Goal: Task Accomplishment & Management: Manage account settings

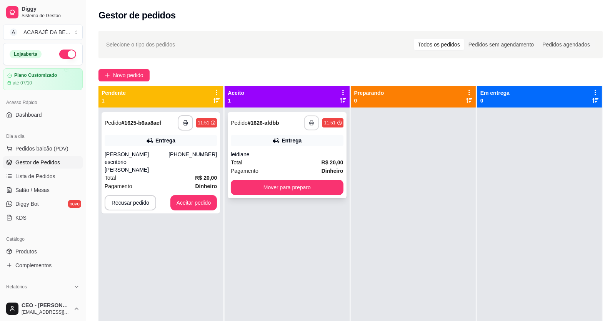
click at [305, 124] on button "button" at bounding box center [311, 123] width 15 height 15
click at [235, 184] on button "Mover para preparo" at bounding box center [287, 187] width 109 height 15
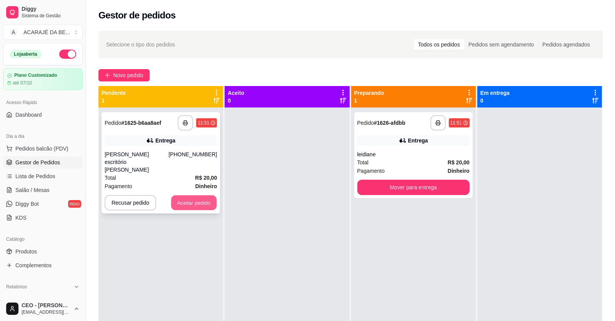
click at [185, 196] on button "Aceitar pedido" at bounding box center [193, 203] width 45 height 15
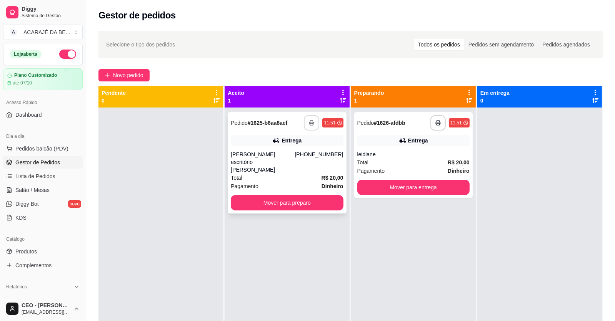
click at [310, 122] on icon "button" at bounding box center [311, 122] width 5 height 5
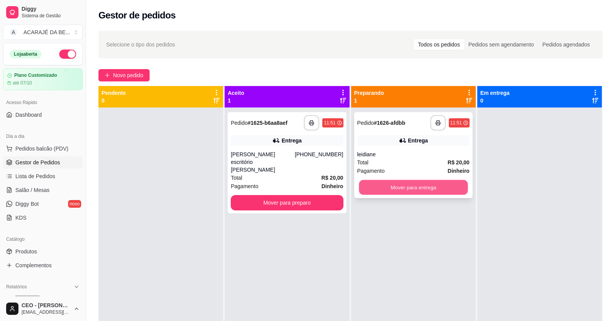
click at [414, 183] on button "Mover para entrega" at bounding box center [413, 187] width 109 height 15
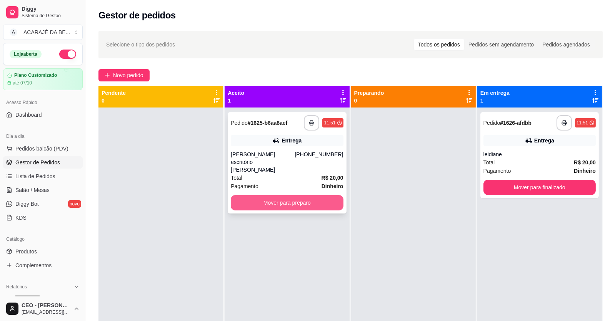
click at [326, 195] on button "Mover para preparo" at bounding box center [287, 202] width 112 height 15
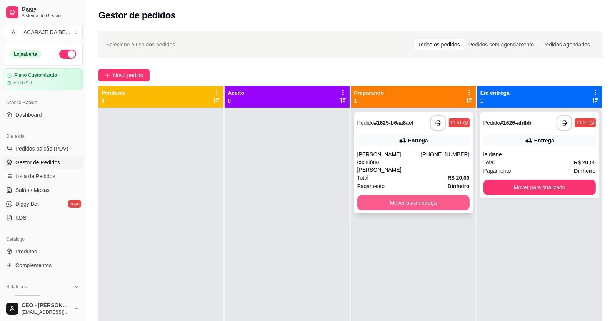
click at [438, 195] on button "Mover para entrega" at bounding box center [413, 202] width 112 height 15
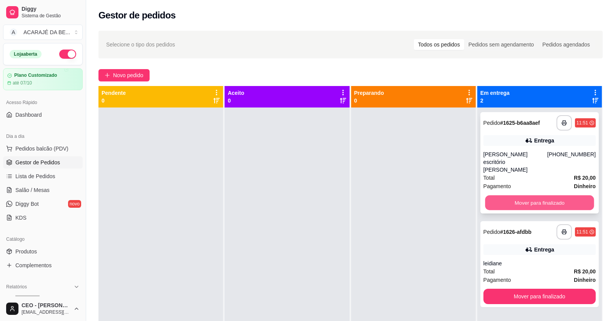
click at [520, 196] on button "Mover para finalizado" at bounding box center [539, 203] width 109 height 15
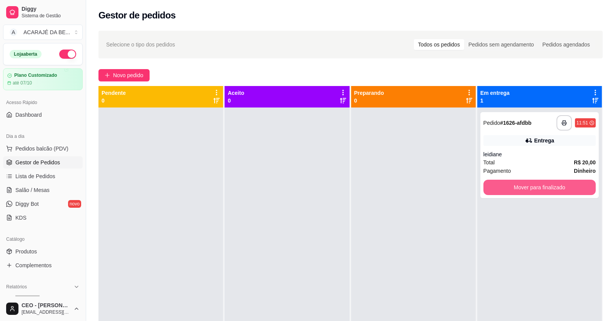
click at [520, 188] on button "Mover para finalizado" at bounding box center [539, 187] width 112 height 15
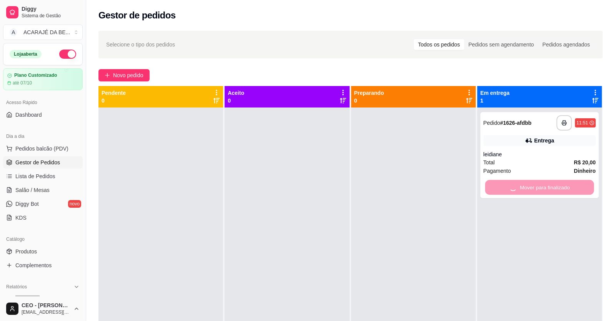
click at [520, 188] on div "Mover para finalizado" at bounding box center [539, 187] width 112 height 15
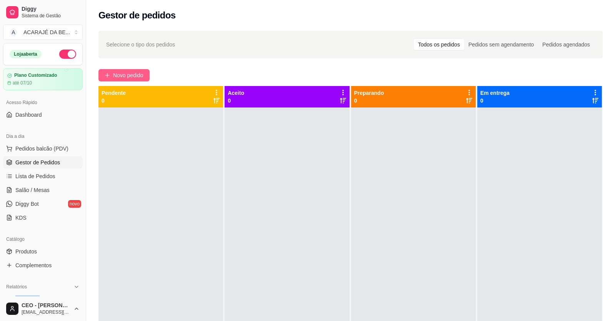
click at [133, 73] on span "Novo pedido" at bounding box center [128, 75] width 30 height 8
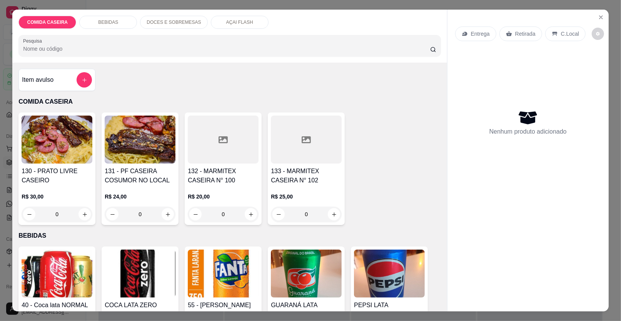
click at [226, 133] on div at bounding box center [223, 140] width 71 height 48
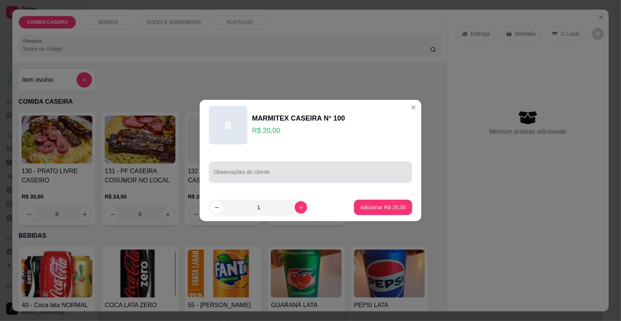
click at [279, 169] on div at bounding box center [310, 172] width 194 height 15
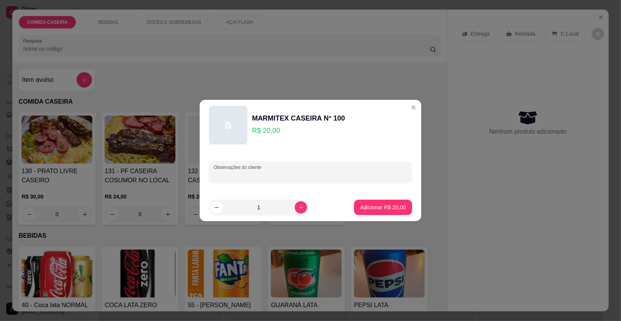
paste input "Farofa de cenoura aroz churasco salada de repolho"
type input "Farofa de cenoura aroz churasco salada de repolho"
click at [377, 210] on p "Adicionar R$ 20,00" at bounding box center [383, 208] width 46 height 8
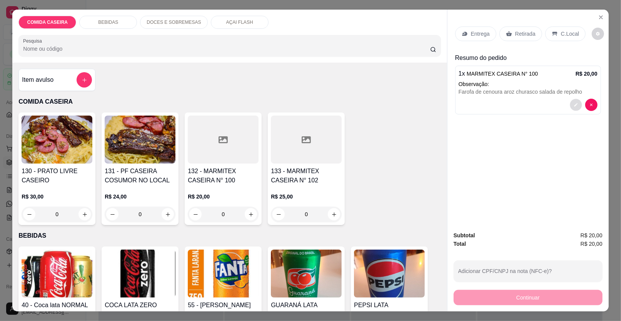
click at [573, 103] on icon "decrease-product-quantity" at bounding box center [575, 105] width 5 height 5
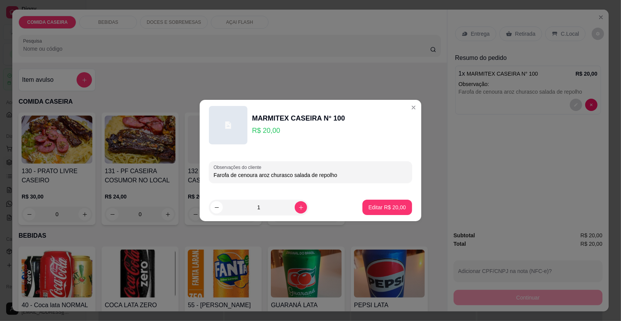
click at [372, 171] on input "Farofa de cenoura aroz churasco salada de repolho" at bounding box center [310, 175] width 194 height 8
paste input "Obs. Carne bem passada e frango nao quero calabreza"
type input "Farofa de cenoura aroz churasco salada de repolho Obs. Carne bem passada e fran…"
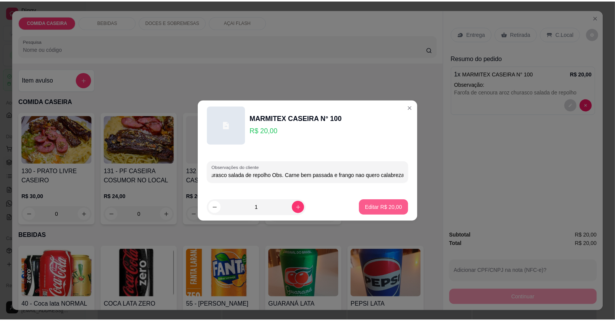
scroll to position [0, 0]
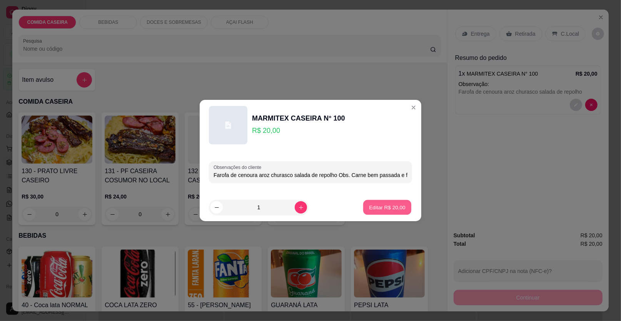
click at [393, 206] on p "Editar R$ 20,00" at bounding box center [387, 207] width 36 height 7
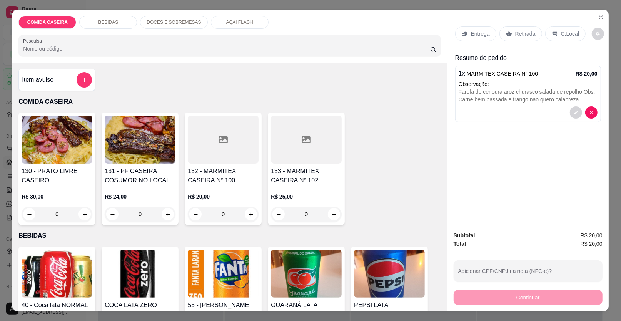
click at [471, 34] on p "Entrega" at bounding box center [480, 34] width 19 height 8
click at [481, 37] on p "Entrega" at bounding box center [480, 34] width 19 height 8
click at [483, 31] on p "Entrega" at bounding box center [480, 34] width 19 height 8
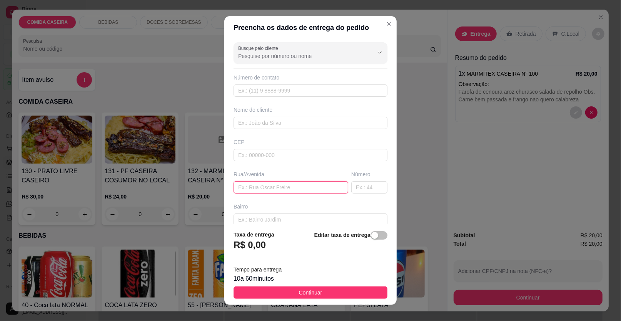
click at [319, 183] on input "text" at bounding box center [290, 187] width 115 height 12
paste input "Mercadinho quriroz vário gloria"
type input "Mercadinho quriroz vário gloria"
click at [323, 121] on input "text" at bounding box center [310, 123] width 154 height 12
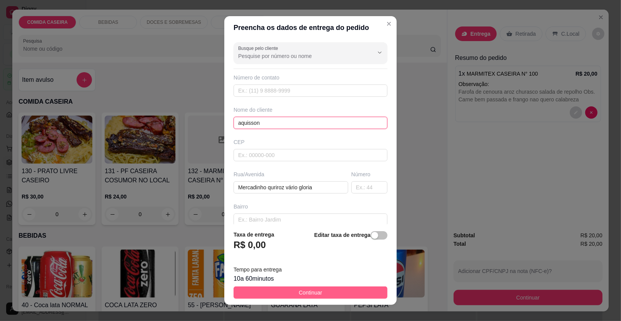
type input "aquisson"
click at [347, 297] on button "Continuar" at bounding box center [310, 293] width 154 height 12
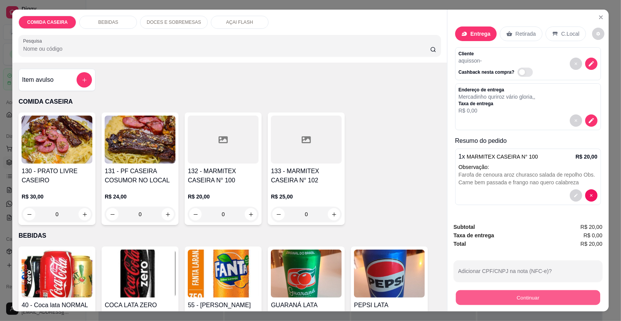
click at [465, 299] on button "Continuar" at bounding box center [528, 298] width 144 height 15
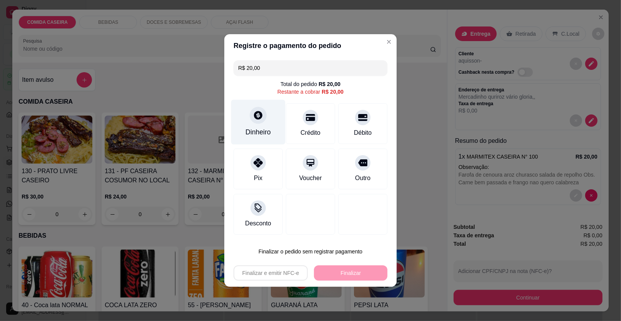
click at [271, 129] on div "Dinheiro" at bounding box center [258, 122] width 54 height 45
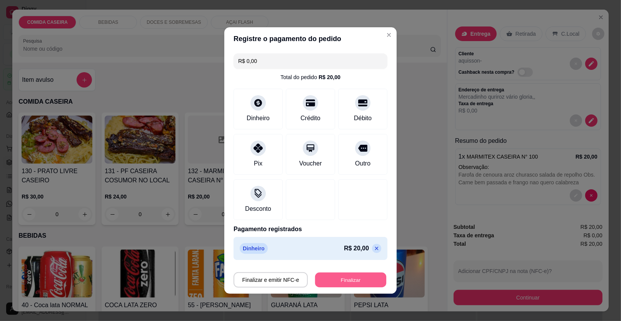
click at [354, 279] on button "Finalizar" at bounding box center [350, 280] width 71 height 15
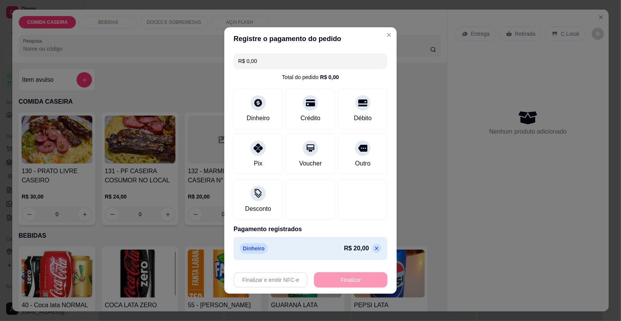
type input "-R$ 20,00"
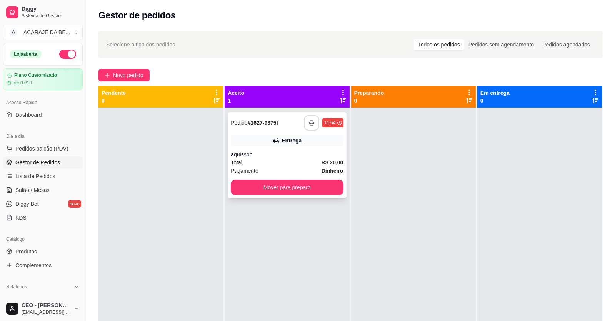
click at [310, 121] on icon "button" at bounding box center [311, 122] width 5 height 5
click at [324, 190] on button "Mover para preparo" at bounding box center [287, 187] width 109 height 15
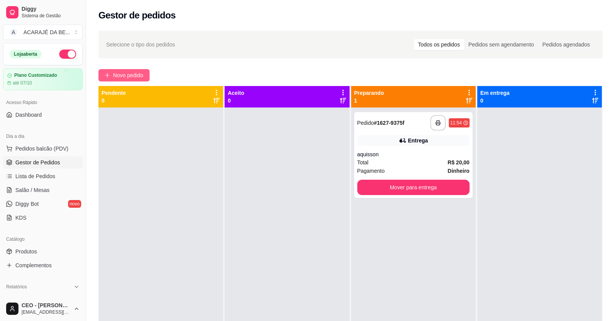
click at [123, 76] on span "Novo pedido" at bounding box center [128, 75] width 30 height 8
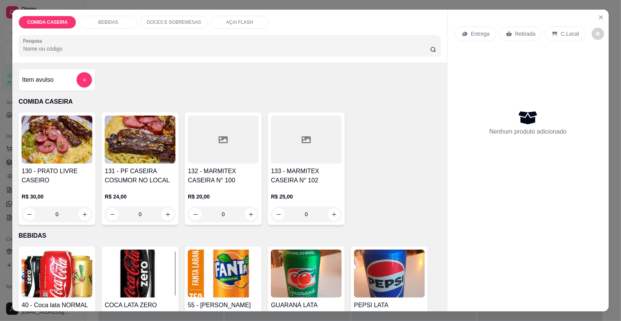
click at [284, 146] on div at bounding box center [306, 140] width 71 height 48
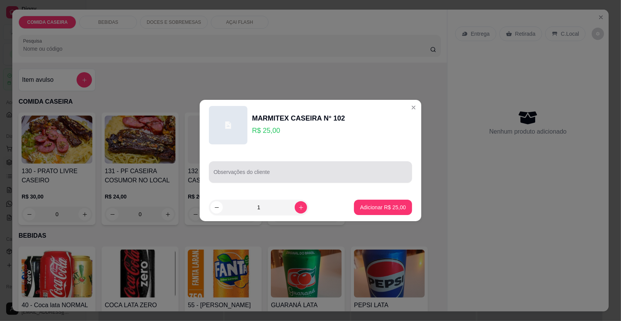
click at [282, 175] on input "Observações do cliente" at bounding box center [310, 175] width 194 height 8
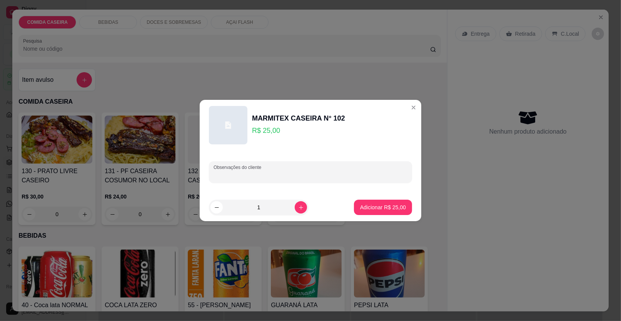
paste input "Feijão de caldo Macarrão alho e óleo Purê de batata Repolho e pepino Farofa de …"
type input "Feijão de caldo Macarrão alho e óleo Purê de batata Repolho e pepino Farofa de …"
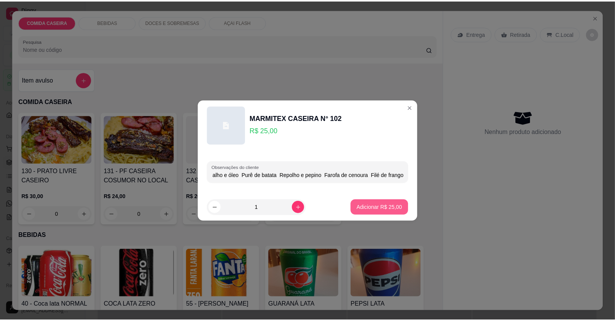
scroll to position [0, 0]
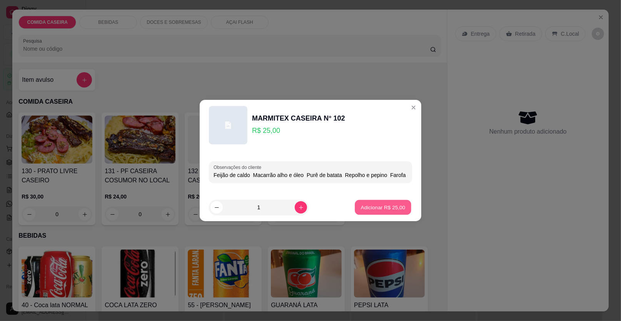
click at [379, 210] on p "Adicionar R$ 25,00" at bounding box center [383, 207] width 45 height 7
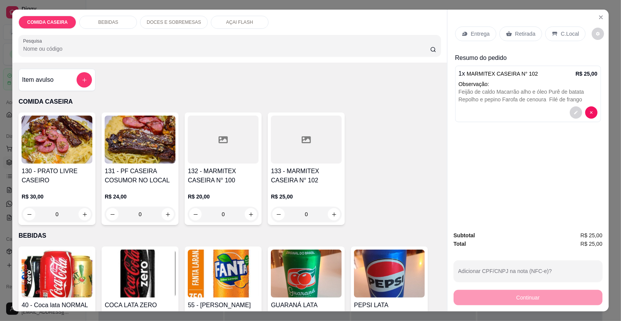
click at [517, 35] on p "Retirada" at bounding box center [525, 34] width 20 height 8
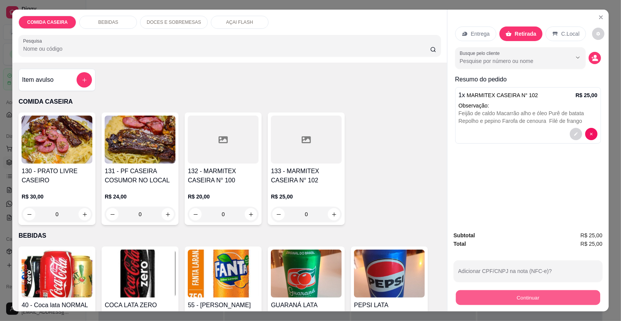
click at [479, 296] on button "Continuar" at bounding box center [528, 298] width 144 height 15
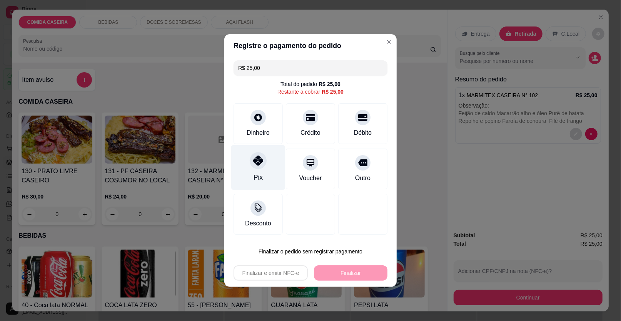
click at [268, 170] on div "Pix" at bounding box center [258, 167] width 54 height 45
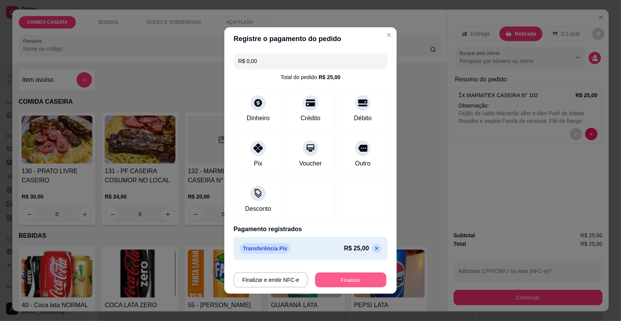
click at [349, 277] on button "Finalizar" at bounding box center [350, 280] width 71 height 15
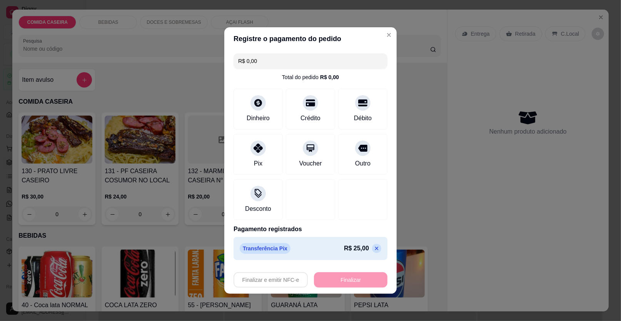
type input "-R$ 25,00"
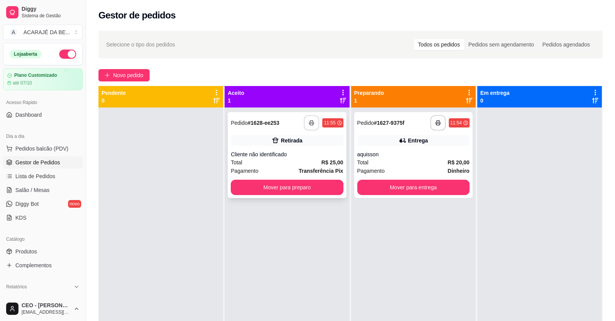
click at [309, 123] on icon "button" at bounding box center [311, 122] width 5 height 5
click at [251, 185] on button "Mover para preparo" at bounding box center [287, 187] width 109 height 15
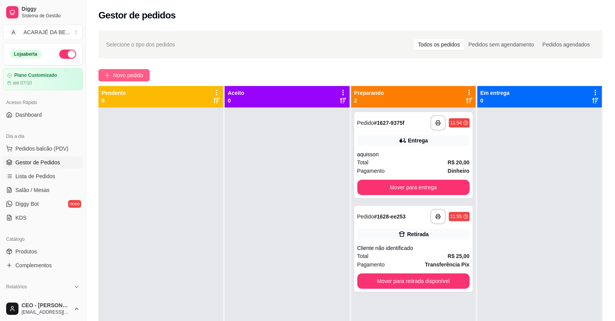
click at [138, 75] on span "Novo pedido" at bounding box center [128, 75] width 30 height 8
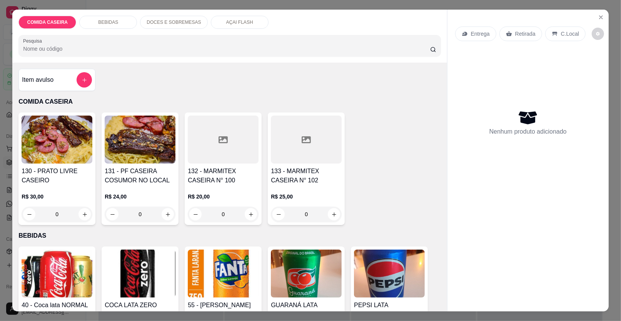
click at [291, 138] on div at bounding box center [306, 140] width 71 height 48
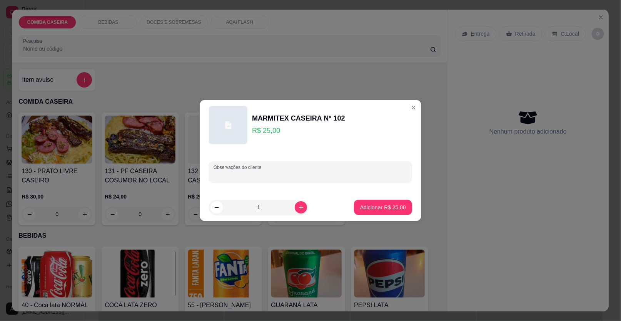
click at [269, 175] on input "Observações do cliente" at bounding box center [310, 175] width 194 height 8
paste input "FEIJÃO TROPEIRO, ARROZ, MACARRÃO, FARROFA DE CENOURA, PURE DE BATATA, VINAGRETE…"
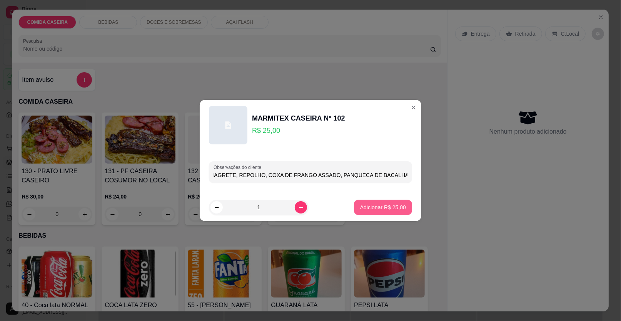
type input "FEIJÃO TROPEIRO, ARROZ, MACARRÃO, FARROFA DE CENOURA, PURE DE BATATA, VINAGRETE…"
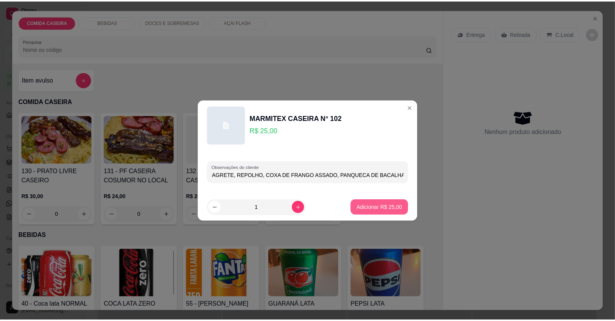
scroll to position [0, 0]
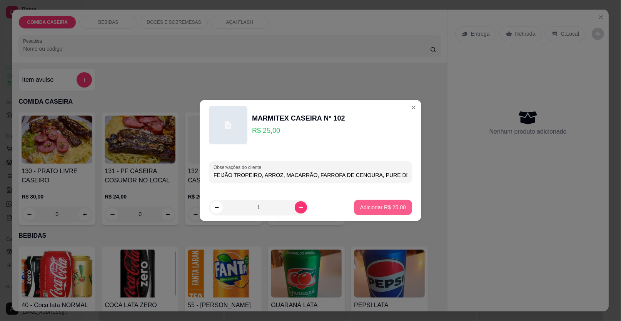
click at [369, 203] on button "Adicionar R$ 25,00" at bounding box center [383, 207] width 58 height 15
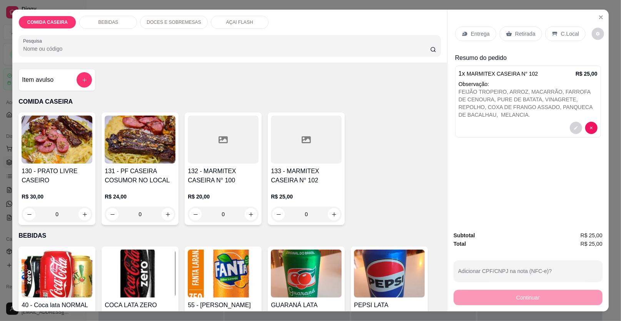
click at [476, 33] on p "Entrega" at bounding box center [480, 34] width 19 height 8
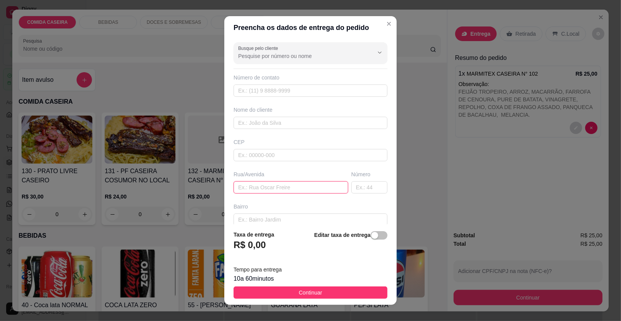
click at [276, 184] on input "text" at bounding box center [290, 187] width 115 height 12
paste input "JN CONTABILIDADE"
type input "JN CONTABILIDADE"
click at [312, 121] on input "text" at bounding box center [310, 123] width 154 height 12
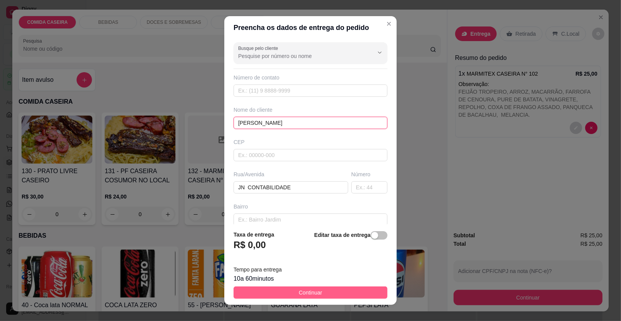
type input "[PERSON_NAME]"
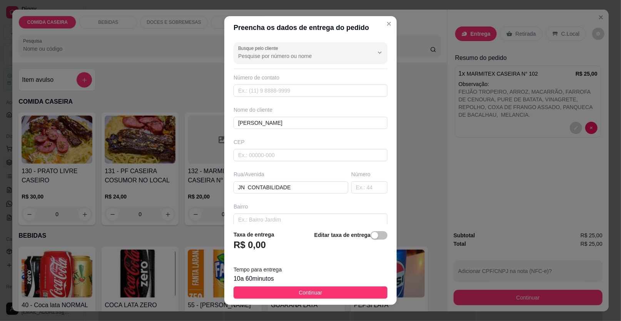
drag, startPoint x: 359, startPoint y: 296, endPoint x: 364, endPoint y: 295, distance: 5.2
click at [359, 296] on button "Continuar" at bounding box center [310, 293] width 154 height 12
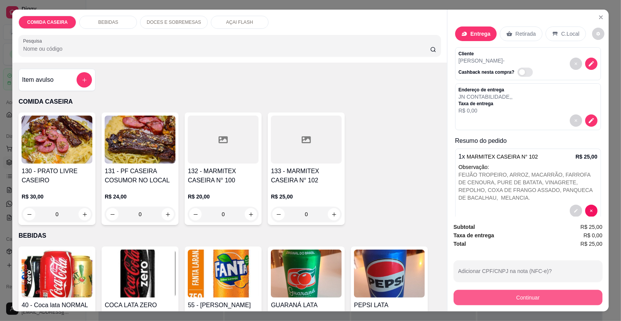
click at [493, 297] on button "Continuar" at bounding box center [527, 297] width 149 height 15
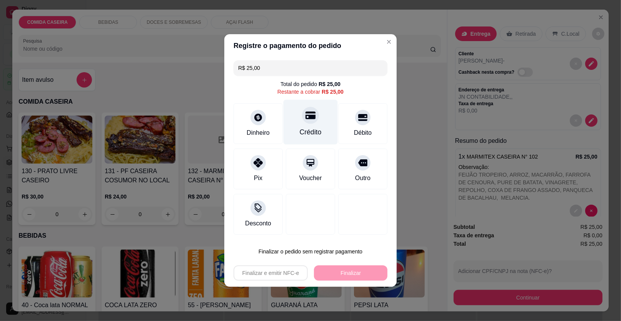
click at [312, 119] on icon at bounding box center [310, 115] width 10 height 10
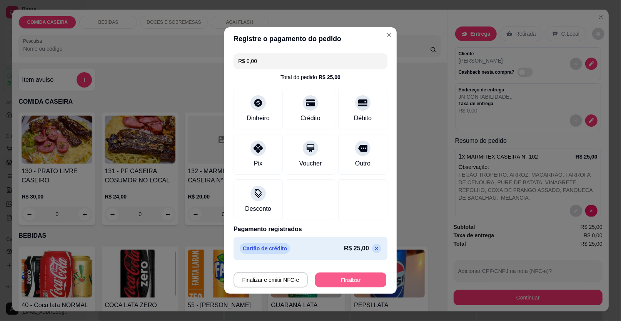
click at [360, 282] on button "Finalizar" at bounding box center [350, 280] width 71 height 15
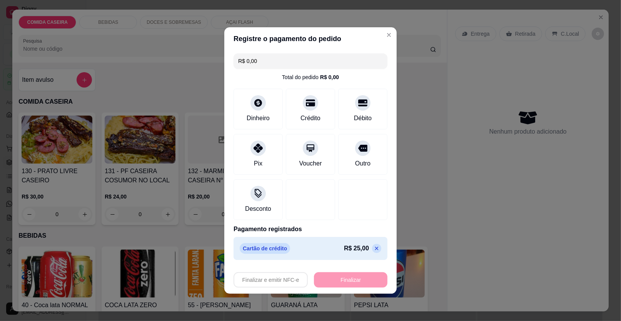
type input "-R$ 25,00"
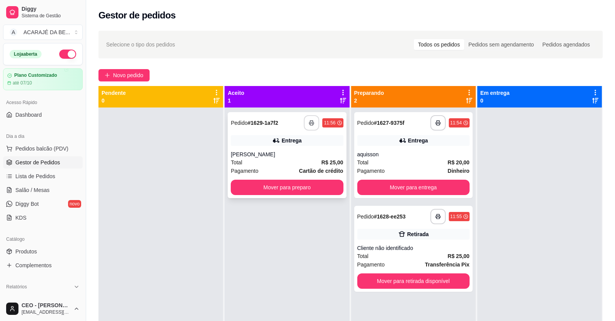
click at [310, 121] on polyline "button" at bounding box center [311, 122] width 3 height 2
click at [288, 186] on button "Mover para preparo" at bounding box center [287, 187] width 112 height 15
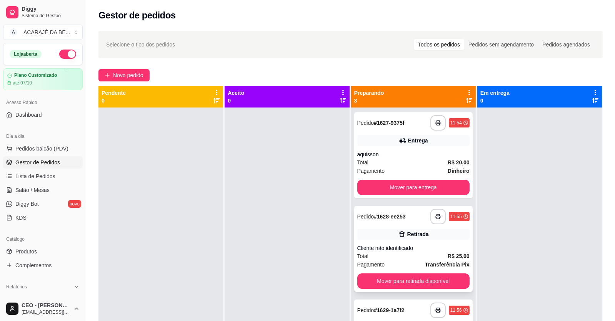
click at [366, 268] on div "**********" at bounding box center [413, 249] width 118 height 86
click at [119, 75] on span "Novo pedido" at bounding box center [128, 75] width 30 height 8
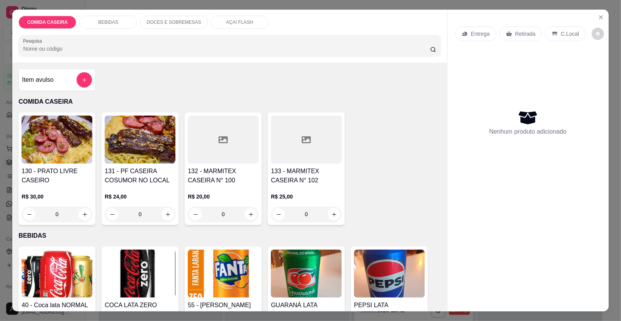
click at [299, 155] on div at bounding box center [306, 140] width 71 height 48
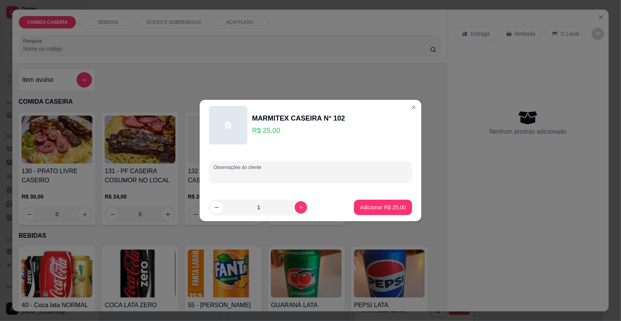
click at [295, 178] on input "Observações do cliente" at bounding box center [310, 175] width 194 height 8
paste input "Filé do peito Contra filé Feijão tropeiro e todos acompanhamentos"
type input "Filé do peito Contra filé Feijão tropeiro e todos acompanhamentos"
click at [385, 208] on p "Adicionar R$ 25,00" at bounding box center [383, 207] width 45 height 7
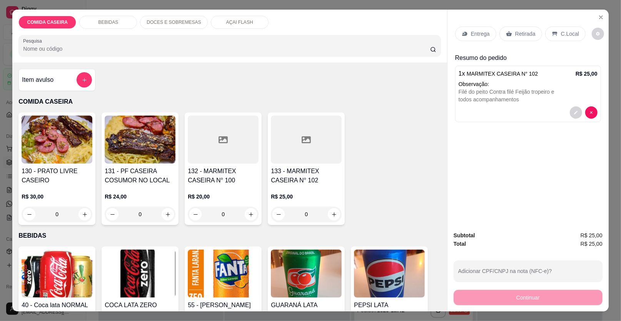
click at [478, 30] on p "Entrega" at bounding box center [480, 34] width 19 height 8
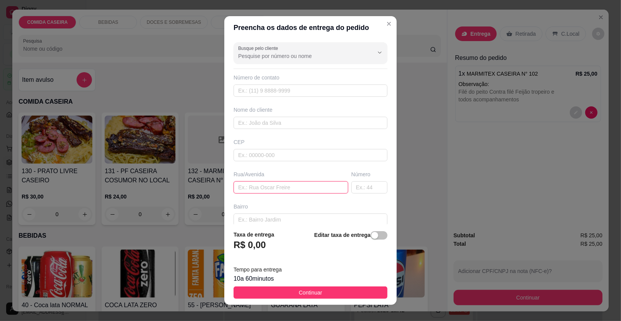
click at [297, 184] on input "text" at bounding box center [290, 187] width 115 height 12
paste input "[PERSON_NAME][STREET_ADDRESS][PERSON_NAME]"
paste input "Casa de Angelita"
type input "[PERSON_NAME][STREET_ADDRESS][PERSON_NAME][PERSON_NAME]"
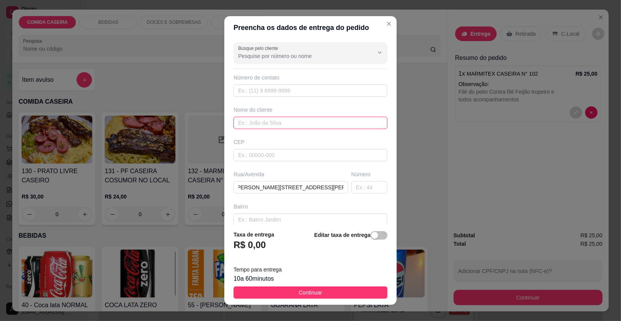
click at [280, 122] on input "text" at bounding box center [310, 123] width 154 height 12
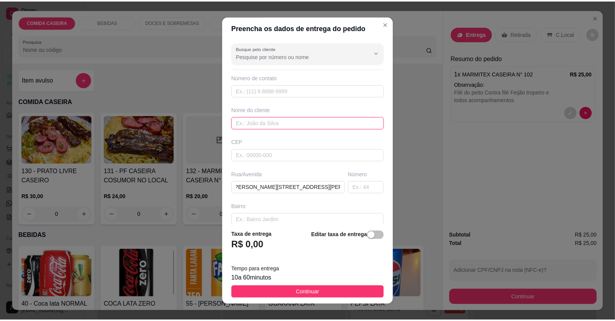
scroll to position [0, 0]
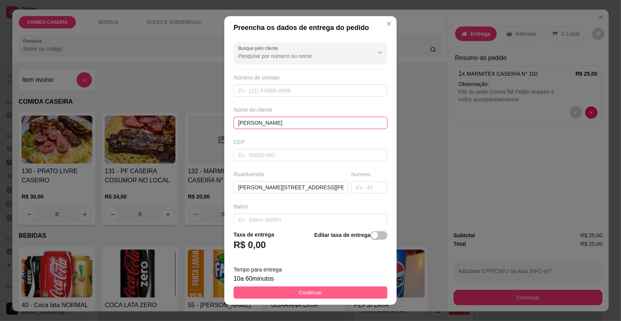
type input "[PERSON_NAME]"
click at [328, 287] on button "Continuar" at bounding box center [310, 293] width 154 height 12
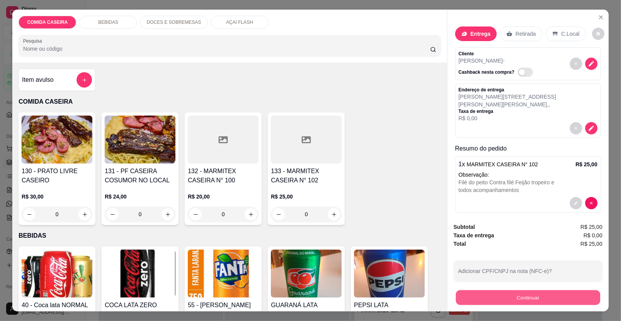
click at [478, 301] on button "Continuar" at bounding box center [528, 298] width 144 height 15
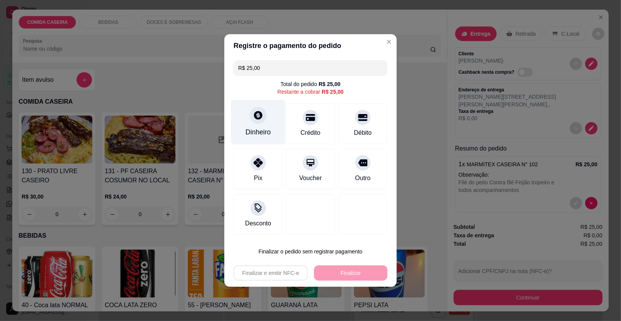
click at [266, 128] on div "Dinheiro" at bounding box center [257, 132] width 25 height 10
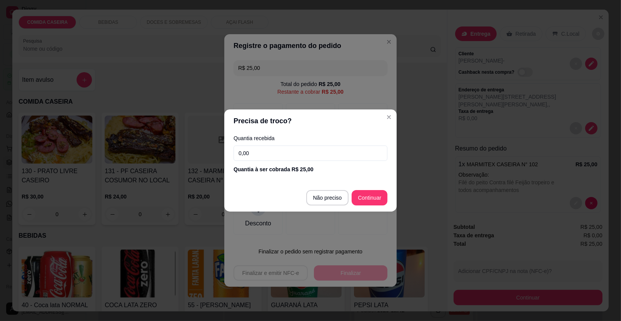
click at [332, 150] on input "0,00" at bounding box center [310, 153] width 154 height 15
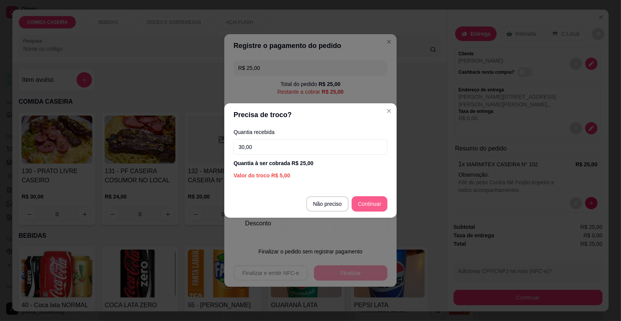
type input "30,00"
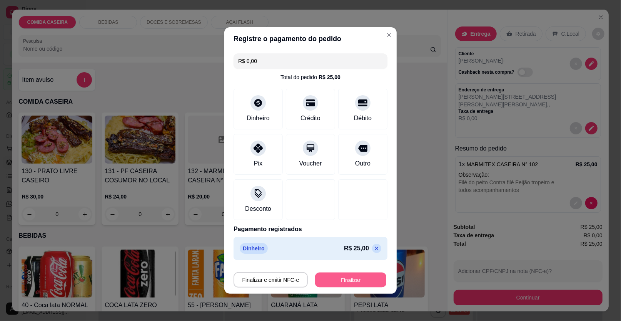
click at [348, 284] on button "Finalizar" at bounding box center [350, 280] width 71 height 15
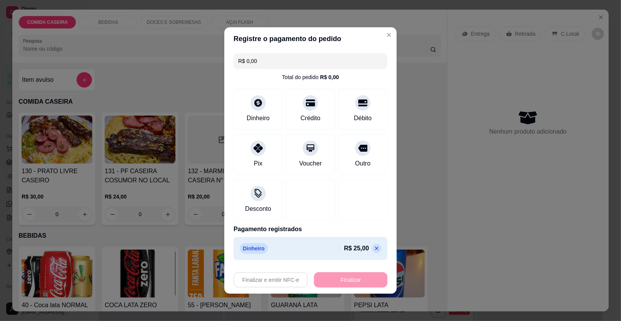
type input "-R$ 25,00"
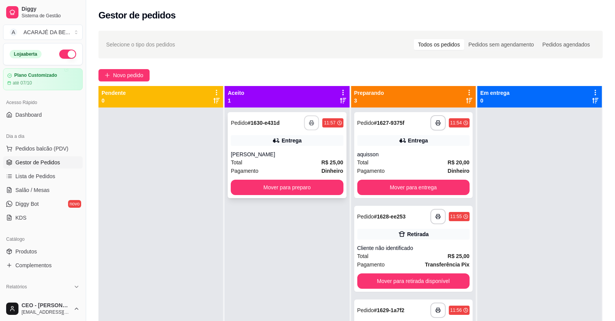
click at [311, 124] on rect "button" at bounding box center [311, 124] width 3 height 2
click at [258, 190] on button "Mover para preparo" at bounding box center [287, 187] width 112 height 15
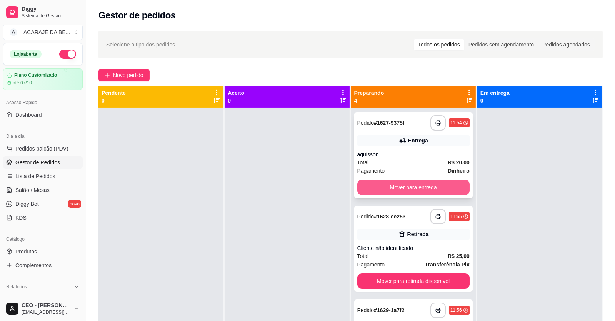
click at [425, 188] on button "Mover para entrega" at bounding box center [413, 187] width 112 height 15
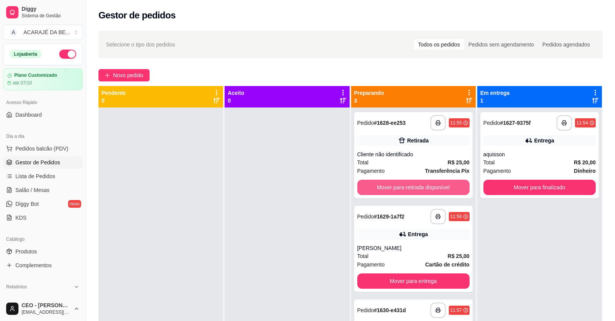
click at [425, 188] on button "Mover para retirada disponível" at bounding box center [413, 187] width 112 height 15
click at [425, 188] on div "Mover para retirada disponível" at bounding box center [413, 187] width 112 height 15
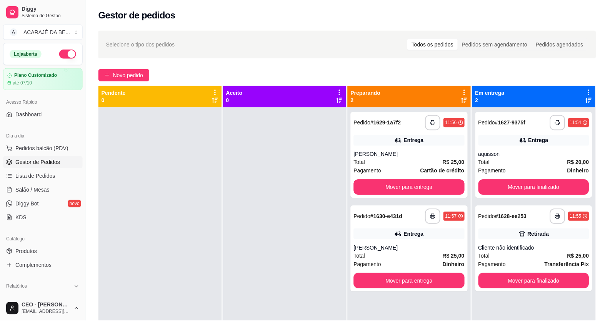
click at [425, 188] on button "Mover para entrega" at bounding box center [409, 187] width 111 height 15
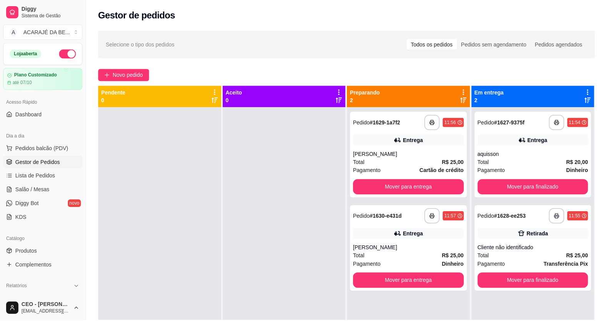
click at [425, 188] on div "Mover para entrega" at bounding box center [409, 187] width 111 height 15
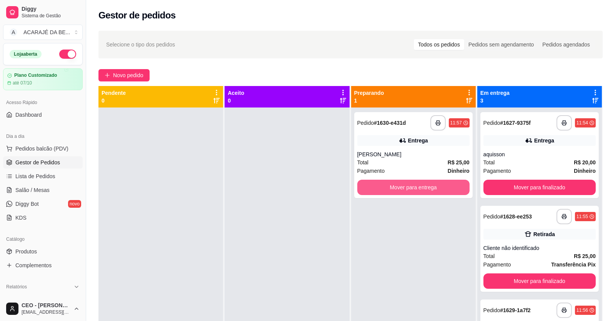
click at [425, 188] on button "Mover para entrega" at bounding box center [413, 187] width 112 height 15
click at [425, 188] on div "**********" at bounding box center [413, 268] width 125 height 321
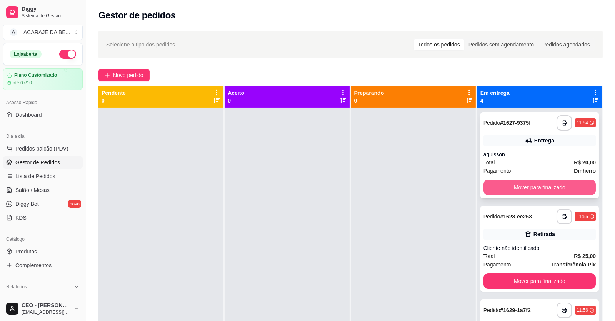
click at [514, 188] on button "Mover para finalizado" at bounding box center [539, 187] width 112 height 15
click at [514, 188] on button "Mover para finalizado" at bounding box center [539, 187] width 109 height 15
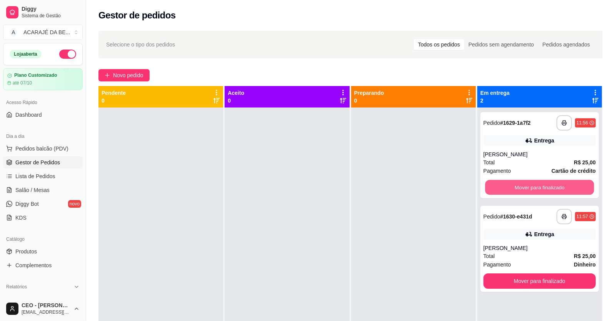
click at [514, 188] on button "Mover para finalizado" at bounding box center [539, 187] width 109 height 15
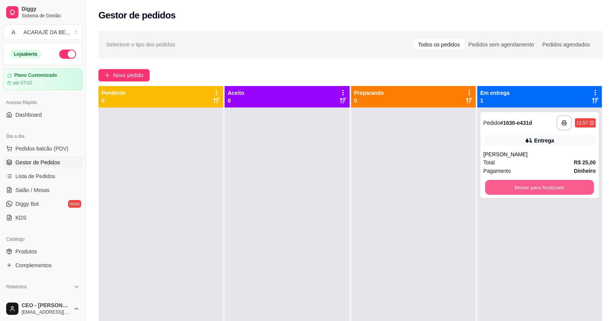
click at [514, 188] on button "Mover para finalizado" at bounding box center [539, 187] width 109 height 15
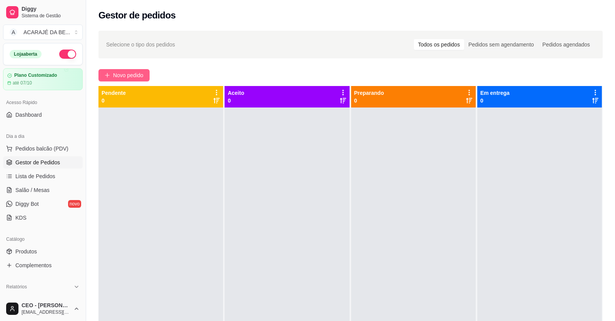
click at [134, 78] on span "Novo pedido" at bounding box center [128, 75] width 30 height 8
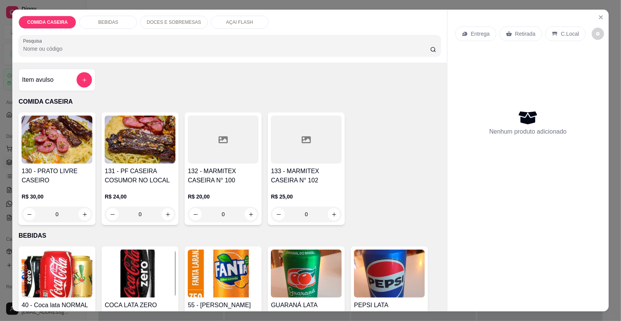
click at [331, 143] on div at bounding box center [306, 140] width 71 height 48
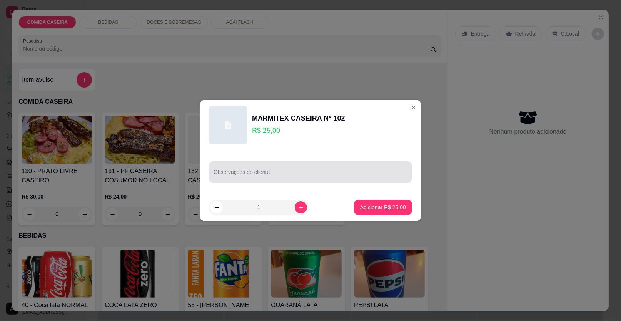
click at [240, 175] on input "Observações do cliente" at bounding box center [310, 175] width 194 height 8
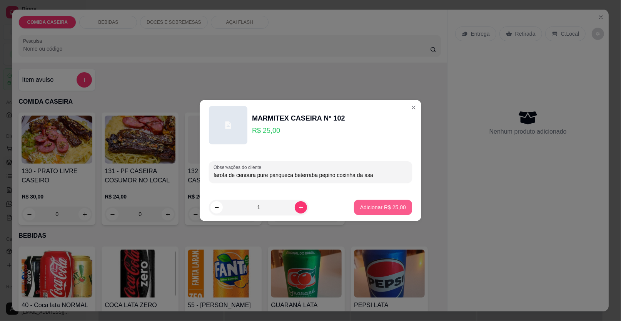
type input "farofa de cenoura pure panqueca beterraba pepino coxinha da asa"
click at [374, 210] on p "Adicionar R$ 25,00" at bounding box center [383, 208] width 46 height 8
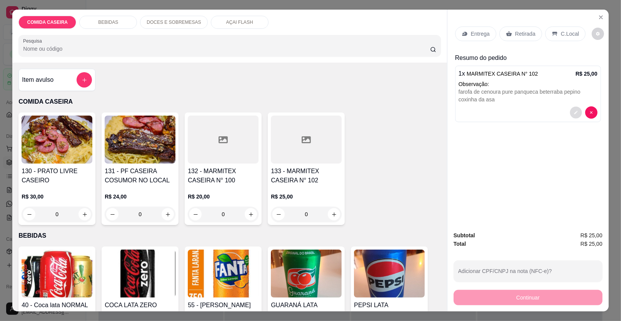
click at [574, 112] on icon "decrease-product-quantity" at bounding box center [575, 112] width 3 height 3
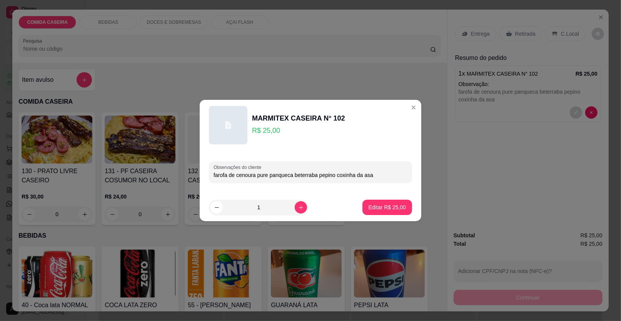
click at [385, 173] on input "farofa de cenoura pure panqueca beterraba pepino coxinha da asa" at bounding box center [310, 175] width 194 height 8
type input "farofa de cenoura pure panqueca beterraba pepino coxinha da asa melamcia"
click at [395, 209] on p "Editar R$ 25,00" at bounding box center [386, 208] width 37 height 8
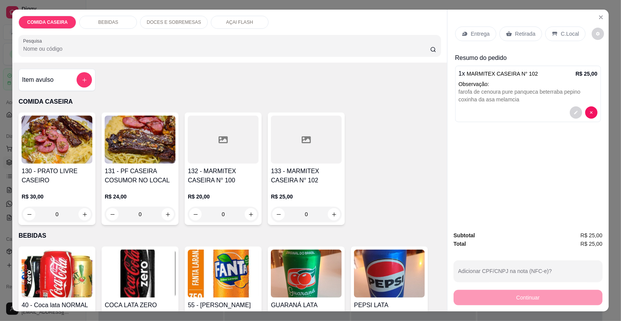
click at [474, 36] on p "Entrega" at bounding box center [480, 34] width 19 height 8
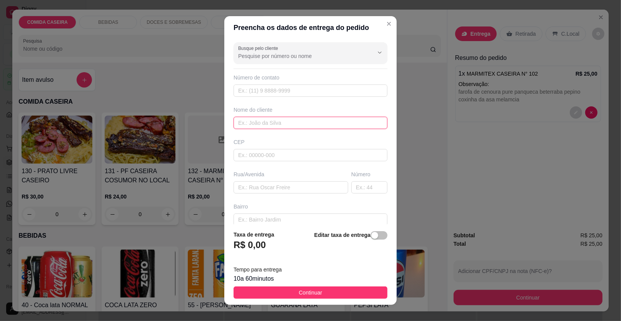
click at [313, 121] on input "text" at bounding box center [310, 123] width 154 height 12
type input "givanilda"
click at [305, 187] on input "text" at bounding box center [290, 187] width 115 height 12
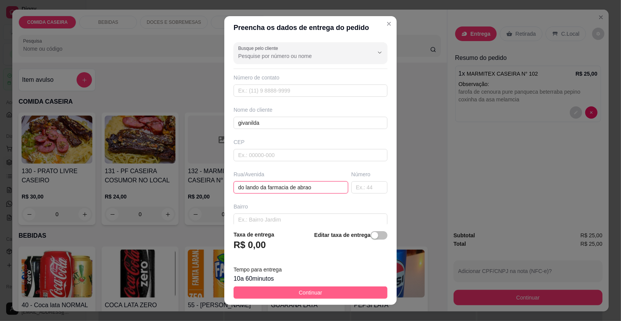
type input "do lando da farmacia de abrao"
click at [310, 295] on span "Continuar" at bounding box center [310, 293] width 23 height 8
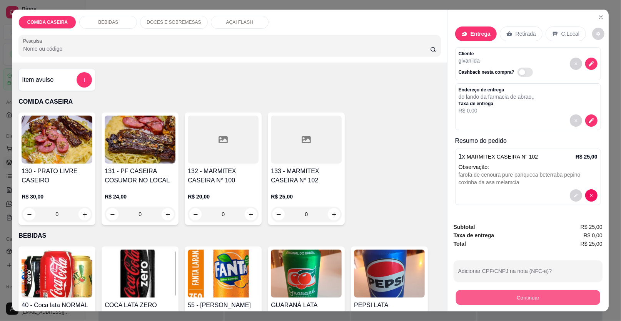
click at [468, 294] on button "Continuar" at bounding box center [528, 298] width 144 height 15
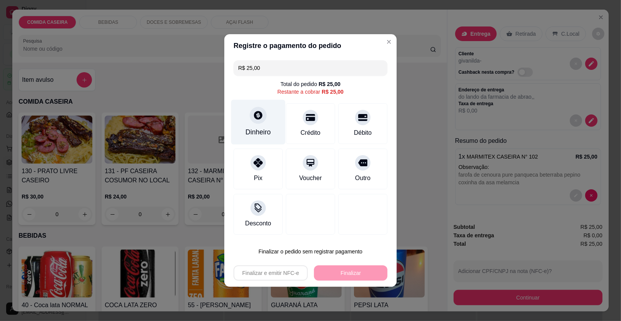
click at [258, 123] on div at bounding box center [258, 115] width 17 height 17
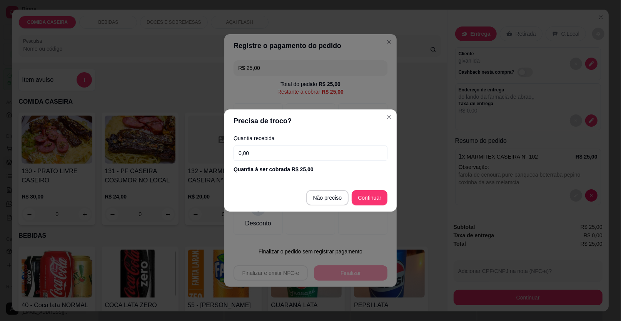
click at [326, 155] on input "0,00" at bounding box center [310, 153] width 154 height 15
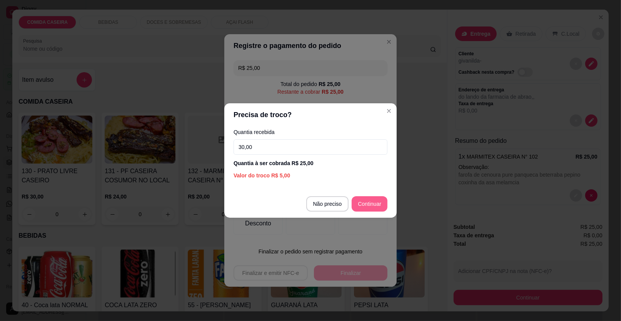
type input "30,00"
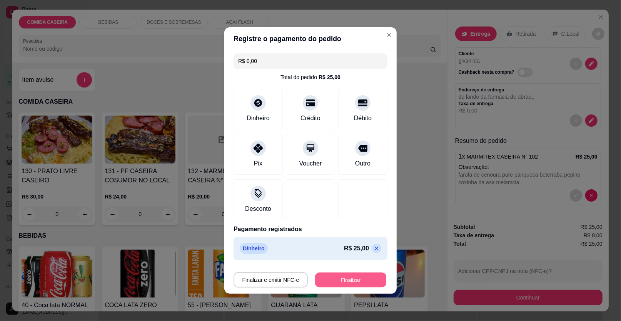
click at [344, 282] on button "Finalizar" at bounding box center [350, 280] width 71 height 15
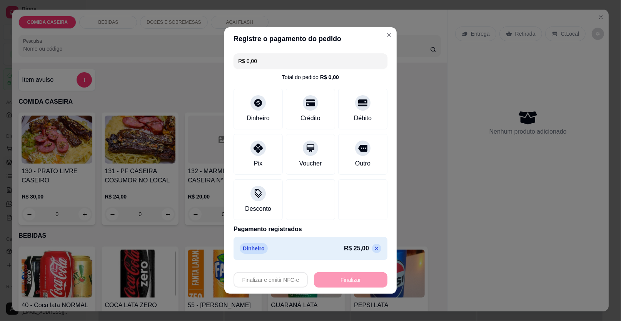
type input "-R$ 25,00"
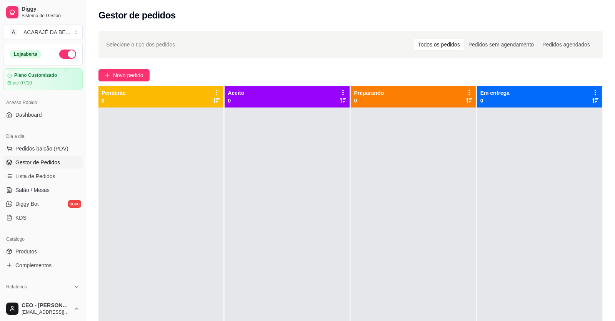
drag, startPoint x: 48, startPoint y: 178, endPoint x: 48, endPoint y: 165, distance: 13.5
click at [48, 178] on span "Lista de Pedidos" at bounding box center [35, 177] width 40 height 8
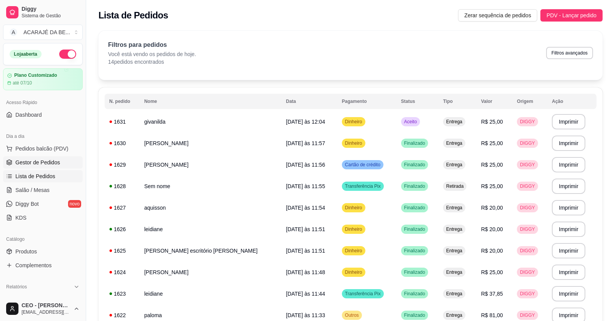
click at [50, 156] on link "Gestor de Pedidos" at bounding box center [43, 162] width 80 height 12
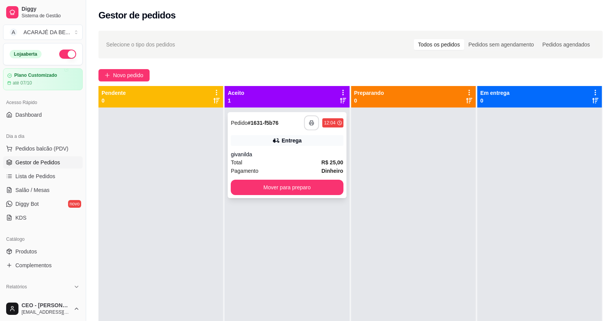
click at [313, 123] on button "button" at bounding box center [311, 123] width 15 height 15
click at [267, 190] on button "Mover para preparo" at bounding box center [287, 187] width 109 height 15
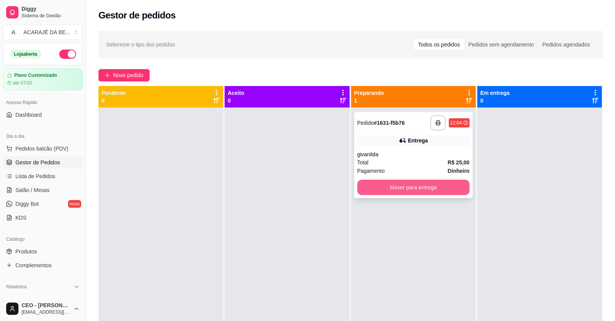
click at [406, 181] on button "Mover para entrega" at bounding box center [413, 187] width 112 height 15
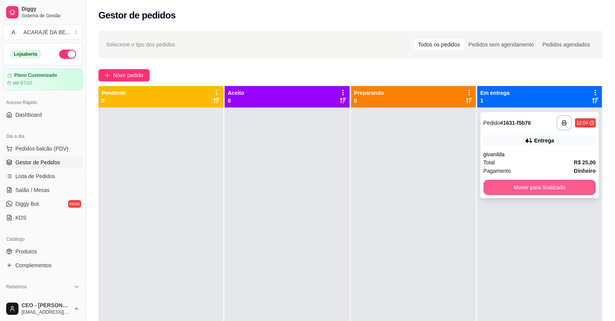
click at [512, 180] on button "Mover para finalizado" at bounding box center [539, 187] width 112 height 15
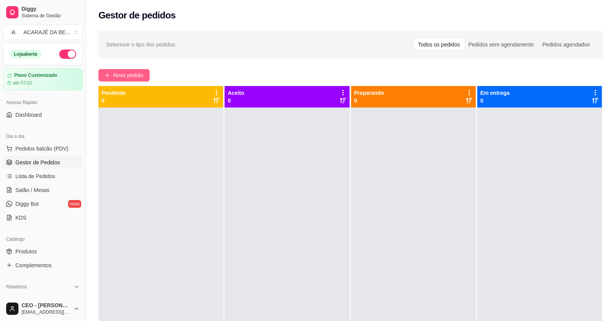
click at [141, 78] on span "Novo pedido" at bounding box center [128, 75] width 30 height 8
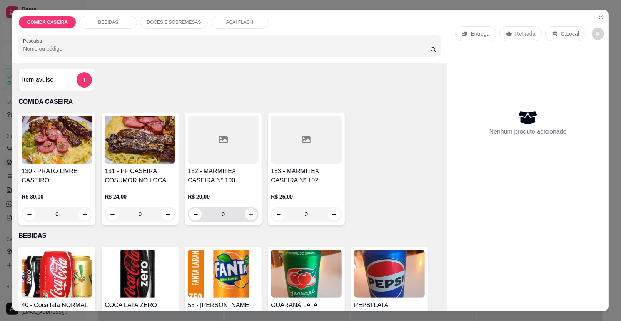
click at [250, 212] on icon "increase-product-quantity" at bounding box center [251, 215] width 6 height 6
type input "1"
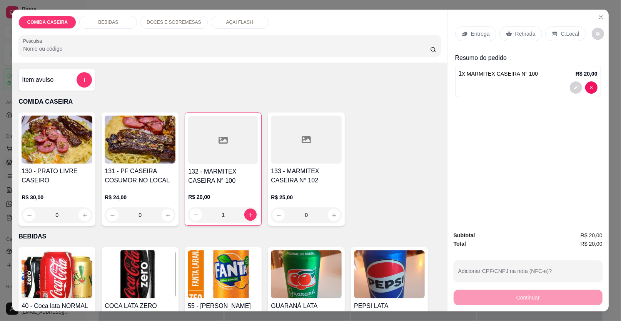
click at [515, 32] on p "Retirada" at bounding box center [525, 34] width 20 height 8
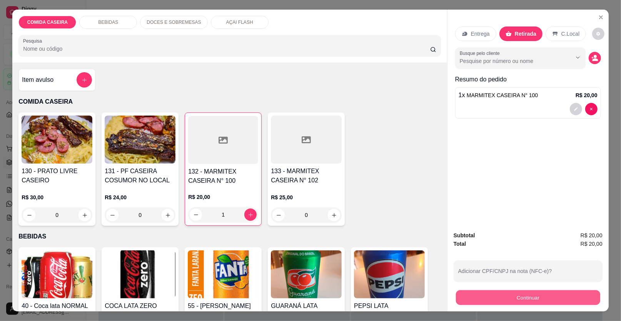
click at [478, 305] on button "Continuar" at bounding box center [528, 298] width 144 height 15
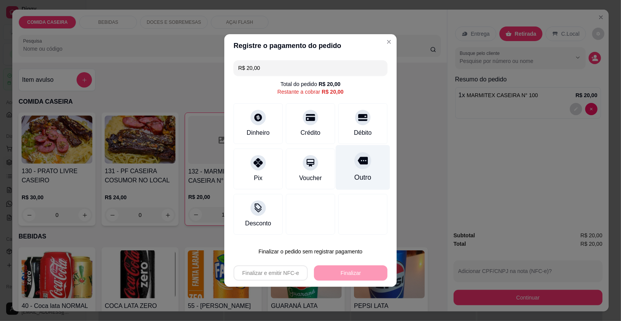
click at [368, 166] on div "Outro" at bounding box center [363, 167] width 54 height 45
type input "R$ 0,00"
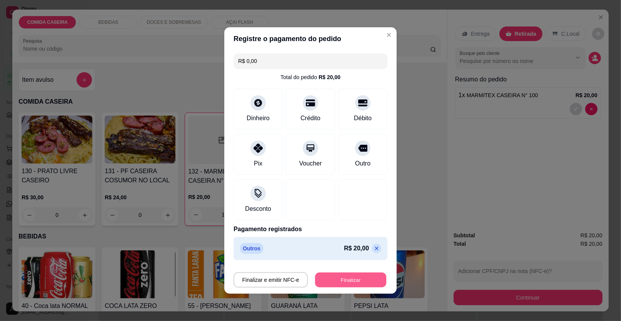
click at [360, 280] on button "Finalizar" at bounding box center [350, 280] width 71 height 15
type input "0"
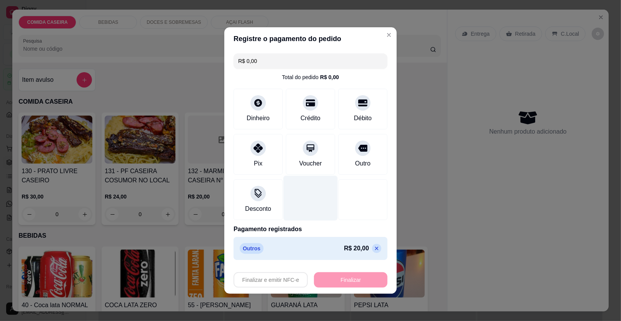
type input "-R$ 20,00"
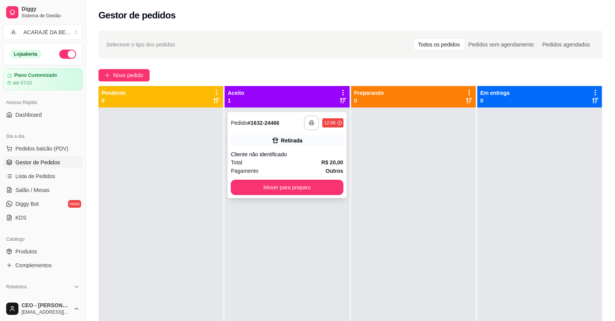
click at [310, 123] on rect "button" at bounding box center [311, 124] width 3 height 2
click at [316, 188] on button "Mover para preparo" at bounding box center [287, 187] width 109 height 15
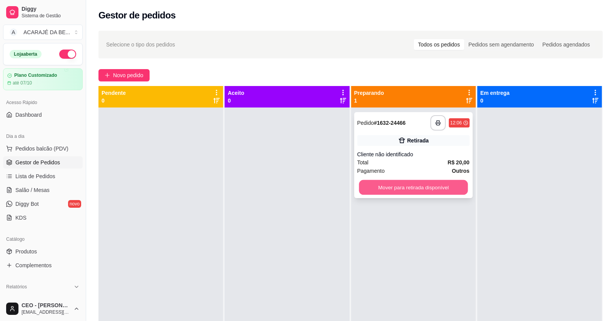
click at [373, 186] on button "Mover para retirada disponível" at bounding box center [413, 187] width 109 height 15
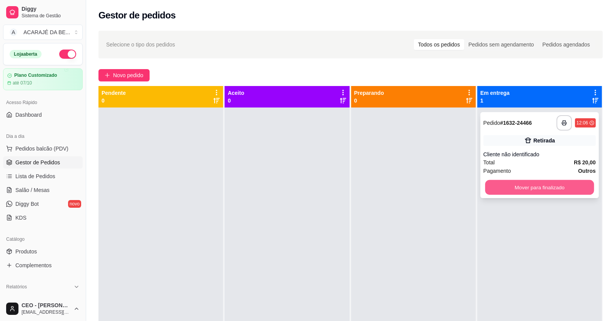
click at [511, 195] on button "Mover para finalizado" at bounding box center [539, 187] width 109 height 15
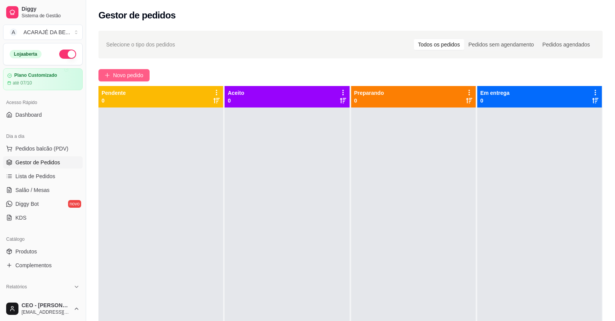
click at [123, 77] on span "Novo pedido" at bounding box center [128, 75] width 30 height 8
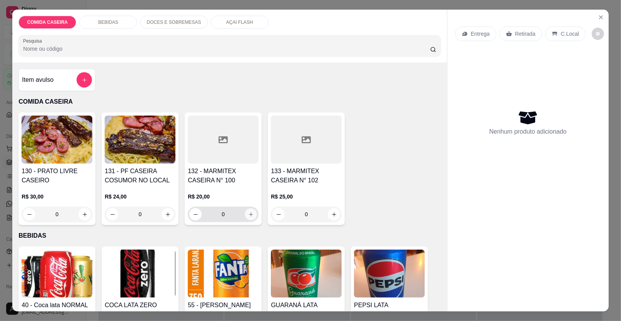
click at [249, 214] on icon "increase-product-quantity" at bounding box center [251, 215] width 6 height 6
type input "1"
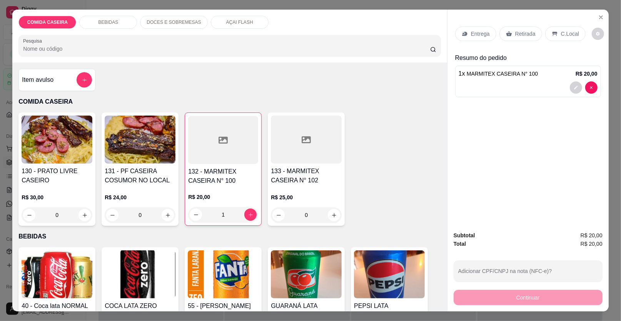
click at [60, 82] on div "Item avulso" at bounding box center [57, 79] width 70 height 15
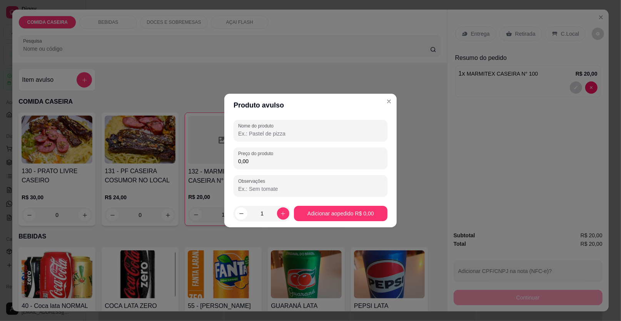
click at [285, 135] on input "Nome do produto" at bounding box center [310, 134] width 145 height 8
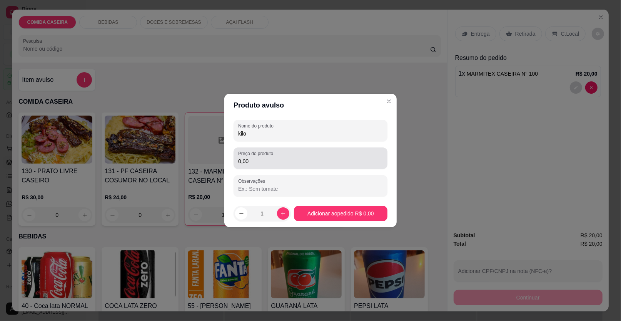
type input "kilo"
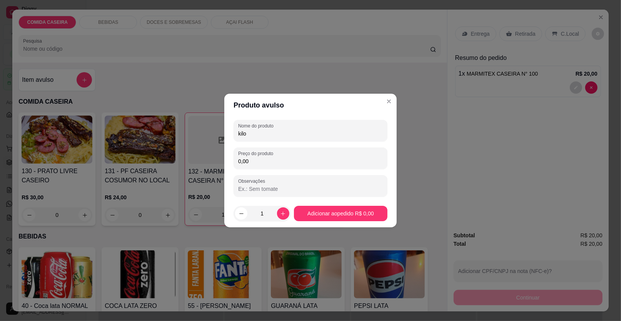
click at [266, 165] on input "0,00" at bounding box center [310, 162] width 145 height 8
type input "12,00"
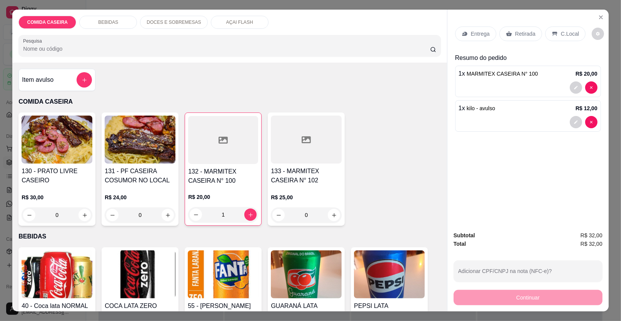
click at [524, 32] on p "Retirada" at bounding box center [525, 34] width 20 height 8
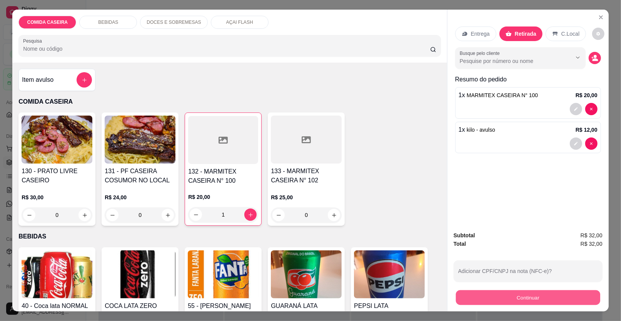
click at [483, 299] on button "Continuar" at bounding box center [528, 298] width 144 height 15
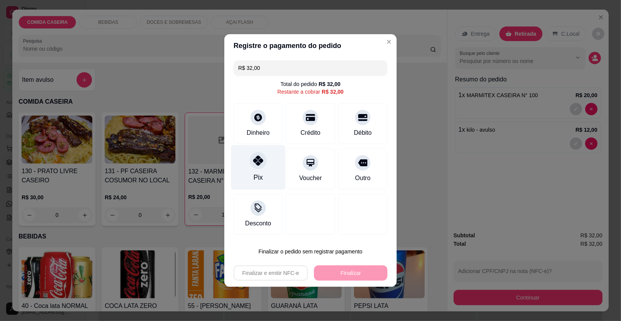
click at [260, 164] on icon at bounding box center [258, 161] width 10 height 10
type input "R$ 0,00"
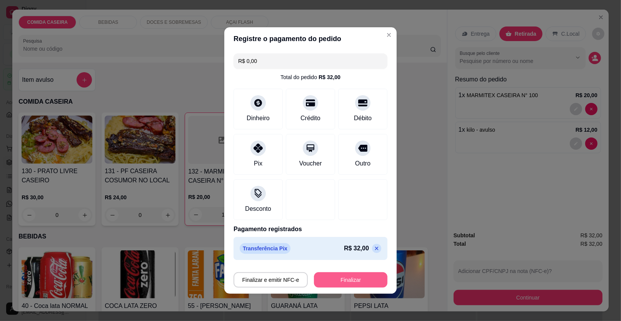
click at [359, 277] on button "Finalizar" at bounding box center [350, 280] width 73 height 15
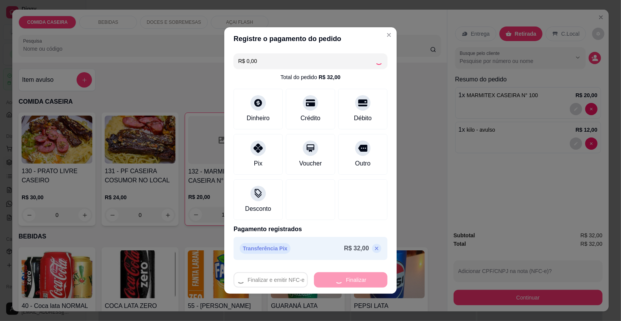
click at [359, 277] on div "Finalizar e emitir NFC-e Finalizar" at bounding box center [310, 280] width 154 height 15
type input "0"
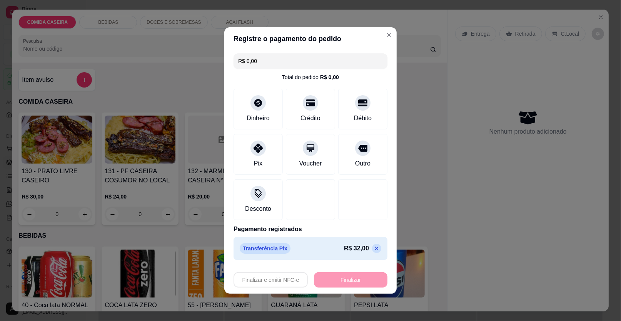
type input "-R$ 32,00"
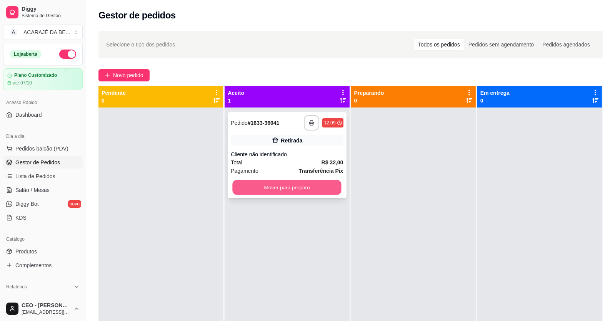
click at [305, 193] on button "Mover para preparo" at bounding box center [287, 187] width 109 height 15
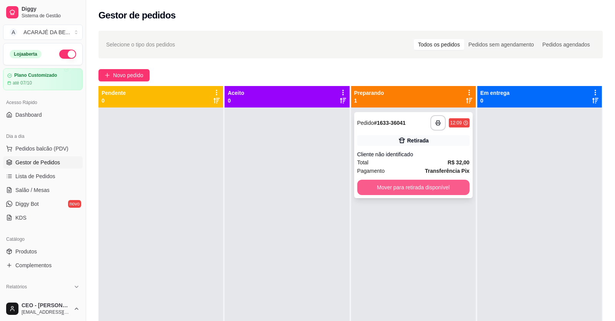
click at [380, 185] on button "Mover para retirada disponível" at bounding box center [413, 187] width 112 height 15
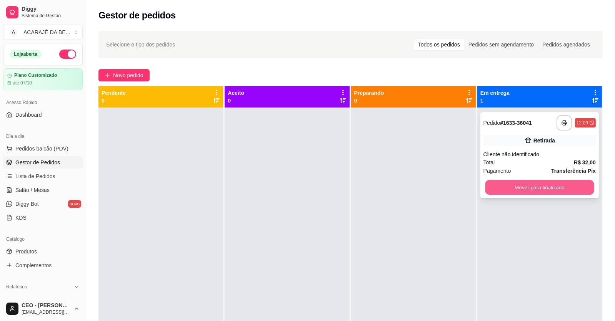
click at [492, 188] on button "Mover para finalizado" at bounding box center [539, 187] width 109 height 15
click at [492, 188] on div "Mover para finalizado" at bounding box center [539, 187] width 112 height 15
click at [532, 185] on button "Mover para finalizado" at bounding box center [539, 187] width 109 height 15
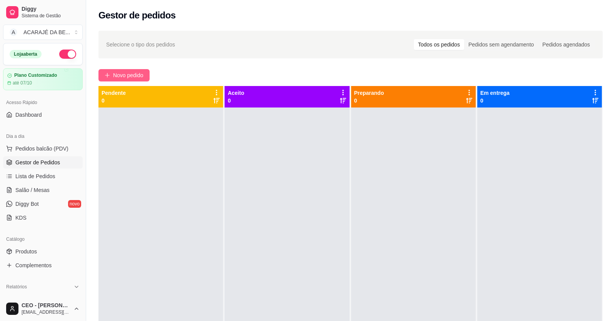
click at [130, 70] on button "Novo pedido" at bounding box center [123, 75] width 51 height 12
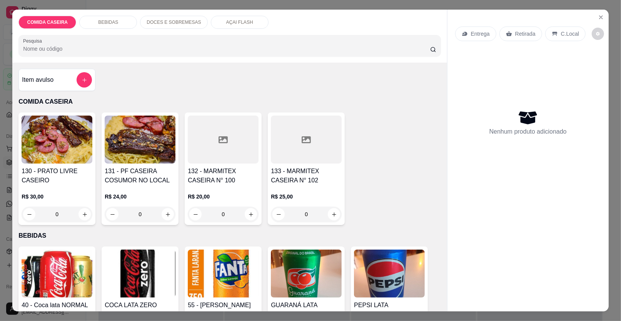
click at [223, 138] on icon at bounding box center [222, 139] width 9 height 7
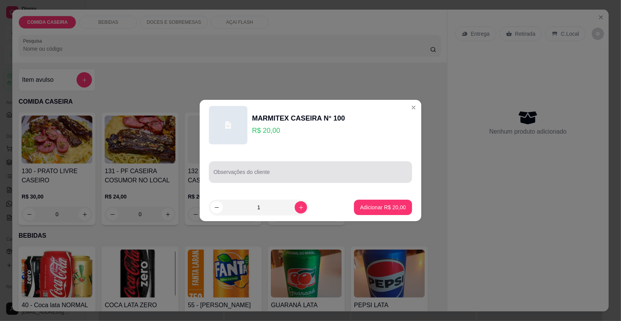
click at [293, 170] on div at bounding box center [310, 172] width 194 height 15
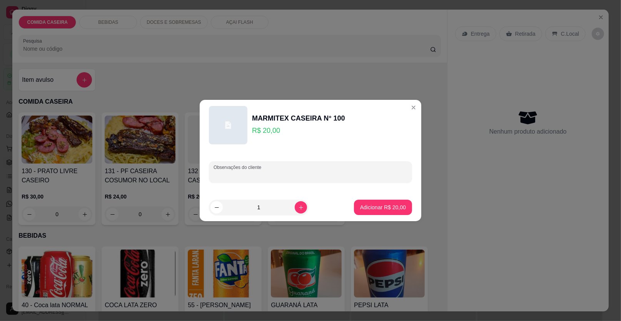
paste input "Feijão tropeiro, purê de batata,, vinagrete, churrasco alcatra"
type input "Feijão tropeiro, purê de batata,, vinagrete, churrasco alcatra"
click at [401, 208] on button "Adicionar R$ 20,00" at bounding box center [382, 207] width 57 height 15
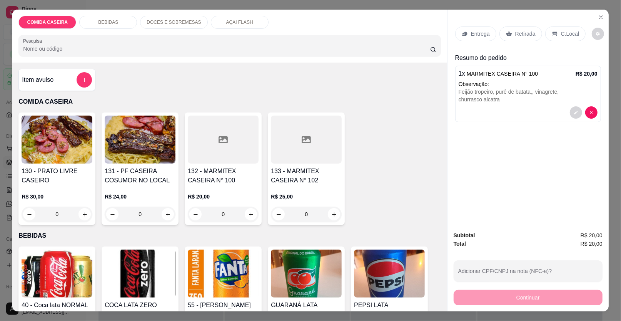
click at [484, 33] on p "Entrega" at bounding box center [480, 34] width 19 height 8
click at [481, 38] on div "Entrega" at bounding box center [475, 34] width 41 height 15
click at [483, 34] on p "Entrega" at bounding box center [480, 34] width 19 height 8
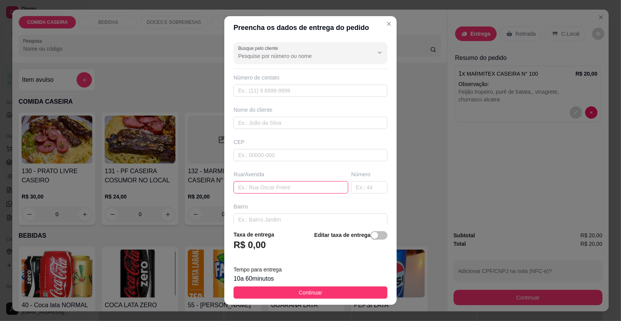
click at [301, 186] on input "text" at bounding box center [290, 187] width 115 height 12
paste input "Na loja ninho lar"
paste input "Rua da feira"
paste input "Em frente ao mini shopping que tá construindo"
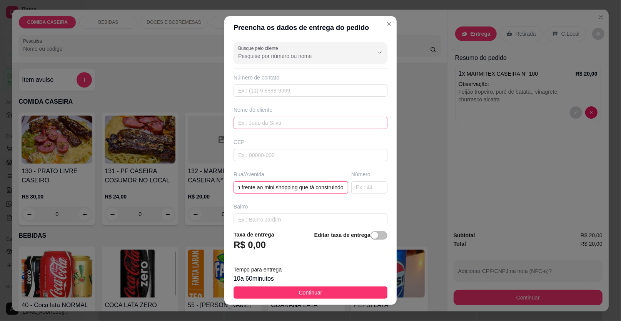
type input "Na loja ninho lar Rua da feira Em frente ao mini shopping que tá construindo"
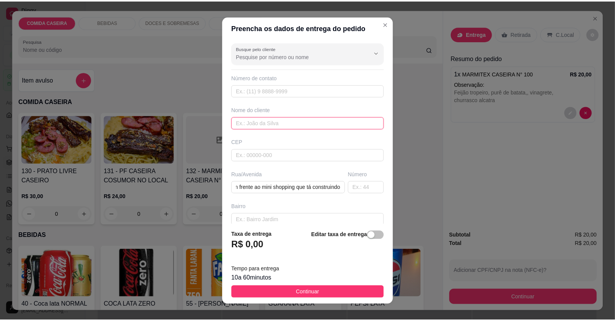
scroll to position [0, 0]
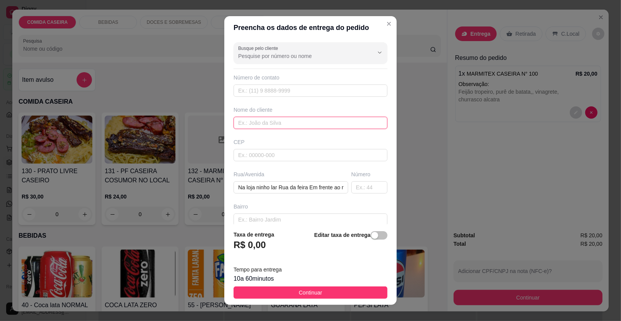
click at [364, 126] on input "text" at bounding box center [310, 123] width 154 height 12
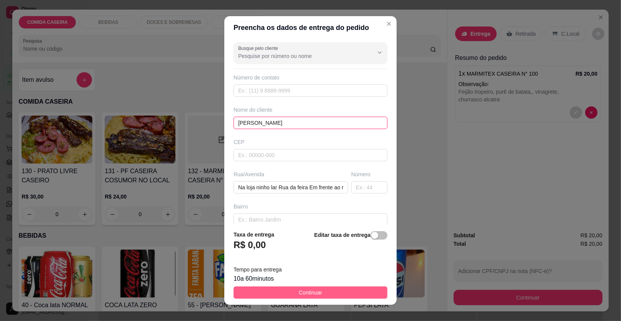
type input "[PERSON_NAME]"
click at [359, 292] on button "Continuar" at bounding box center [310, 293] width 154 height 12
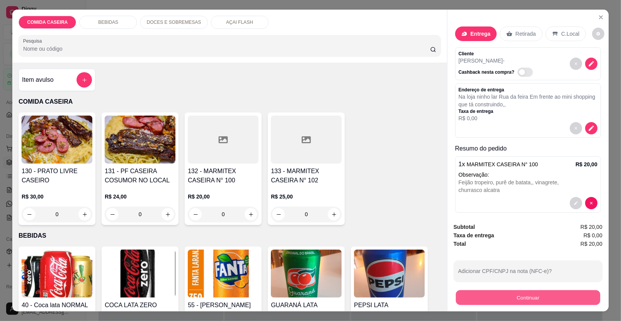
click at [476, 297] on button "Continuar" at bounding box center [528, 298] width 144 height 15
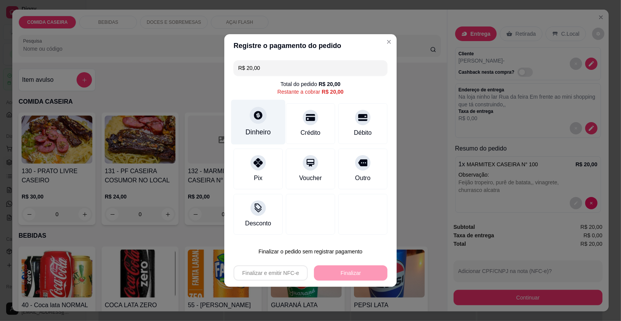
click at [261, 122] on div at bounding box center [258, 115] width 17 height 17
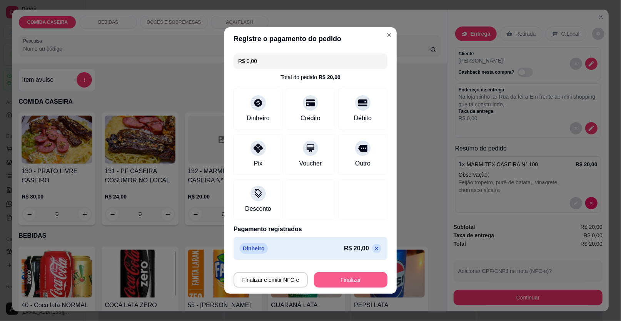
click at [353, 278] on button "Finalizar" at bounding box center [350, 280] width 73 height 15
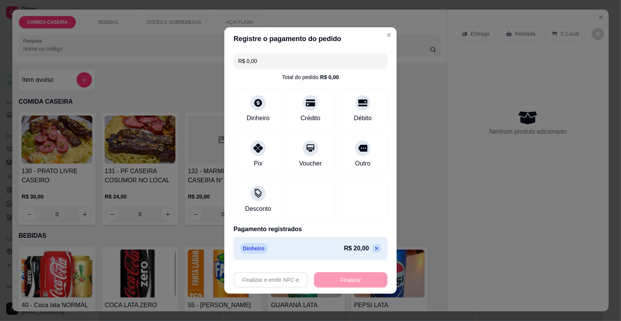
type input "-R$ 20,00"
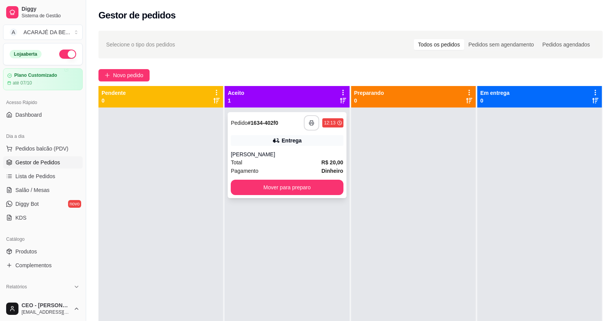
click at [309, 115] on button "button" at bounding box center [311, 122] width 15 height 15
click at [309, 122] on icon "button" at bounding box center [311, 122] width 5 height 5
click at [311, 182] on button "Mover para preparo" at bounding box center [287, 187] width 109 height 15
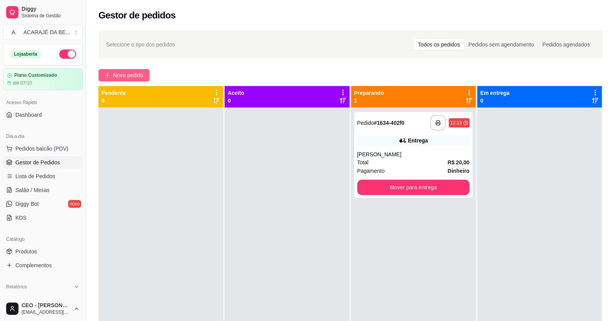
click at [135, 77] on span "Novo pedido" at bounding box center [128, 75] width 30 height 8
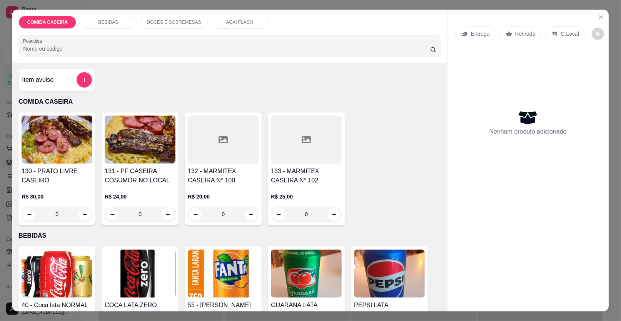
click at [232, 147] on div at bounding box center [223, 140] width 71 height 48
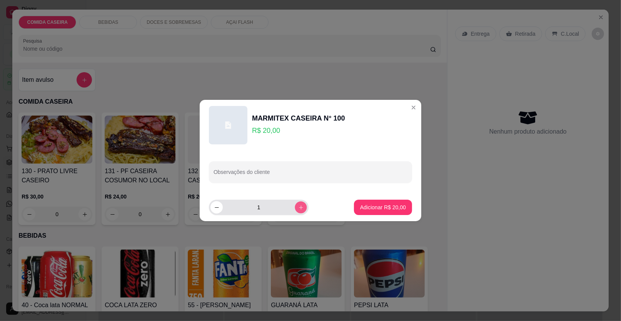
click at [298, 207] on icon "increase-product-quantity" at bounding box center [301, 208] width 6 height 6
type input "2"
click at [294, 178] on input "Observações do cliente" at bounding box center [310, 175] width 194 height 8
click at [289, 175] on input "Observações do cliente" at bounding box center [310, 175] width 194 height 8
paste input "Purê de batata Feijão tropeiro Vinagrete"
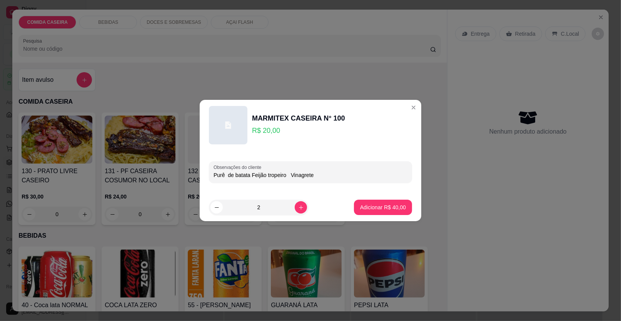
paste input "Uma só com alcatra e a outra com alcatra e linguiça"
type input "Purê de batata Feijão tropeiro Vinagrete Uma só com alcatra e a outra com alcat…"
click at [381, 206] on p "Adicionar R$ 40,00" at bounding box center [383, 207] width 45 height 7
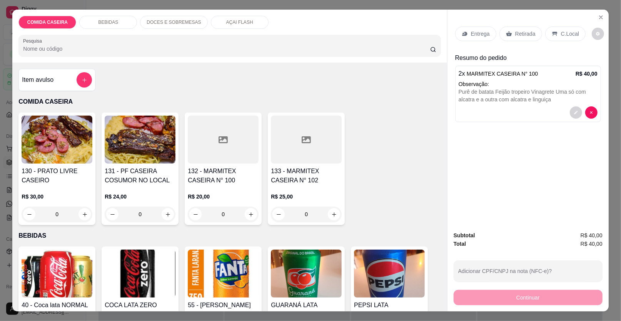
click at [471, 31] on p "Entrega" at bounding box center [480, 34] width 19 height 8
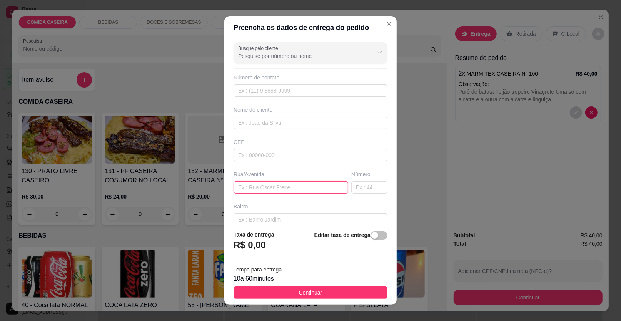
click at [314, 186] on input "text" at bounding box center [290, 187] width 115 height 12
paste input "[PERSON_NAME][STREET_ADDRESS][PERSON_NAME] ([GEOGRAPHIC_DATA] [GEOGRAPHIC_DATA]"
type input "[PERSON_NAME][STREET_ADDRESS][PERSON_NAME] ([GEOGRAPHIC_DATA] [GEOGRAPHIC_DATA]"
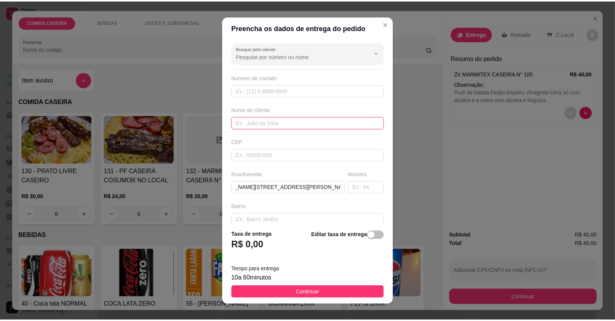
scroll to position [0, 0]
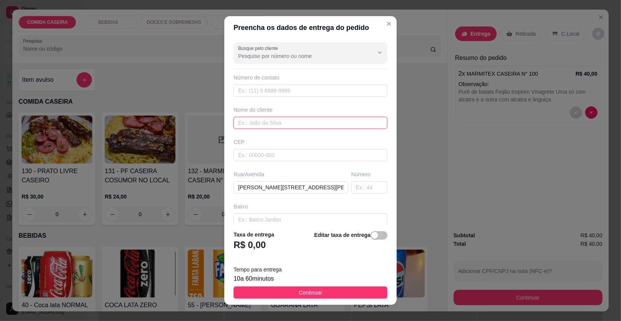
click at [260, 121] on input "text" at bounding box center [310, 123] width 154 height 12
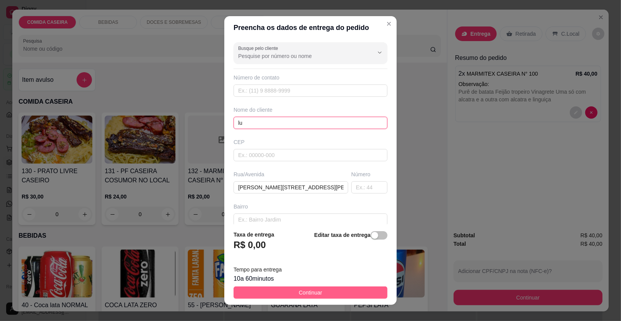
type input "lu"
click at [351, 293] on button "Continuar" at bounding box center [310, 293] width 154 height 12
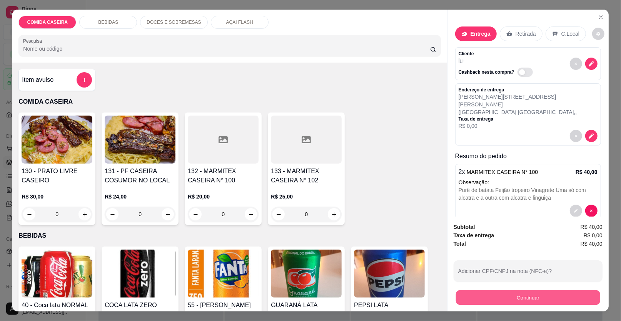
click at [499, 299] on button "Continuar" at bounding box center [528, 298] width 144 height 15
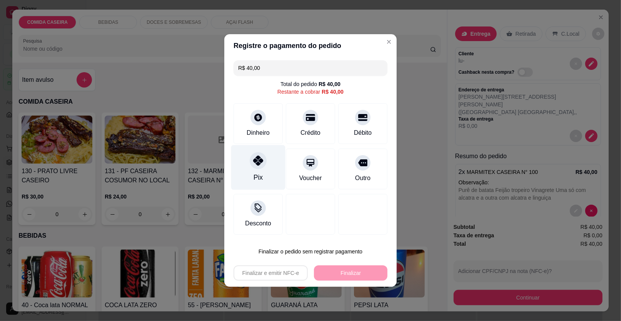
click at [257, 174] on div "Pix" at bounding box center [257, 178] width 9 height 10
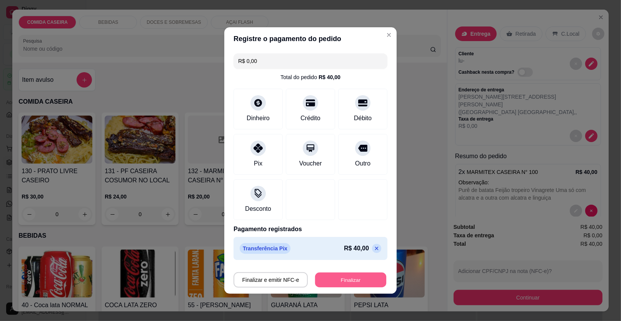
click at [360, 281] on button "Finalizar" at bounding box center [350, 280] width 71 height 15
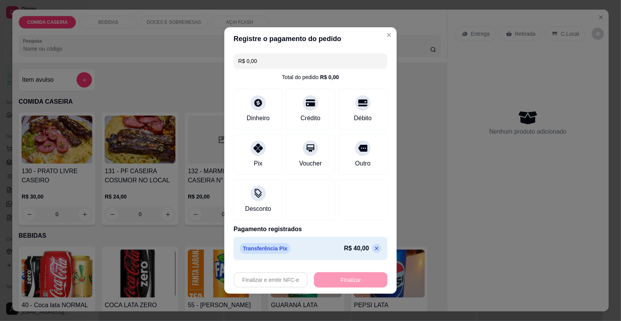
type input "-R$ 40,00"
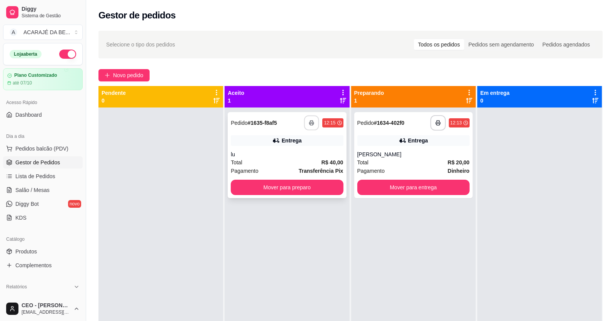
click at [306, 126] on button "button" at bounding box center [311, 123] width 15 height 15
click at [297, 188] on button "Mover para preparo" at bounding box center [287, 187] width 112 height 15
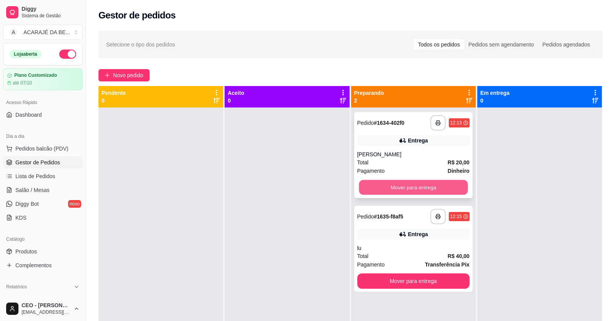
click at [409, 183] on button "Mover para entrega" at bounding box center [413, 187] width 109 height 15
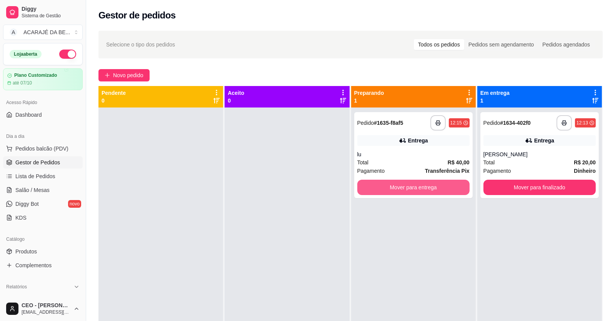
click at [409, 183] on button "Mover para entrega" at bounding box center [413, 187] width 112 height 15
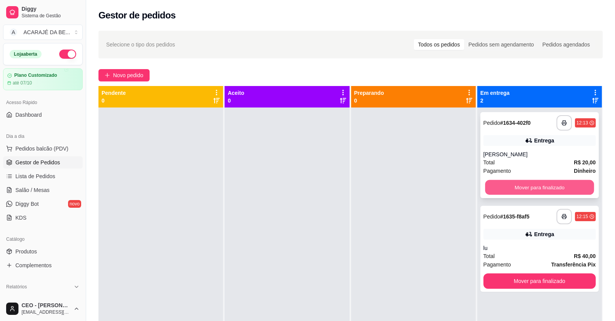
click at [489, 194] on button "Mover para finalizado" at bounding box center [539, 187] width 109 height 15
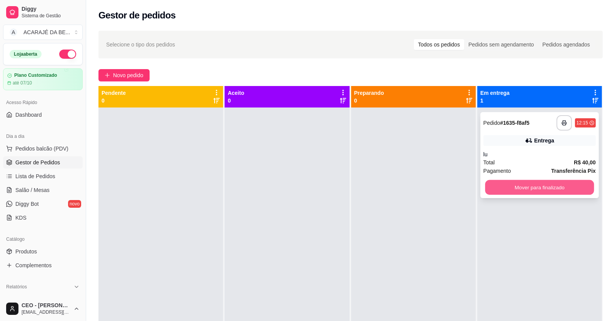
click at [492, 191] on button "Mover para finalizado" at bounding box center [539, 187] width 109 height 15
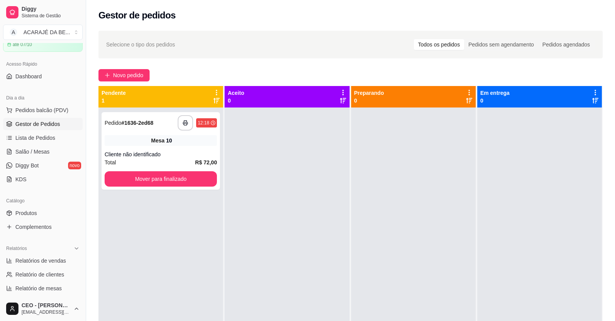
scroll to position [38, 0]
click at [39, 212] on link "Produtos" at bounding box center [43, 214] width 80 height 12
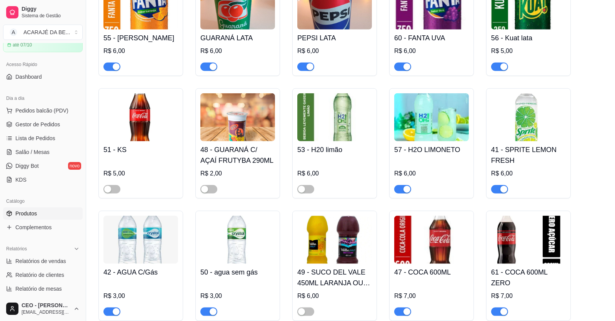
scroll to position [1153, 0]
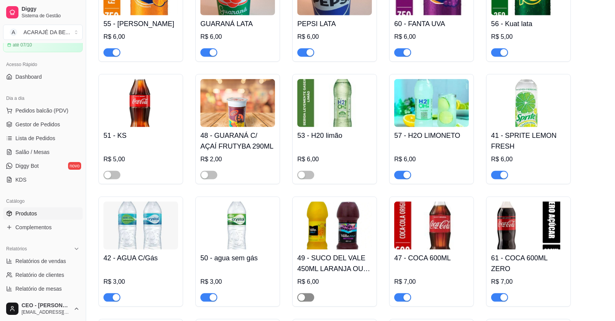
click at [298, 299] on div "button" at bounding box center [301, 298] width 7 height 7
click at [36, 137] on span "Lista de Pedidos" at bounding box center [35, 139] width 40 height 8
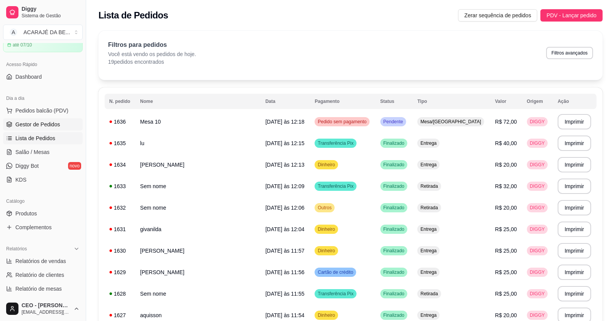
click at [38, 121] on span "Gestor de Pedidos" at bounding box center [37, 125] width 45 height 8
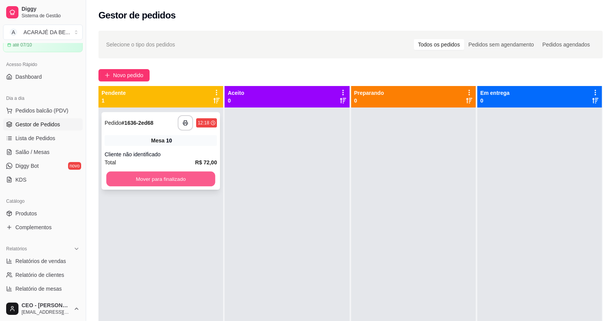
click at [156, 173] on button "Mover para finalizado" at bounding box center [160, 179] width 109 height 15
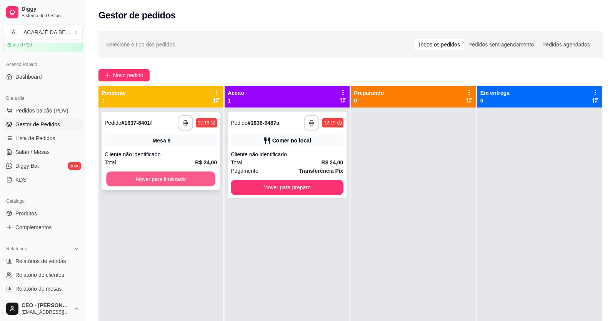
click at [172, 176] on button "Mover para finalizado" at bounding box center [160, 179] width 109 height 15
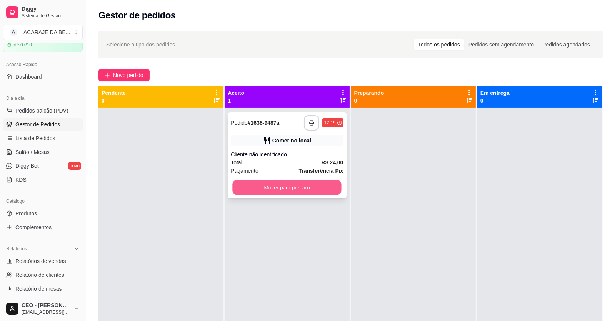
click at [264, 185] on button "Mover para preparo" at bounding box center [287, 187] width 109 height 15
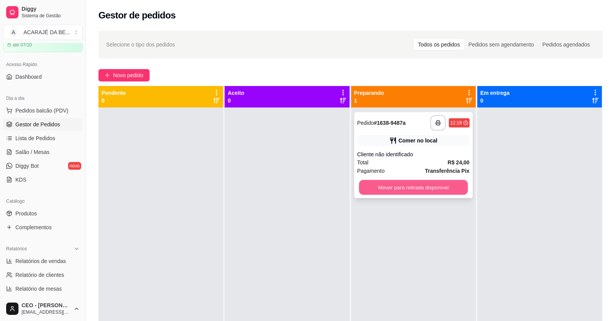
click at [396, 188] on button "Mover para retirada disponível" at bounding box center [413, 187] width 109 height 15
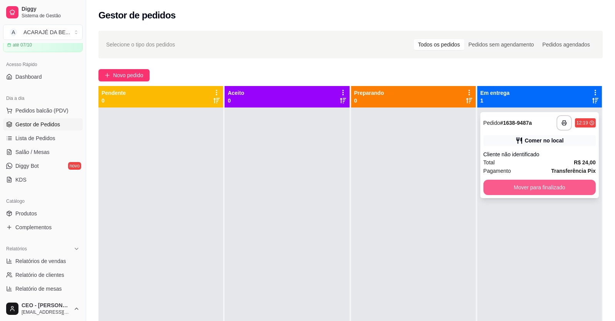
click at [488, 189] on button "Mover para finalizado" at bounding box center [539, 187] width 112 height 15
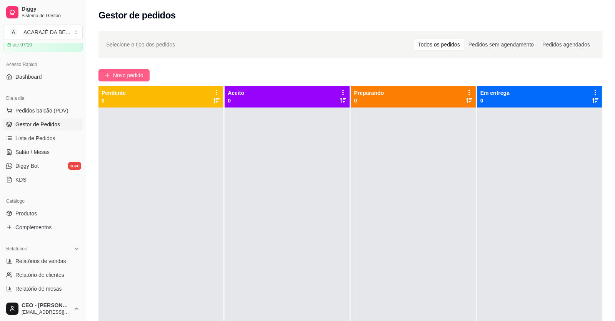
click at [120, 74] on span "Novo pedido" at bounding box center [128, 75] width 30 height 8
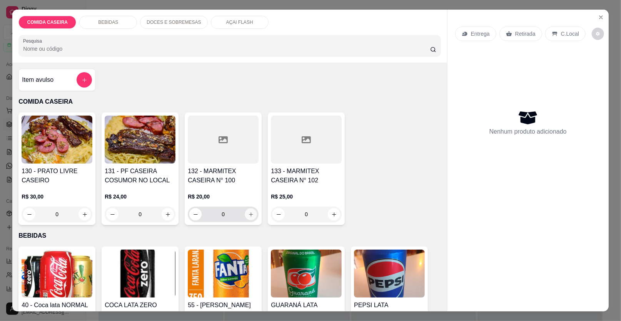
click at [249, 214] on icon "increase-product-quantity" at bounding box center [251, 215] width 4 height 4
type input "1"
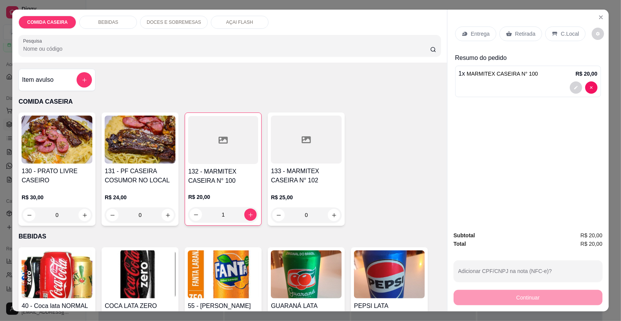
drag, startPoint x: 507, startPoint y: 35, endPoint x: 497, endPoint y: 140, distance: 105.8
click at [507, 36] on icon at bounding box center [509, 34] width 6 height 6
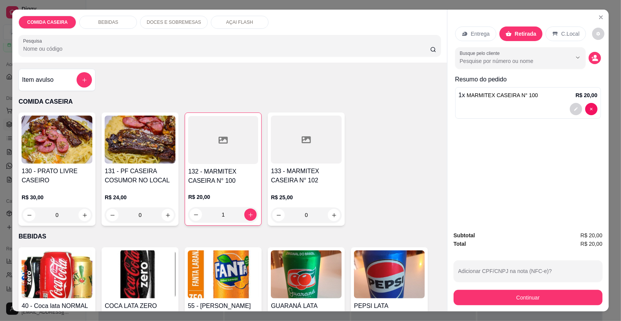
click at [464, 283] on div "Subtotal R$ 20,00 Total R$ 20,00 Adicionar CPF/CNPJ na nota (NFC-e)? Continuar" at bounding box center [527, 268] width 149 height 74
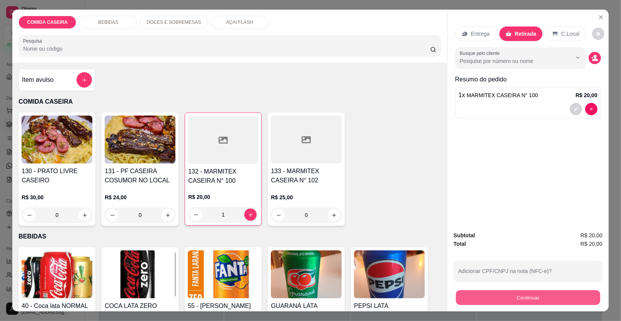
click at [489, 301] on button "Continuar" at bounding box center [528, 298] width 144 height 15
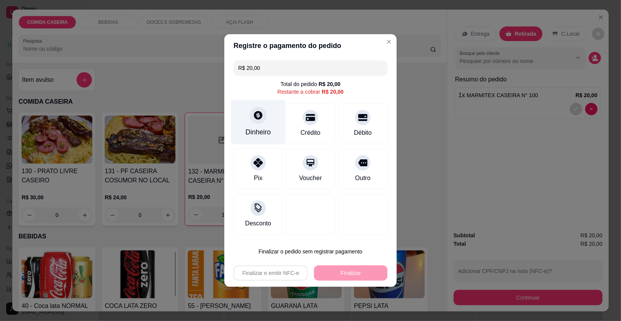
click at [261, 129] on div "Dinheiro" at bounding box center [257, 132] width 25 height 10
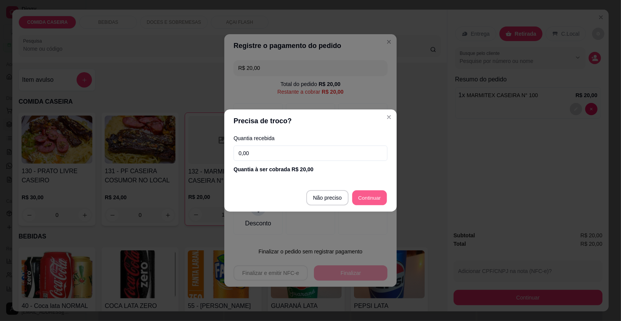
type input "R$ 0,00"
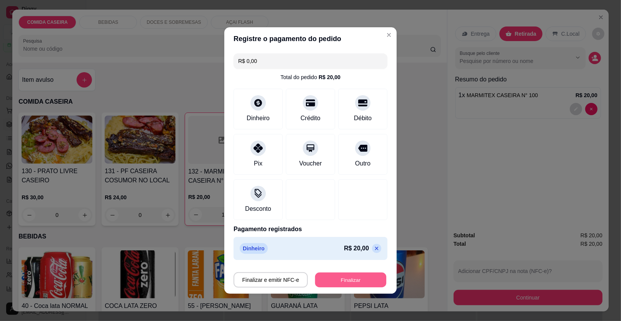
click at [350, 277] on button "Finalizar" at bounding box center [350, 280] width 71 height 15
type input "0"
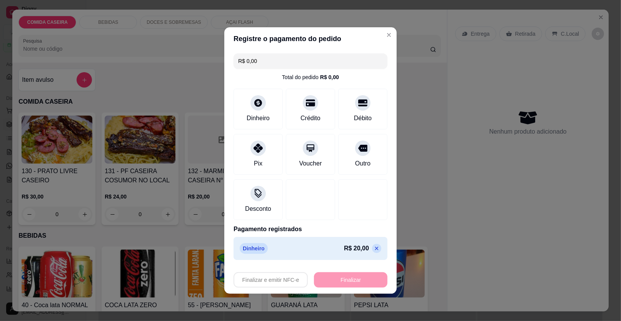
type input "-R$ 20,00"
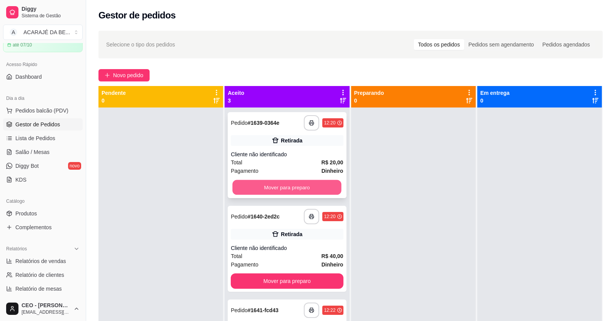
click at [281, 182] on button "Mover para preparo" at bounding box center [287, 187] width 109 height 15
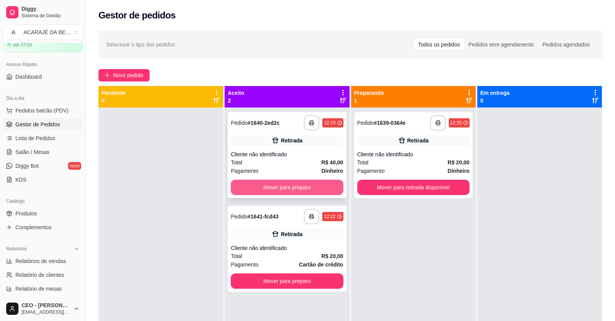
click at [324, 187] on button "Mover para preparo" at bounding box center [287, 187] width 112 height 15
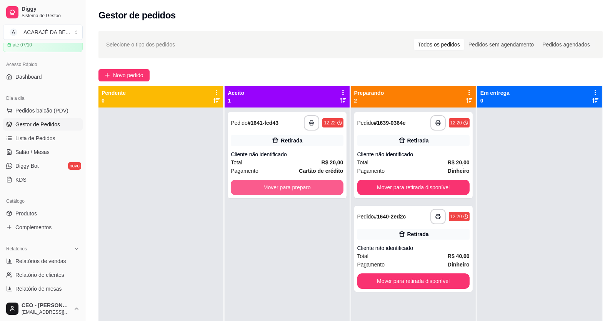
click at [328, 187] on button "Mover para preparo" at bounding box center [287, 187] width 112 height 15
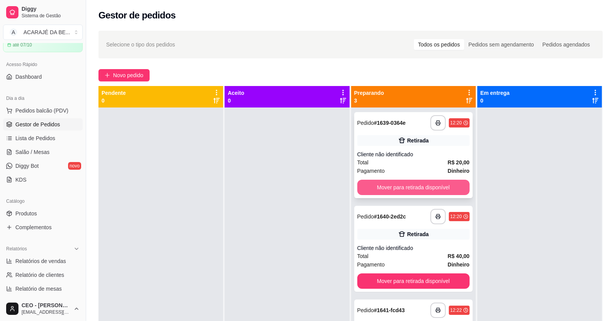
click at [384, 185] on button "Mover para retirada disponível" at bounding box center [413, 187] width 112 height 15
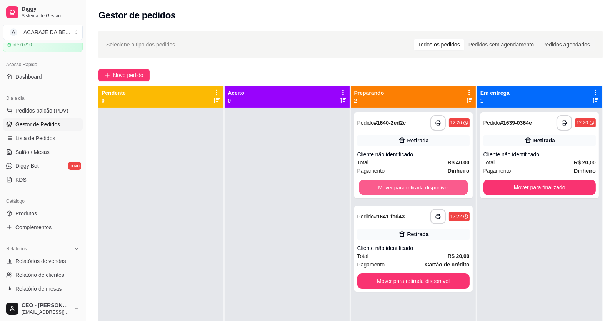
click at [384, 185] on button "Mover para retirada disponível" at bounding box center [413, 187] width 109 height 15
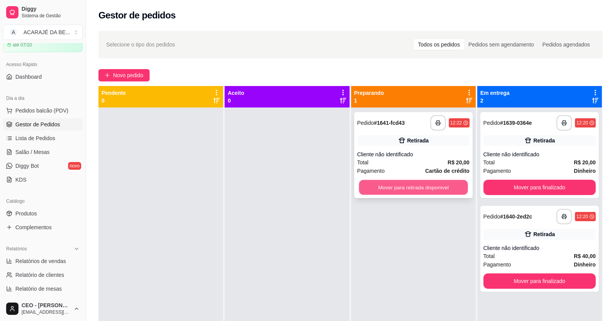
click at [388, 185] on button "Mover para retirada disponível" at bounding box center [413, 187] width 109 height 15
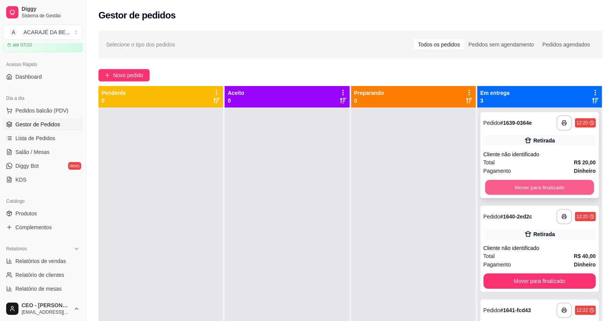
click at [488, 186] on button "Mover para finalizado" at bounding box center [539, 187] width 109 height 15
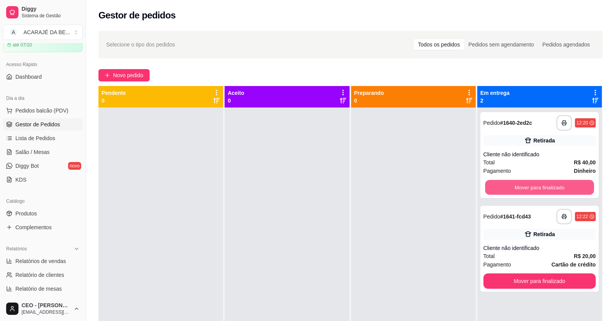
click at [488, 186] on button "Mover para finalizado" at bounding box center [539, 187] width 109 height 15
click at [488, 274] on button "Mover para finalizado" at bounding box center [539, 281] width 112 height 15
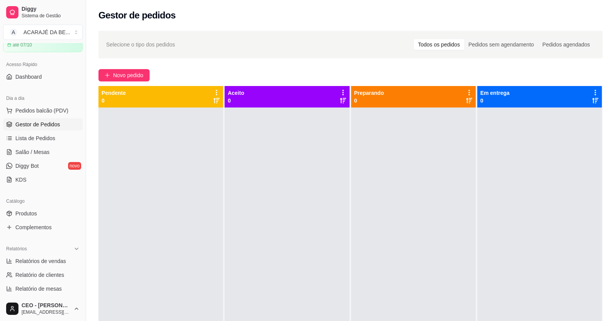
click at [488, 186] on div at bounding box center [539, 268] width 125 height 321
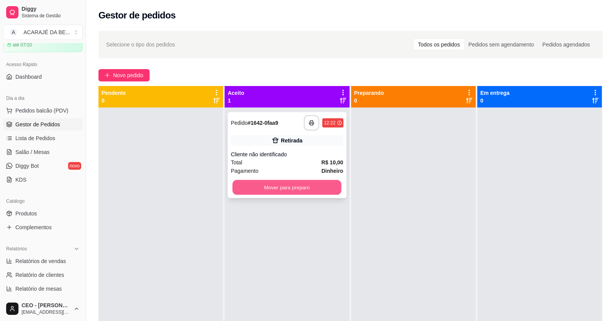
click at [301, 185] on button "Mover para preparo" at bounding box center [287, 187] width 109 height 15
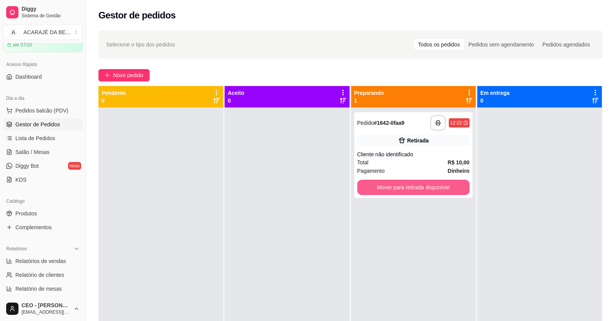
click at [379, 188] on button "Mover para retirada disponível" at bounding box center [413, 187] width 112 height 15
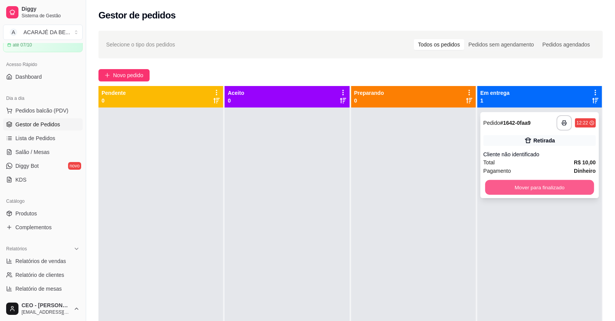
click at [499, 191] on button "Mover para finalizado" at bounding box center [539, 187] width 109 height 15
click at [499, 191] on div "Mover para finalizado" at bounding box center [539, 187] width 112 height 15
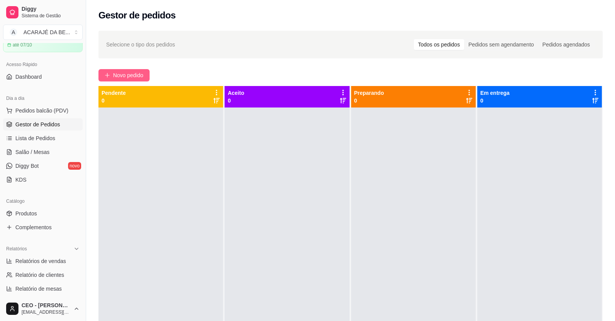
click at [148, 80] on button "Novo pedido" at bounding box center [123, 75] width 51 height 12
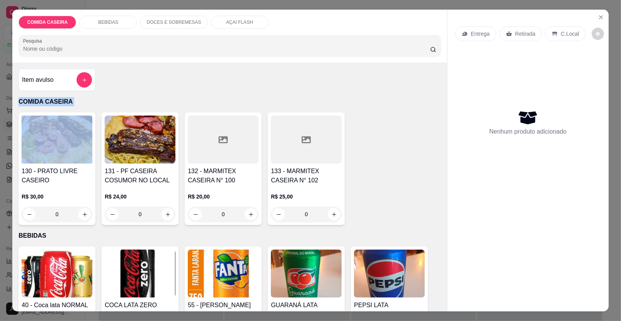
click at [230, 151] on div at bounding box center [223, 140] width 71 height 48
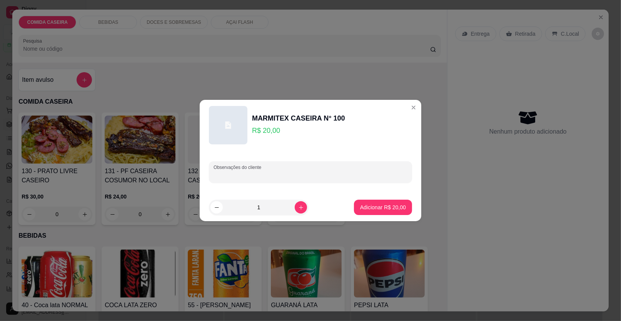
click at [277, 176] on input "Observações do cliente" at bounding box center [310, 175] width 194 height 8
paste input "Tropeiro [PERSON_NAME] Purê Coxa de frango assado Medalhão [PERSON_NAME] mista …"
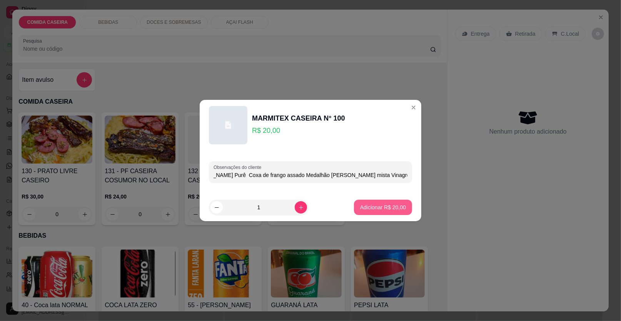
type input "Tropeiro [PERSON_NAME] Purê Coxa de frango assado Medalhão [PERSON_NAME] mista …"
click at [364, 204] on p "Adicionar R$ 20,00" at bounding box center [383, 207] width 45 height 7
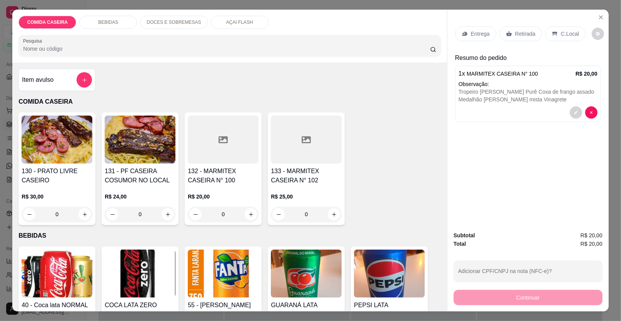
click at [227, 142] on div at bounding box center [223, 140] width 71 height 48
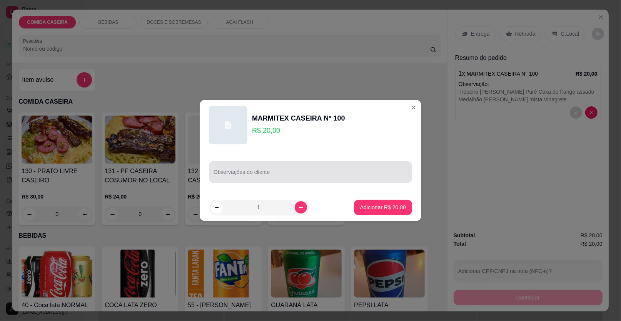
click at [268, 167] on div at bounding box center [310, 172] width 194 height 15
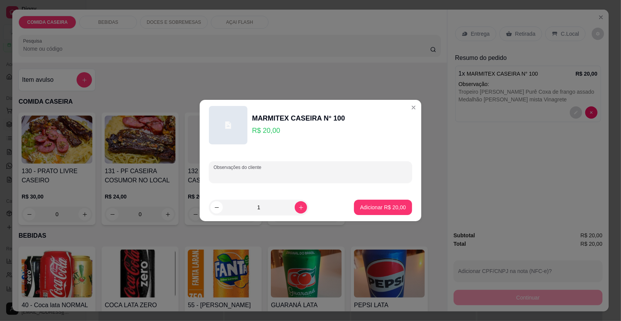
paste input "file de frango e alcatra bem passado Salada de pepino,repolho Feijão teopeiro P…"
type input "file de frango e alcatra bem passado Salada de pepino,repolho Feijão teopeiro P…"
click at [384, 210] on p "Adicionar R$ 20,00" at bounding box center [383, 207] width 45 height 7
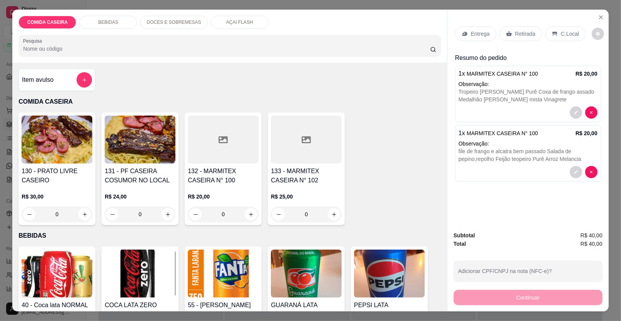
click at [198, 125] on div at bounding box center [223, 140] width 71 height 48
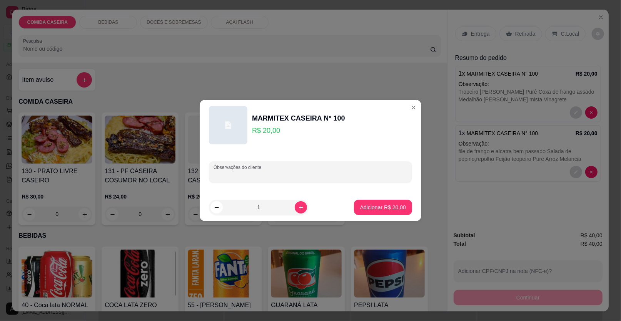
click at [283, 178] on input "Observações do cliente" at bounding box center [310, 175] width 194 height 8
paste input "churrasco com m coxinha da asa e alcatra bem passado Salada couve com brócolis …"
type input "churrasco com m coxinha da asa e alcatra bem passado Salada couve com brócolis …"
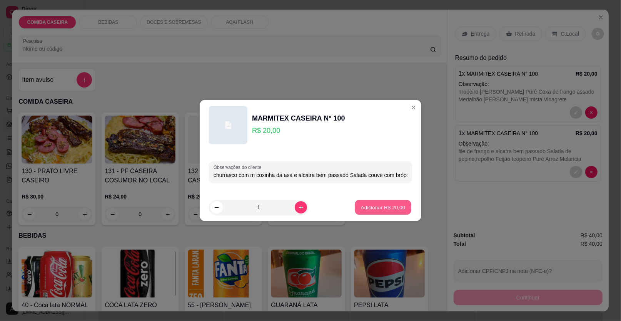
click at [378, 206] on p "Adicionar R$ 20,00" at bounding box center [383, 207] width 45 height 7
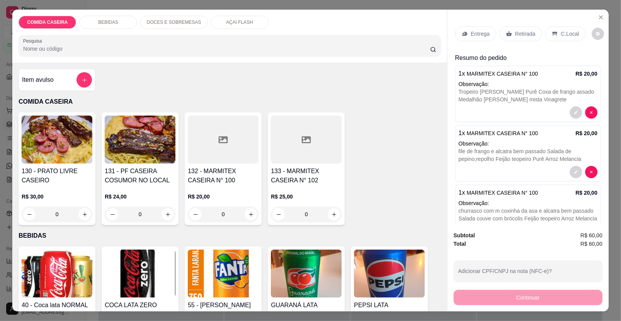
click at [296, 150] on div at bounding box center [306, 140] width 71 height 48
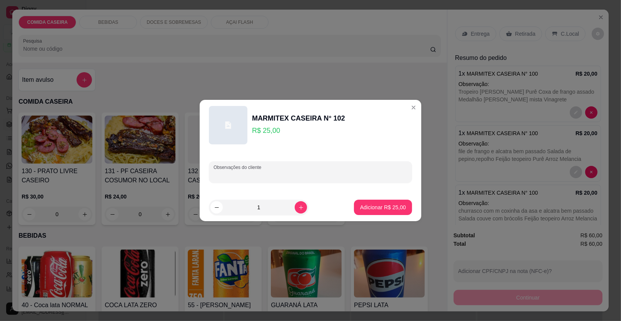
click at [312, 177] on input "Observações do cliente" at bounding box center [310, 175] width 194 height 8
paste input "1 marmita G_ com : churrasco com m coxinha da asa e alcatra bem passado Salada …"
type input "1 marmita G_ com : churrasco com m coxinha da asa e alcatra bem passado Salada …"
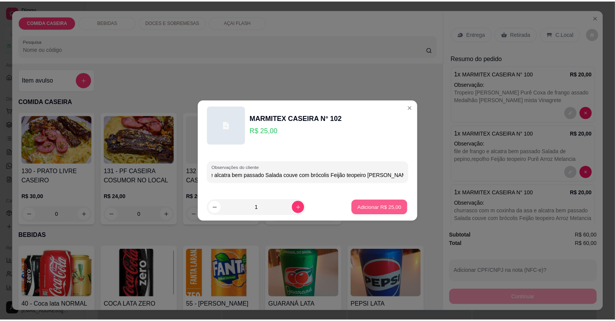
scroll to position [0, 0]
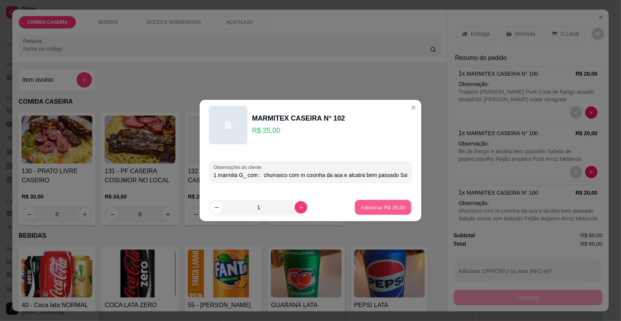
click at [373, 208] on p "Adicionar R$ 25,00" at bounding box center [383, 207] width 45 height 7
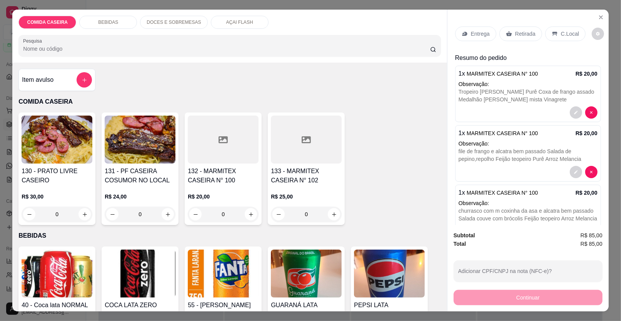
click at [471, 34] on p "Entrega" at bounding box center [480, 34] width 19 height 8
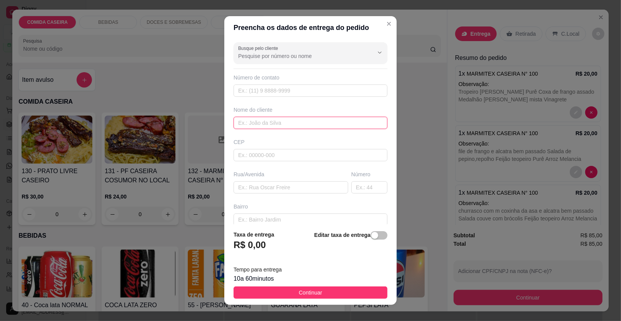
click at [318, 118] on input "text" at bounding box center [310, 123] width 154 height 12
type input "flavia"
click at [289, 186] on input "text" at bounding box center [290, 187] width 115 height 12
paste input "Laboratório controle"
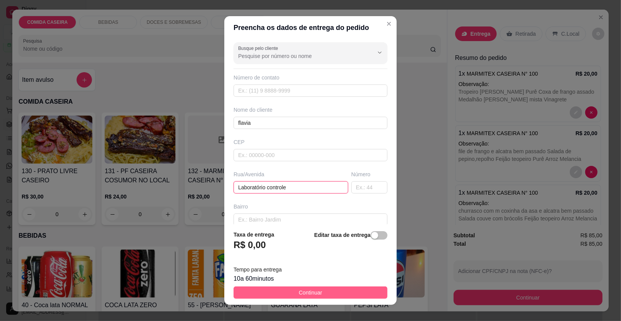
type input "Laboratório controle"
click at [318, 291] on button "Continuar" at bounding box center [310, 293] width 154 height 12
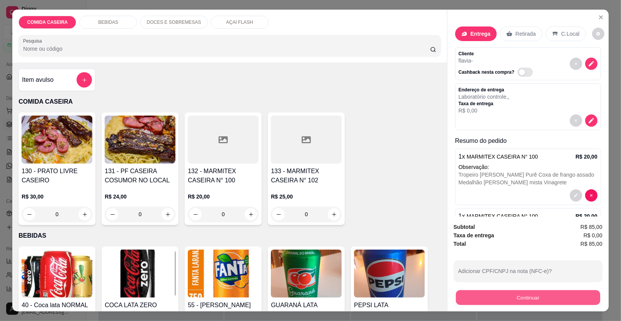
click at [473, 299] on button "Continuar" at bounding box center [528, 298] width 144 height 15
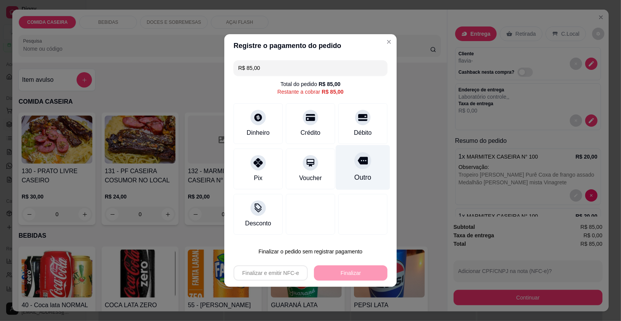
click at [349, 171] on div "Outro" at bounding box center [363, 167] width 54 height 45
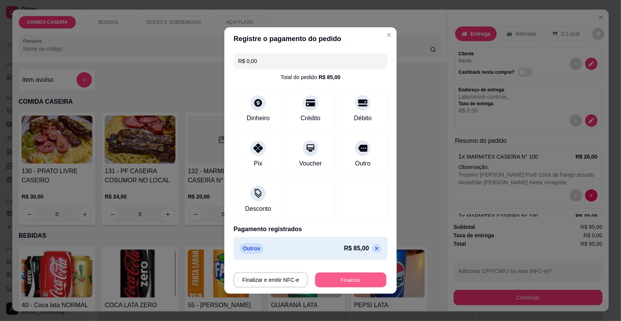
click at [335, 278] on button "Finalizar" at bounding box center [350, 280] width 71 height 15
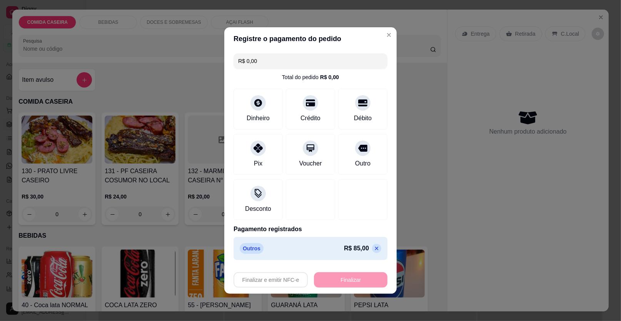
type input "-R$ 85,00"
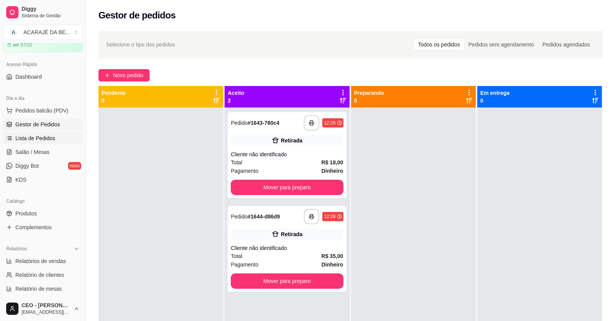
click at [46, 136] on span "Lista de Pedidos" at bounding box center [35, 139] width 40 height 8
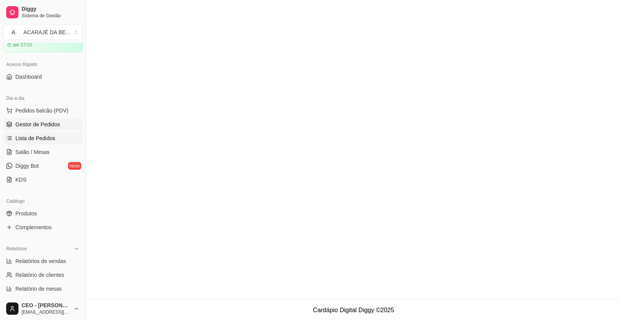
click at [48, 124] on span "Gestor de Pedidos" at bounding box center [37, 125] width 45 height 8
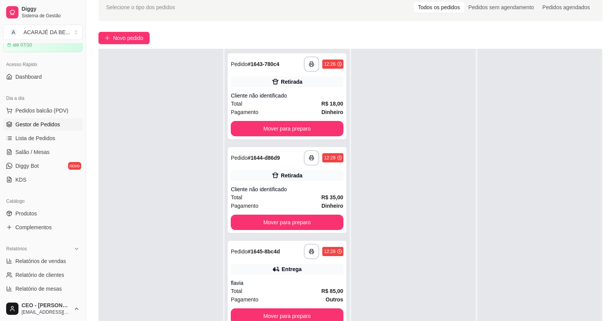
scroll to position [117, 0]
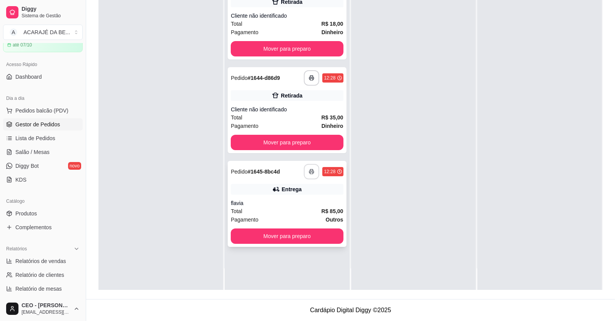
click at [313, 174] on button "button" at bounding box center [311, 171] width 15 height 15
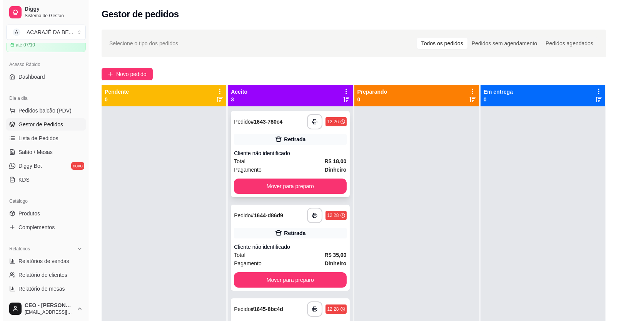
scroll to position [0, 0]
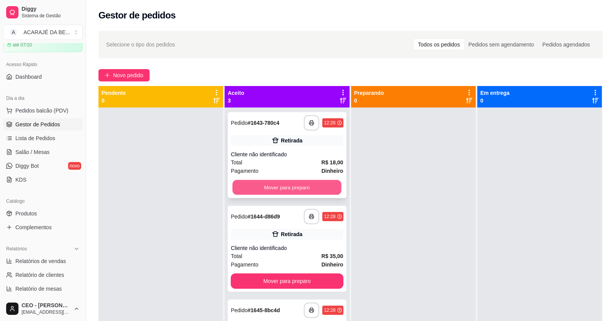
click at [301, 188] on button "Mover para preparo" at bounding box center [287, 187] width 109 height 15
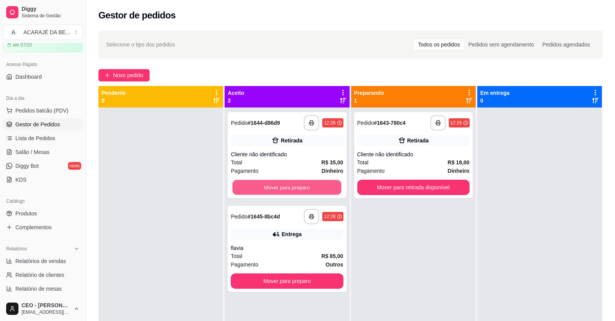
click at [301, 188] on button "Mover para preparo" at bounding box center [287, 187] width 109 height 15
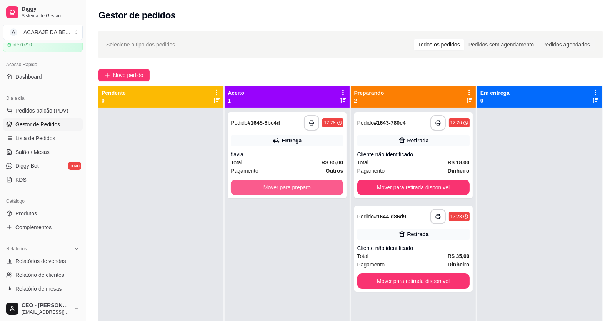
click at [301, 188] on button "Mover para preparo" at bounding box center [287, 187] width 112 height 15
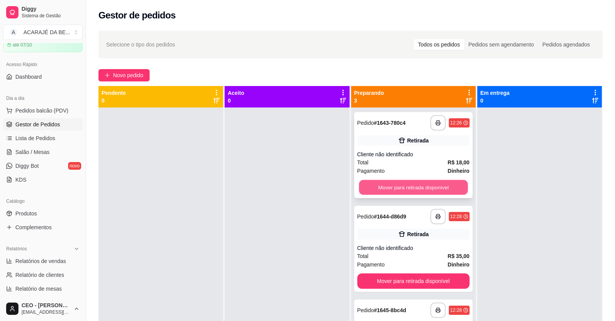
click at [393, 188] on button "Mover para retirada disponível" at bounding box center [413, 187] width 109 height 15
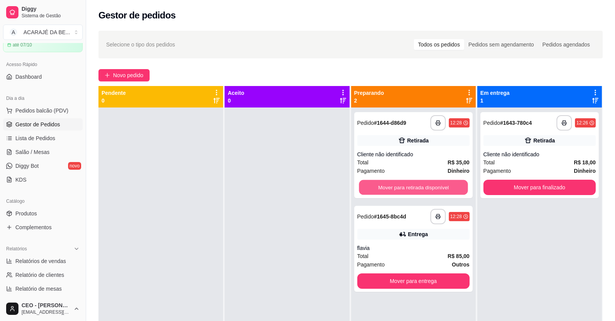
click at [393, 188] on button "Mover para retirada disponível" at bounding box center [413, 187] width 109 height 15
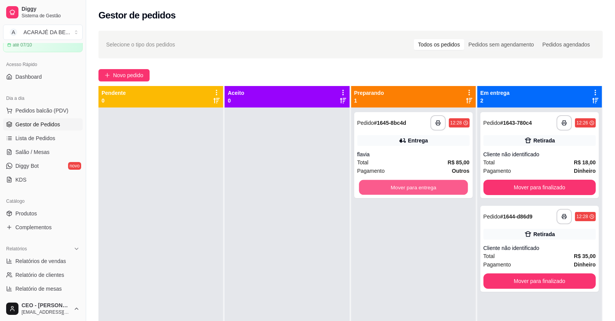
click at [393, 188] on button "Mover para entrega" at bounding box center [413, 187] width 109 height 15
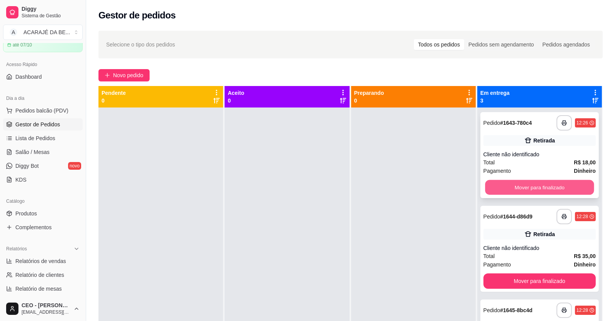
click at [489, 186] on button "Mover para finalizado" at bounding box center [539, 187] width 109 height 15
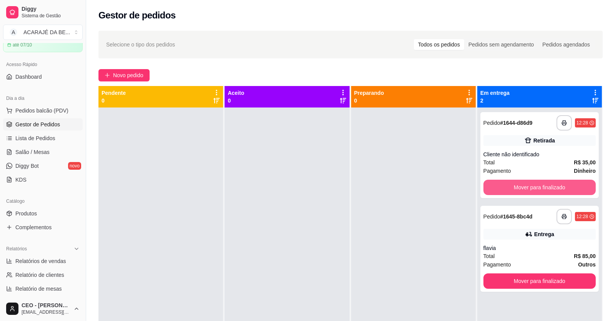
click at [489, 186] on button "Mover para finalizado" at bounding box center [539, 187] width 112 height 15
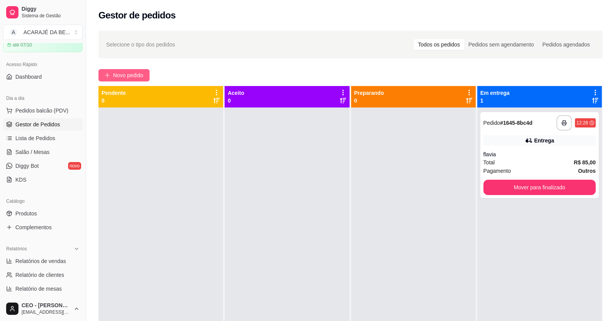
click at [131, 71] on span "Novo pedido" at bounding box center [128, 75] width 30 height 8
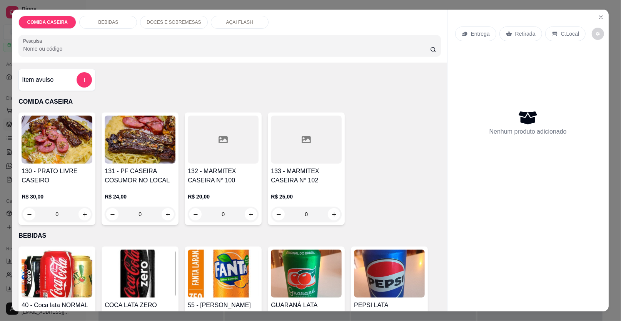
click at [235, 148] on div at bounding box center [223, 140] width 71 height 48
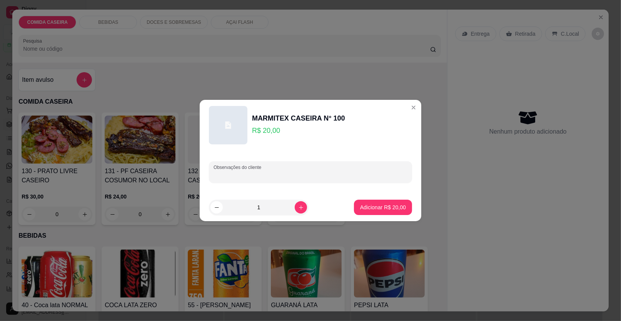
click at [295, 177] on input "Observações do cliente" at bounding box center [310, 175] width 194 height 8
paste input "Feijão tropeiro [PERSON_NAME] Farofa de cenoura Filé de frango, alcatra [PERSON…"
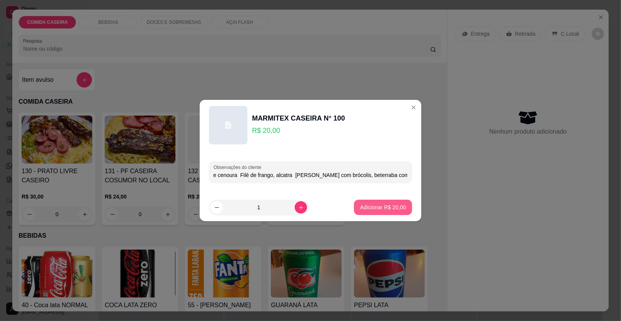
type input "Feijão tropeiro [PERSON_NAME] Farofa de cenoura Filé de frango, alcatra [PERSON…"
click at [376, 206] on p "Adicionar R$ 20,00" at bounding box center [383, 207] width 45 height 7
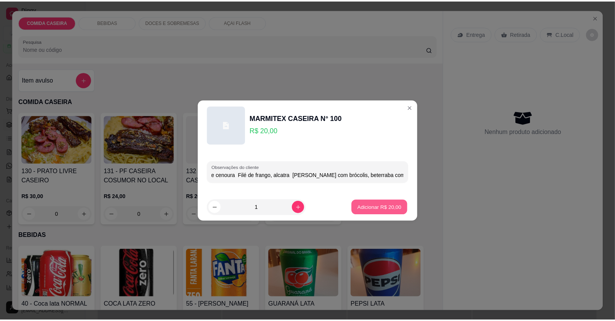
scroll to position [0, 0]
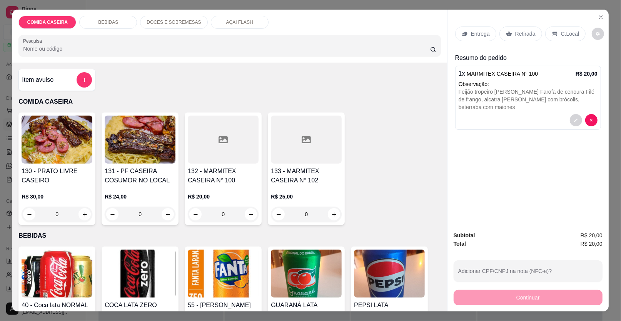
click at [479, 34] on p "Entrega" at bounding box center [480, 34] width 19 height 8
click at [483, 33] on p "Entrega" at bounding box center [480, 34] width 19 height 8
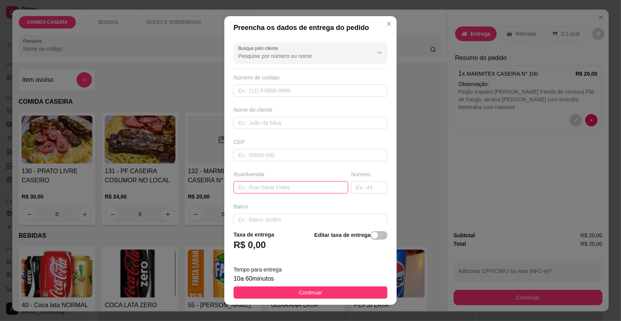
click at [309, 183] on input "text" at bounding box center [290, 187] width 115 height 12
paste input "Lojão [GEOGRAPHIC_DATA]"
type input "Lojão [GEOGRAPHIC_DATA]"
click at [302, 117] on input "text" at bounding box center [310, 123] width 154 height 12
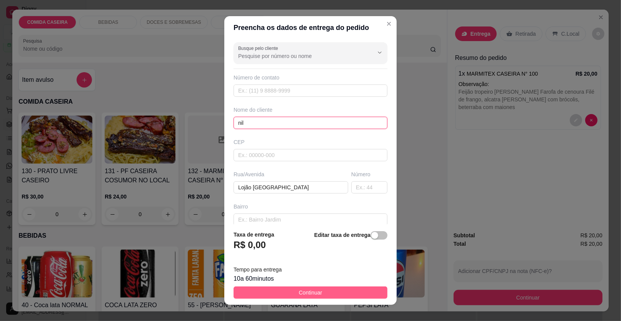
type input "nil"
click at [314, 296] on span "Continuar" at bounding box center [310, 293] width 23 height 8
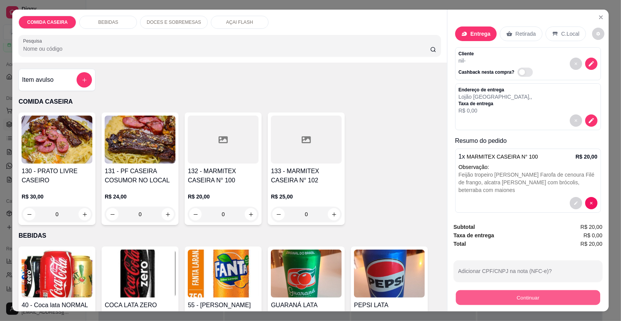
click at [477, 293] on button "Continuar" at bounding box center [528, 298] width 144 height 15
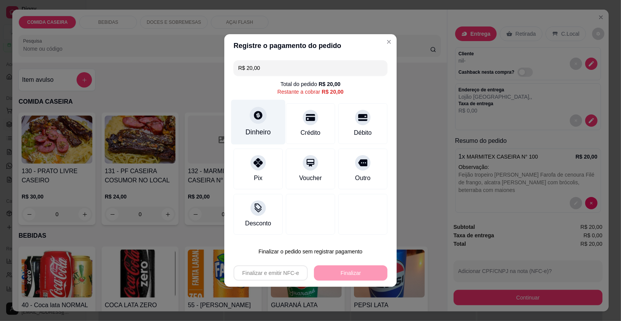
click at [239, 125] on div "Dinheiro" at bounding box center [258, 122] width 54 height 45
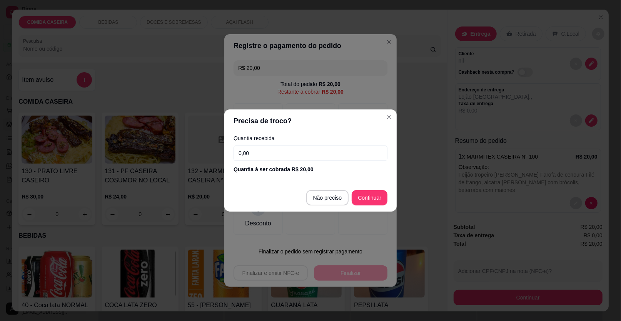
drag, startPoint x: 362, startPoint y: 190, endPoint x: 362, endPoint y: 197, distance: 7.3
click at [362, 192] on footer "Não preciso Continuar" at bounding box center [310, 198] width 172 height 28
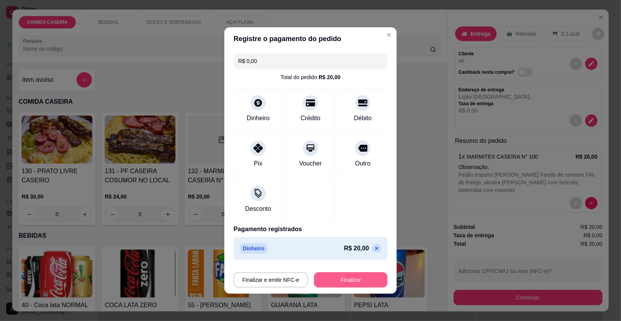
click at [340, 283] on button "Finalizar" at bounding box center [350, 280] width 73 height 15
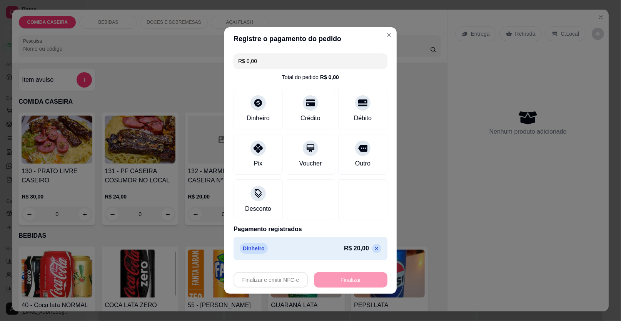
type input "-R$ 20,00"
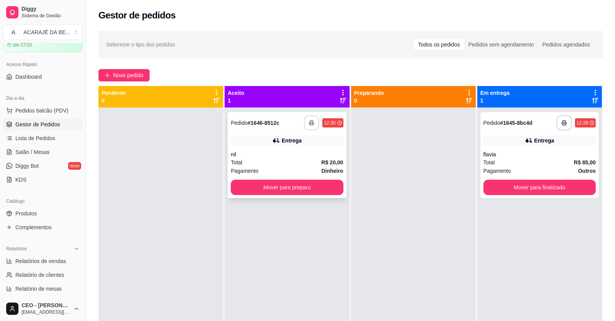
click at [311, 125] on icon "button" at bounding box center [311, 122] width 5 height 5
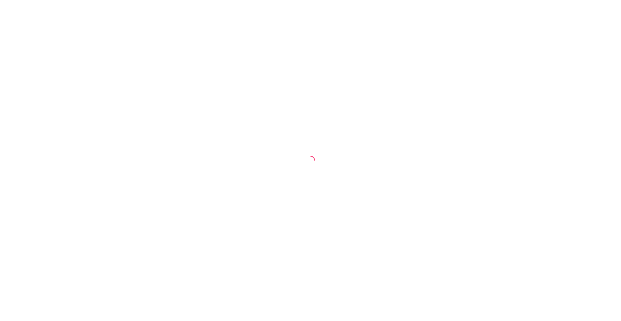
select select "30"
select select "HIGHEST_TOTAL_SPENT_WITH_ORDERS"
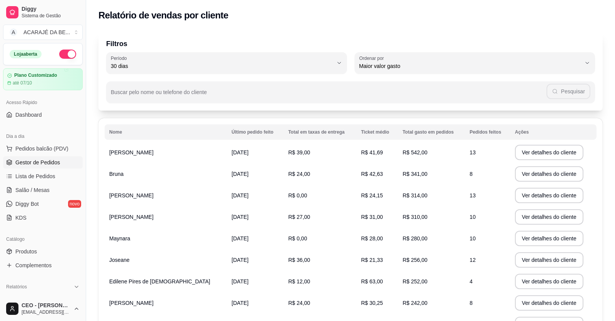
click at [41, 161] on span "Gestor de Pedidos" at bounding box center [37, 163] width 45 height 8
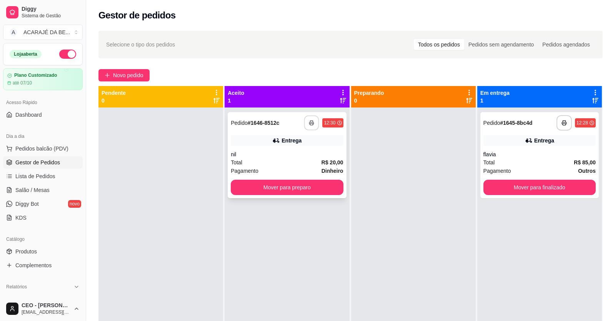
click at [311, 126] on button "button" at bounding box center [311, 123] width 15 height 15
click at [312, 184] on button "Mover para preparo" at bounding box center [287, 187] width 109 height 15
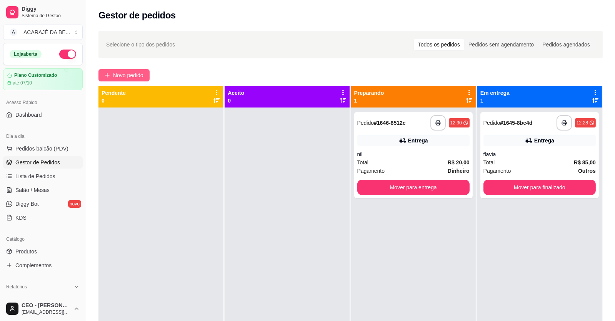
click at [133, 75] on span "Novo pedido" at bounding box center [128, 75] width 30 height 8
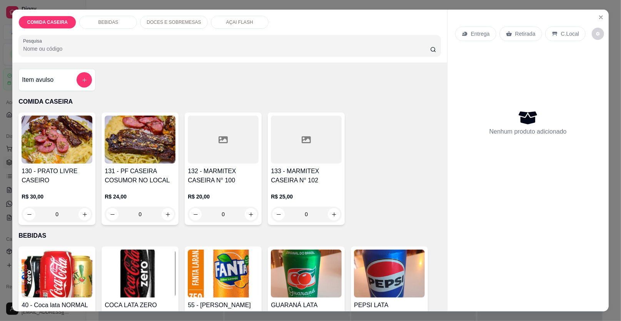
click at [295, 149] on div at bounding box center [306, 140] width 71 height 48
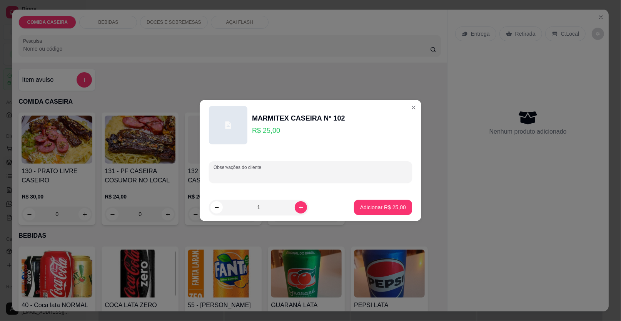
click at [278, 175] on input "Observações do cliente" at bounding box center [310, 175] width 194 height 8
paste input "1 com feijão tropeiro Macarrão Purê Fígado Filé de frango Vinagrete"
type input "1 com feijão tropeiro Macarrão Purê Fígado Filé de frango Vinagrete melancia"
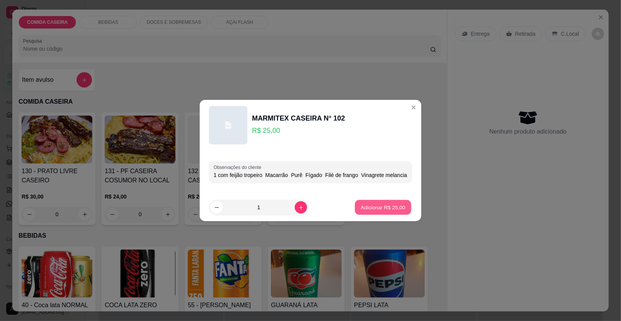
scroll to position [0, 0]
click at [393, 211] on p "Adicionar R$ 25,00" at bounding box center [383, 207] width 45 height 7
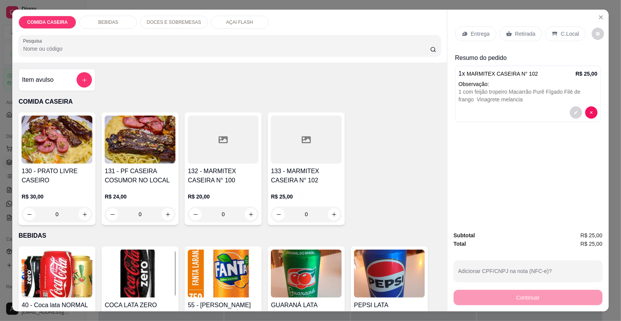
click at [321, 150] on div at bounding box center [306, 140] width 71 height 48
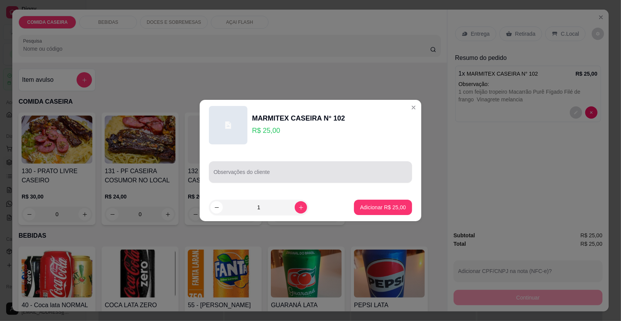
click at [276, 169] on div at bounding box center [310, 172] width 194 height 15
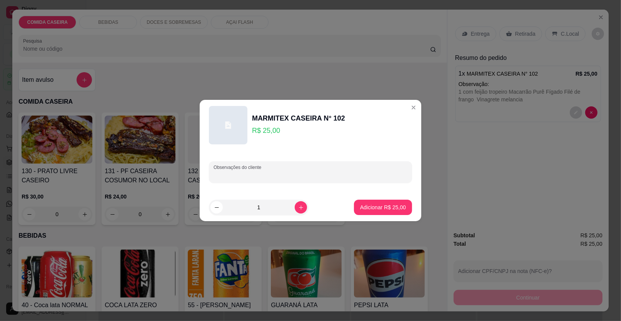
paste input "2 com feijão tropeiro Macarrão Purê Beterraba Panqueca Filé de frango Melancia"
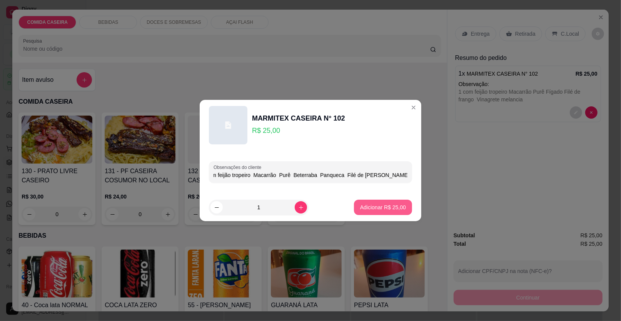
type input "2 com feijão tropeiro Macarrão Purê Beterraba Panqueca Filé de frango Melancia"
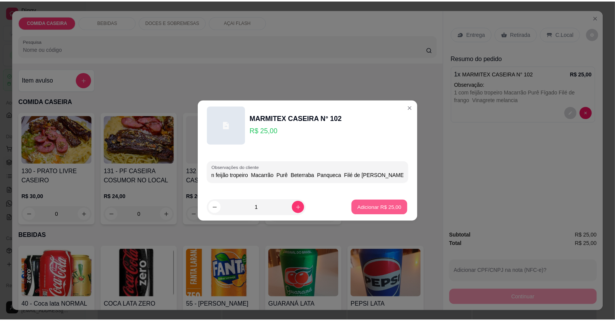
scroll to position [0, 0]
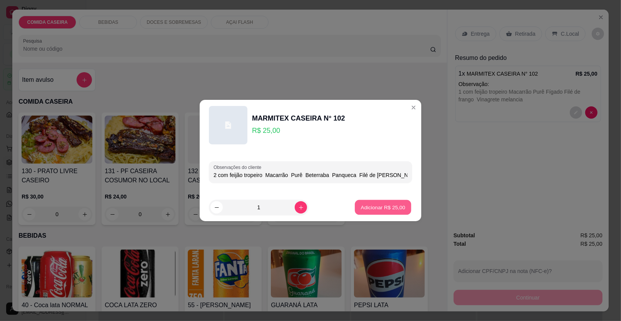
click at [374, 212] on button "Adicionar R$ 25,00" at bounding box center [382, 207] width 57 height 15
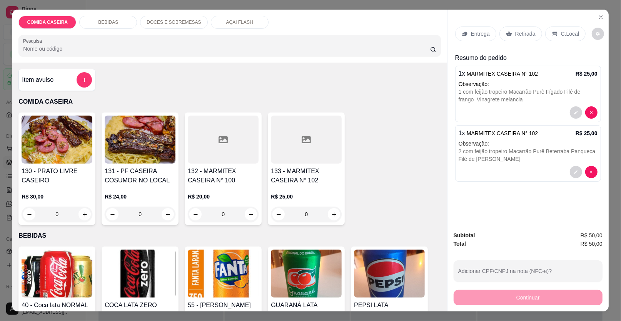
click at [484, 34] on p "Entrega" at bounding box center [480, 34] width 19 height 8
click at [481, 37] on p "Entrega" at bounding box center [480, 34] width 19 height 8
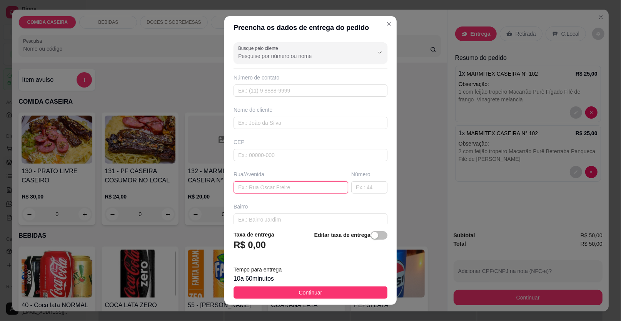
click at [267, 190] on input "text" at bounding box center [290, 187] width 115 height 12
paste input "LK Tranças"
type input "LK Tranças"
drag, startPoint x: 283, startPoint y: 117, endPoint x: 281, endPoint y: 121, distance: 4.6
click at [281, 121] on input "text" at bounding box center [310, 123] width 154 height 12
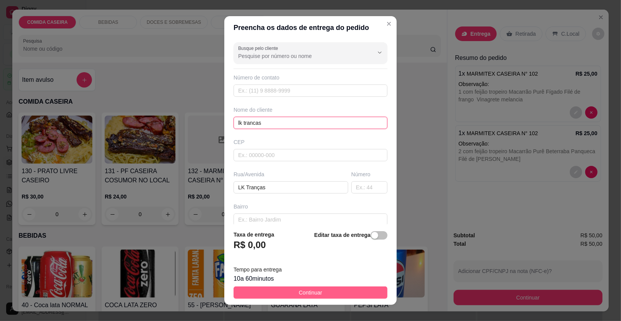
type input "lk trancas"
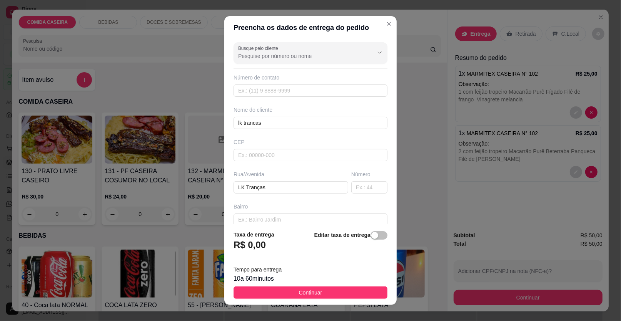
drag, startPoint x: 321, startPoint y: 293, endPoint x: 354, endPoint y: 300, distance: 34.1
click at [321, 295] on button "Continuar" at bounding box center [310, 293] width 154 height 12
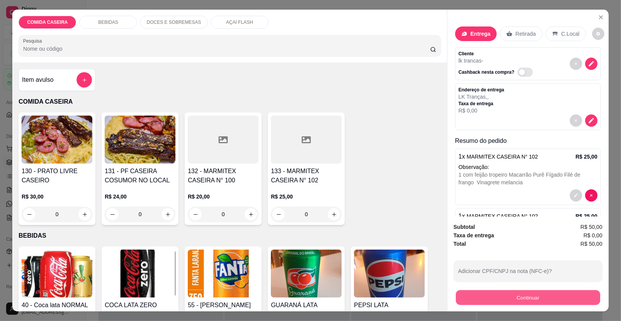
click at [476, 298] on button "Continuar" at bounding box center [528, 298] width 144 height 15
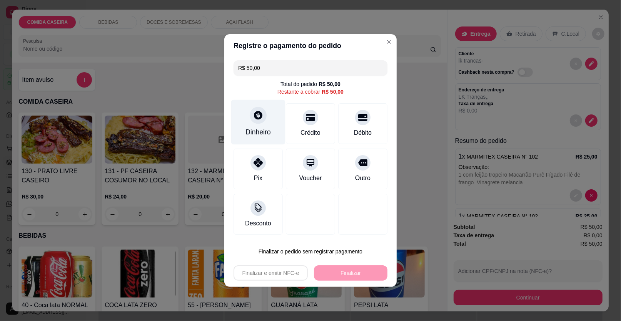
click at [254, 118] on icon at bounding box center [258, 115] width 8 height 8
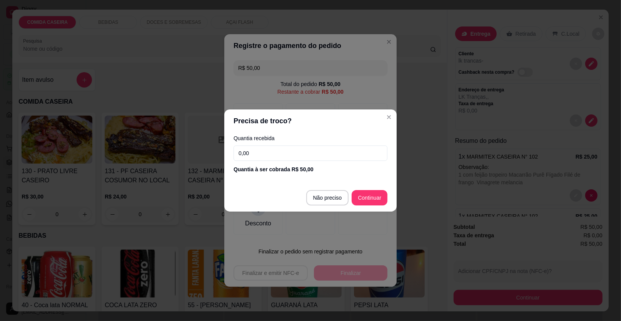
drag, startPoint x: 372, startPoint y: 189, endPoint x: 371, endPoint y: 194, distance: 5.6
click at [372, 192] on footer "Não preciso Continuar" at bounding box center [310, 198] width 172 height 28
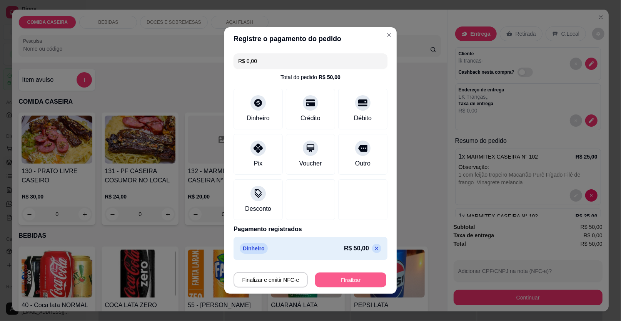
click at [348, 284] on button "Finalizar" at bounding box center [350, 280] width 71 height 15
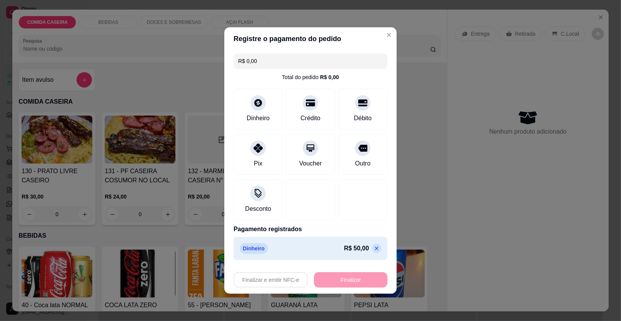
type input "-R$ 50,00"
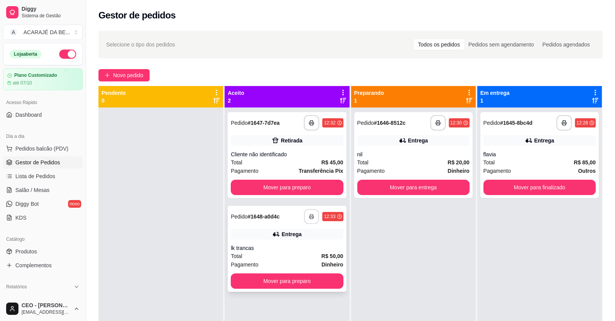
click at [309, 215] on icon "button" at bounding box center [311, 216] width 5 height 5
click at [293, 190] on button "Mover para preparo" at bounding box center [287, 187] width 109 height 15
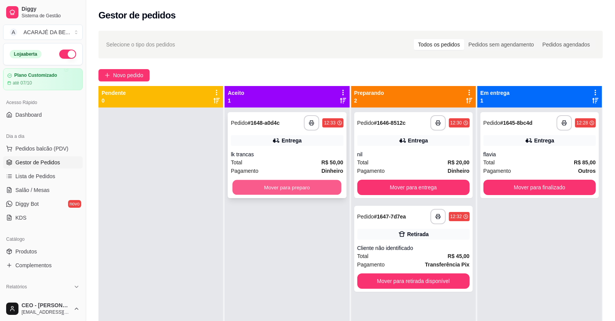
click at [287, 191] on button "Mover para preparo" at bounding box center [287, 187] width 109 height 15
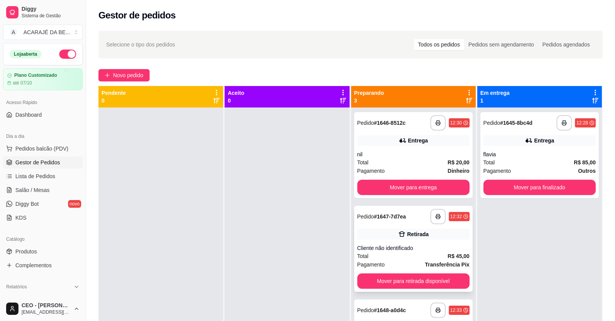
click at [381, 276] on button "Mover para retirada disponível" at bounding box center [413, 281] width 112 height 15
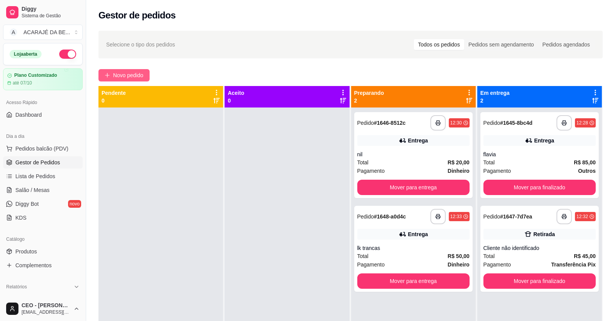
click at [125, 75] on span "Novo pedido" at bounding box center [128, 75] width 30 height 8
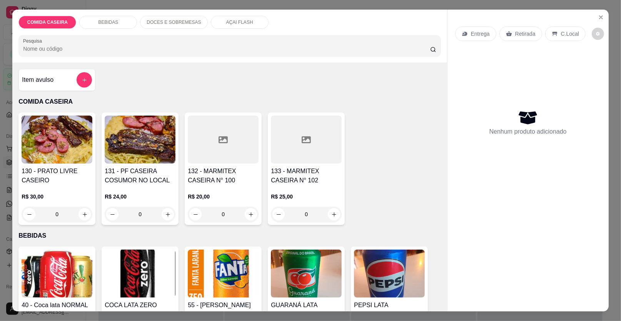
click at [200, 151] on div at bounding box center [223, 140] width 71 height 48
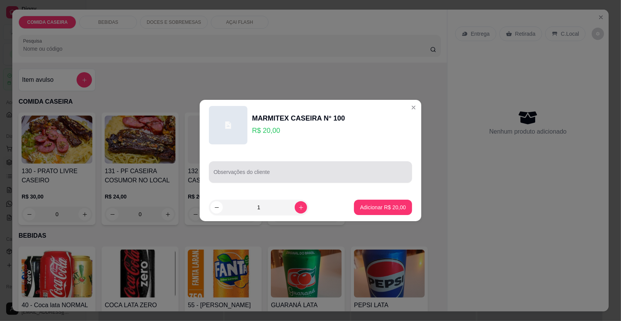
click at [261, 173] on input "Observações do cliente" at bounding box center [310, 175] width 194 height 8
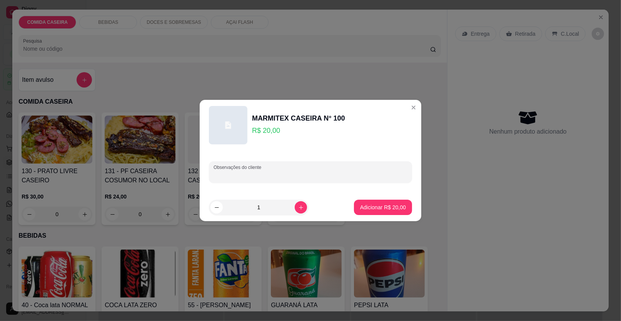
paste input "feijão tropeiro macarrão churrasco bem passado medalhão salada e verduras"
type input "feijão tropeiro macarrão churrasco bem passado medalhão salada e verduras"
click at [373, 204] on p "Adicionar R$ 20,00" at bounding box center [383, 208] width 46 height 8
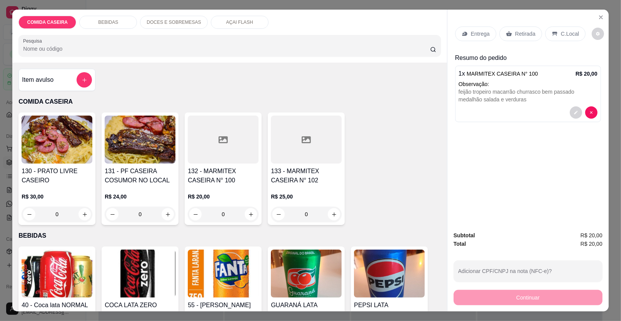
click at [473, 29] on div "Entrega" at bounding box center [475, 34] width 41 height 15
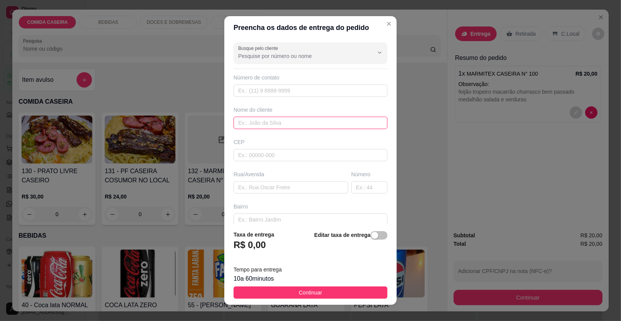
click at [281, 120] on input "text" at bounding box center [310, 123] width 154 height 12
type input "erisvelton"
click at [305, 188] on input "text" at bounding box center [290, 187] width 115 height 12
paste input "rua Rotary n 18"
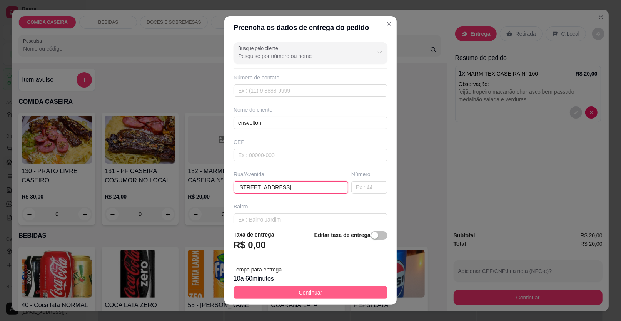
type input "rua Rotary n 18"
click at [349, 293] on button "Continuar" at bounding box center [310, 293] width 154 height 12
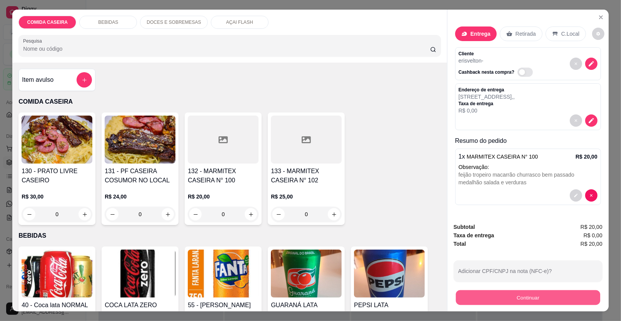
click at [474, 301] on button "Continuar" at bounding box center [528, 298] width 144 height 15
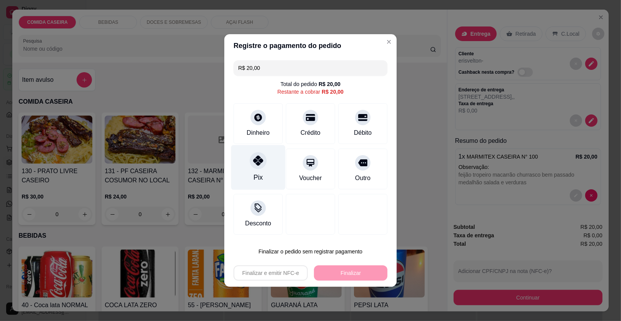
click at [267, 165] on div "Pix" at bounding box center [258, 167] width 54 height 45
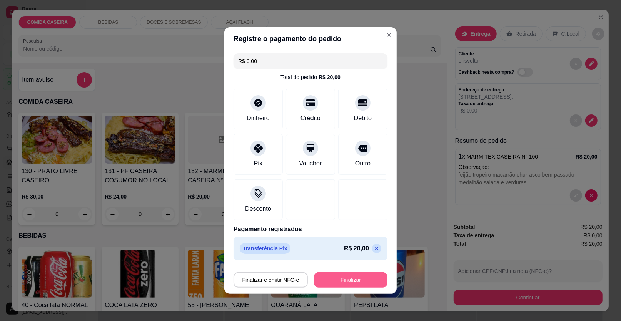
click at [320, 276] on button "Finalizar" at bounding box center [350, 280] width 73 height 15
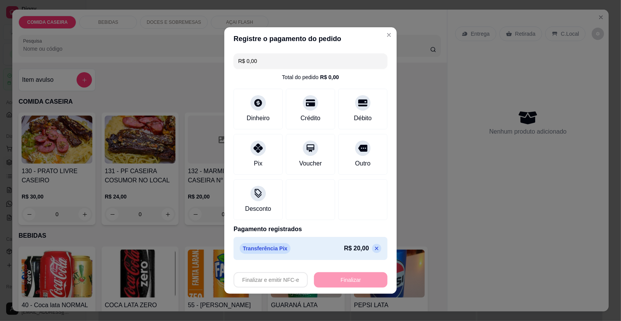
type input "-R$ 20,00"
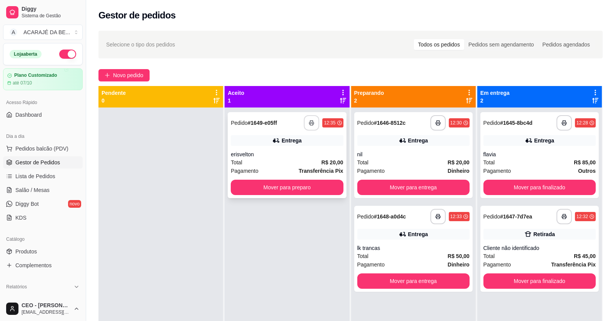
click at [311, 123] on icon "button" at bounding box center [311, 122] width 5 height 5
click at [311, 123] on icon "button" at bounding box center [311, 123] width 5 height 2
click at [276, 188] on button "Mover para preparo" at bounding box center [287, 187] width 112 height 15
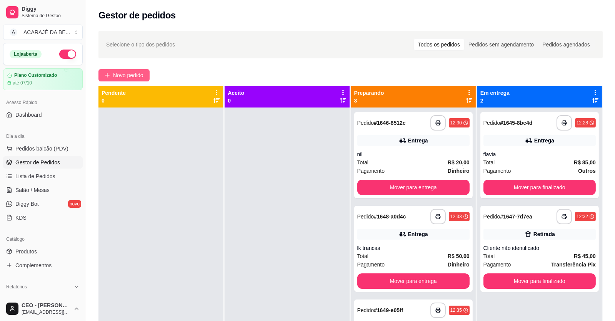
click at [116, 73] on span "Novo pedido" at bounding box center [128, 75] width 30 height 8
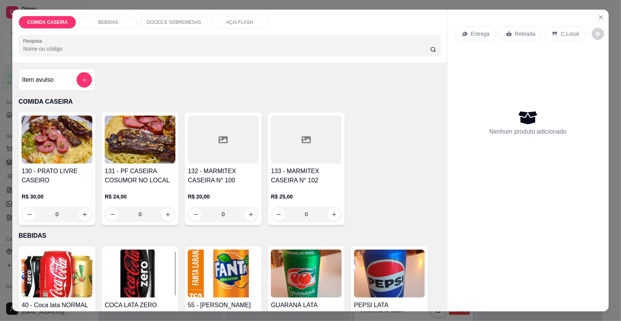
click at [221, 154] on div at bounding box center [223, 140] width 71 height 48
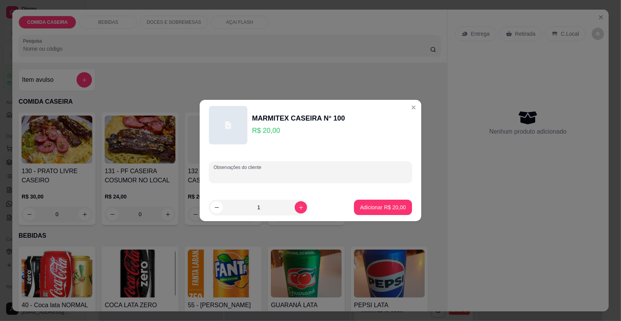
click at [248, 174] on input "Observações do cliente" at bounding box center [310, 175] width 194 height 8
paste input "Feijão de caldo Arroz Macarrão alho e óleo Purê de batata Farofa de cenoura Vin…"
type input "Feijão de caldo Arroz Macarrão alho e óleo Purê de batata Farofa de cenoura Vin…"
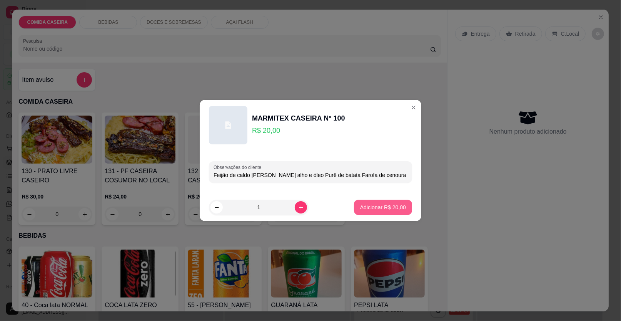
click at [367, 210] on p "Adicionar R$ 20,00" at bounding box center [383, 208] width 46 height 8
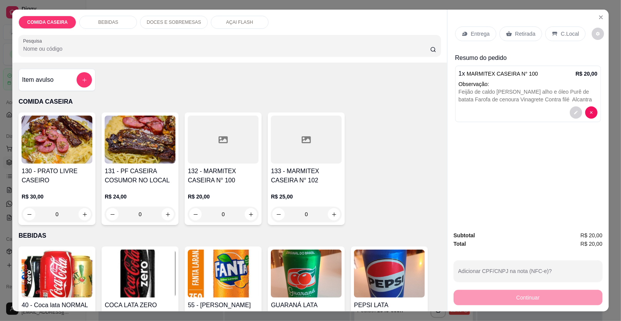
click at [236, 128] on div at bounding box center [223, 140] width 71 height 48
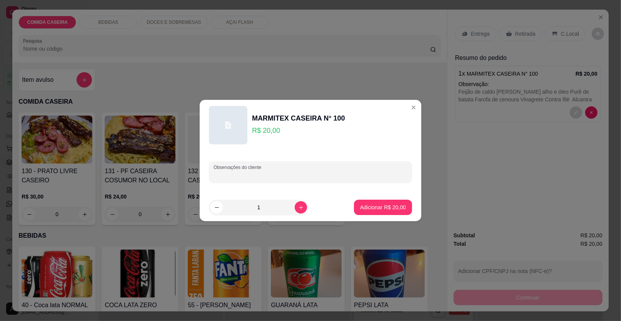
click at [287, 171] on input "Observações do cliente" at bounding box center [310, 175] width 194 height 8
paste input "Arroz branco Feijão tropeiro Macarrão alho e óleo Purê de batata Farofa de ceno…"
type input "Arroz branco Feijão tropeiro Macarrão alho e óleo Purê de batata Farofa de ceno…"
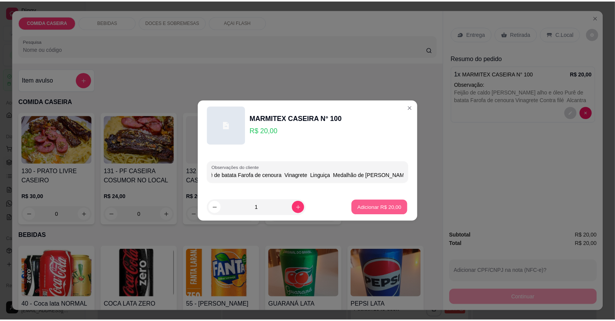
scroll to position [0, 0]
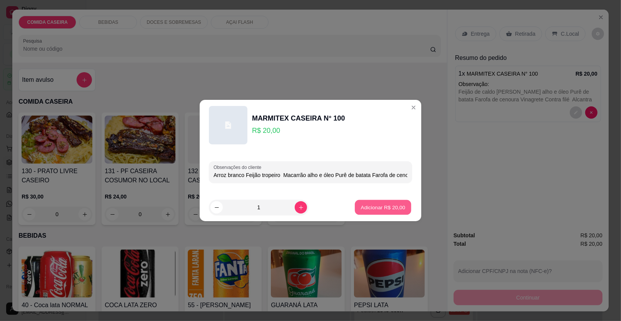
click at [379, 206] on p "Adicionar R$ 20,00" at bounding box center [383, 207] width 45 height 7
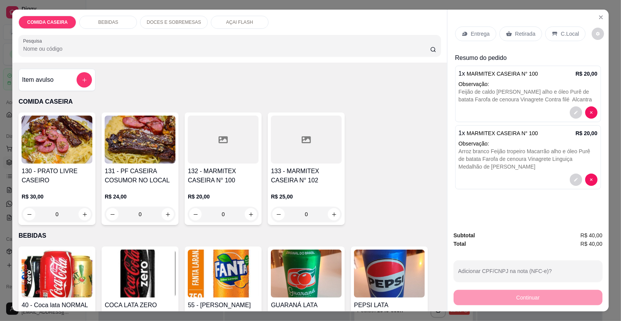
click at [478, 34] on p "Entrega" at bounding box center [480, 34] width 19 height 8
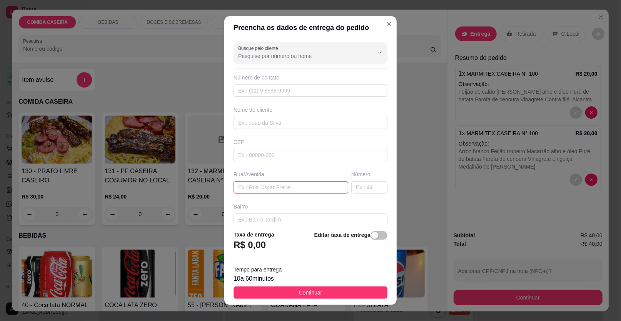
click at [278, 189] on input "text" at bounding box center [290, 187] width 115 height 12
paste input "Rua do pula pula"
paste input "Do lado da câmara"
type input "Rua do pula pula Do lado da câmara"
click at [363, 186] on input "text" at bounding box center [369, 187] width 36 height 12
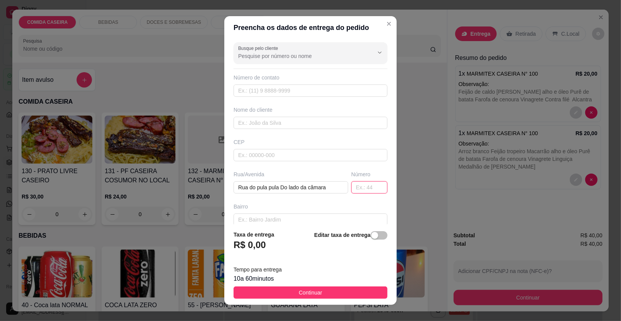
click at [361, 186] on input "text" at bounding box center [369, 187] width 36 height 12
type input "7"
click at [289, 123] on input "text" at bounding box center [310, 123] width 154 height 12
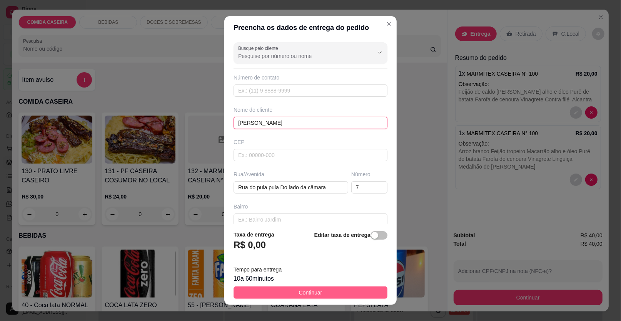
type input "darlene"
click at [299, 289] on span "Continuar" at bounding box center [310, 293] width 23 height 8
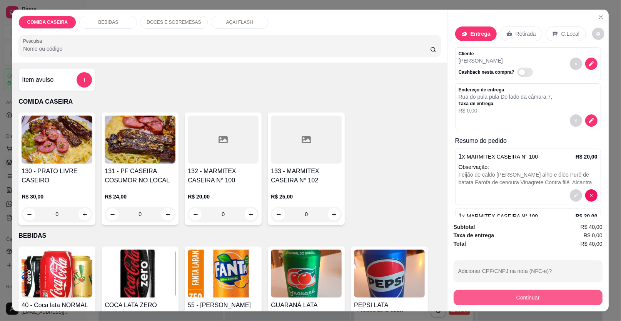
click at [458, 297] on button "Continuar" at bounding box center [527, 297] width 149 height 15
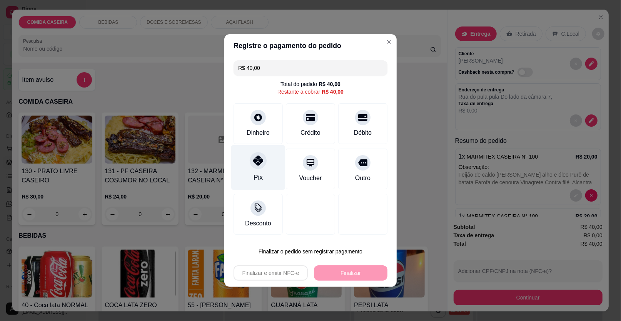
click at [258, 157] on div at bounding box center [258, 160] width 17 height 17
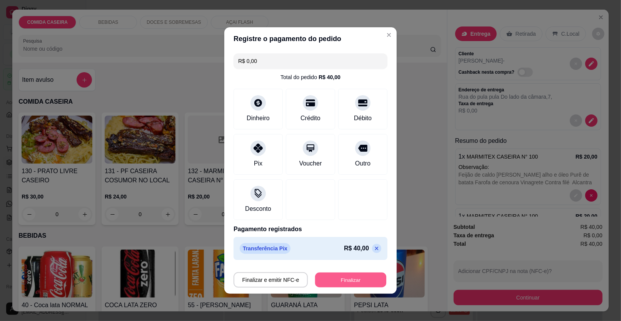
click at [342, 278] on button "Finalizar" at bounding box center [350, 280] width 71 height 15
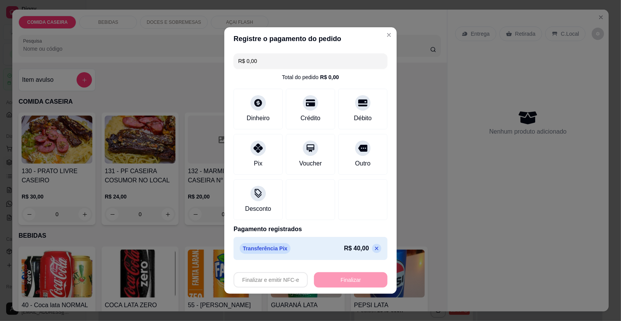
type input "-R$ 40,00"
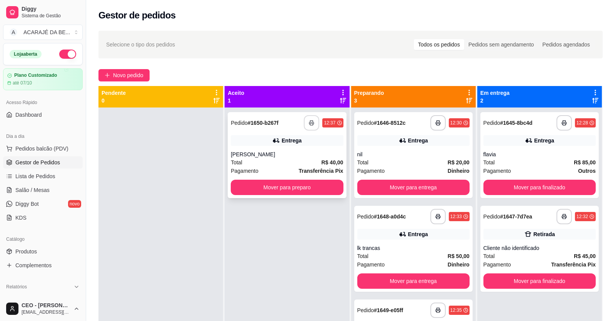
click at [311, 124] on icon "button" at bounding box center [311, 122] width 5 height 5
click at [288, 182] on button "Mover para preparo" at bounding box center [287, 187] width 109 height 15
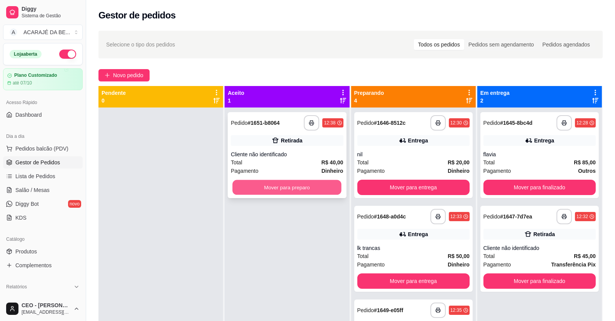
click at [285, 182] on button "Mover para preparo" at bounding box center [287, 187] width 109 height 15
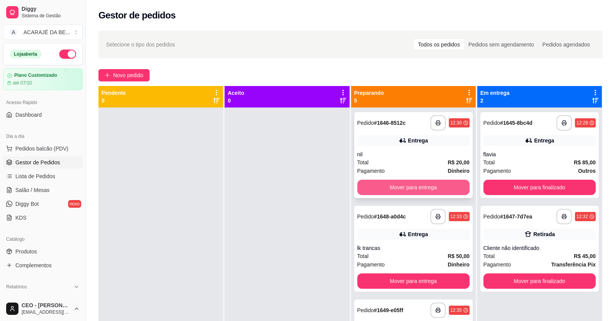
click at [407, 187] on button "Mover para entrega" at bounding box center [413, 187] width 112 height 15
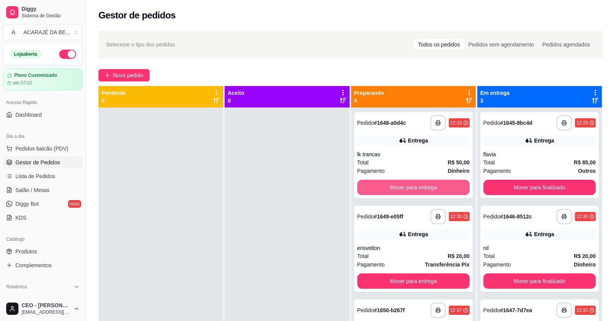
click at [407, 187] on button "Mover para entrega" at bounding box center [413, 187] width 112 height 15
click at [407, 187] on div "Mover para entrega" at bounding box center [413, 187] width 112 height 15
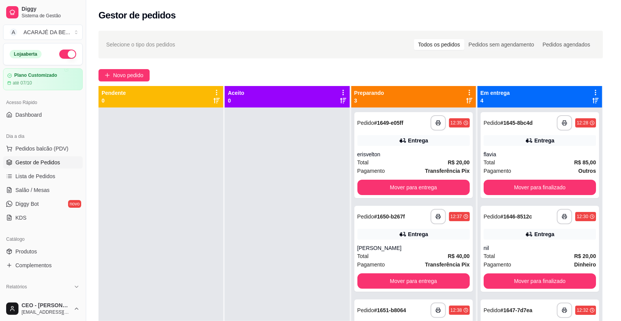
scroll to position [133, 0]
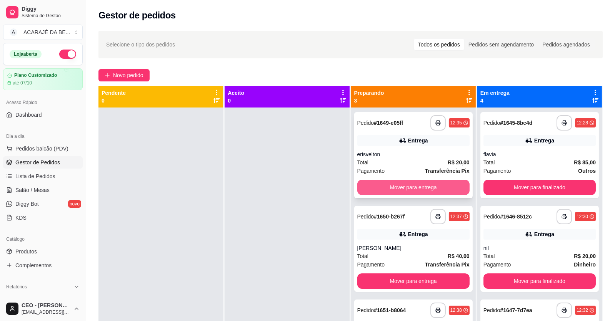
click at [445, 184] on button "Mover para entrega" at bounding box center [413, 187] width 112 height 15
click at [445, 274] on button "Mover para entrega" at bounding box center [413, 281] width 112 height 15
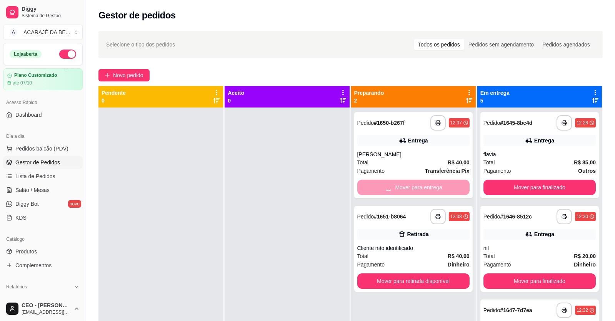
click at [445, 184] on div "Mover para entrega" at bounding box center [413, 187] width 112 height 15
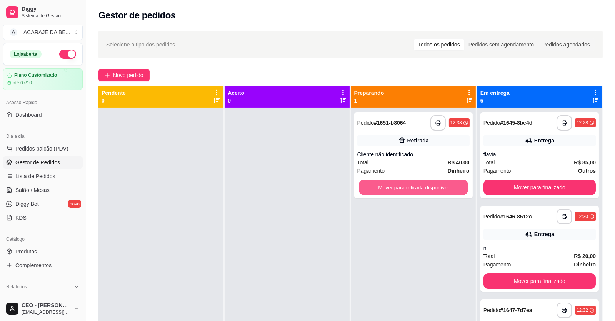
click at [445, 184] on button "Mover para retirada disponível" at bounding box center [413, 187] width 109 height 15
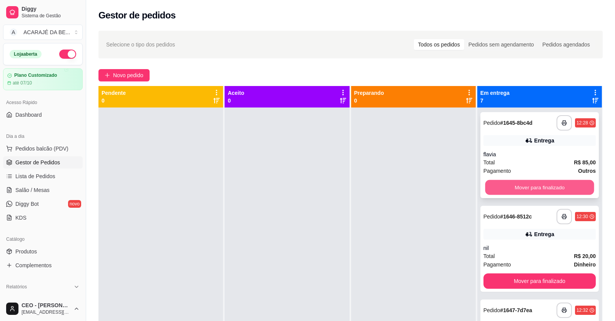
click at [493, 192] on button "Mover para finalizado" at bounding box center [539, 187] width 109 height 15
click at [493, 192] on div "Mover para finalizado" at bounding box center [539, 187] width 112 height 15
click at [493, 192] on button "Mover para finalizado" at bounding box center [539, 187] width 109 height 15
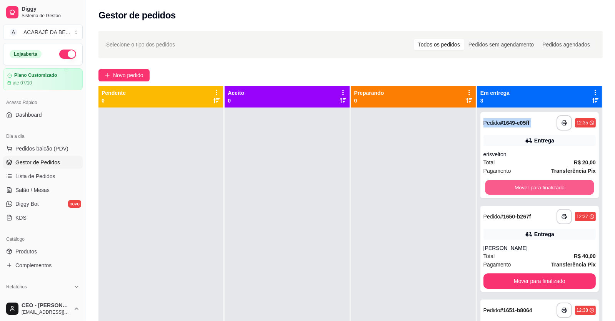
click at [493, 192] on button "Mover para finalizado" at bounding box center [539, 187] width 109 height 15
click at [493, 192] on div "Mover para finalizado" at bounding box center [539, 187] width 112 height 15
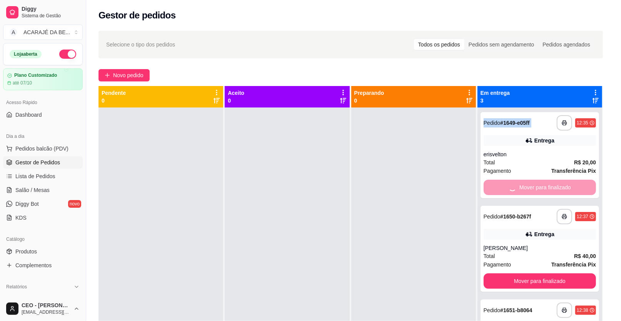
click at [493, 274] on button "Mover para finalizado" at bounding box center [539, 281] width 112 height 15
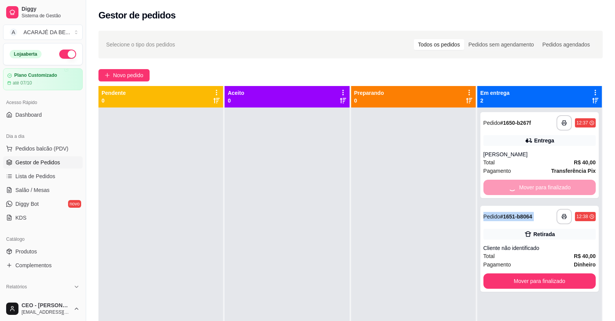
click at [493, 192] on div "Mover para finalizado" at bounding box center [539, 187] width 112 height 15
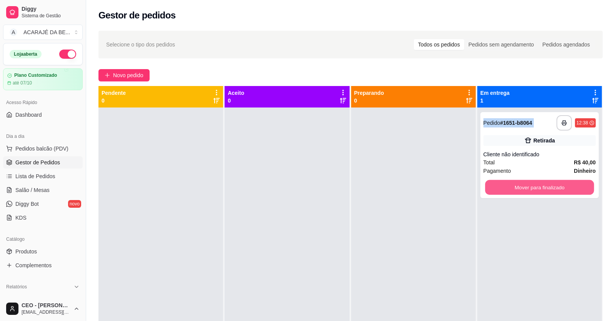
click at [493, 192] on button "Mover para finalizado" at bounding box center [539, 187] width 109 height 15
click at [493, 192] on div "Mover para finalizado" at bounding box center [539, 187] width 112 height 15
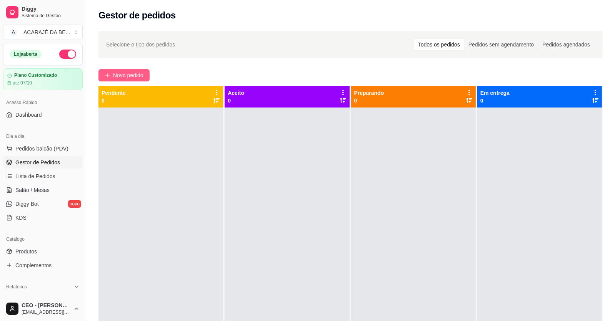
click at [133, 70] on button "Novo pedido" at bounding box center [123, 75] width 51 height 12
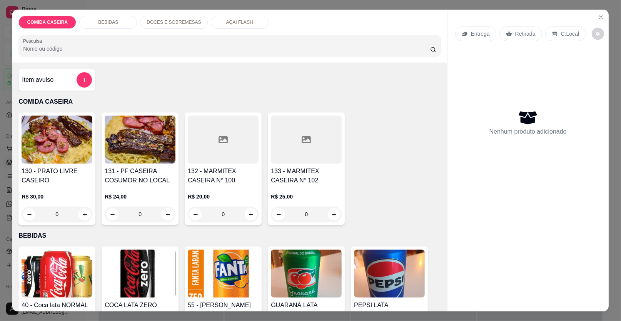
click at [205, 143] on div at bounding box center [223, 140] width 71 height 48
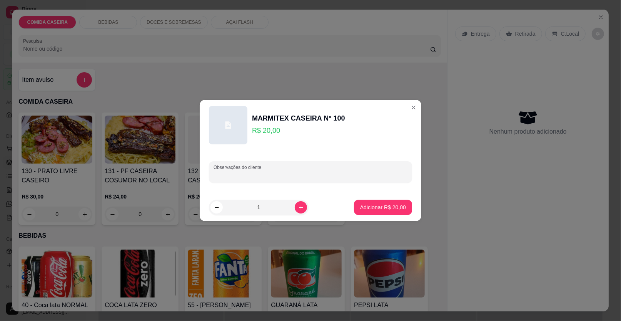
click at [245, 173] on input "Observações do cliente" at bounding box center [310, 175] width 194 height 8
paste input "Feijão tropeiro Macarrão alho e óleo Purê de batata Coxinha da asa Beterraba co…"
type input "Feijão tropeiro Macarrão alho e óleo Purê de batata Coxinha da asa Beterraba co…"
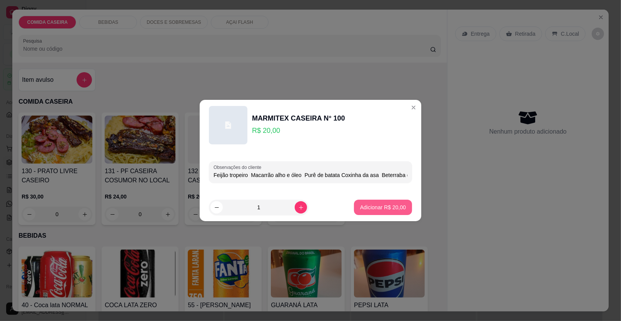
click at [394, 207] on p "Adicionar R$ 20,00" at bounding box center [383, 208] width 46 height 8
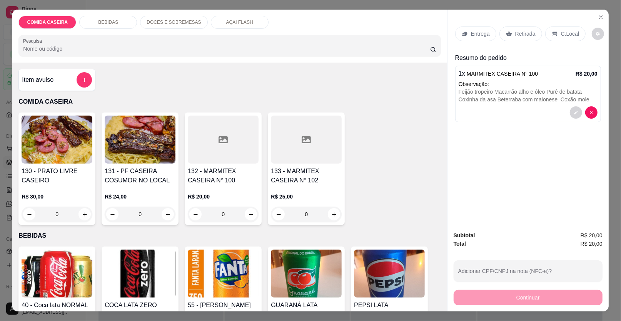
click at [483, 33] on p "Entrega" at bounding box center [480, 34] width 19 height 8
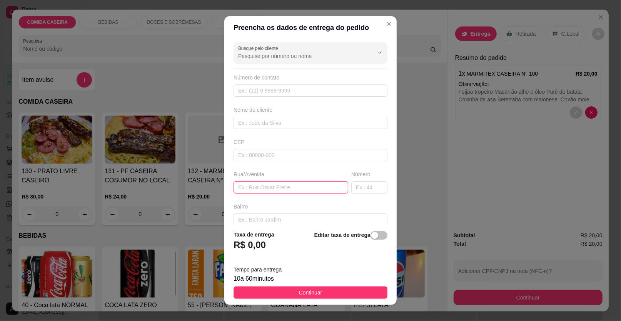
click at [298, 187] on input "text" at bounding box center [290, 187] width 115 height 12
paste input "Avenida Marinalva"
paste input "Próximo salão de Broke"
type input "Avenida Marinalva Próximo salão de Broke"
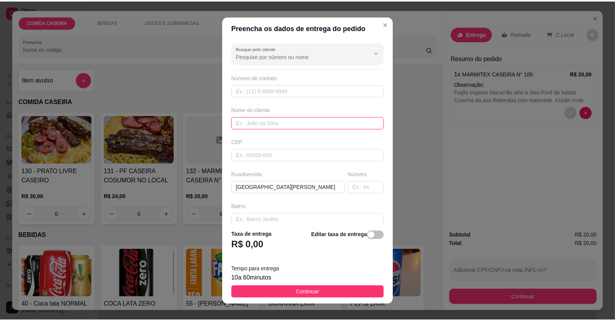
scroll to position [0, 0]
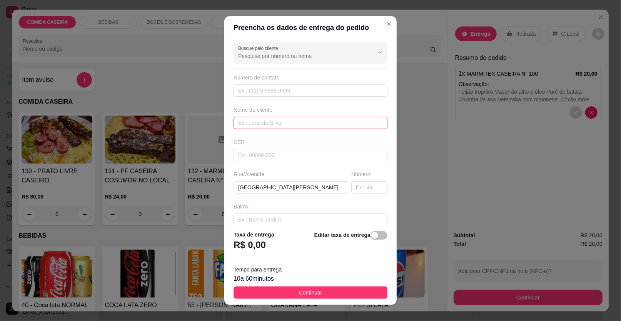
click at [287, 123] on input "text" at bounding box center [310, 123] width 154 height 12
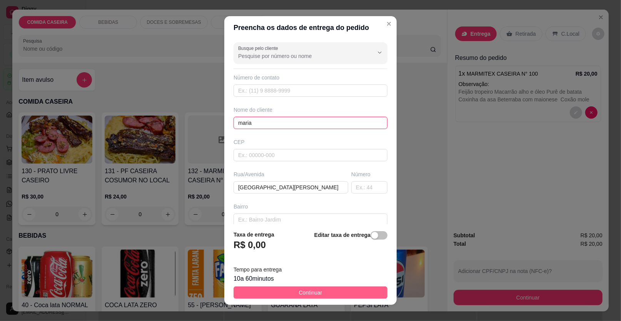
type input "maria"
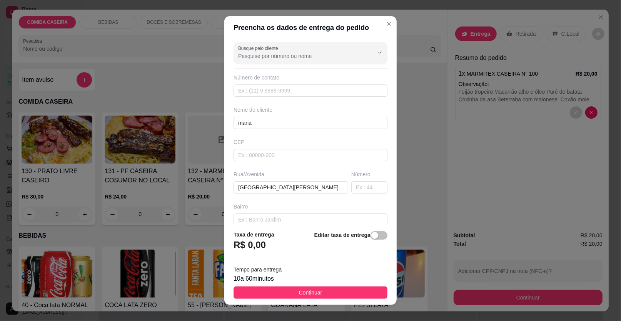
click at [324, 293] on button "Continuar" at bounding box center [310, 293] width 154 height 12
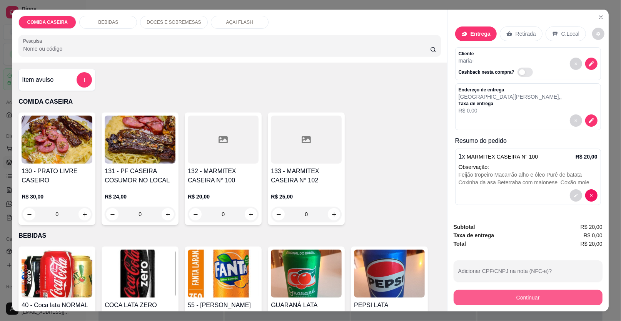
click at [479, 299] on button "Continuar" at bounding box center [527, 297] width 149 height 15
click at [474, 302] on button "Continuar" at bounding box center [528, 298] width 144 height 15
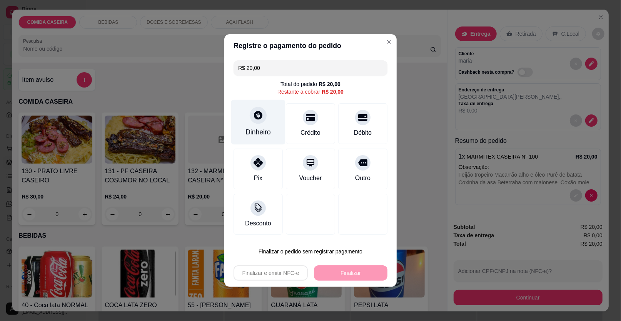
click at [254, 114] on icon at bounding box center [258, 115] width 8 height 8
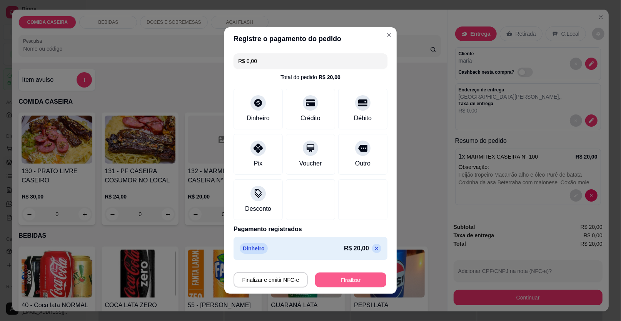
click at [332, 273] on button "Finalizar" at bounding box center [350, 280] width 71 height 15
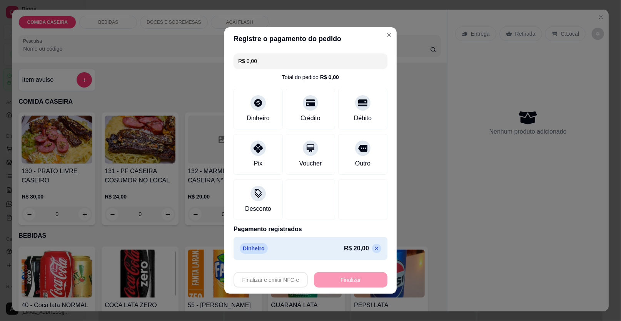
type input "-R$ 20,00"
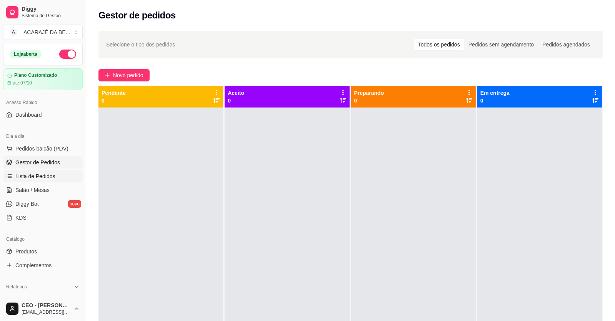
click at [37, 175] on span "Lista de Pedidos" at bounding box center [35, 177] width 40 height 8
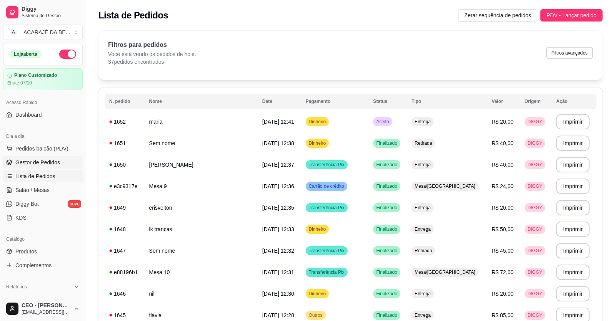
click at [44, 161] on span "Gestor de Pedidos" at bounding box center [37, 163] width 45 height 8
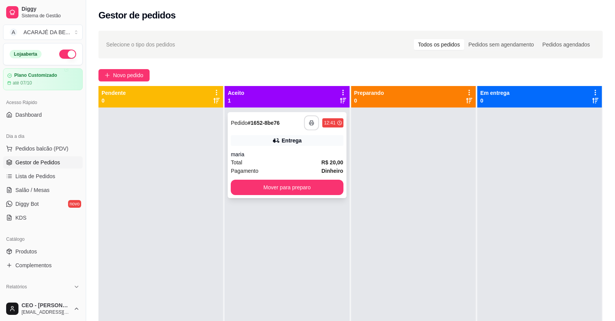
click at [306, 126] on button "button" at bounding box center [311, 123] width 15 height 15
click at [332, 190] on button "Mover para preparo" at bounding box center [287, 187] width 109 height 15
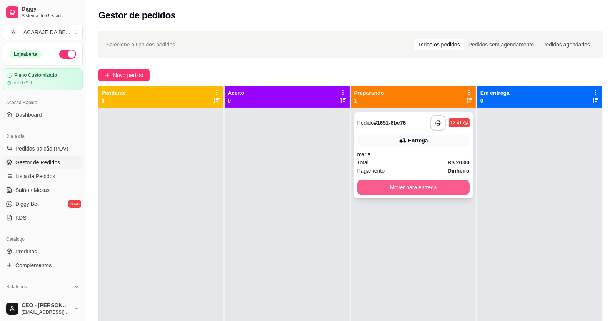
click at [368, 186] on button "Mover para entrega" at bounding box center [413, 187] width 112 height 15
click at [368, 186] on div "Mover para entrega" at bounding box center [413, 187] width 112 height 15
click at [450, 189] on button "Mover para entrega" at bounding box center [413, 187] width 109 height 15
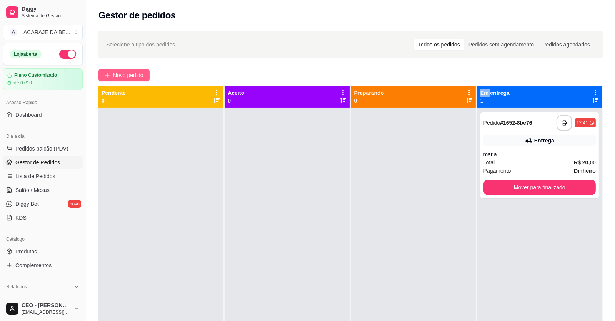
click at [123, 73] on span "Novo pedido" at bounding box center [128, 75] width 30 height 8
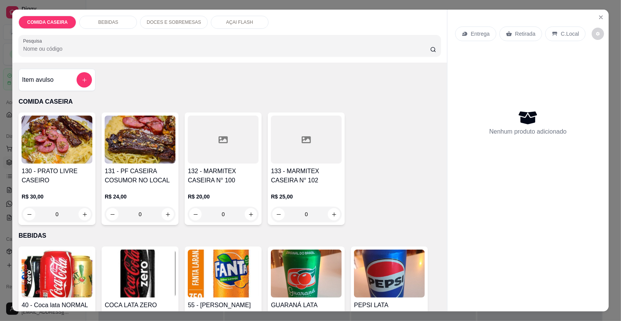
click at [228, 135] on div at bounding box center [223, 140] width 71 height 48
click at [313, 151] on div at bounding box center [306, 140] width 71 height 48
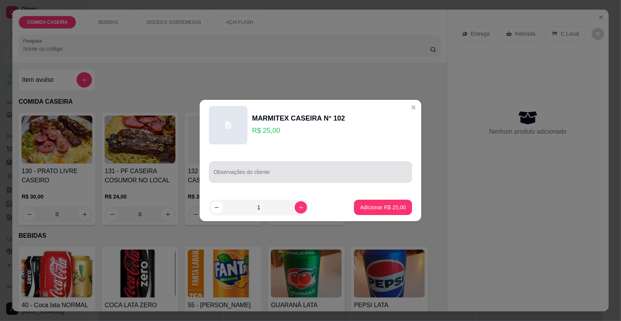
click at [321, 171] on input "Observações do cliente" at bounding box center [310, 175] width 194 height 8
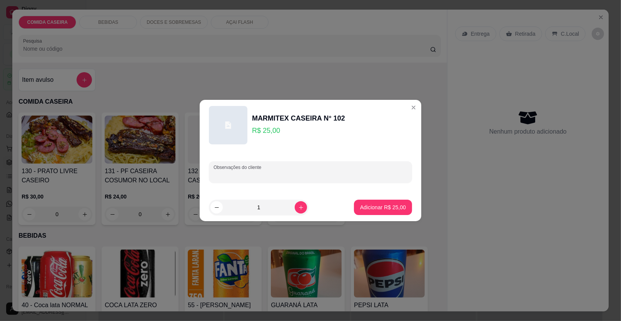
paste input "Feijão tropeiro, medalhão de frango , salada de couve flor e fígado com molho"
type input "Feijão tropeiro, medalhão de frango , salada de couve flor e fígado com molho"
click at [396, 211] on p "Adicionar R$ 25,00" at bounding box center [383, 208] width 46 height 8
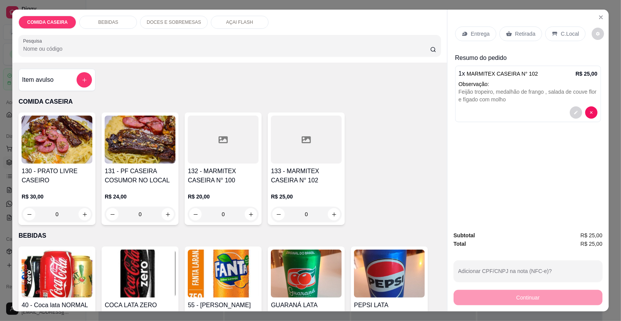
click at [516, 30] on p "Retirada" at bounding box center [525, 34] width 20 height 8
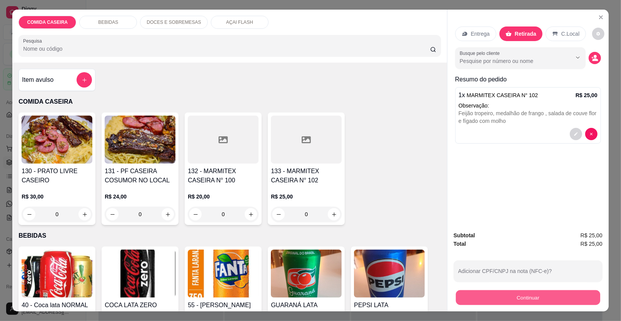
click at [465, 301] on button "Continuar" at bounding box center [528, 298] width 144 height 15
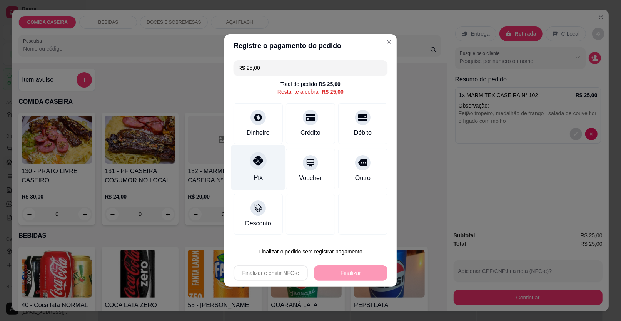
click at [251, 158] on div at bounding box center [258, 160] width 17 height 17
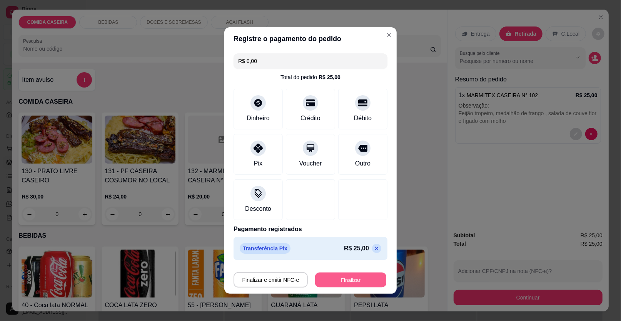
click at [350, 278] on button "Finalizar" at bounding box center [350, 280] width 71 height 15
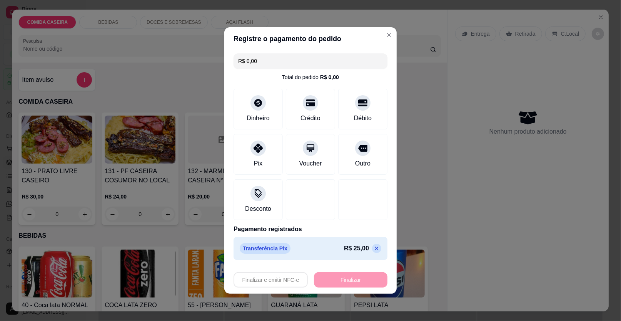
type input "-R$ 25,00"
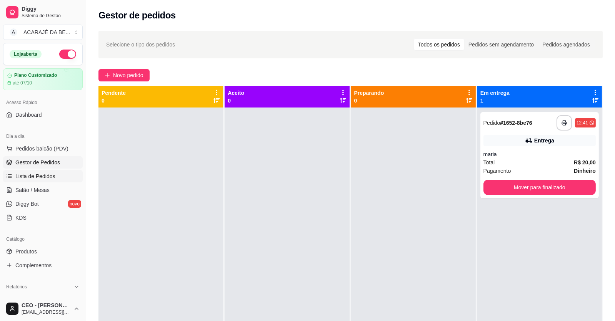
click at [50, 176] on span "Lista de Pedidos" at bounding box center [35, 177] width 40 height 8
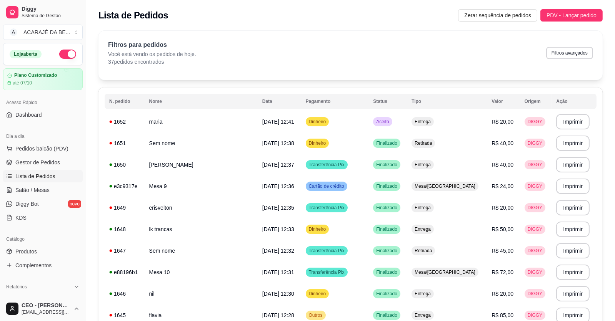
click at [50, 176] on span "Lista de Pedidos" at bounding box center [35, 177] width 40 height 8
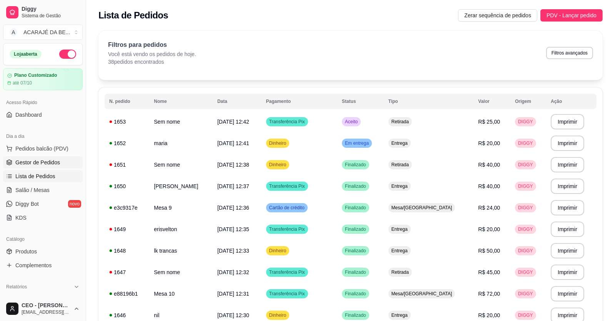
click at [55, 160] on span "Gestor de Pedidos" at bounding box center [37, 163] width 45 height 8
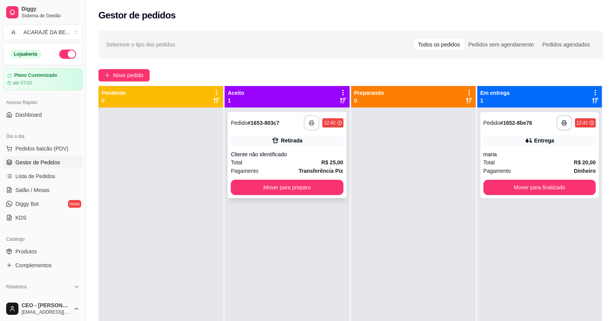
click at [305, 116] on button "button" at bounding box center [311, 122] width 15 height 15
click at [315, 185] on button "Mover para preparo" at bounding box center [287, 187] width 112 height 15
click at [321, 191] on button "Mover para preparo" at bounding box center [287, 187] width 109 height 15
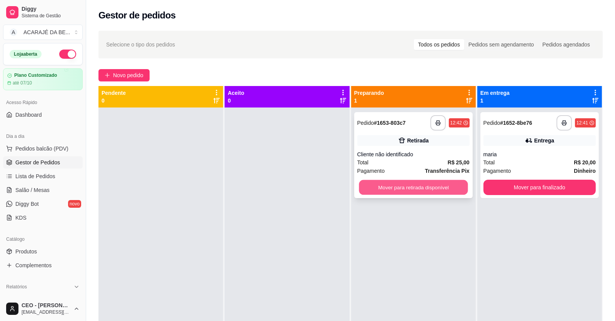
click at [398, 188] on button "Mover para retirada disponível" at bounding box center [413, 187] width 109 height 15
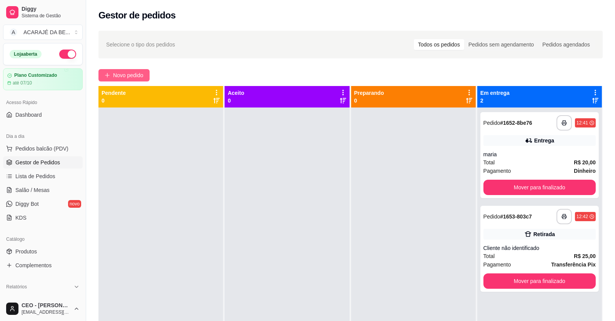
click at [131, 75] on span "Novo pedido" at bounding box center [128, 75] width 30 height 8
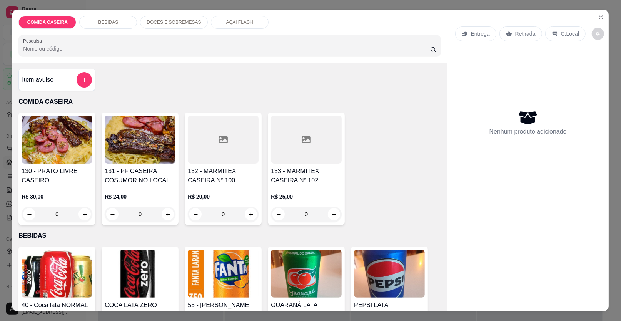
click at [218, 146] on div at bounding box center [223, 140] width 71 height 48
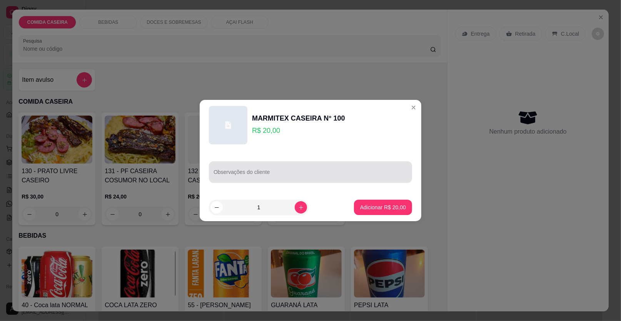
click at [300, 175] on input "Observações do cliente" at bounding box center [310, 175] width 194 height 8
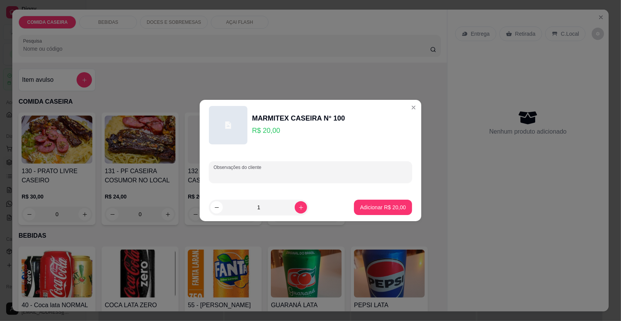
paste input "Feijão tropeiro Arroz Macarrão alho e óleo Salada de pepino Coxa de frango e li…"
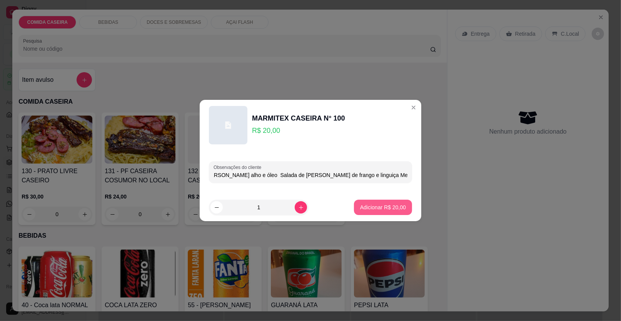
type input "Feijão tropeiro Arroz Macarrão alho e óleo Salada de pepino Coxa de frango e li…"
click at [393, 206] on p "Adicionar R$ 20,00" at bounding box center [383, 207] width 45 height 7
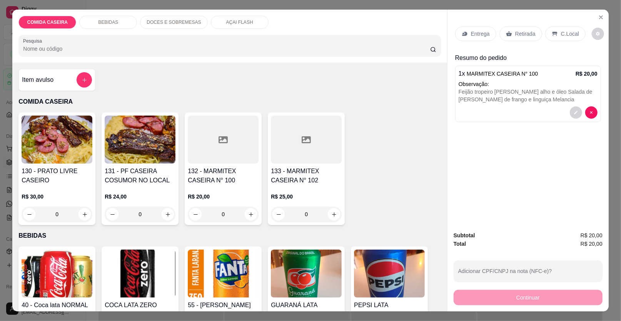
click at [479, 33] on p "Entrega" at bounding box center [480, 34] width 19 height 8
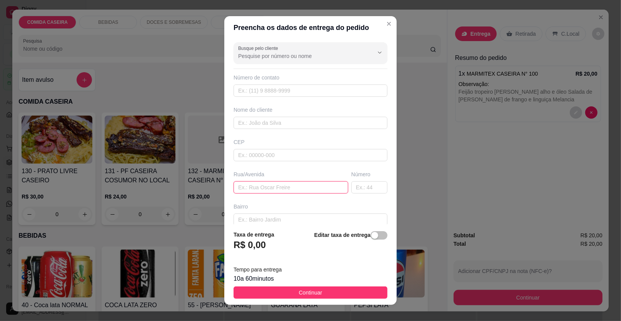
click at [305, 184] on input "text" at bounding box center [290, 187] width 115 height 12
paste input "Em cima da antiga cia do bolo"
paste input "Ao lado de Cazuza bike"
type input "Em cima da antiga cia do bolo Ao lado de Cazuza bike"
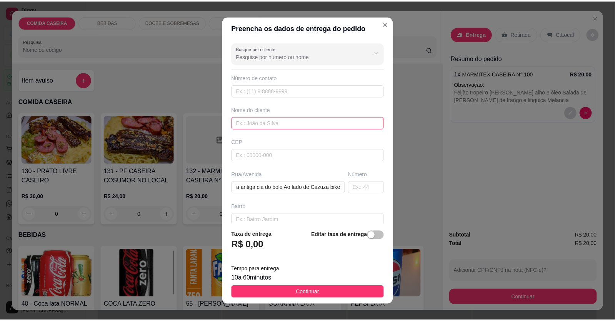
scroll to position [0, 0]
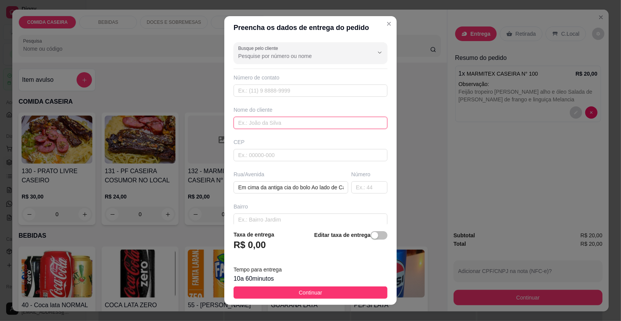
click at [307, 117] on input "text" at bounding box center [310, 123] width 154 height 12
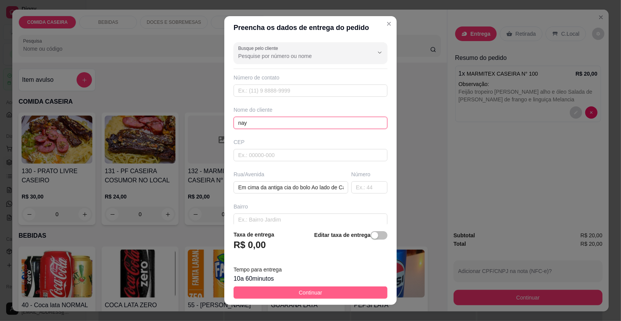
type input "nay"
click at [318, 292] on button "Continuar" at bounding box center [310, 293] width 154 height 12
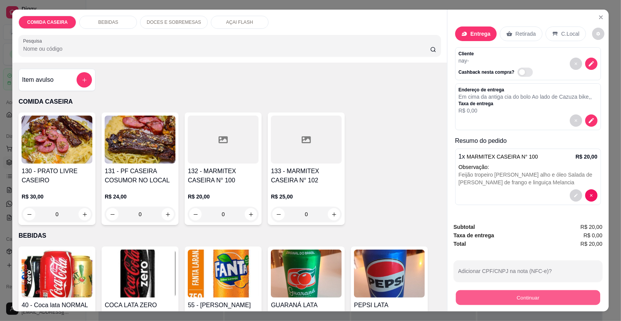
click at [500, 302] on button "Continuar" at bounding box center [528, 298] width 144 height 15
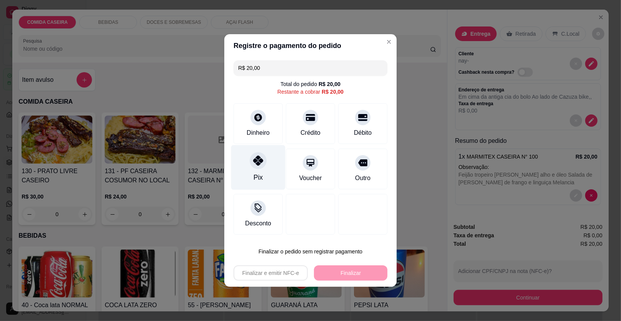
click at [273, 178] on div "Pix" at bounding box center [258, 167] width 54 height 45
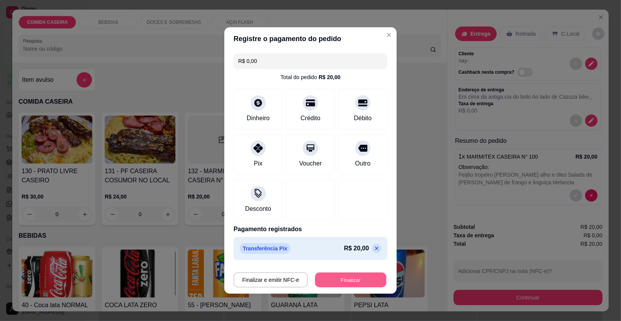
click at [342, 281] on button "Finalizar" at bounding box center [350, 280] width 71 height 15
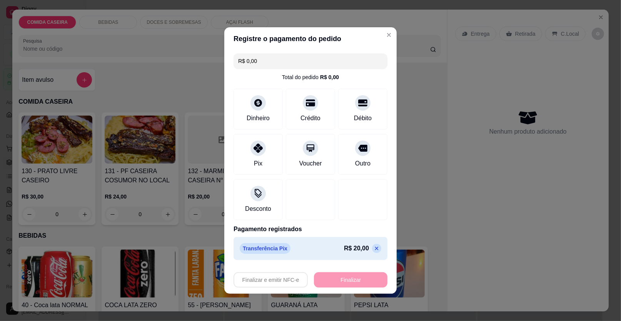
type input "-R$ 20,00"
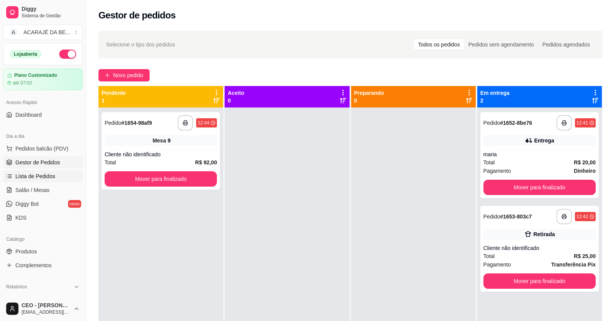
click at [49, 178] on span "Lista de Pedidos" at bounding box center [35, 177] width 40 height 8
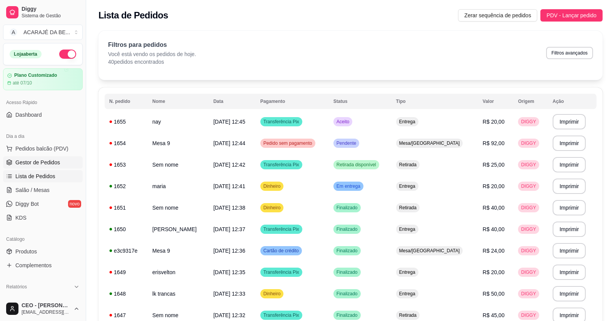
click at [53, 162] on span "Gestor de Pedidos" at bounding box center [37, 163] width 45 height 8
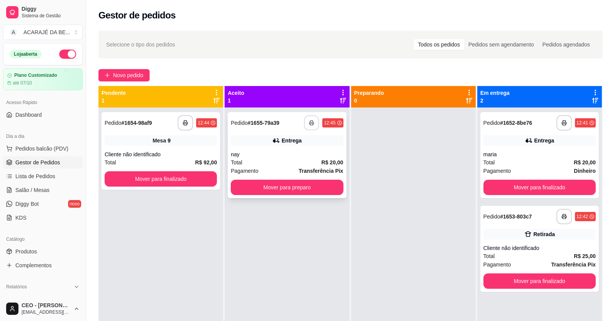
click at [311, 119] on button "button" at bounding box center [311, 123] width 15 height 15
click at [240, 184] on button "Mover para preparo" at bounding box center [287, 187] width 109 height 15
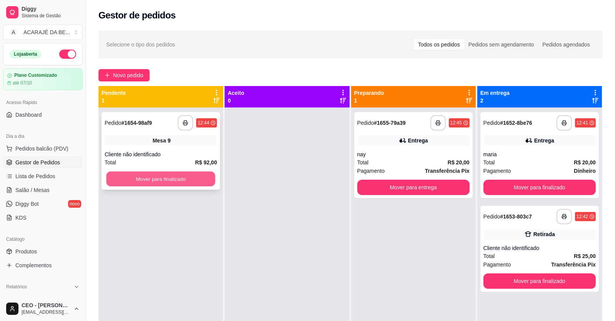
click at [202, 182] on button "Mover para finalizado" at bounding box center [160, 179] width 109 height 15
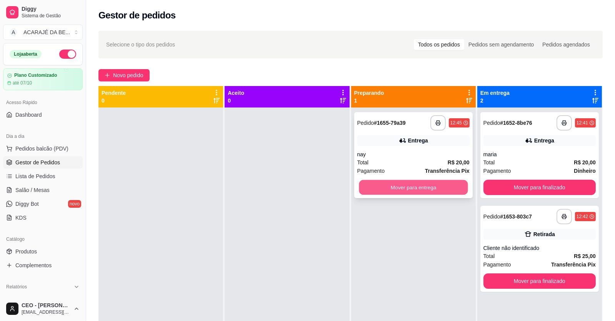
click at [417, 191] on button "Mover para entrega" at bounding box center [413, 187] width 109 height 15
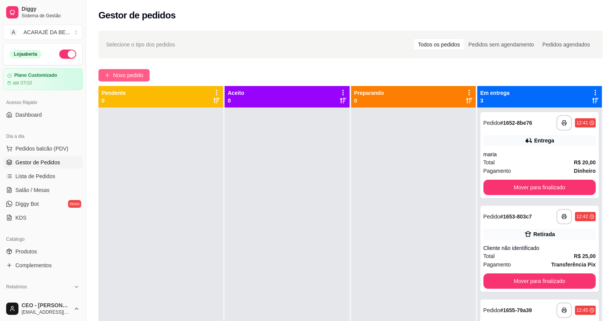
click at [137, 77] on span "Novo pedido" at bounding box center [128, 75] width 30 height 8
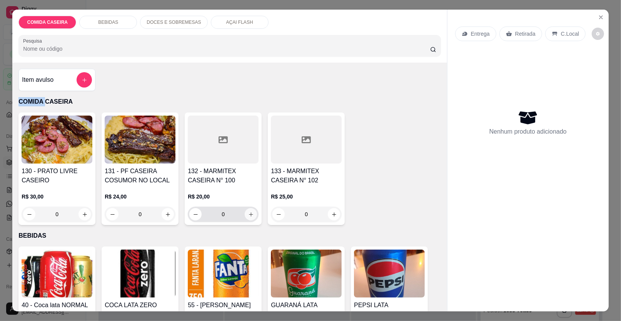
click at [248, 213] on icon "increase-product-quantity" at bounding box center [251, 215] width 6 height 6
type input "1"
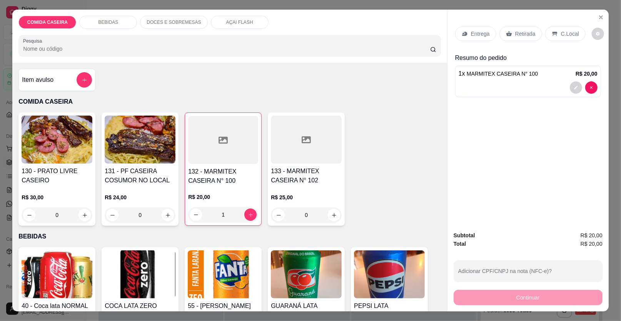
click at [483, 27] on div "Entrega" at bounding box center [475, 34] width 41 height 15
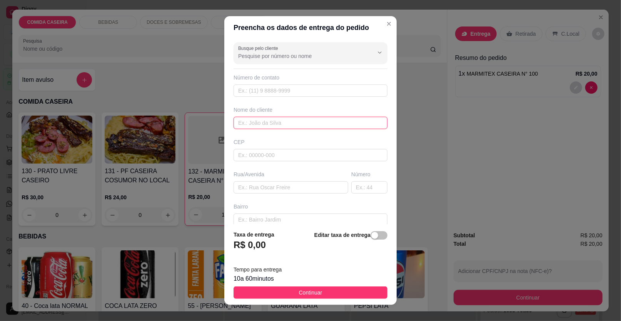
click at [272, 118] on input "text" at bounding box center [310, 123] width 154 height 12
type input "flavio"
click at [292, 185] on input "text" at bounding box center [290, 187] width 115 height 12
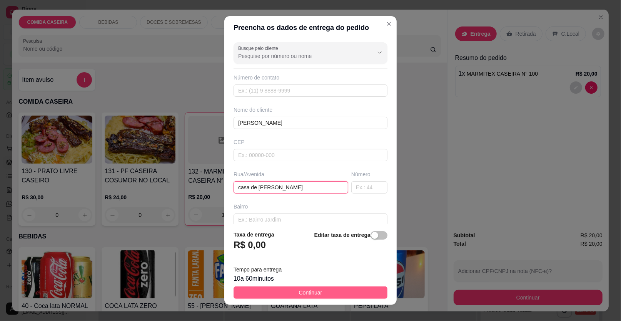
type input "casa de jo"
click at [351, 290] on button "Continuar" at bounding box center [310, 293] width 154 height 12
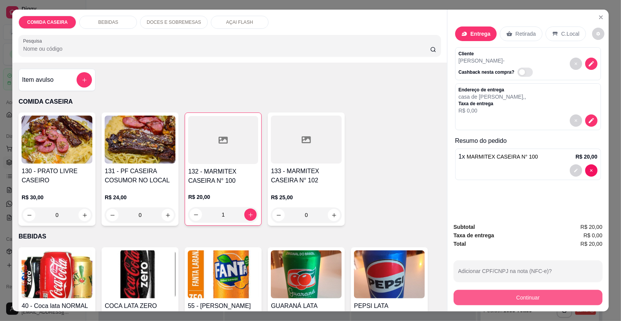
click at [460, 299] on button "Continuar" at bounding box center [527, 297] width 149 height 15
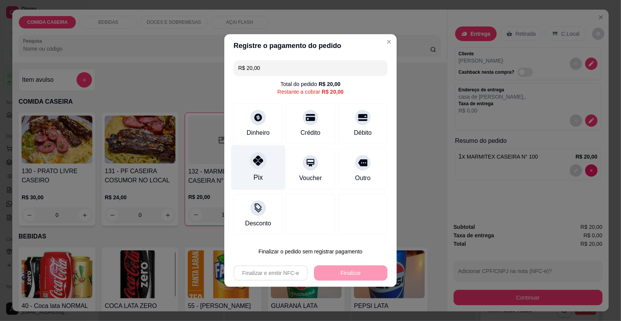
click at [267, 161] on div "Pix" at bounding box center [258, 167] width 54 height 45
type input "R$ 0,00"
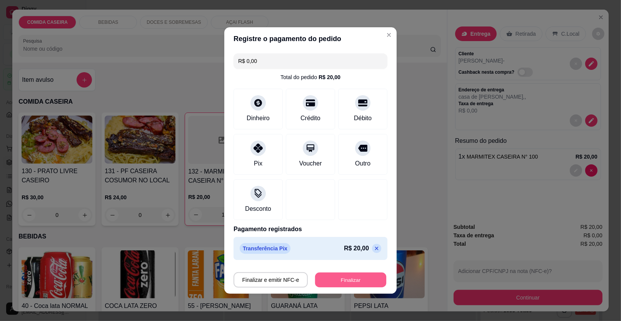
click at [350, 281] on button "Finalizar" at bounding box center [350, 280] width 71 height 15
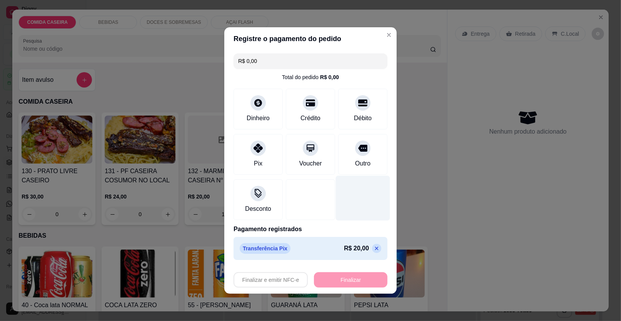
type input "0"
type input "-R$ 20,00"
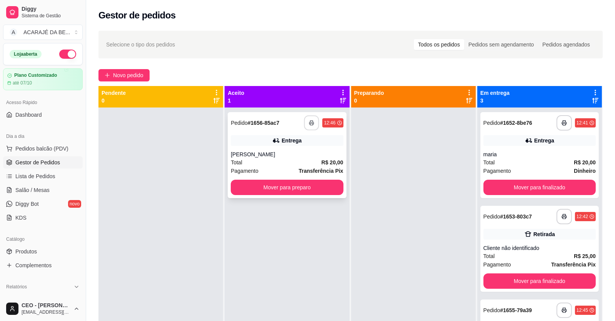
click at [310, 125] on rect "button" at bounding box center [311, 124] width 3 height 2
click at [281, 183] on button "Mover para preparo" at bounding box center [287, 187] width 112 height 15
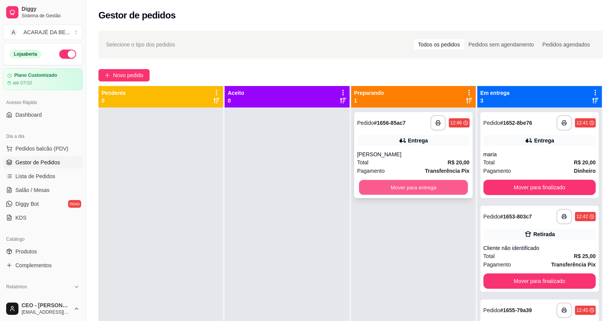
click at [436, 193] on button "Mover para entrega" at bounding box center [413, 187] width 109 height 15
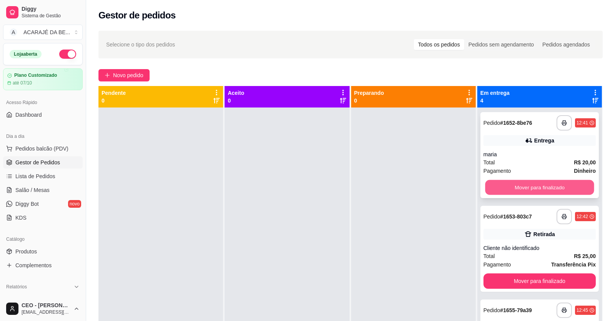
click at [522, 188] on button "Mover para finalizado" at bounding box center [539, 187] width 109 height 15
click at [526, 182] on button "Mover para finalizado" at bounding box center [539, 187] width 109 height 15
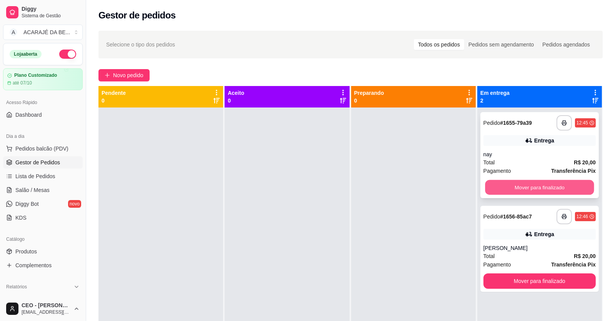
click at [526, 184] on button "Mover para finalizado" at bounding box center [539, 187] width 109 height 15
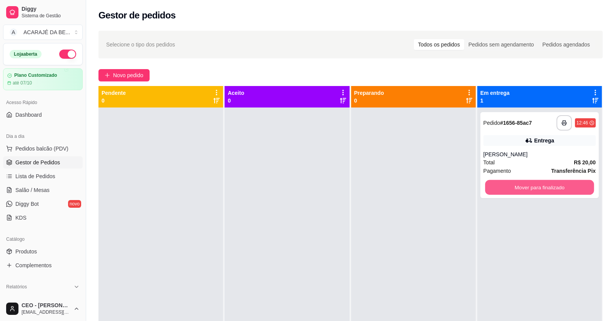
click at [526, 184] on button "Mover para finalizado" at bounding box center [539, 187] width 109 height 15
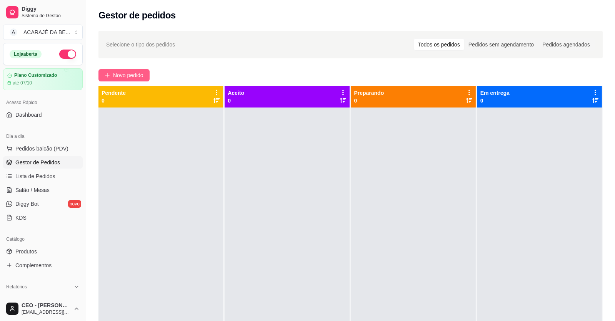
click at [135, 78] on span "Novo pedido" at bounding box center [128, 75] width 30 height 8
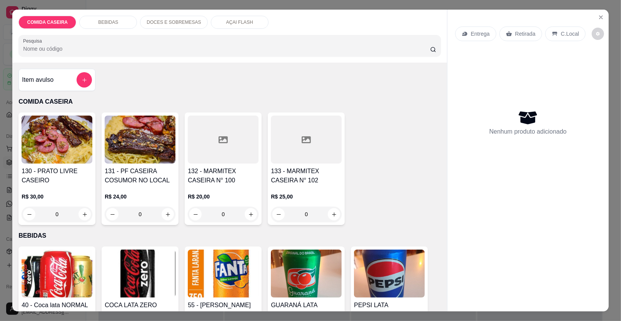
click at [273, 153] on div at bounding box center [306, 140] width 71 height 48
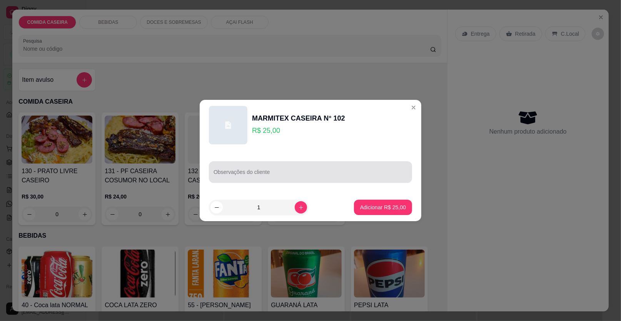
drag, startPoint x: 301, startPoint y: 178, endPoint x: 298, endPoint y: 174, distance: 5.7
click at [299, 176] on input "Observações do cliente" at bounding box center [310, 175] width 194 height 8
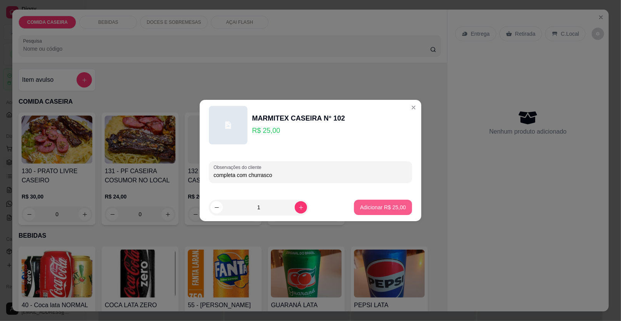
type input "completa com churrasco"
click at [389, 206] on p "Adicionar R$ 25,00" at bounding box center [383, 207] width 45 height 7
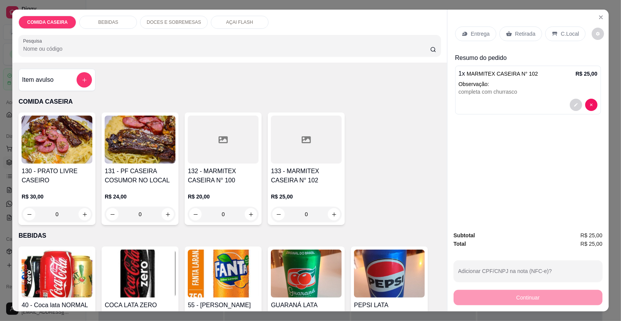
click at [476, 34] on p "Entrega" at bounding box center [480, 34] width 19 height 8
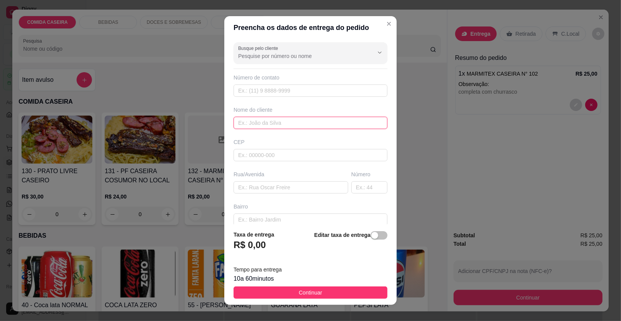
click at [283, 123] on input "text" at bounding box center [310, 123] width 154 height 12
type input "patricia"
click at [270, 189] on input "text" at bounding box center [290, 187] width 115 height 12
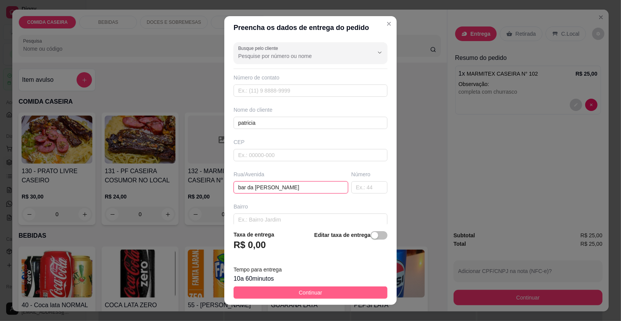
type input "bar da patricia"
click at [316, 289] on button "Continuar" at bounding box center [310, 293] width 154 height 12
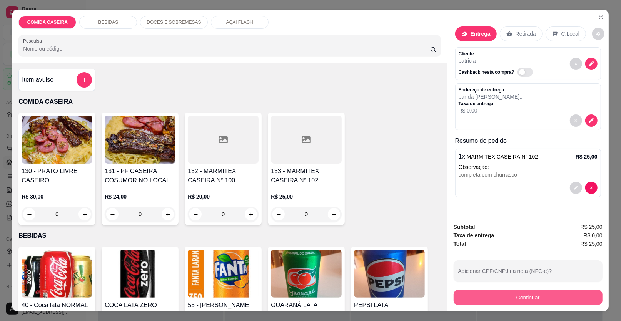
click at [456, 299] on button "Continuar" at bounding box center [527, 297] width 149 height 15
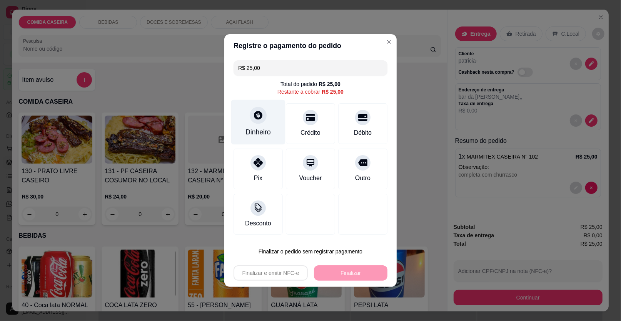
click at [258, 130] on div "Dinheiro" at bounding box center [257, 132] width 25 height 10
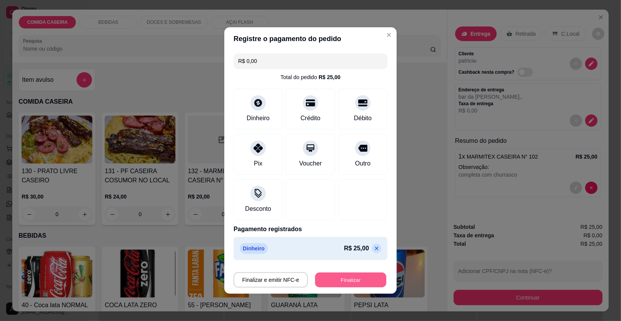
click at [348, 279] on button "Finalizar" at bounding box center [350, 280] width 71 height 15
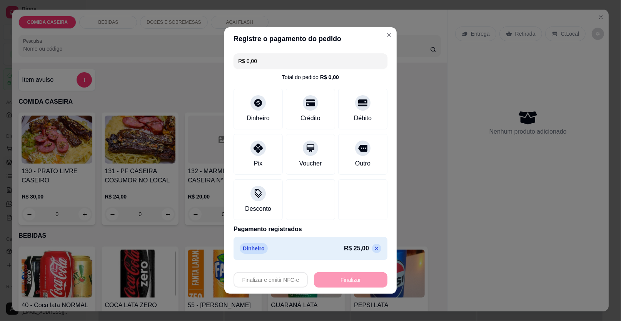
type input "-R$ 25,00"
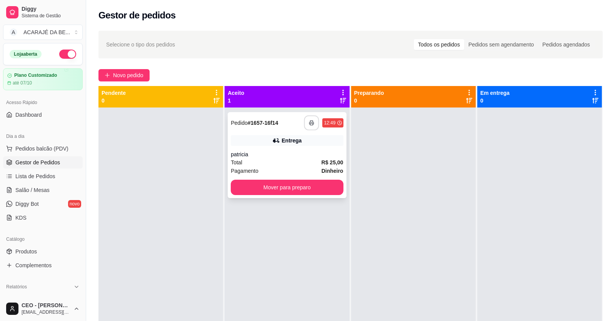
click at [304, 120] on button "button" at bounding box center [311, 123] width 15 height 15
click at [321, 193] on button "Mover para preparo" at bounding box center [287, 187] width 109 height 15
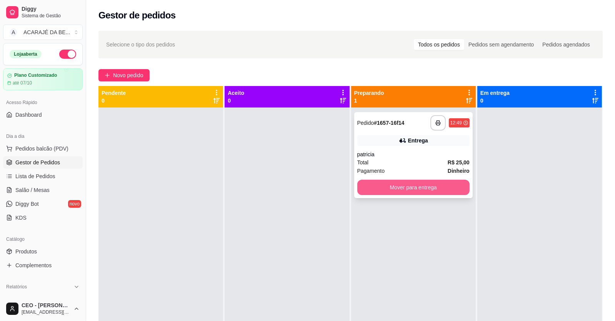
click at [386, 190] on button "Mover para entrega" at bounding box center [413, 187] width 112 height 15
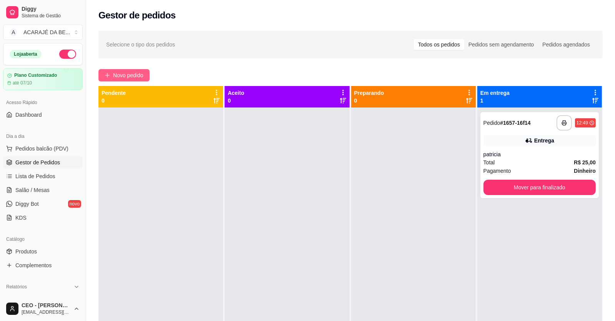
click at [129, 74] on span "Novo pedido" at bounding box center [128, 75] width 30 height 8
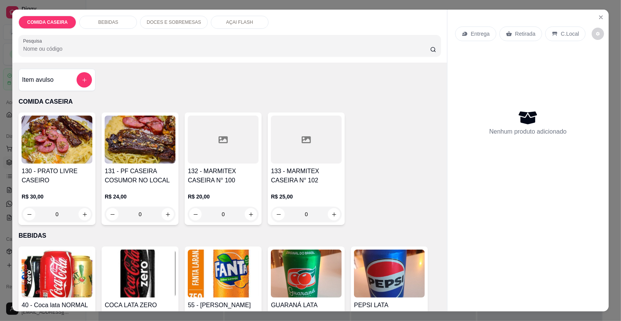
click at [224, 157] on div at bounding box center [223, 140] width 71 height 48
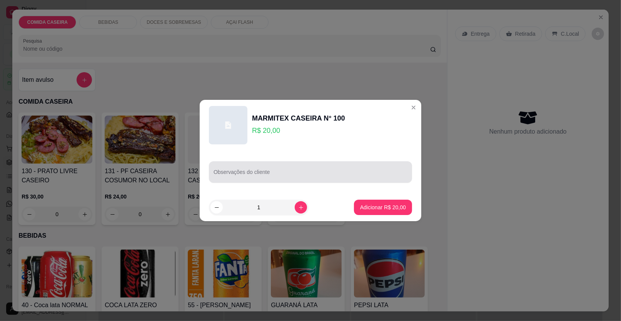
click at [296, 174] on input "Observações do cliente" at bounding box center [310, 175] width 194 height 8
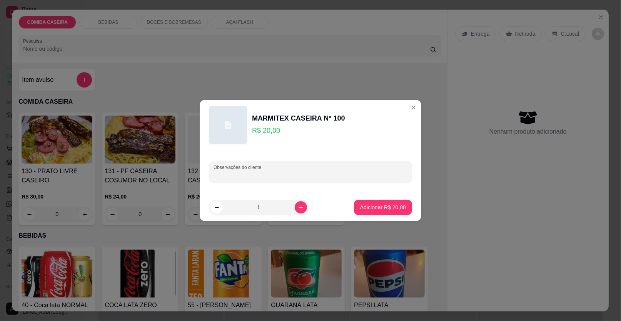
paste input "Com filé de frango arroz purê de batata macarrão e feijão tropeiro"
type input "Com filé de frango arroz purê de batata macarrão e feijão tropeiro"
click at [368, 202] on button "Adicionar R$ 20,00" at bounding box center [382, 207] width 57 height 15
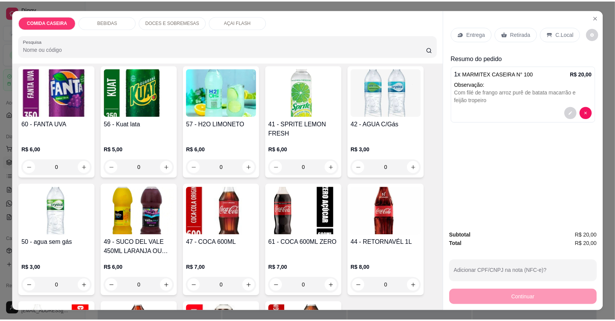
scroll to position [423, 0]
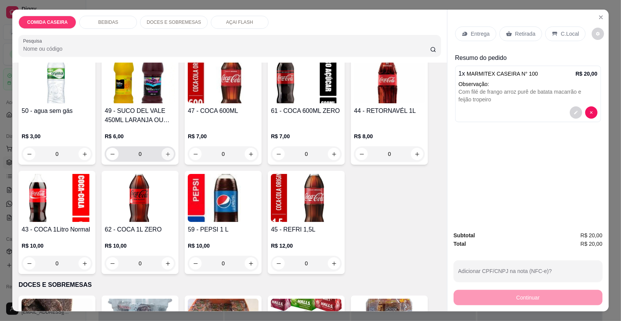
click at [169, 155] on button "increase-product-quantity" at bounding box center [167, 154] width 12 height 12
type input "1"
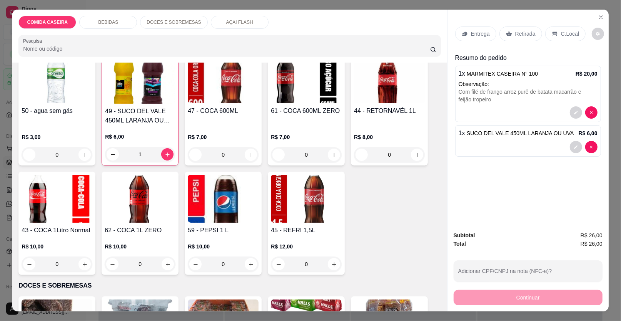
click at [473, 32] on p "Entrega" at bounding box center [480, 34] width 19 height 8
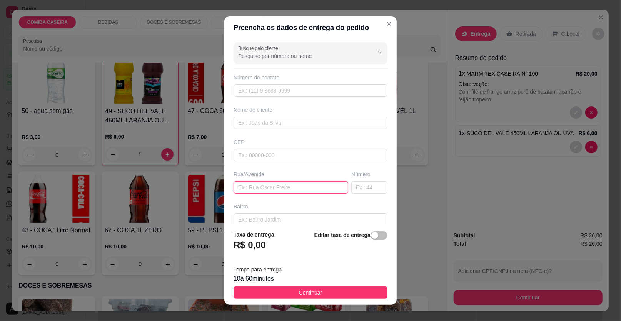
click at [307, 184] on input "text" at bounding box center [290, 187] width 115 height 12
paste input "Entrega no colégio Premium"
type input "Entrega no colégio Premium"
click at [293, 117] on input "text" at bounding box center [310, 123] width 154 height 12
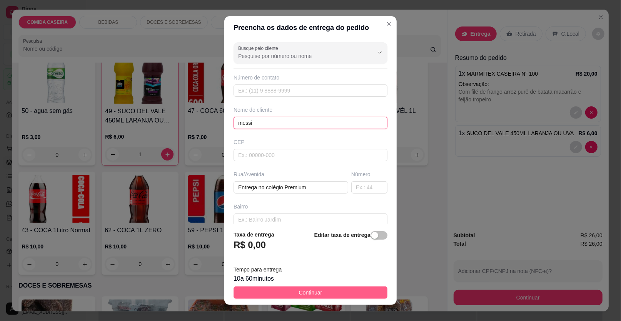
type input "messi"
click at [316, 290] on button "Continuar" at bounding box center [310, 293] width 154 height 12
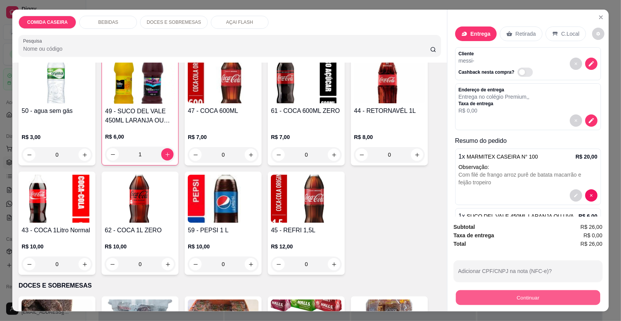
click at [486, 297] on button "Continuar" at bounding box center [528, 298] width 144 height 15
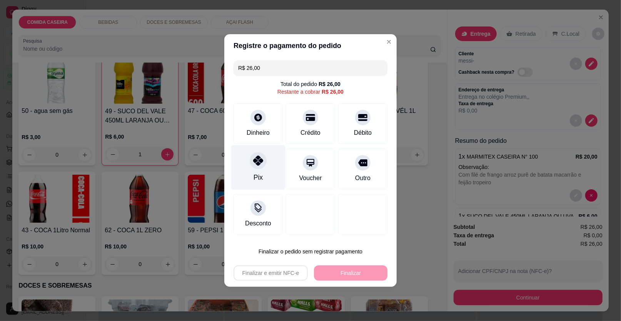
click at [255, 169] on div at bounding box center [258, 160] width 17 height 17
type input "R$ 0,00"
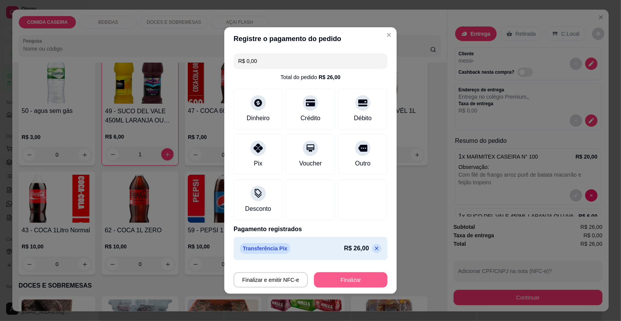
click at [372, 281] on button "Finalizar" at bounding box center [350, 280] width 73 height 15
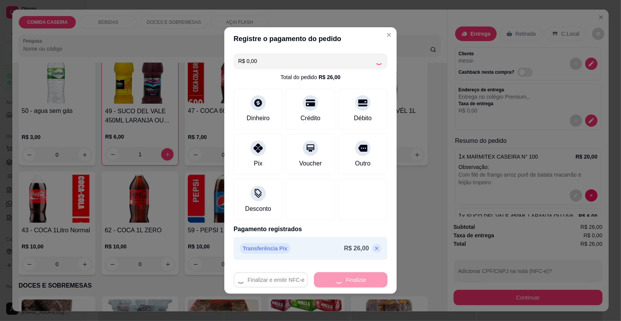
type input "0"
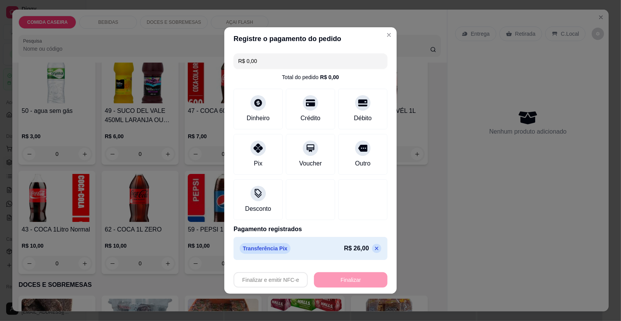
type input "-R$ 26,00"
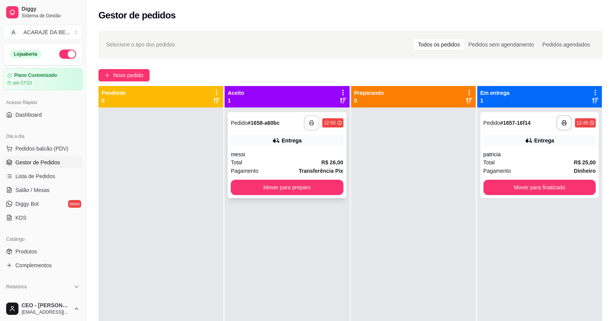
click at [309, 124] on icon "button" at bounding box center [311, 122] width 5 height 5
click at [335, 188] on button "Mover para preparo" at bounding box center [287, 187] width 109 height 15
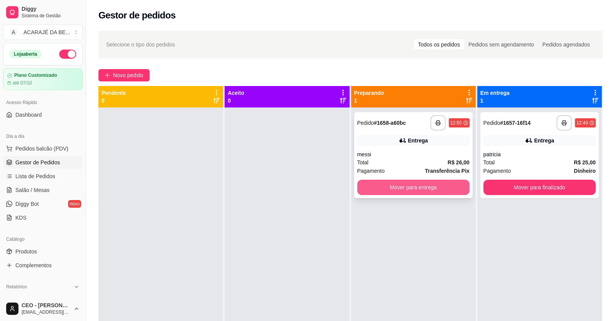
click at [394, 187] on button "Mover para entrega" at bounding box center [413, 187] width 112 height 15
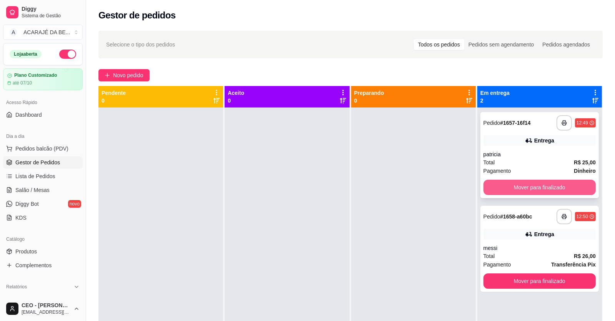
click at [511, 186] on button "Mover para finalizado" at bounding box center [539, 187] width 112 height 15
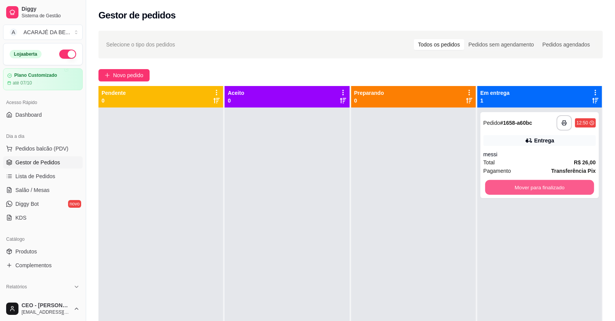
click at [512, 187] on button "Mover para finalizado" at bounding box center [539, 187] width 109 height 15
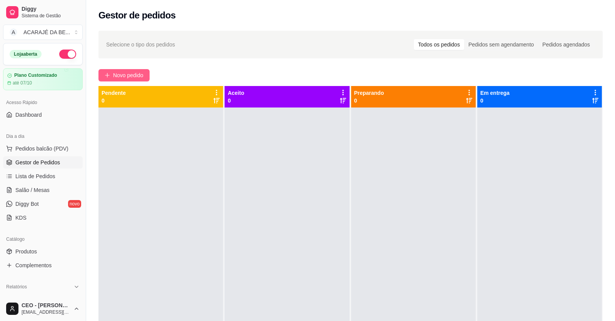
click at [139, 74] on span "Novo pedido" at bounding box center [128, 75] width 30 height 8
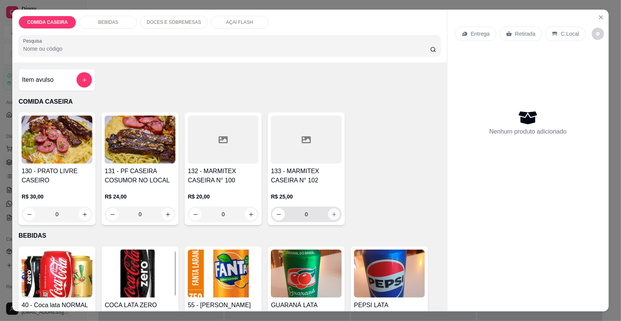
click at [332, 218] on button "increase-product-quantity" at bounding box center [334, 215] width 12 height 12
type input "1"
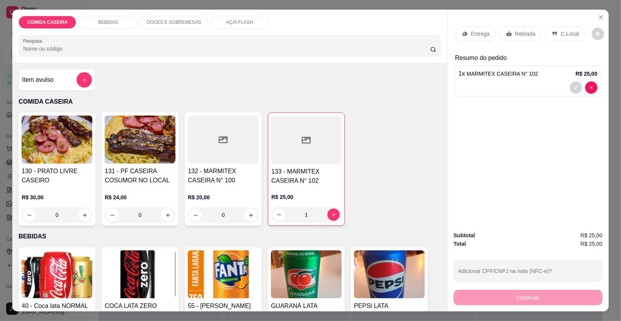
click at [510, 35] on div "Retirada" at bounding box center [520, 34] width 43 height 15
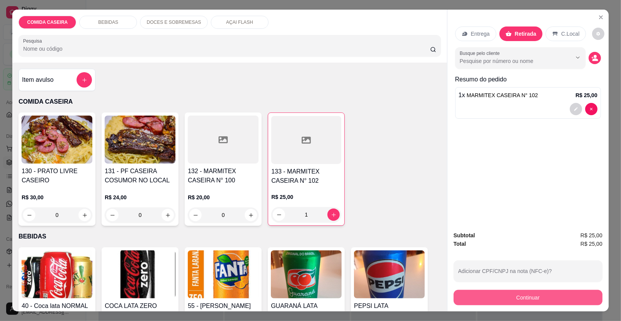
click at [497, 297] on button "Continuar" at bounding box center [527, 297] width 149 height 15
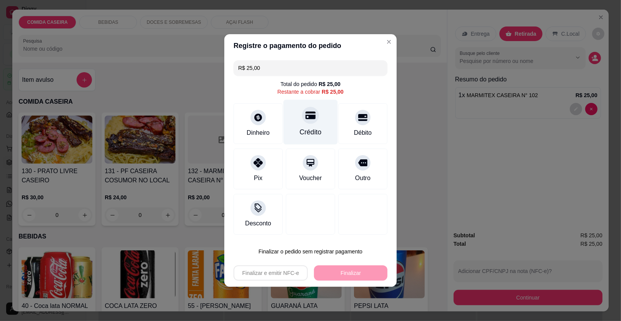
click at [299, 124] on div "Crédito" at bounding box center [310, 122] width 54 height 45
type input "R$ 0,00"
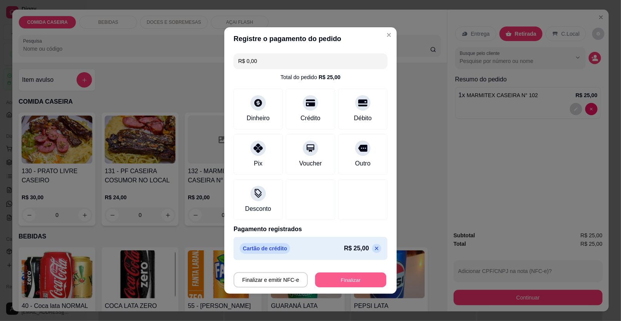
click at [347, 285] on button "Finalizar" at bounding box center [350, 280] width 71 height 15
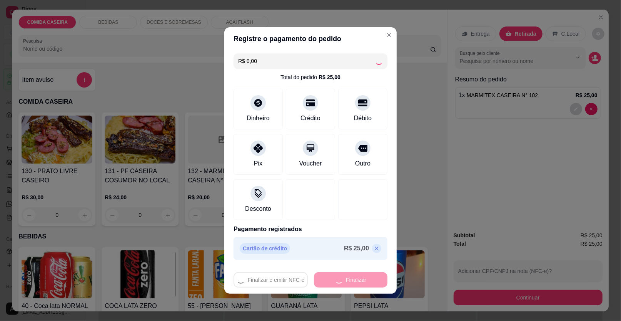
type input "0"
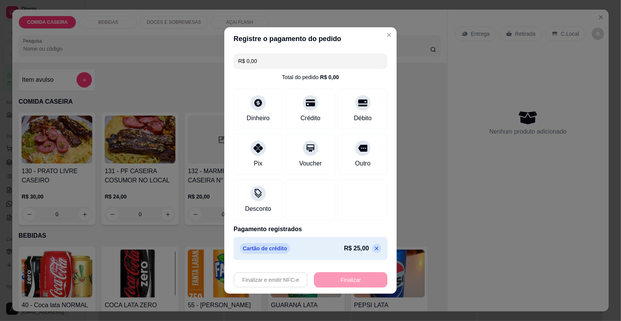
type input "-R$ 25,00"
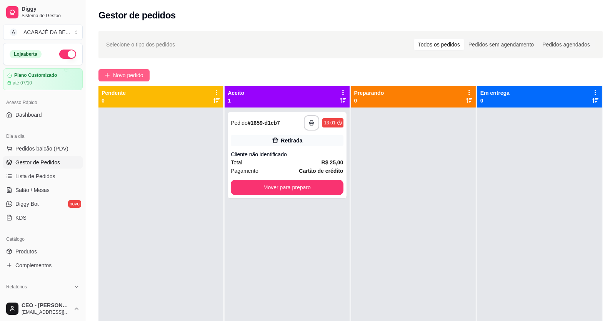
click at [111, 76] on button "Novo pedido" at bounding box center [123, 75] width 51 height 12
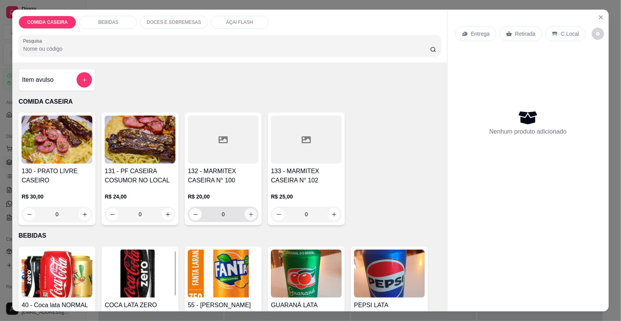
click at [248, 215] on icon "increase-product-quantity" at bounding box center [251, 215] width 6 height 6
type input "1"
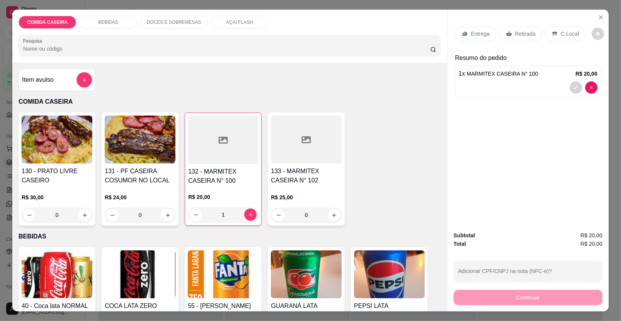
click at [529, 33] on p "Retirada" at bounding box center [525, 34] width 20 height 8
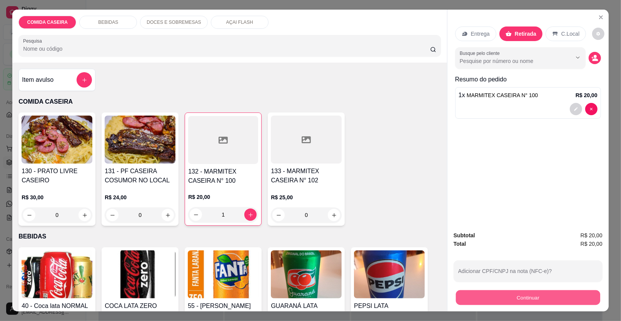
click at [465, 302] on button "Continuar" at bounding box center [528, 298] width 144 height 15
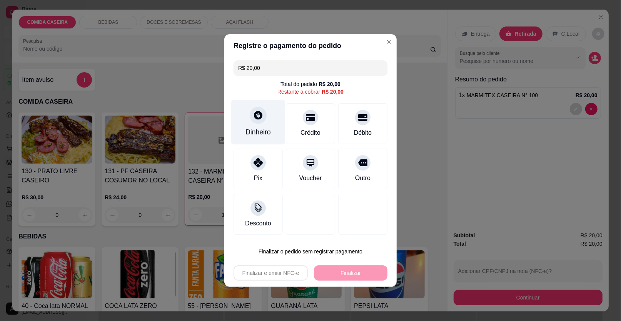
click at [264, 131] on div "Dinheiro" at bounding box center [257, 132] width 25 height 10
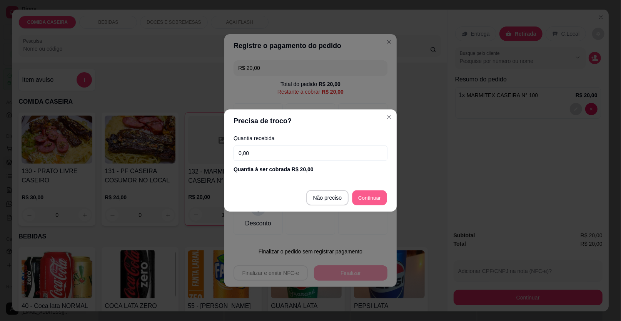
type input "R$ 0,00"
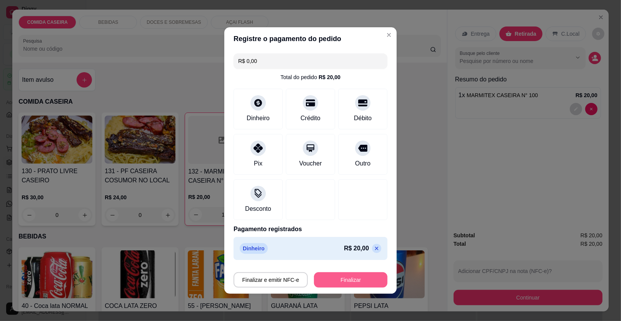
click at [361, 278] on button "Finalizar" at bounding box center [350, 280] width 73 height 15
type input "0"
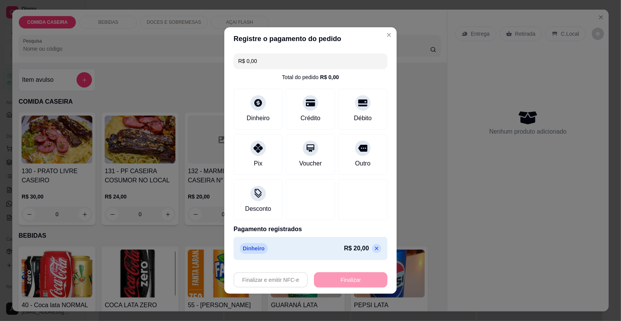
type input "-R$ 20,00"
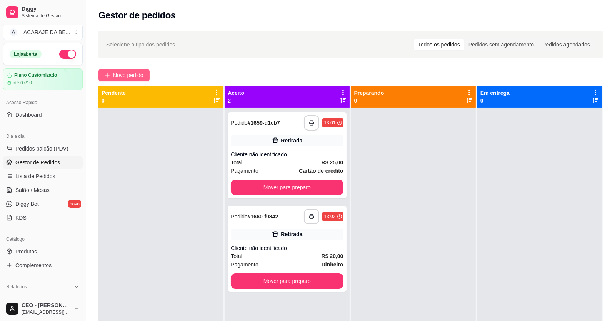
click at [145, 77] on button "Novo pedido" at bounding box center [123, 75] width 51 height 12
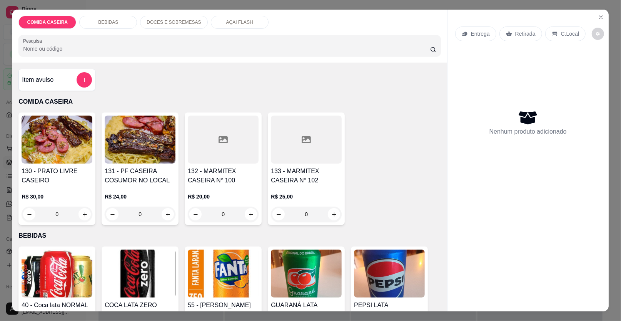
click at [48, 76] on h4 "Item avulso" at bounding box center [38, 79] width 32 height 9
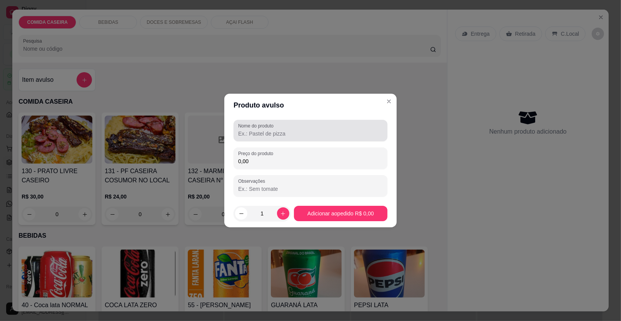
click at [279, 140] on div "Nome do produto" at bounding box center [310, 131] width 154 height 22
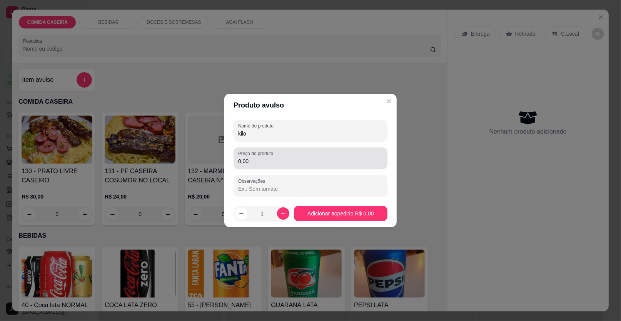
type input "kilo"
click at [277, 161] on input "0,00" at bounding box center [310, 162] width 145 height 8
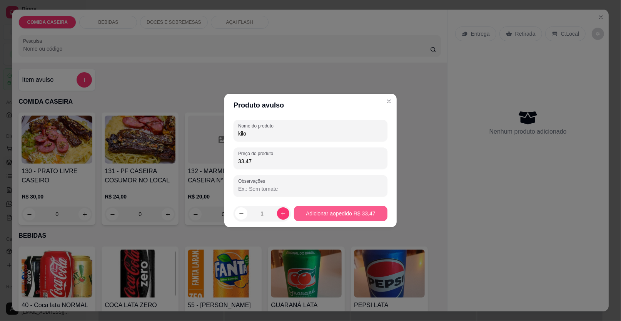
type input "33,47"
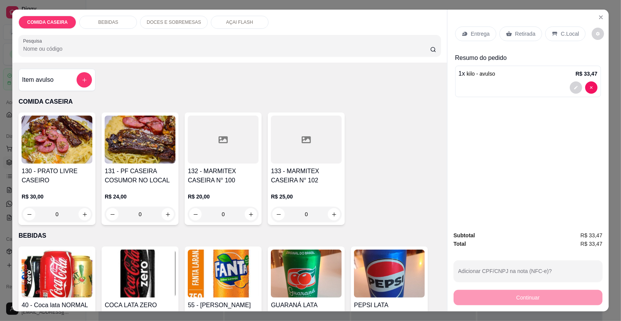
click at [520, 32] on p "Retirada" at bounding box center [525, 34] width 20 height 8
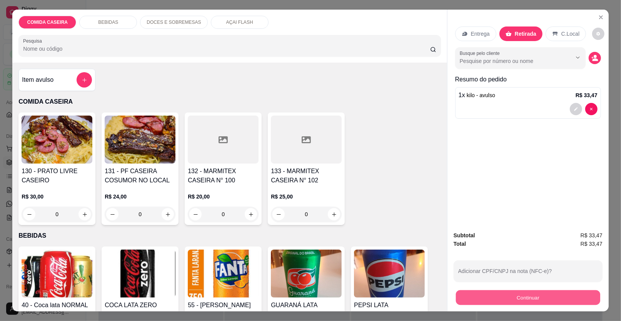
click at [501, 299] on button "Continuar" at bounding box center [528, 298] width 144 height 15
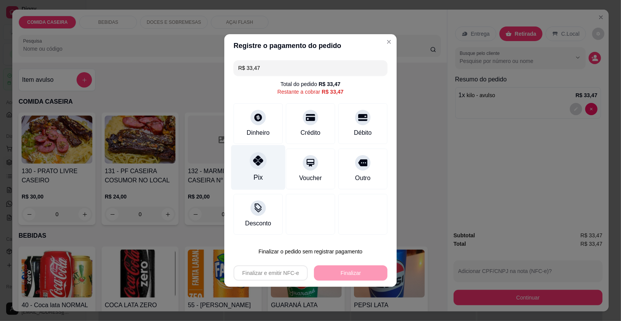
click at [261, 162] on icon at bounding box center [258, 161] width 10 height 10
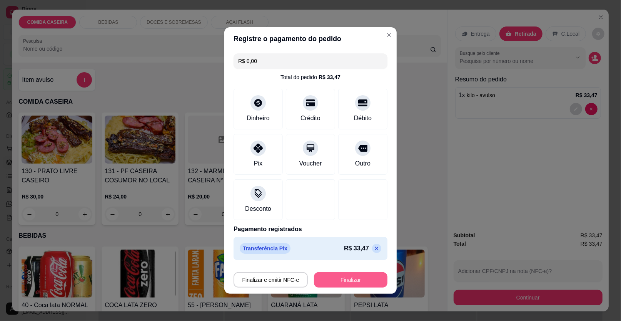
click at [358, 281] on button "Finalizar" at bounding box center [350, 280] width 73 height 15
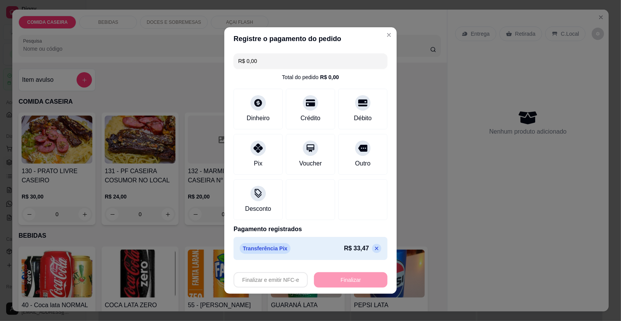
type input "-R$ 33,47"
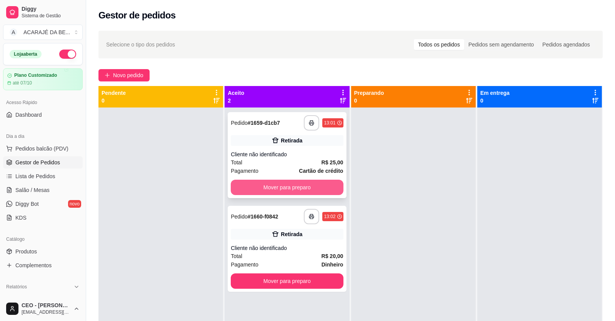
click at [296, 183] on button "Mover para preparo" at bounding box center [287, 187] width 112 height 15
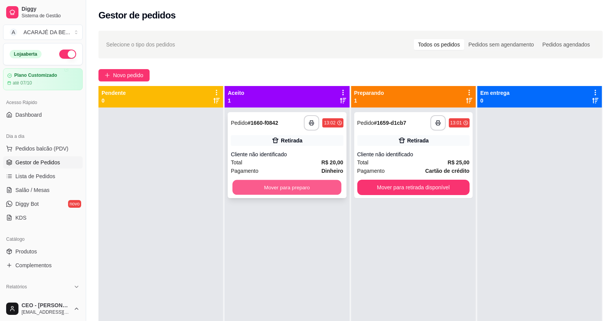
click at [307, 187] on button "Mover para preparo" at bounding box center [287, 187] width 109 height 15
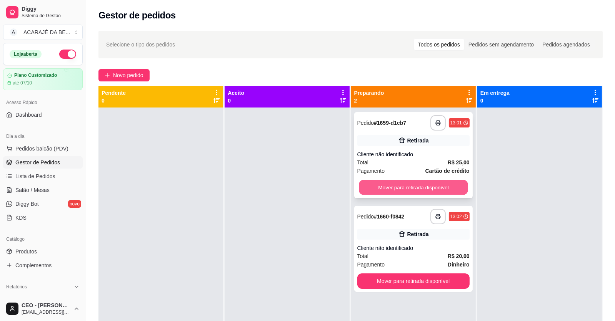
click at [371, 186] on button "Mover para retirada disponível" at bounding box center [413, 187] width 109 height 15
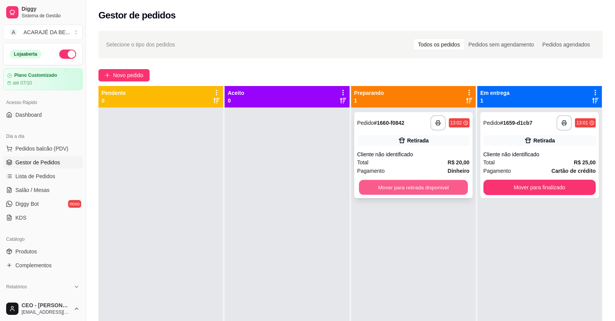
click at [371, 188] on button "Mover para retirada disponível" at bounding box center [413, 187] width 109 height 15
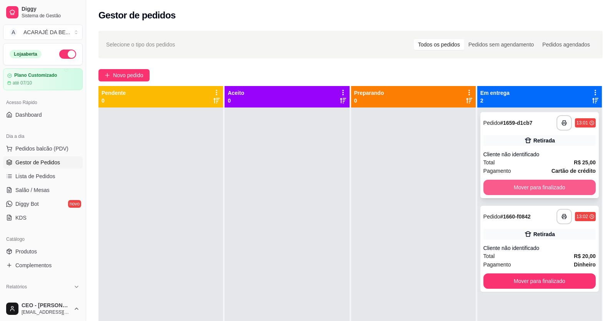
click at [493, 187] on button "Mover para finalizado" at bounding box center [539, 187] width 112 height 15
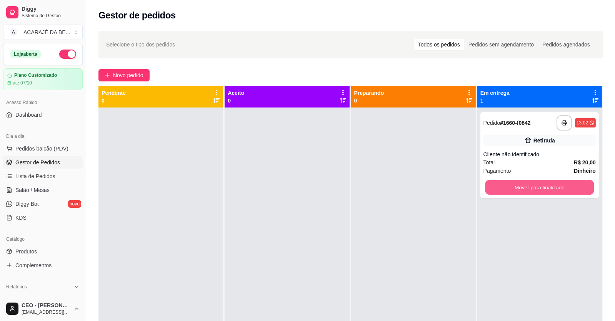
click at [493, 187] on button "Mover para finalizado" at bounding box center [539, 187] width 109 height 15
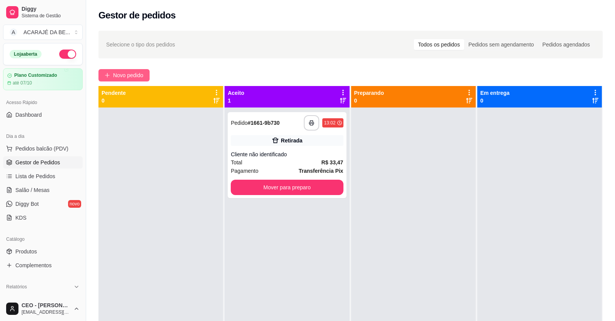
click at [131, 77] on span "Novo pedido" at bounding box center [128, 75] width 30 height 8
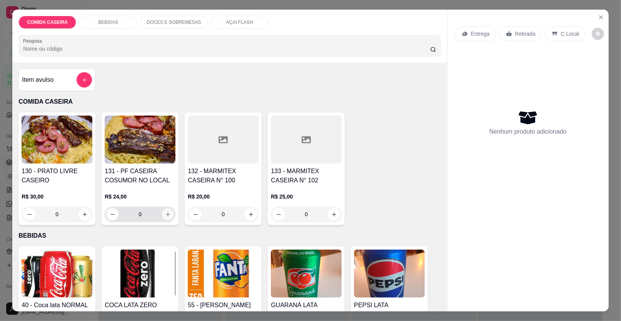
click at [164, 218] on button "increase-product-quantity" at bounding box center [168, 215] width 12 height 12
type input "1"
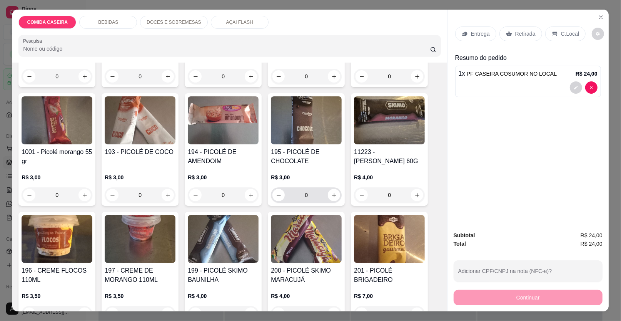
scroll to position [999, 0]
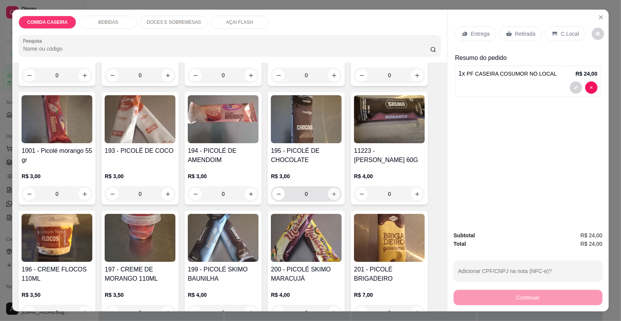
click at [331, 191] on icon "increase-product-quantity" at bounding box center [334, 194] width 6 height 6
type input "1"
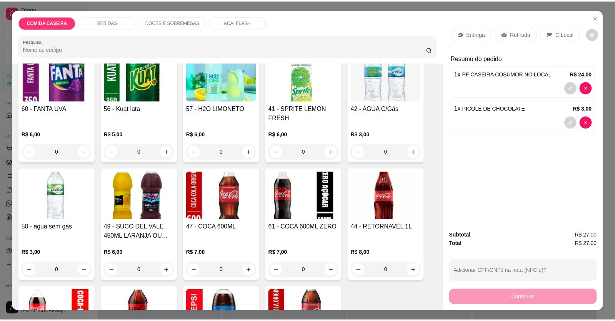
scroll to position [0, 0]
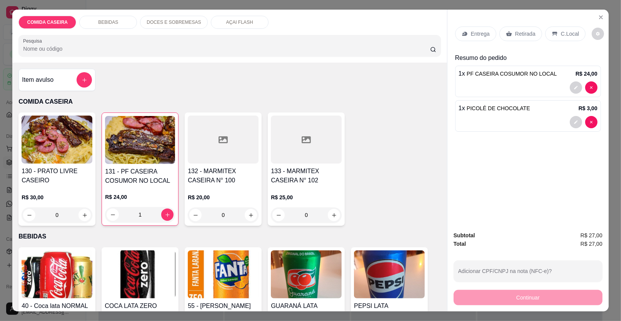
click at [64, 77] on div "Item avulso" at bounding box center [57, 79] width 70 height 15
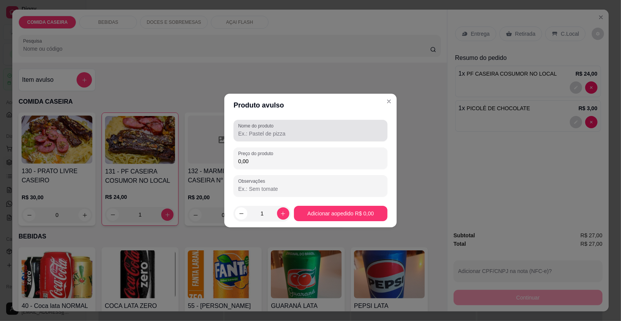
click at [324, 132] on input "Nome do produto" at bounding box center [310, 134] width 145 height 8
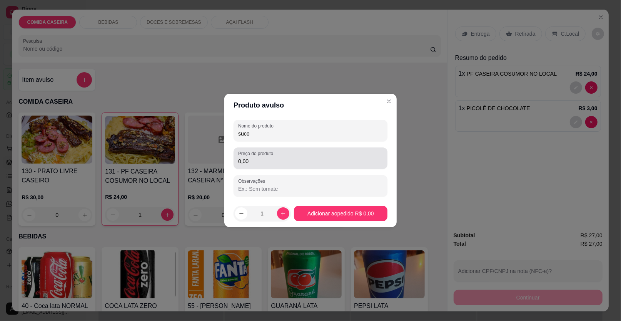
type input "suco"
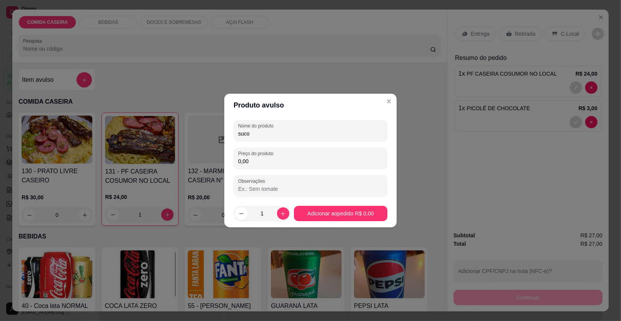
click at [301, 163] on input "0,00" at bounding box center [310, 162] width 145 height 8
type input "12,00"
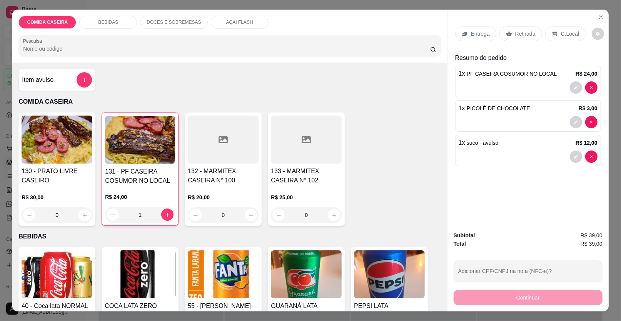
click at [561, 34] on p "C.Local" at bounding box center [570, 34] width 18 height 8
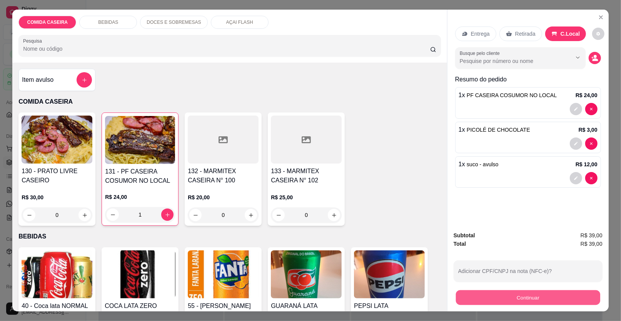
click at [539, 300] on button "Continuar" at bounding box center [528, 298] width 144 height 15
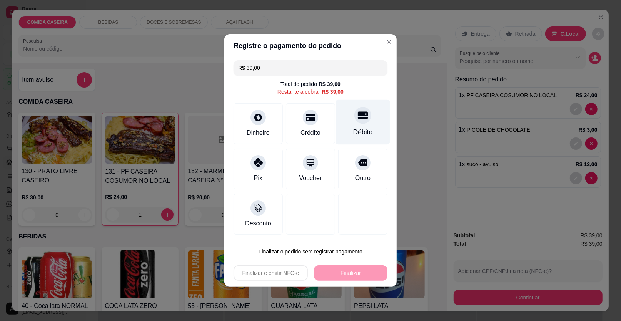
click at [359, 127] on div "Débito" at bounding box center [363, 132] width 20 height 10
type input "R$ 0,00"
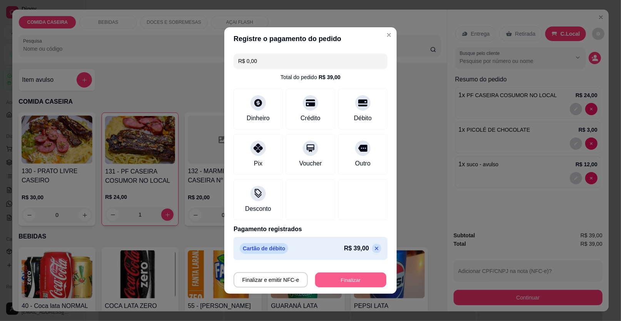
click at [346, 277] on button "Finalizar" at bounding box center [350, 280] width 71 height 15
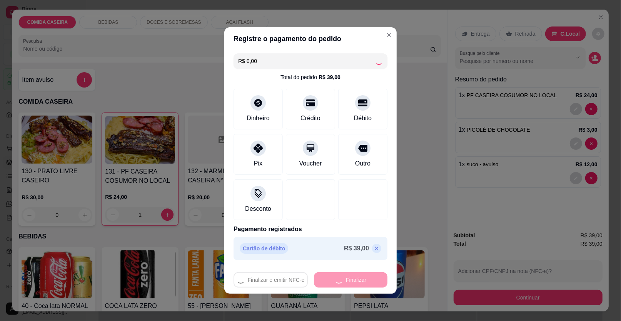
type input "0"
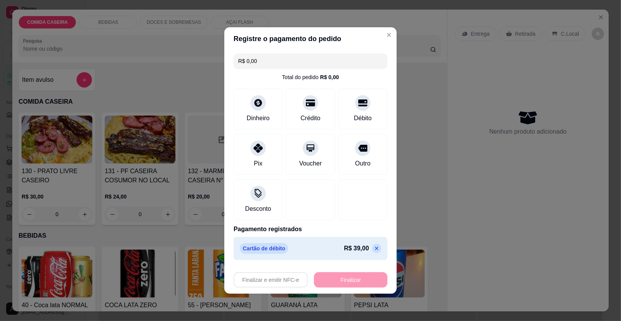
type input "-R$ 39,00"
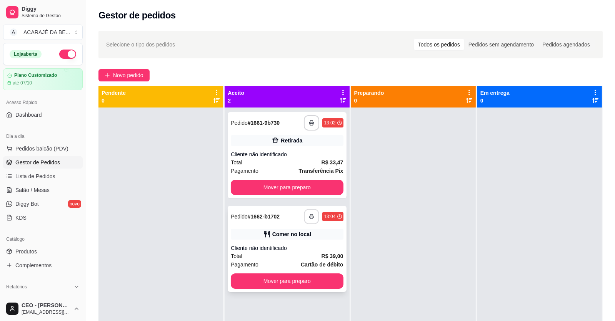
click at [308, 213] on button "button" at bounding box center [311, 217] width 15 height 15
click at [299, 190] on button "Mover para preparo" at bounding box center [287, 187] width 109 height 15
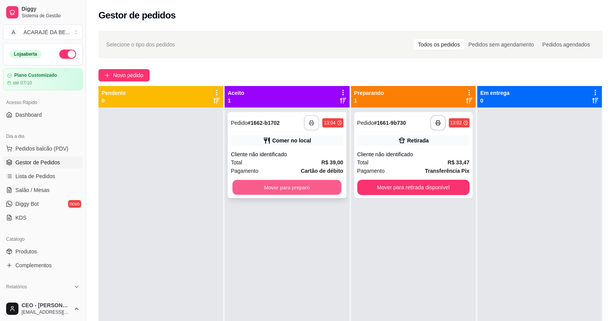
click at [308, 190] on button "Mover para preparo" at bounding box center [287, 187] width 109 height 15
click at [308, 190] on div "Mover para preparo" at bounding box center [287, 187] width 112 height 15
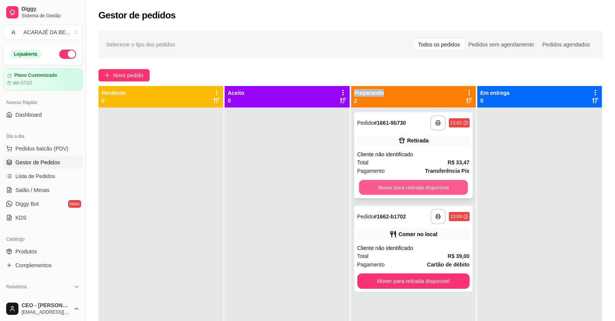
click at [429, 187] on button "Mover para retirada disponível" at bounding box center [413, 187] width 109 height 15
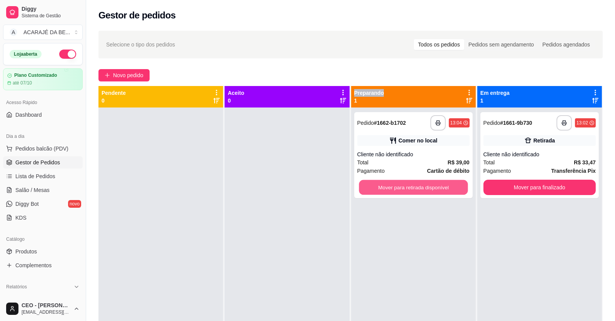
click at [429, 187] on button "Mover para retirada disponível" at bounding box center [413, 187] width 109 height 15
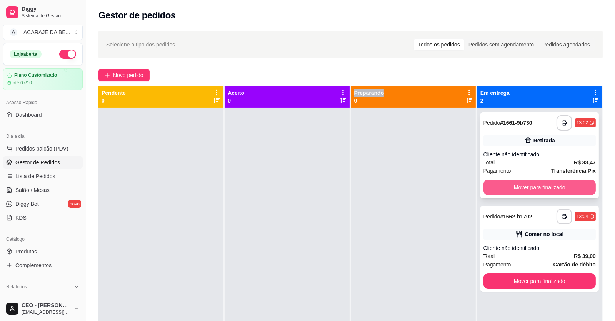
click at [495, 188] on button "Mover para finalizado" at bounding box center [539, 187] width 112 height 15
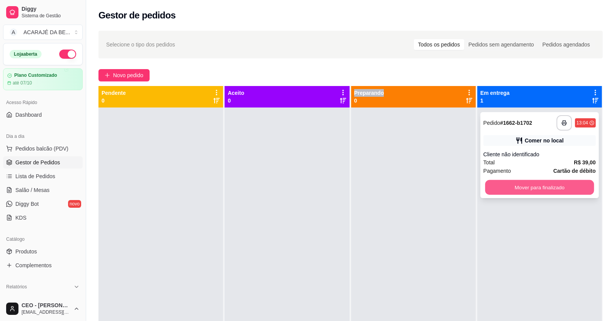
click at [523, 188] on button "Mover para finalizado" at bounding box center [539, 187] width 109 height 15
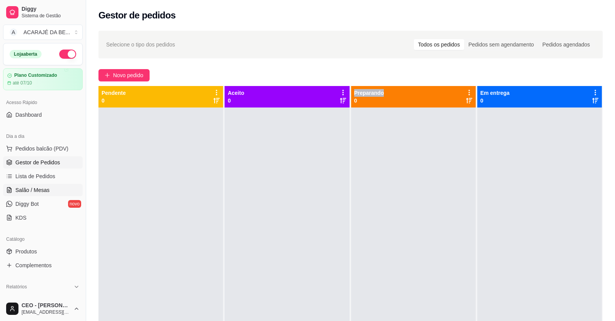
click at [38, 188] on span "Salão / Mesas" at bounding box center [32, 190] width 34 height 8
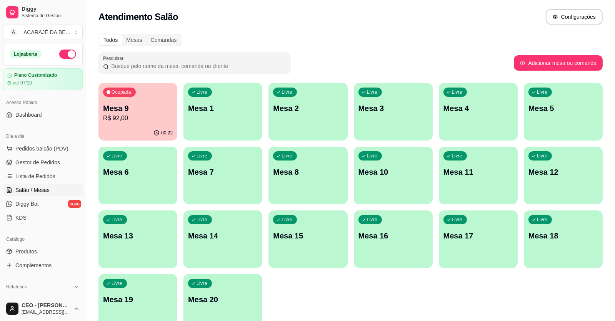
click at [158, 116] on p "R$ 92,00" at bounding box center [138, 118] width 70 height 9
click at [158, 116] on body "Diggy Sistema de Gestão A ACARAJÉ DA BE ... Loja aberta Plano Customizado até 0…" at bounding box center [307, 160] width 615 height 321
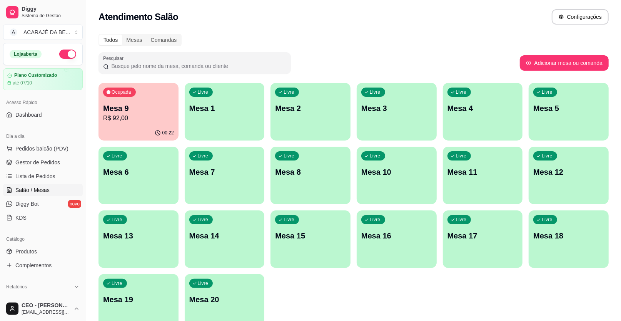
click at [54, 166] on span "Gestor de Pedidos" at bounding box center [37, 163] width 45 height 8
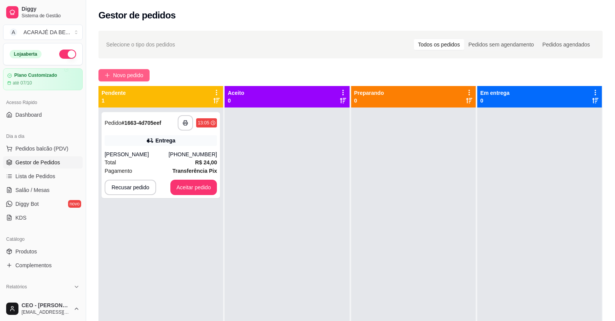
click at [131, 71] on span "Novo pedido" at bounding box center [128, 75] width 30 height 8
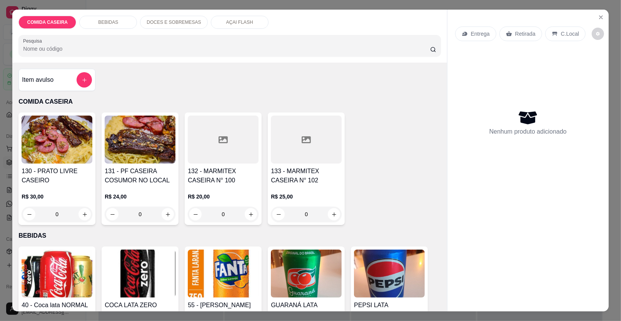
click at [64, 77] on div "Item avulso" at bounding box center [57, 79] width 70 height 15
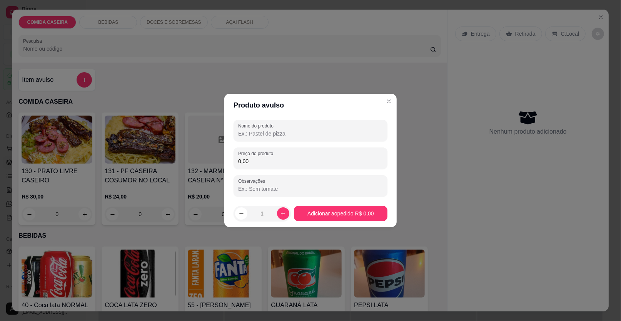
click at [292, 132] on input "Nome do produto" at bounding box center [310, 134] width 145 height 8
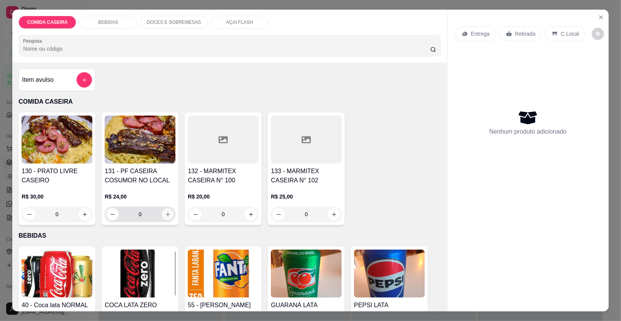
click at [165, 213] on icon "increase-product-quantity" at bounding box center [168, 215] width 6 height 6
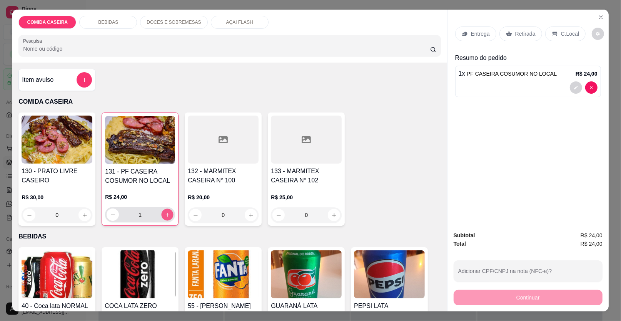
click at [165, 213] on icon "increase-product-quantity" at bounding box center [168, 215] width 6 height 6
type input "2"
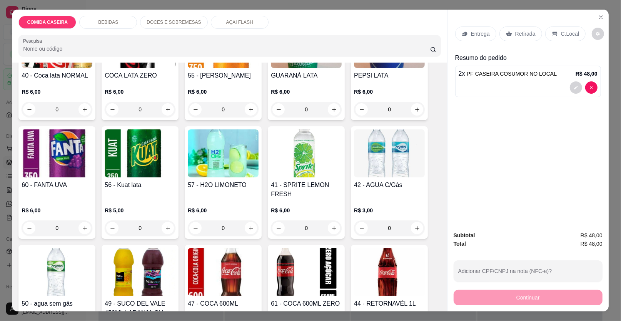
scroll to position [192, 0]
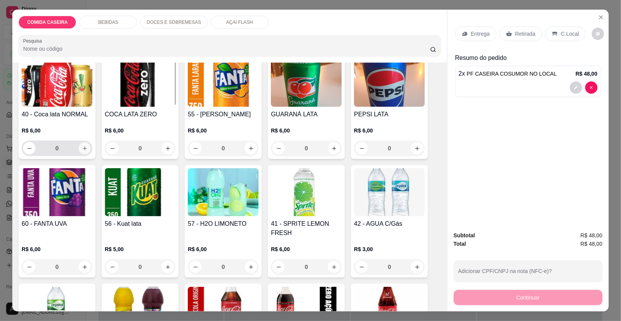
click at [83, 149] on icon "increase-product-quantity" at bounding box center [85, 149] width 6 height 6
type input "1"
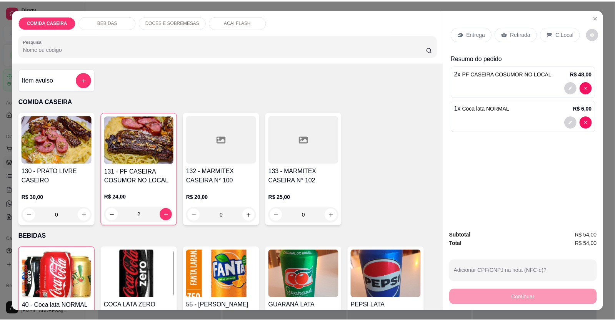
scroll to position [0, 0]
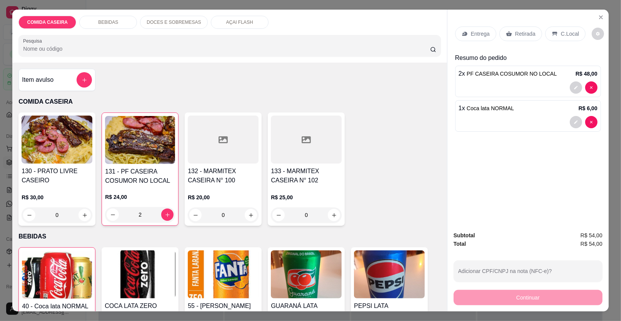
click at [68, 87] on div "Item avulso" at bounding box center [57, 79] width 70 height 15
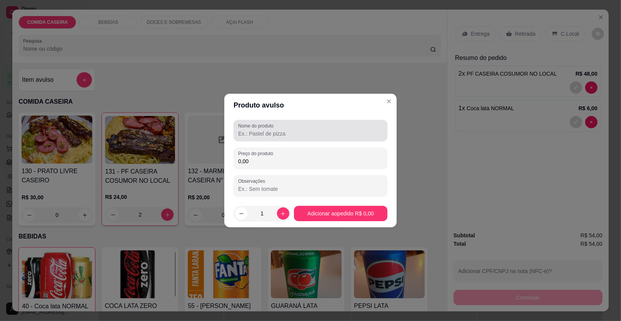
click at [249, 123] on label "Nome do produto" at bounding box center [257, 126] width 38 height 7
click at [249, 130] on input "Nome do produto" at bounding box center [310, 134] width 145 height 8
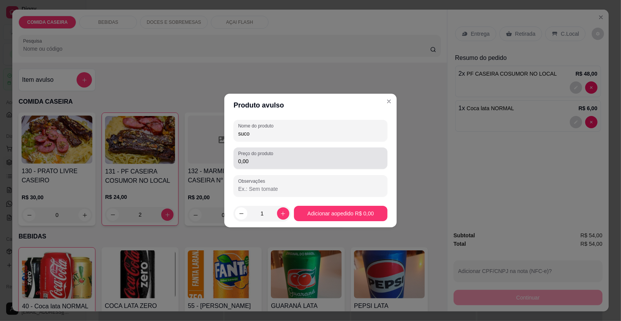
type input "suco"
click at [293, 154] on div "0,00" at bounding box center [310, 158] width 145 height 15
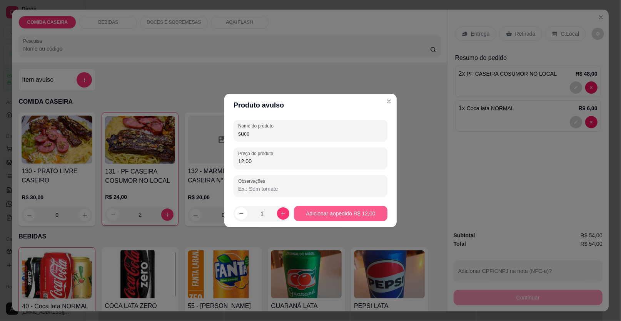
type input "12,00"
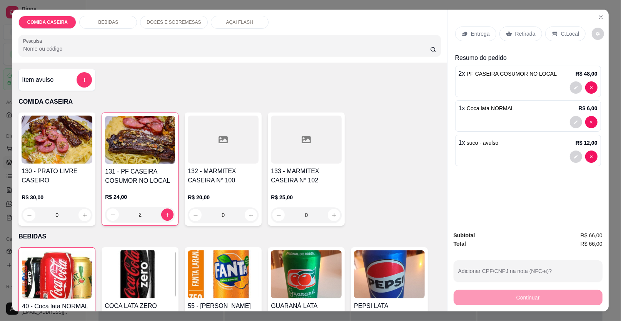
click at [570, 31] on p "C.Local" at bounding box center [570, 34] width 18 height 8
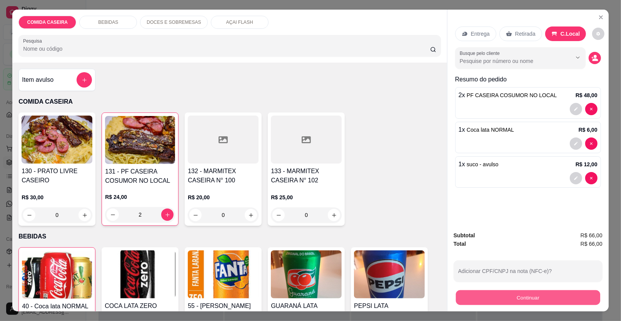
click at [554, 299] on button "Continuar" at bounding box center [528, 298] width 144 height 15
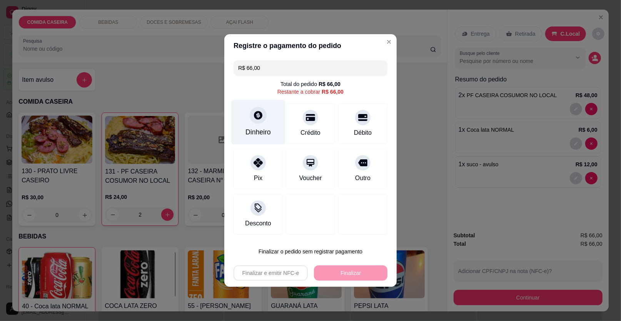
click at [266, 124] on div "Dinheiro" at bounding box center [258, 122] width 54 height 45
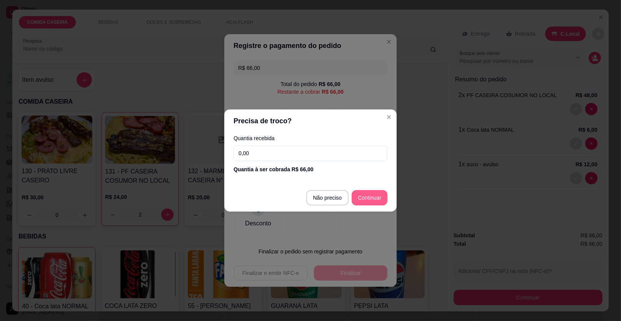
type input "R$ 0,00"
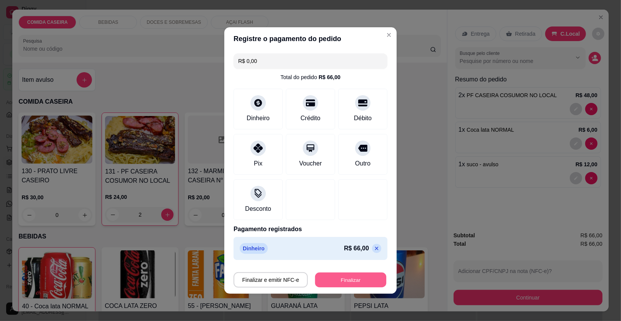
click at [359, 279] on button "Finalizar" at bounding box center [350, 280] width 71 height 15
type input "0"
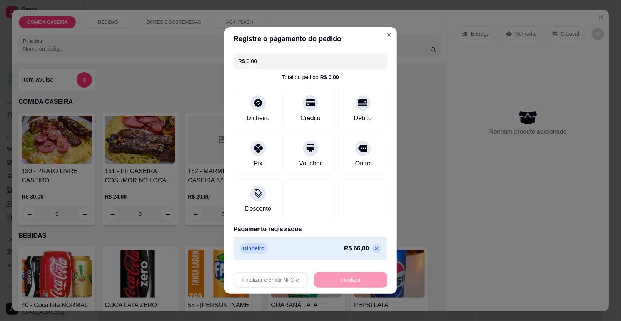
type input "-R$ 66,00"
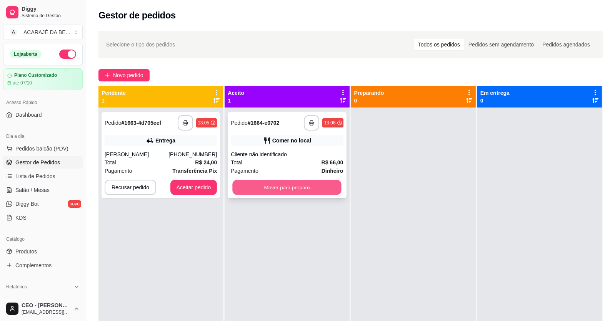
click at [250, 186] on button "Mover para preparo" at bounding box center [287, 187] width 109 height 15
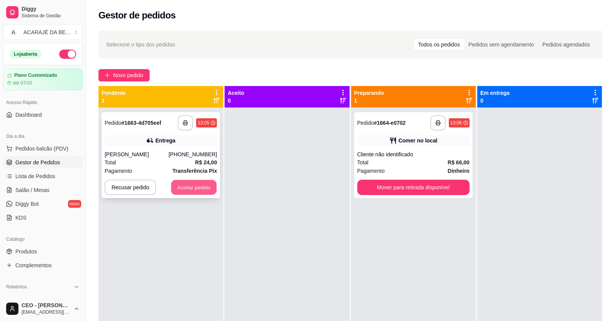
click at [206, 188] on button "Aceitar pedido" at bounding box center [193, 187] width 45 height 15
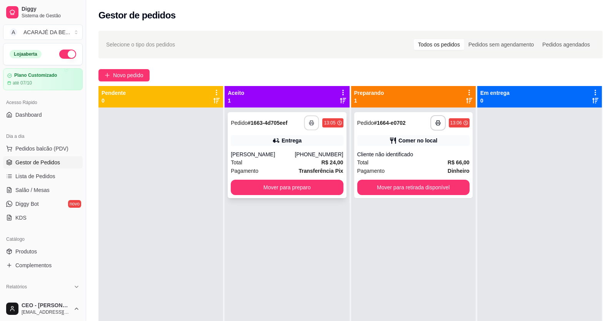
click at [313, 119] on button "button" at bounding box center [311, 123] width 15 height 15
click at [278, 190] on button "Mover para preparo" at bounding box center [287, 187] width 109 height 15
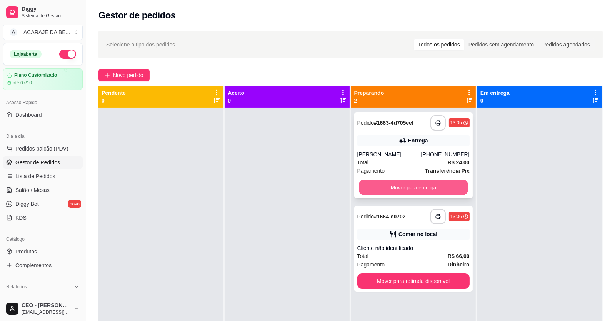
click at [419, 183] on button "Mover para entrega" at bounding box center [413, 187] width 109 height 15
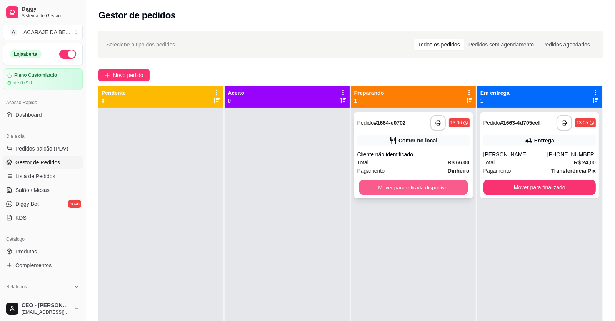
click at [417, 186] on button "Mover para retirada disponível" at bounding box center [413, 187] width 109 height 15
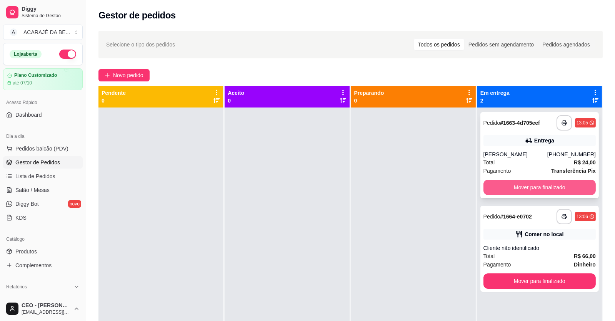
click at [500, 185] on button "Mover para finalizado" at bounding box center [539, 187] width 112 height 15
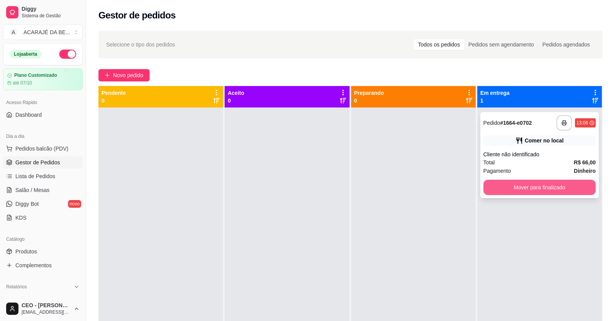
click at [499, 185] on button "Mover para finalizado" at bounding box center [539, 187] width 112 height 15
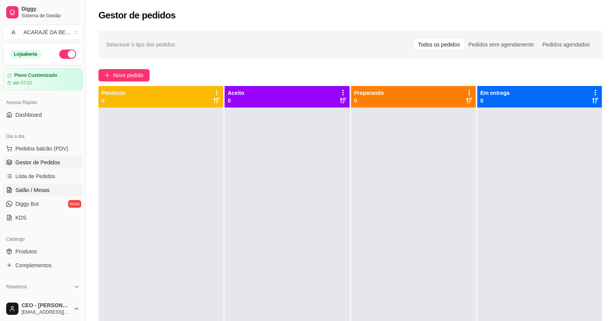
click at [42, 188] on span "Salão / Mesas" at bounding box center [32, 190] width 34 height 8
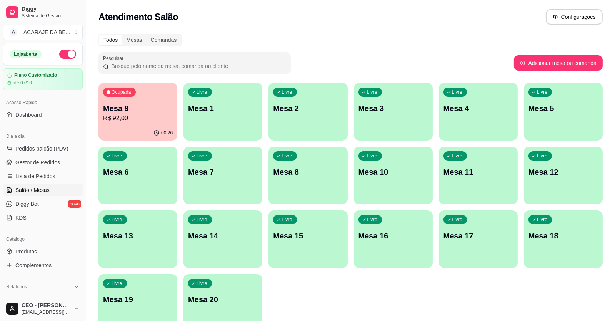
click at [121, 106] on p "Mesa 9" at bounding box center [138, 108] width 70 height 11
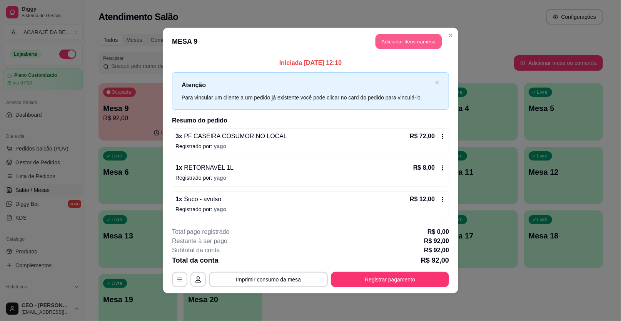
click at [407, 41] on button "Adicionar itens na mesa" at bounding box center [408, 41] width 66 height 15
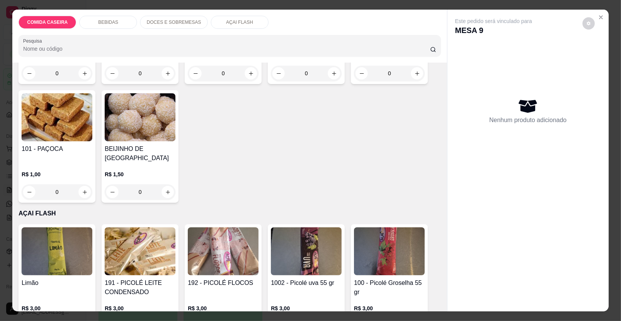
scroll to position [961, 0]
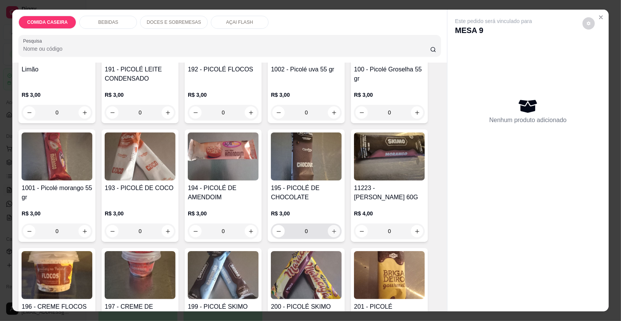
click at [329, 225] on button "increase-product-quantity" at bounding box center [334, 231] width 12 height 12
type input "1"
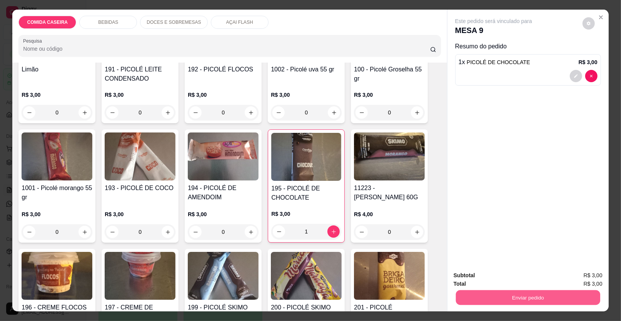
click at [474, 300] on button "Enviar pedido" at bounding box center [528, 298] width 144 height 15
click at [581, 280] on button "Enviar pedido" at bounding box center [581, 279] width 43 height 15
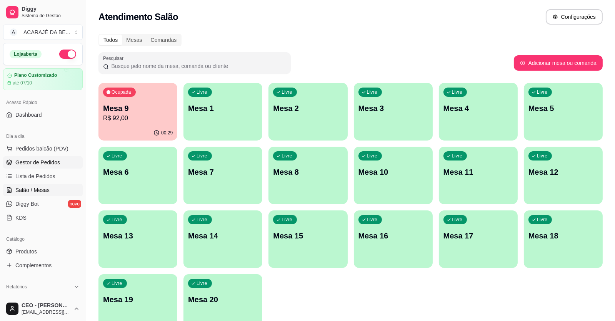
click at [58, 162] on link "Gestor de Pedidos" at bounding box center [43, 162] width 80 height 12
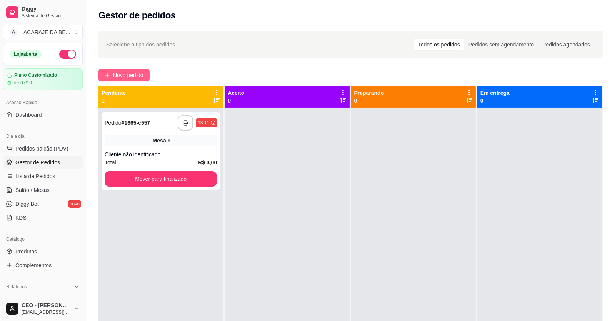
click at [136, 76] on span "Novo pedido" at bounding box center [128, 75] width 30 height 8
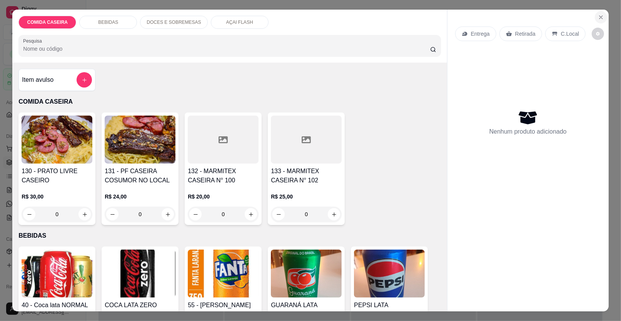
click at [597, 17] on icon "Close" at bounding box center [600, 17] width 6 height 6
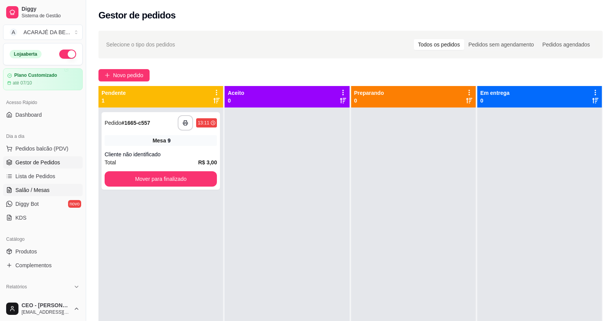
click at [32, 187] on span "Salão / Mesas" at bounding box center [32, 190] width 34 height 8
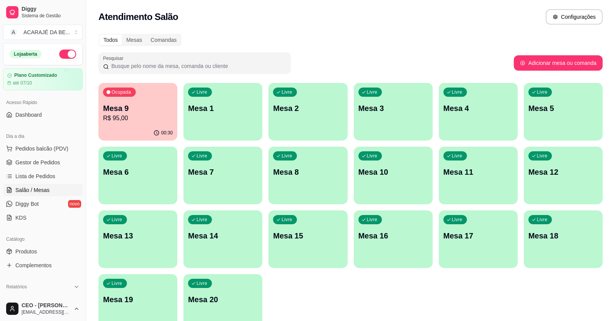
click at [146, 95] on div "Ocupada Mesa 9 R$ 95,00" at bounding box center [137, 104] width 79 height 43
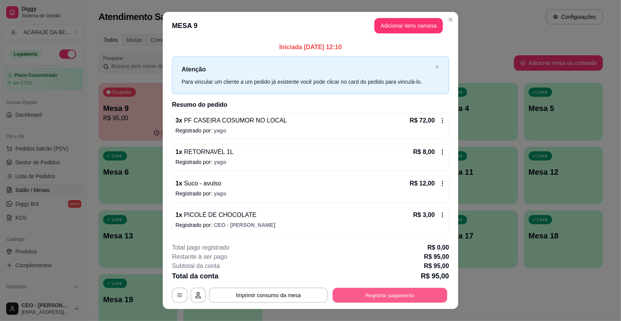
click at [386, 295] on button "Registrar pagamento" at bounding box center [390, 295] width 115 height 15
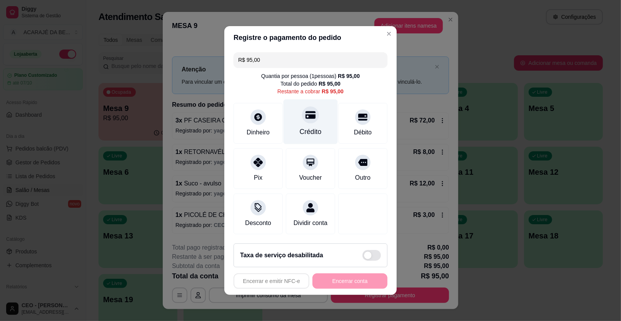
click at [312, 126] on div "Crédito" at bounding box center [310, 122] width 54 height 45
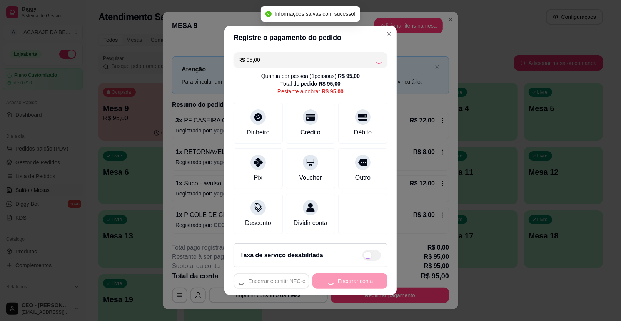
type input "R$ 0,00"
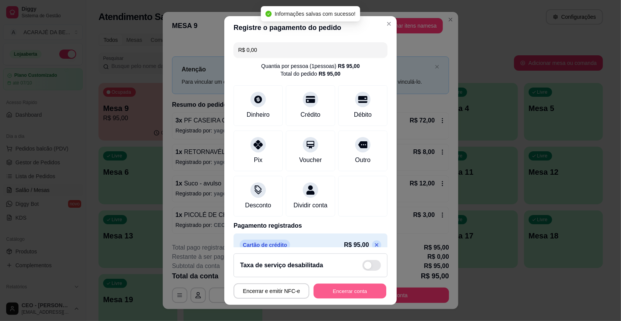
click at [344, 290] on button "Encerrar conta" at bounding box center [349, 291] width 73 height 15
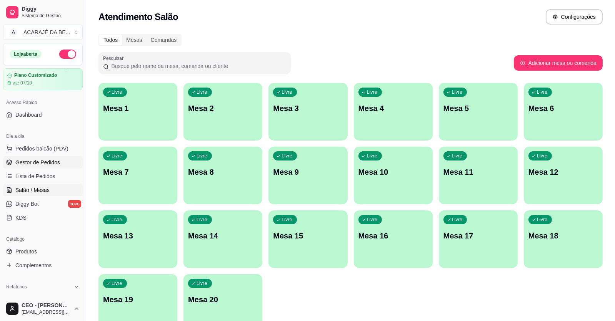
click at [52, 163] on span "Gestor de Pedidos" at bounding box center [37, 163] width 45 height 8
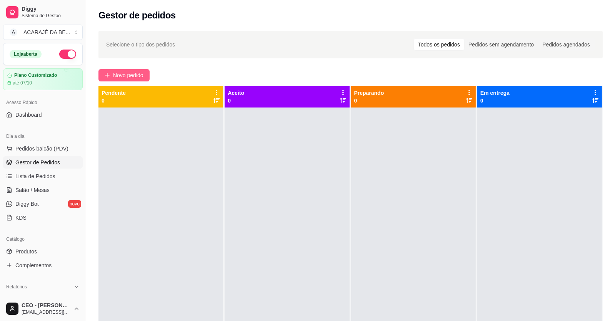
click at [147, 77] on button "Novo pedido" at bounding box center [123, 75] width 51 height 12
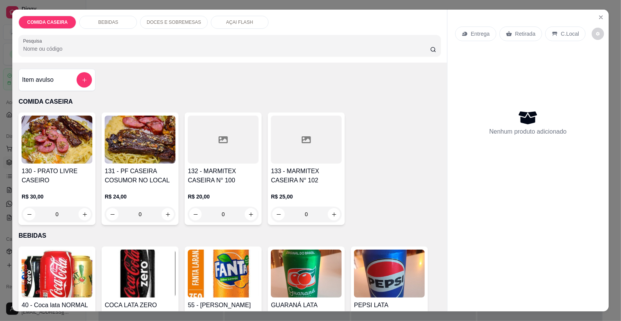
click at [51, 82] on div "Item avulso" at bounding box center [57, 79] width 70 height 15
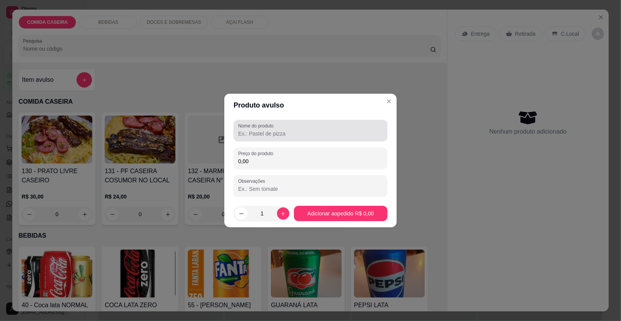
click at [285, 130] on input "Nome do produto" at bounding box center [310, 134] width 145 height 8
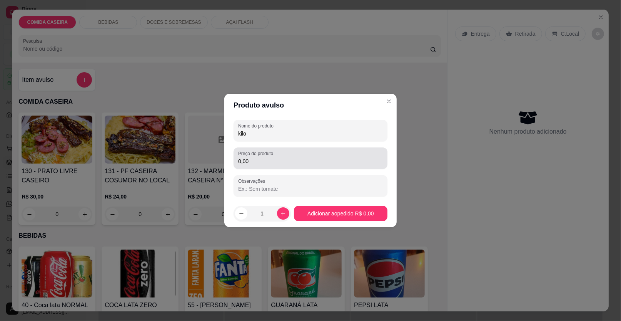
type input "kilo"
click at [321, 160] on input "0,00" at bounding box center [310, 162] width 145 height 8
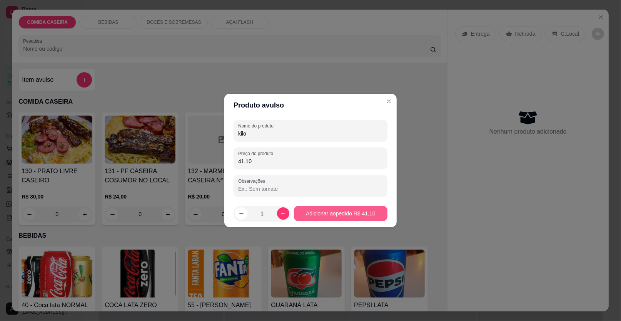
type input "41,10"
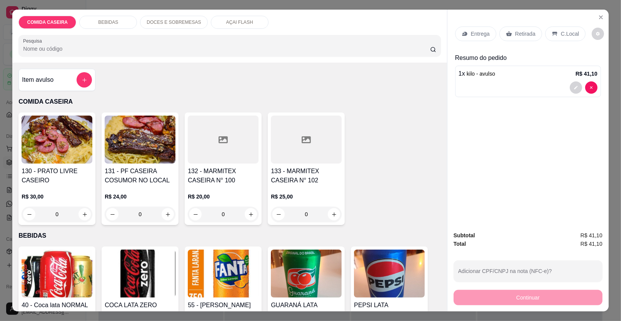
click at [552, 30] on div "C.Local" at bounding box center [565, 34] width 40 height 15
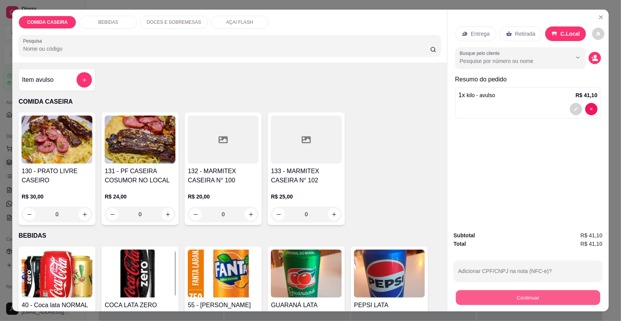
click at [502, 294] on button "Continuar" at bounding box center [528, 298] width 144 height 15
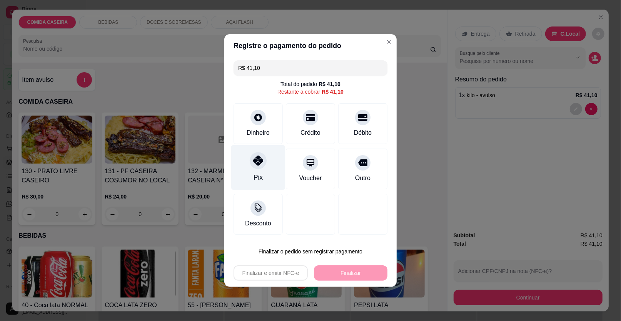
click at [257, 167] on div at bounding box center [258, 160] width 17 height 17
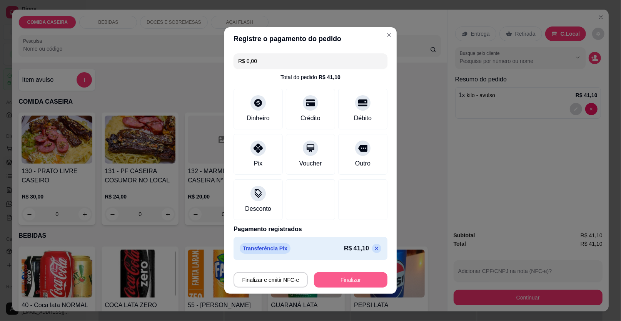
click at [361, 285] on button "Finalizar" at bounding box center [350, 280] width 73 height 15
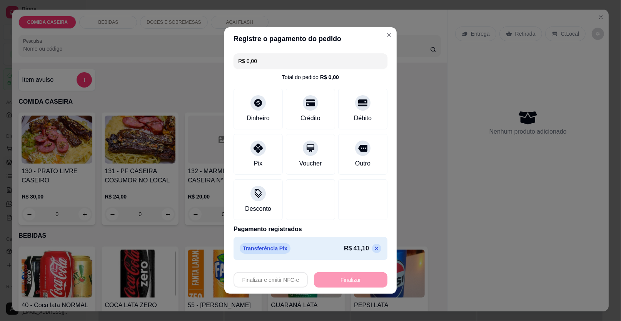
type input "-R$ 41,10"
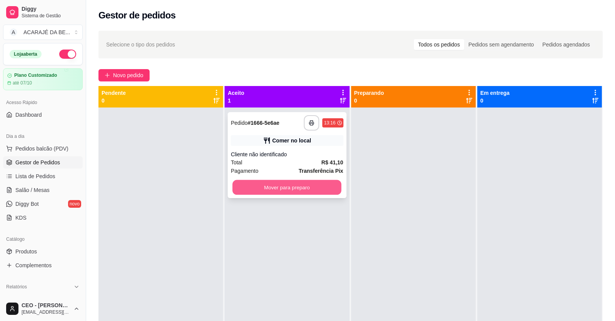
click at [330, 190] on button "Mover para preparo" at bounding box center [287, 187] width 109 height 15
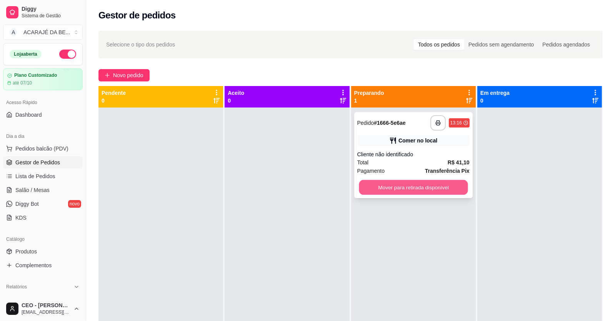
click at [378, 186] on button "Mover para retirada disponível" at bounding box center [413, 187] width 109 height 15
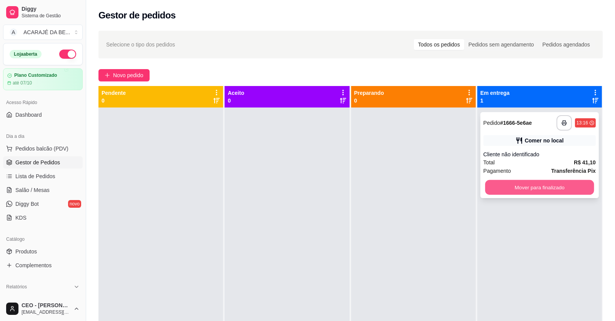
click at [494, 190] on button "Mover para finalizado" at bounding box center [539, 187] width 109 height 15
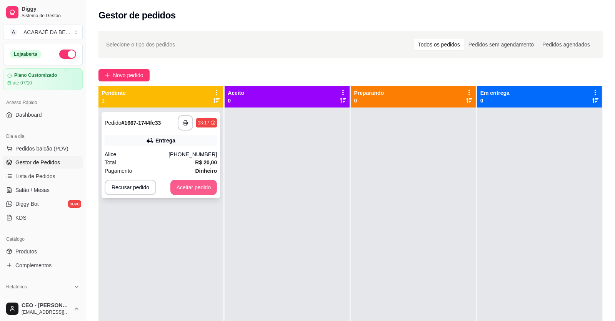
click at [191, 188] on button "Aceitar pedido" at bounding box center [193, 187] width 47 height 15
click at [191, 188] on div "Recusar pedido Aceitar pedido" at bounding box center [161, 187] width 112 height 15
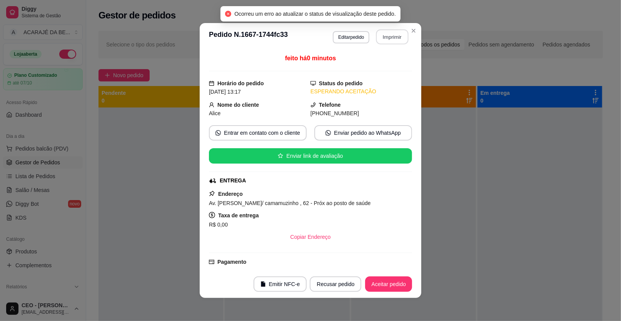
click at [384, 35] on button "Imprimir" at bounding box center [392, 37] width 32 height 15
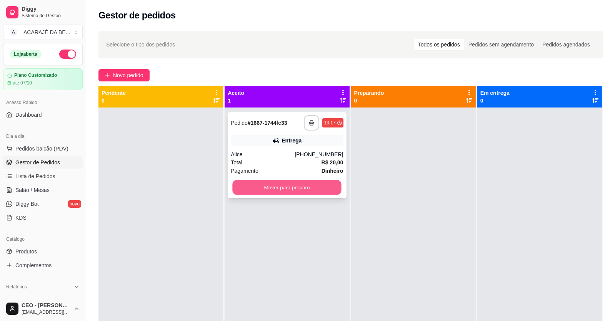
click at [321, 183] on button "Mover para preparo" at bounding box center [287, 187] width 109 height 15
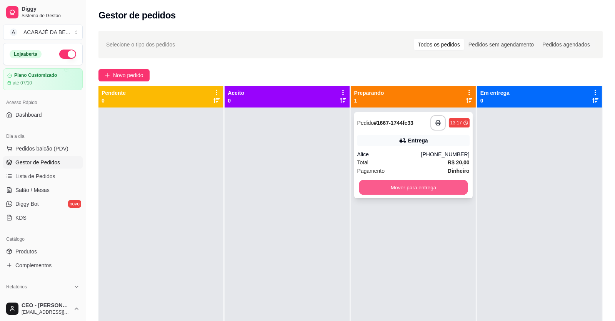
click at [381, 188] on button "Mover para entrega" at bounding box center [413, 187] width 109 height 15
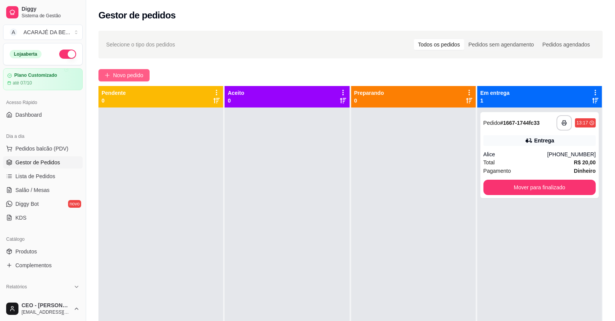
click at [127, 72] on span "Novo pedido" at bounding box center [128, 75] width 30 height 8
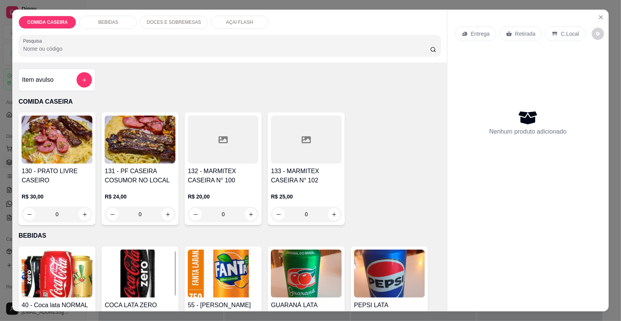
click at [227, 141] on div at bounding box center [223, 140] width 71 height 48
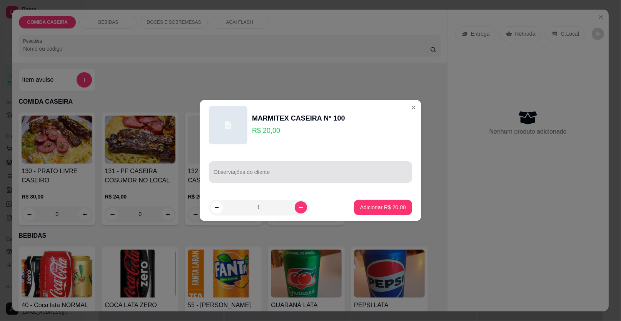
click at [289, 170] on div at bounding box center [310, 172] width 194 height 15
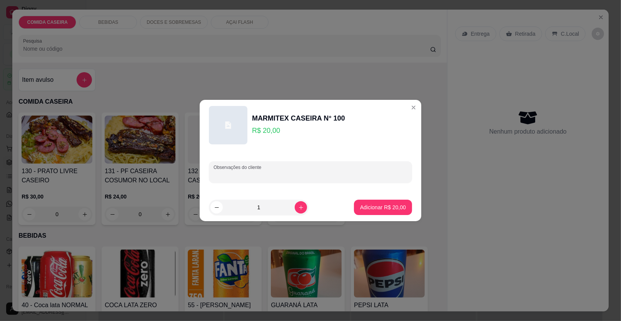
paste input "Feijão De Caldo ,Arroz ,Purê De Batata e Bife Ao Molho"
click at [318, 175] on input "Feijão De Caldo ,Arroz ,Purê De Batata e Bife Ao Molho" at bounding box center [310, 175] width 194 height 8
type input "Feijão De Caldo ,Arroz ,Purê De Batata e figado Ao Molho"
click at [369, 206] on p "Adicionar R$ 20,00" at bounding box center [383, 207] width 45 height 7
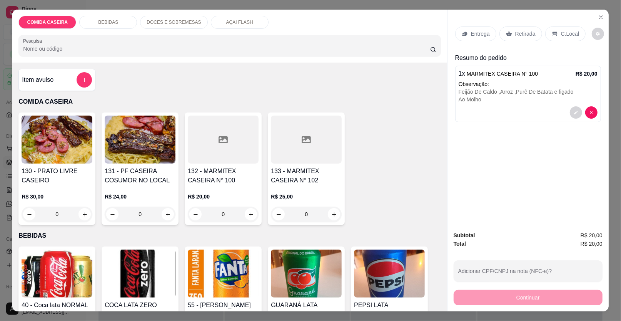
click at [471, 36] on p "Entrega" at bounding box center [480, 34] width 19 height 8
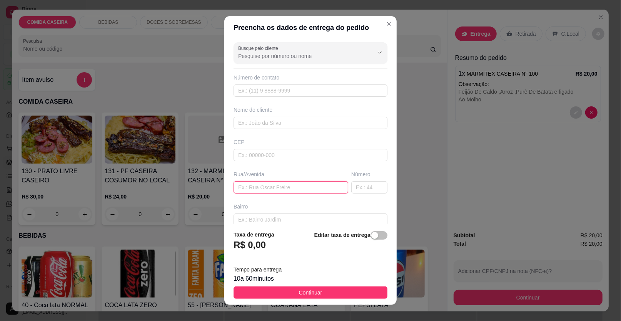
click at [279, 185] on input "text" at bounding box center [290, 187] width 115 height 12
paste input "Pra Entregar Aque Na Dois De Julho"
paste input "De Frente Ao Caiz Que A Prefeitura Fez 159"
type input "Pra Entregar Aque Na Dois De Julho De Frente Ao Caiz Que A Prefeitura Fez 159"
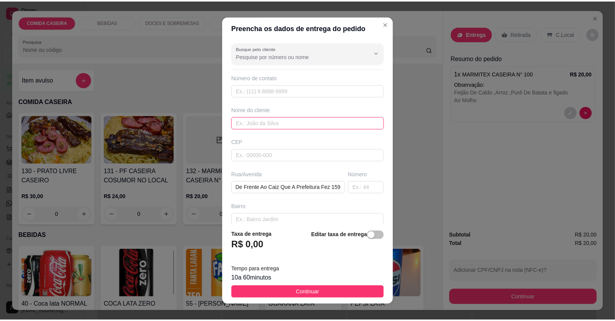
scroll to position [0, 0]
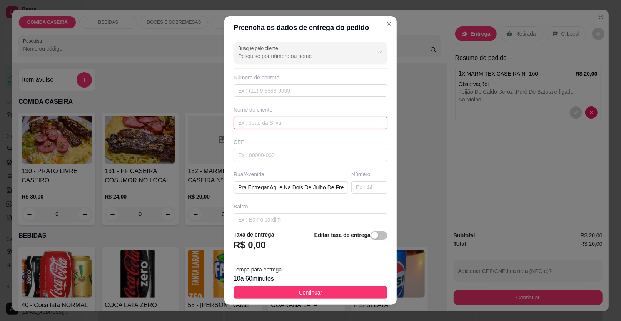
click at [291, 121] on input "text" at bounding box center [310, 123] width 154 height 12
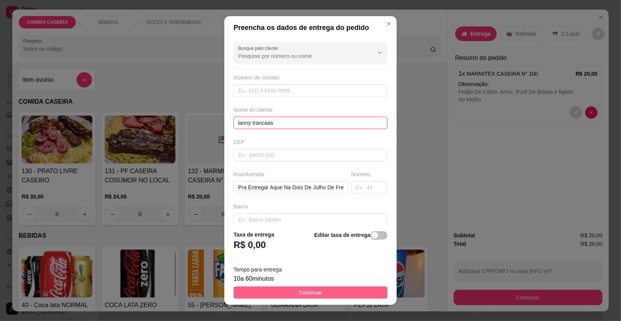
type input "lanny trancaas"
click at [349, 291] on button "Continuar" at bounding box center [310, 293] width 154 height 12
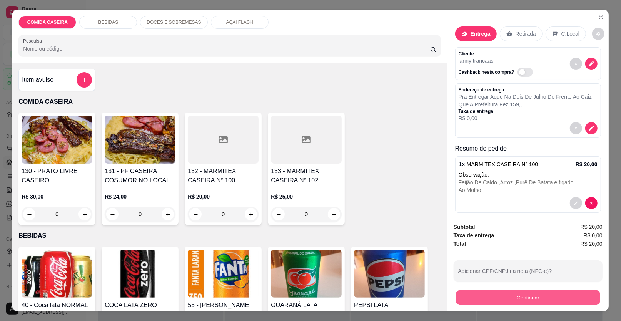
click at [475, 295] on button "Continuar" at bounding box center [528, 298] width 144 height 15
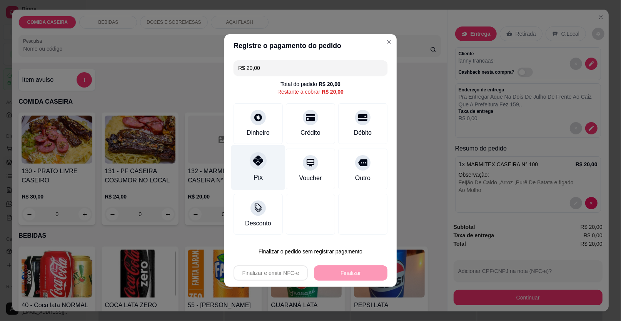
click at [241, 164] on div "Pix" at bounding box center [258, 167] width 54 height 45
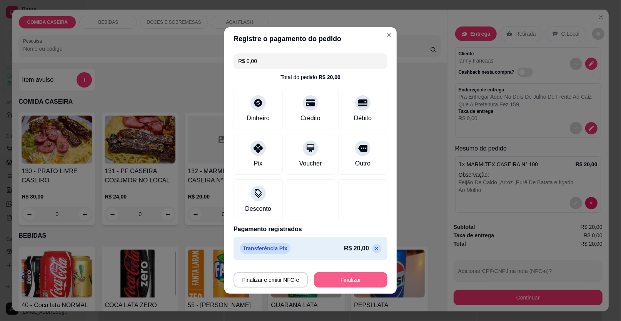
click at [348, 281] on button "Finalizar" at bounding box center [350, 280] width 73 height 15
click at [348, 281] on div "Finalizar e emitir NFC-e Finalizar" at bounding box center [310, 280] width 154 height 15
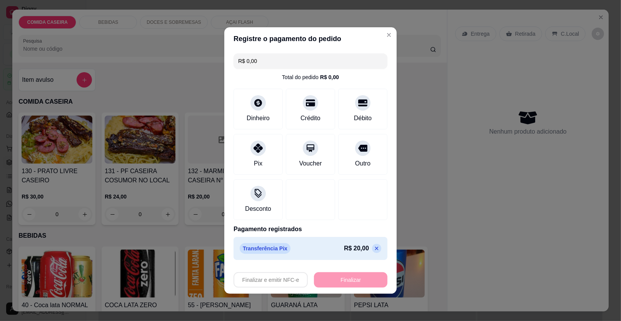
type input "-R$ 20,00"
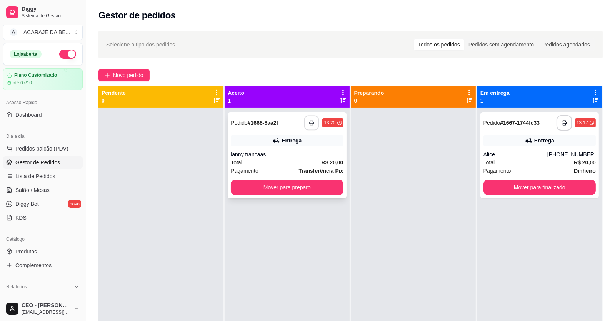
click at [309, 119] on button "button" at bounding box center [311, 123] width 15 height 15
click at [295, 190] on button "Mover para preparo" at bounding box center [287, 187] width 112 height 15
click at [332, 188] on button "Mover para preparo" at bounding box center [287, 187] width 109 height 15
click at [332, 188] on div "Mover para preparo" at bounding box center [287, 187] width 112 height 15
click at [333, 190] on button "Mover para preparo" at bounding box center [287, 187] width 112 height 15
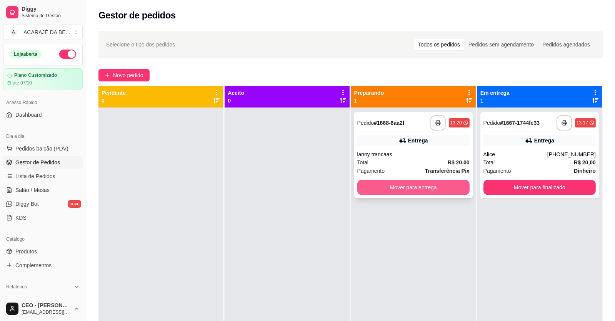
click at [371, 183] on button "Mover para entrega" at bounding box center [413, 187] width 112 height 15
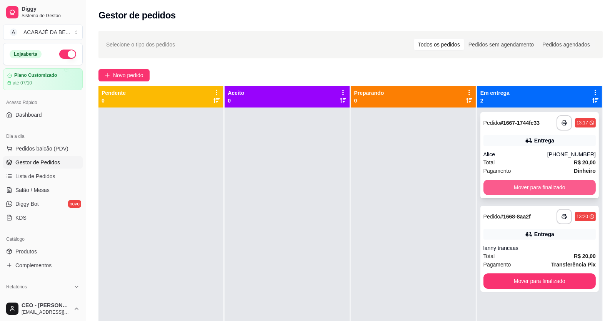
click at [507, 187] on button "Mover para finalizado" at bounding box center [539, 187] width 112 height 15
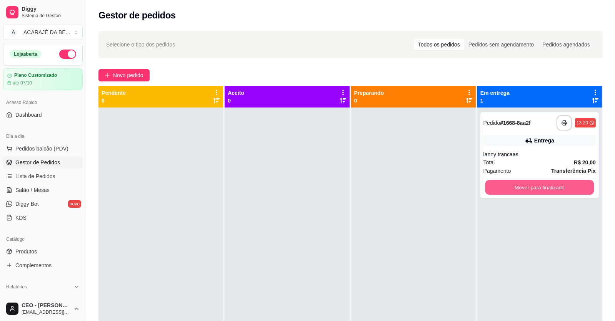
click at [507, 187] on button "Mover para finalizado" at bounding box center [539, 187] width 109 height 15
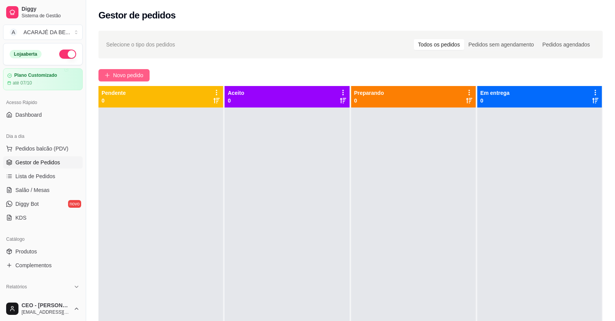
click at [127, 78] on span "Novo pedido" at bounding box center [128, 75] width 30 height 8
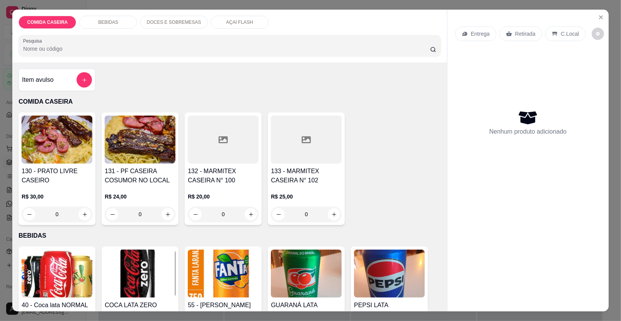
click at [226, 136] on div at bounding box center [223, 140] width 71 height 48
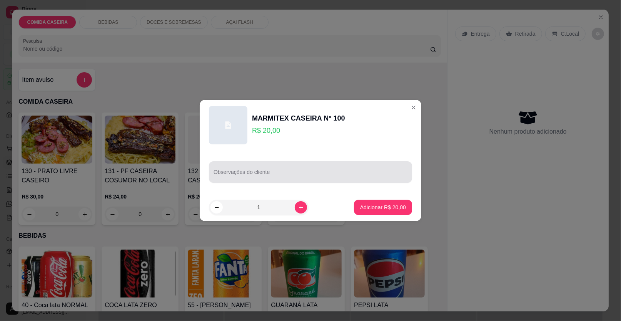
drag, startPoint x: 282, startPoint y: 175, endPoint x: 274, endPoint y: 175, distance: 7.7
click at [278, 175] on input "Observações do cliente" at bounding box center [310, 175] width 194 height 8
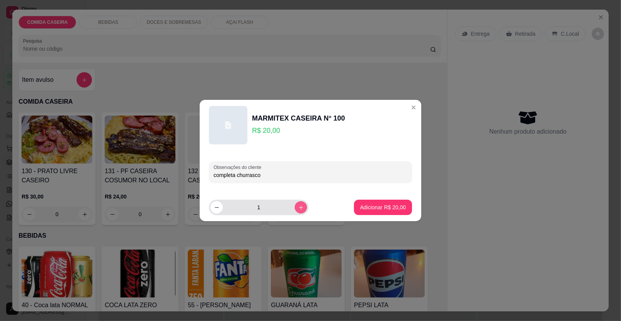
type input "completa churrasco"
click at [298, 206] on icon "increase-product-quantity" at bounding box center [301, 208] width 6 height 6
type input "2"
click at [360, 207] on p "Adicionar R$ 40,00" at bounding box center [383, 208] width 46 height 8
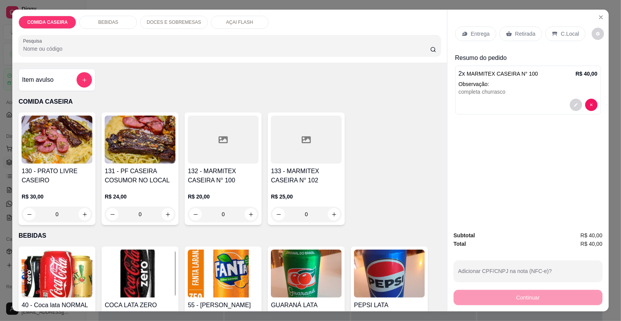
click at [479, 33] on p "Entrega" at bounding box center [480, 34] width 19 height 8
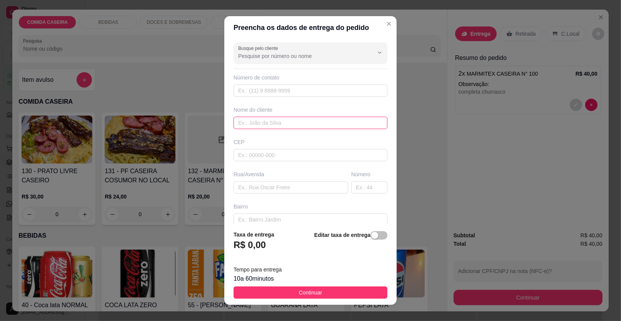
click at [304, 123] on input "text" at bounding box center [310, 123] width 154 height 12
type input "leo da laranja"
click at [288, 188] on input "text" at bounding box center [290, 187] width 115 height 12
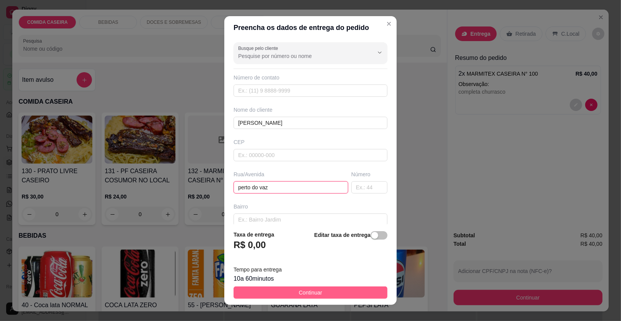
type input "perto do vaz"
click at [314, 292] on span "Continuar" at bounding box center [310, 293] width 23 height 8
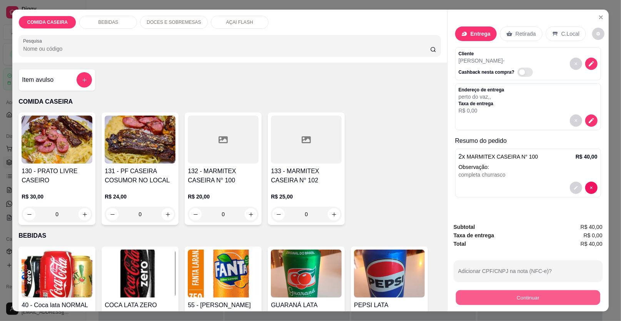
click at [490, 300] on button "Continuar" at bounding box center [528, 298] width 144 height 15
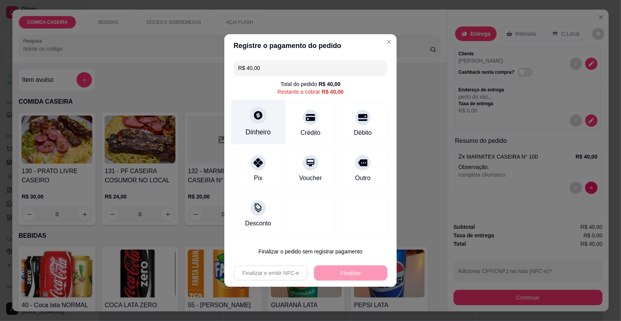
click at [259, 125] on div "Dinheiro" at bounding box center [258, 122] width 54 height 45
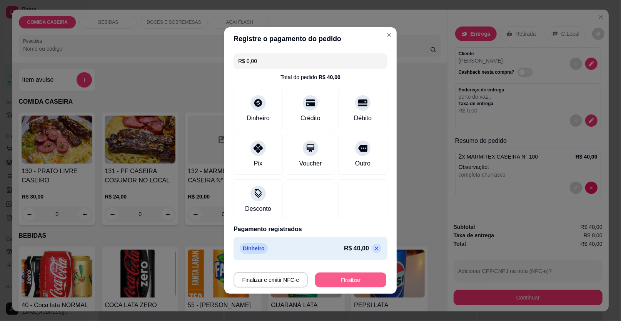
click at [347, 277] on button "Finalizar" at bounding box center [350, 280] width 71 height 15
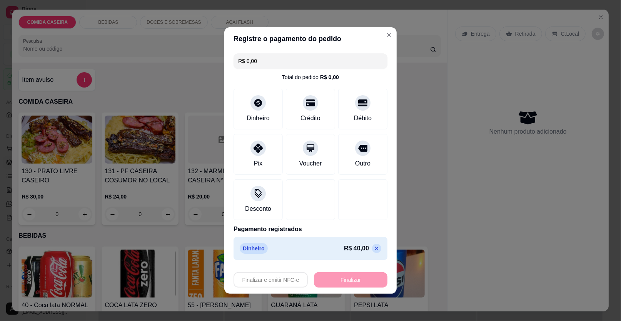
type input "-R$ 40,00"
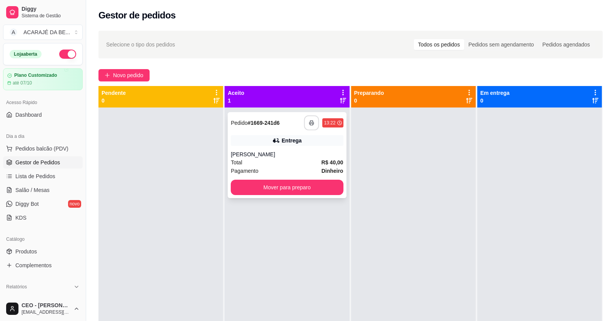
click at [309, 124] on icon "button" at bounding box center [311, 123] width 4 height 2
click at [285, 186] on button "Mover para preparo" at bounding box center [287, 187] width 109 height 15
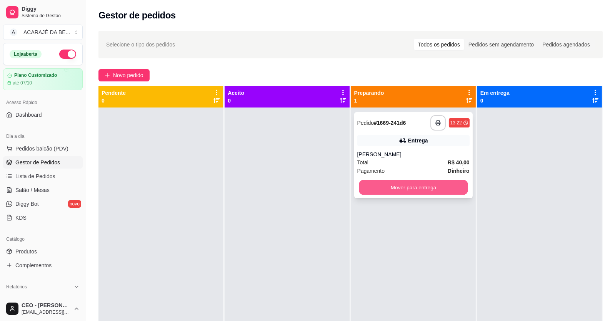
click at [399, 188] on button "Mover para entrega" at bounding box center [413, 187] width 109 height 15
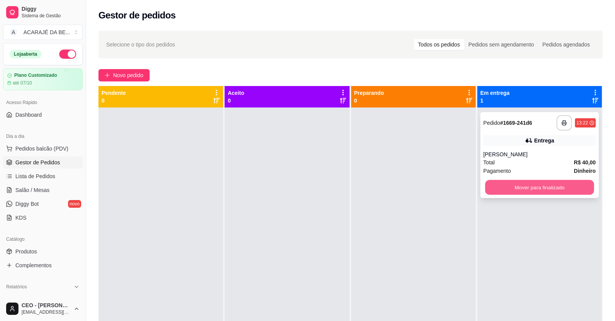
click at [499, 187] on button "Mover para finalizado" at bounding box center [539, 187] width 109 height 15
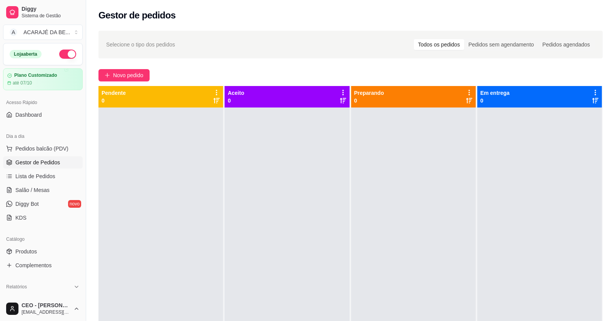
click at [245, 189] on div at bounding box center [287, 268] width 125 height 321
click at [137, 77] on span "Novo pedido" at bounding box center [128, 75] width 30 height 8
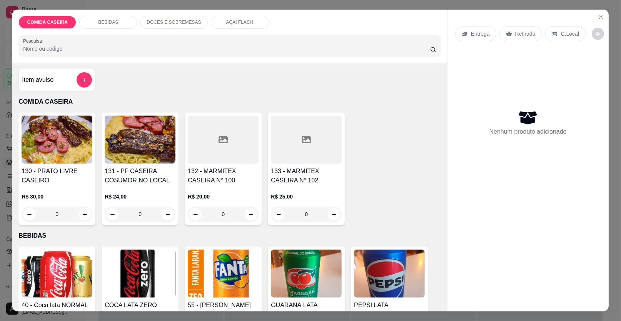
click at [223, 136] on icon at bounding box center [222, 139] width 9 height 7
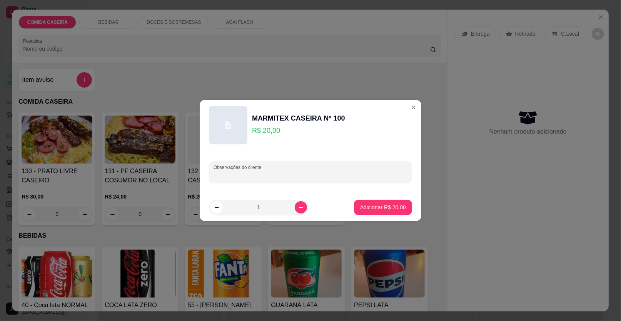
click at [283, 173] on input "Observações do cliente" at bounding box center [310, 175] width 194 height 8
paste input "De Frente Ao Caiz Que A Prefeitura Fez 159"
type input "D"
click at [279, 171] on input "Observações do cliente" at bounding box center [310, 175] width 194 height 8
paste input "feijão de caldo, arroz, macarrão,pure,maxixi, fígado,filé de frango"
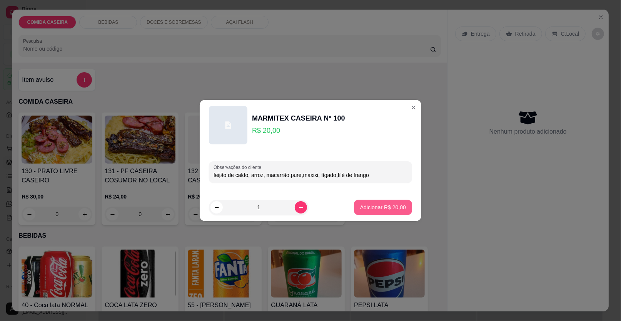
type input "feijão de caldo, arroz, macarrão,pure,maxixi, fígado,filé de frango"
click at [369, 207] on p "Adicionar R$ 20,00" at bounding box center [383, 207] width 45 height 7
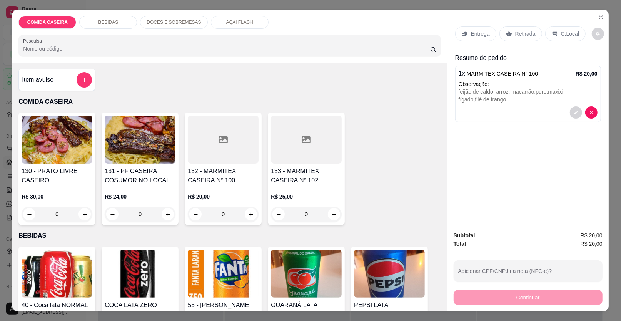
click at [218, 145] on div at bounding box center [223, 140] width 71 height 48
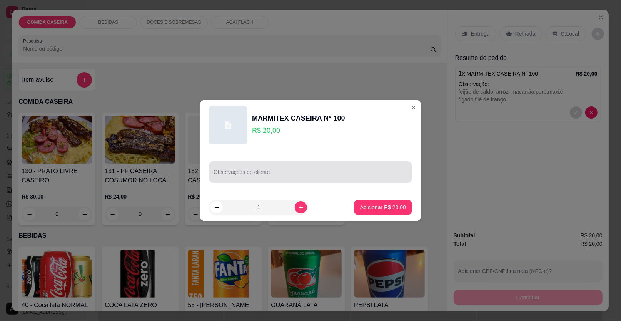
drag, startPoint x: 314, startPoint y: 179, endPoint x: 316, endPoint y: 176, distance: 4.2
click at [316, 176] on div at bounding box center [310, 172] width 194 height 15
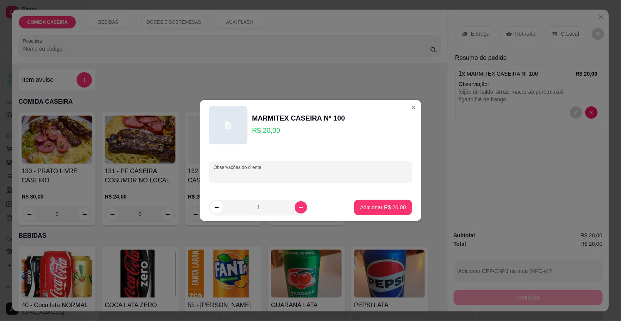
paste input "feijão tropeiro, arroz, repolho, linguiça,alcatra."
type input "feijão tropeiro, arroz, repolho, linguiça,alcatra."
click at [370, 207] on p "Adicionar R$ 20,00" at bounding box center [383, 208] width 46 height 8
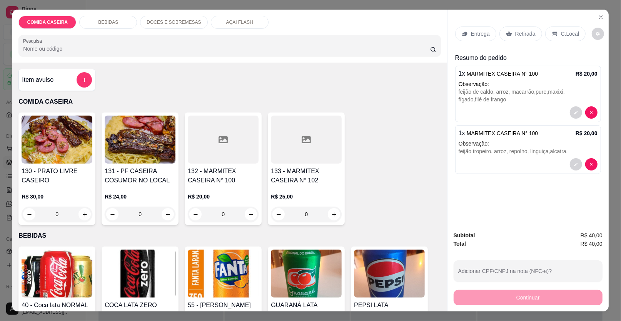
click at [470, 28] on div "Entrega" at bounding box center [475, 34] width 41 height 15
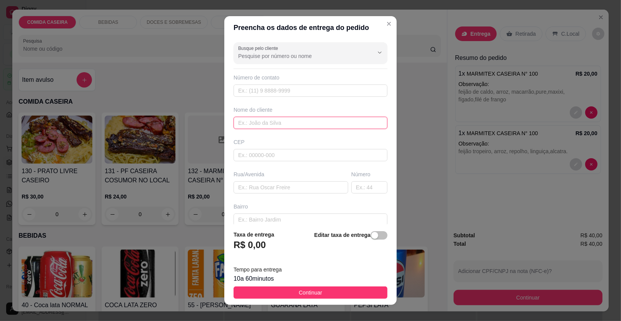
click at [279, 120] on input "text" at bounding box center [310, 123] width 154 height 12
type input "cassia"
click at [300, 181] on input "text" at bounding box center [290, 187] width 115 height 12
paste input "Rua Hermílio ribeiro"
type input "bela vista Rua Hermílio ribeiro"
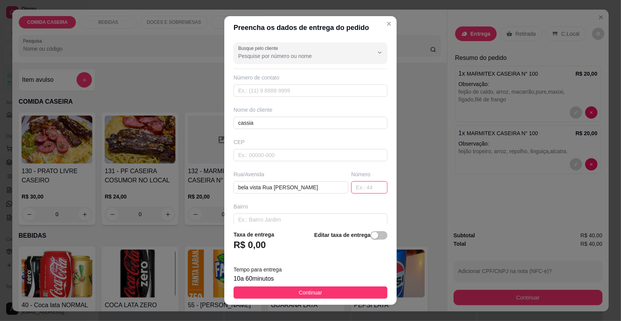
click at [365, 187] on input "text" at bounding box center [369, 187] width 36 height 12
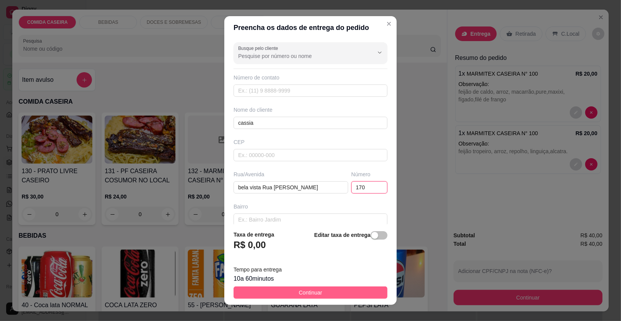
type input "170"
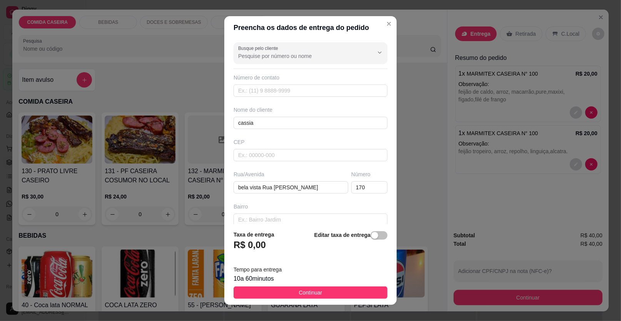
drag, startPoint x: 305, startPoint y: 293, endPoint x: 300, endPoint y: 291, distance: 4.9
click at [304, 293] on span "Continuar" at bounding box center [310, 293] width 23 height 8
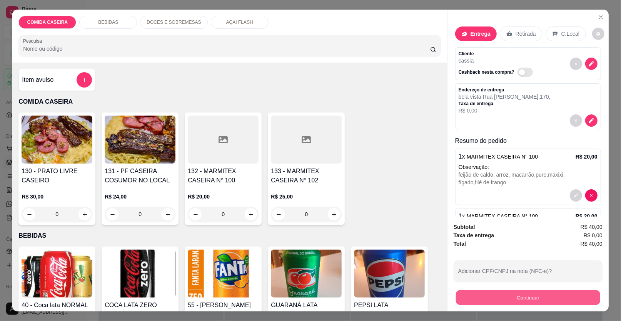
click at [512, 300] on button "Continuar" at bounding box center [528, 298] width 144 height 15
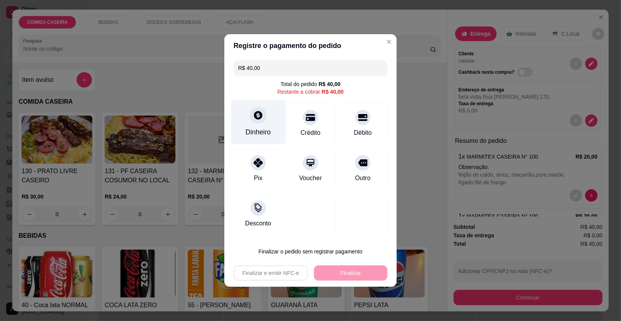
click at [265, 133] on div "Dinheiro" at bounding box center [257, 132] width 25 height 10
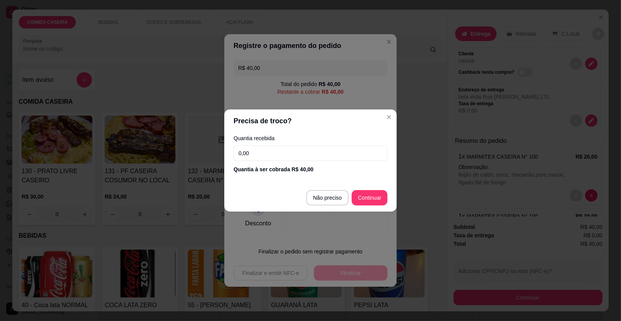
click at [293, 158] on input "0,00" at bounding box center [310, 153] width 154 height 15
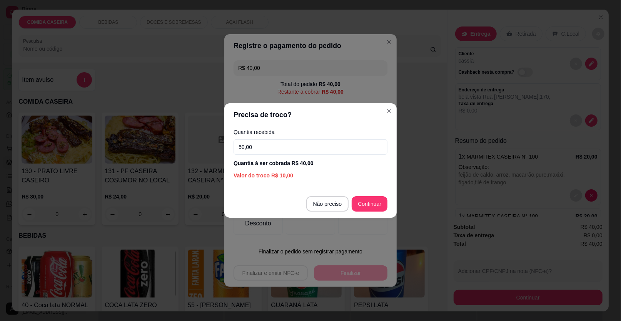
type input "50,00"
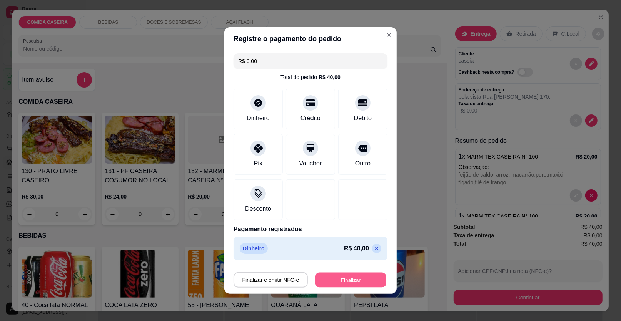
click at [358, 280] on button "Finalizar" at bounding box center [350, 280] width 71 height 15
click at [358, 280] on div "Finalizar e emitir NFC-e Finalizar" at bounding box center [310, 280] width 154 height 15
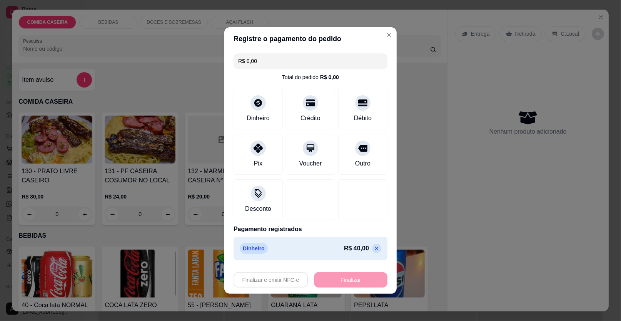
type input "-R$ 40,00"
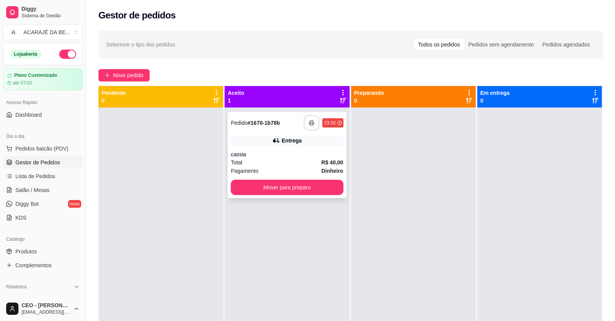
click at [313, 123] on button "button" at bounding box center [311, 122] width 15 height 15
click at [309, 188] on button "Mover para preparo" at bounding box center [287, 187] width 109 height 15
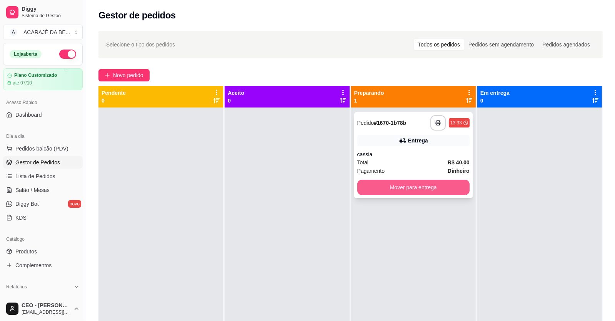
click at [451, 186] on button "Mover para entrega" at bounding box center [413, 187] width 112 height 15
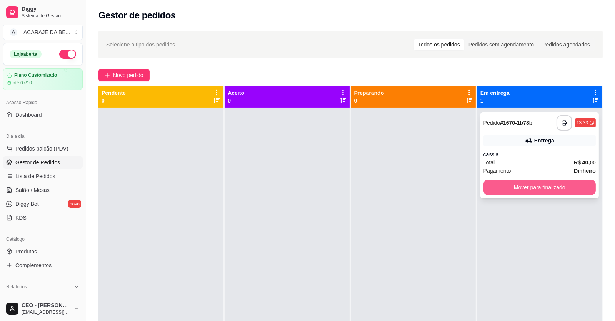
click at [505, 185] on button "Mover para finalizado" at bounding box center [539, 187] width 112 height 15
click at [505, 185] on div "Mover para finalizado" at bounding box center [539, 187] width 112 height 15
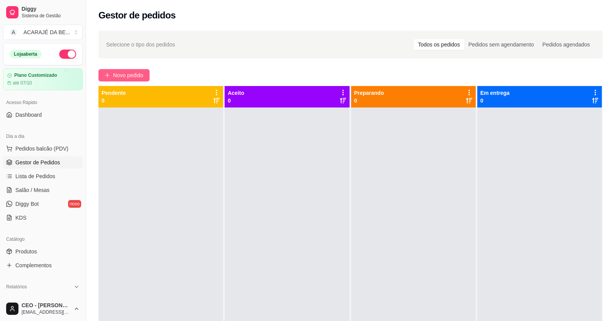
click at [121, 70] on button "Novo pedido" at bounding box center [123, 75] width 51 height 12
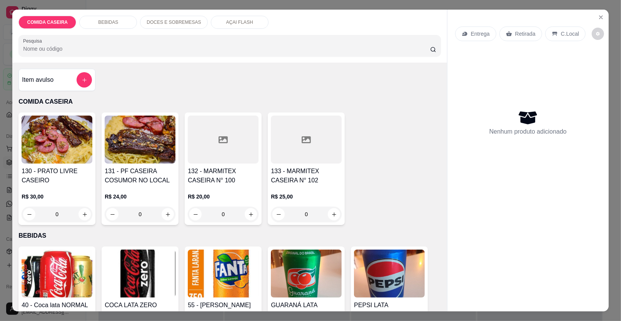
click at [300, 155] on div at bounding box center [306, 140] width 71 height 48
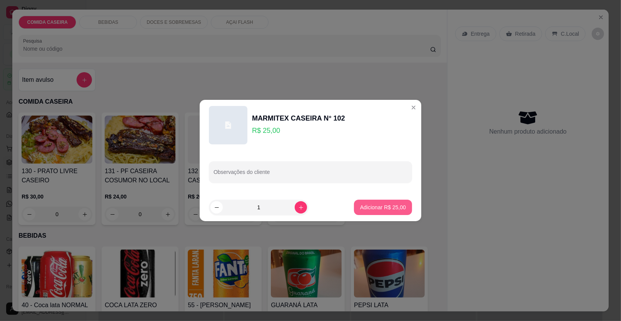
click at [366, 206] on p "Adicionar R$ 25,00" at bounding box center [383, 208] width 46 height 8
type input "1"
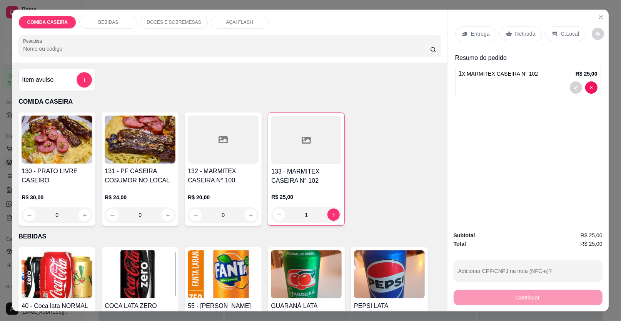
click at [476, 32] on p "Entrega" at bounding box center [480, 34] width 19 height 8
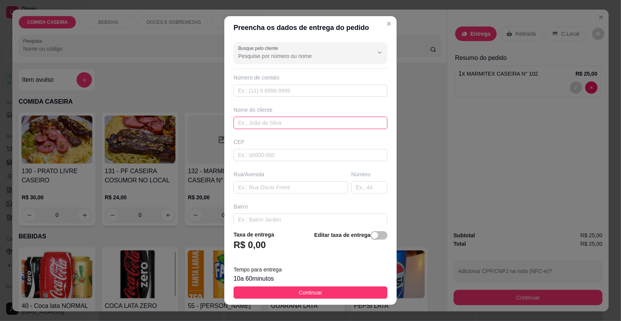
click at [265, 122] on input "text" at bounding box center [310, 123] width 154 height 12
type input "germano"
click at [253, 186] on input "text" at bounding box center [290, 187] width 115 height 12
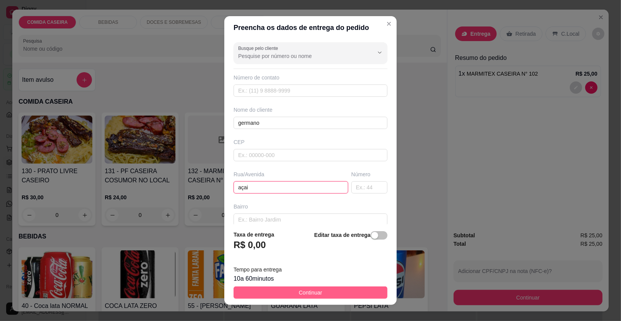
type input "açai"
click at [310, 288] on button "Continuar" at bounding box center [310, 293] width 154 height 12
click at [310, 288] on img at bounding box center [306, 275] width 71 height 48
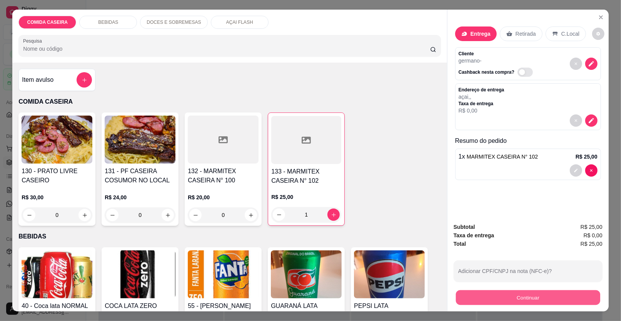
click at [502, 295] on button "Continuar" at bounding box center [528, 298] width 144 height 15
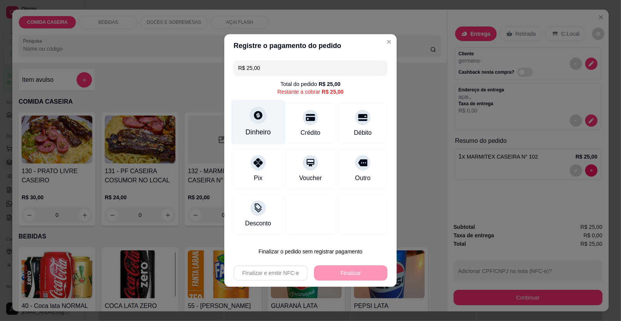
click at [262, 130] on div "Dinheiro" at bounding box center [257, 132] width 25 height 10
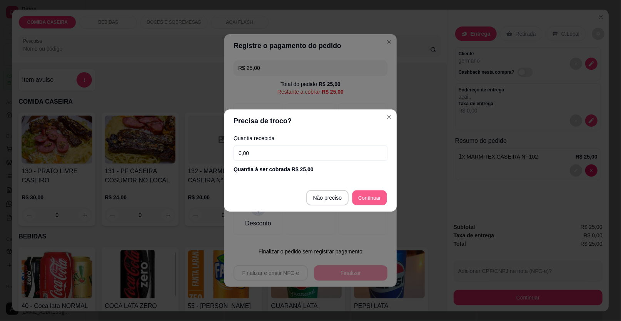
type input "R$ 0,00"
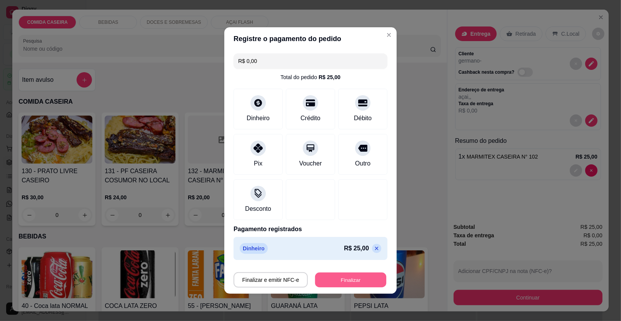
click at [366, 277] on button "Finalizar" at bounding box center [350, 280] width 71 height 15
type input "0"
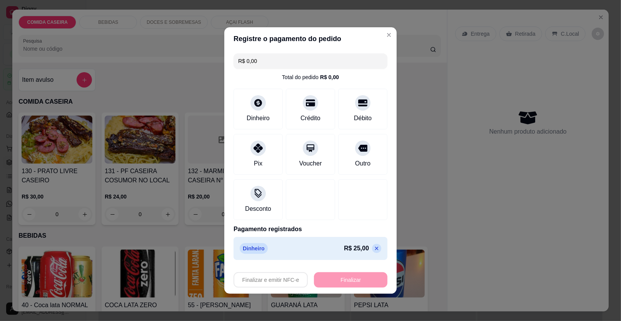
type input "-R$ 25,00"
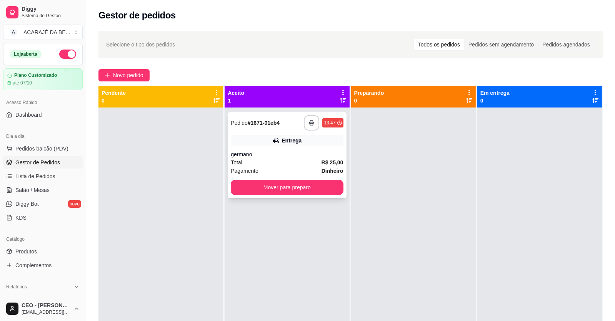
click at [268, 138] on div "Entrega" at bounding box center [287, 140] width 112 height 11
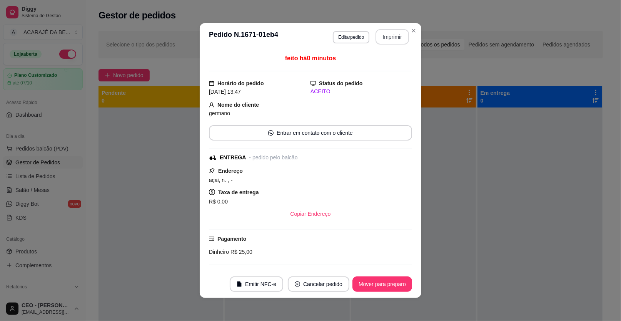
click at [395, 36] on button "Imprimir" at bounding box center [391, 36] width 33 height 15
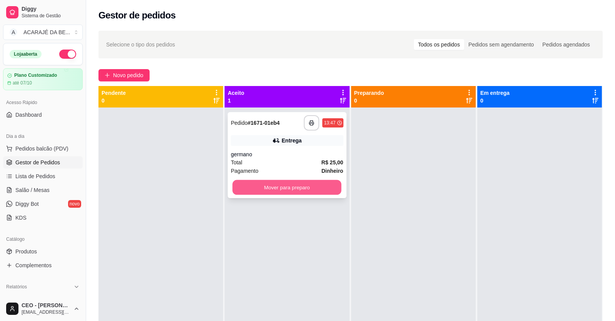
click at [304, 186] on button "Mover para preparo" at bounding box center [287, 187] width 109 height 15
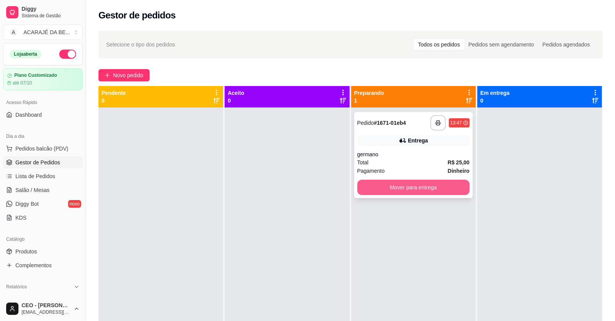
click at [393, 186] on button "Mover para entrega" at bounding box center [413, 187] width 112 height 15
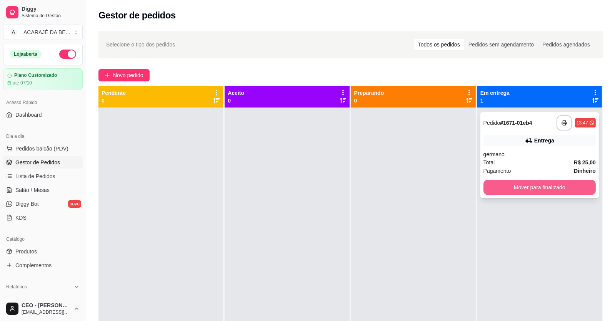
click at [491, 186] on button "Mover para finalizado" at bounding box center [539, 187] width 112 height 15
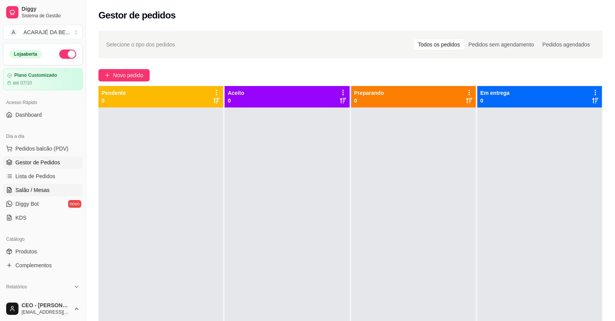
click at [40, 188] on span "Salão / Mesas" at bounding box center [32, 190] width 34 height 8
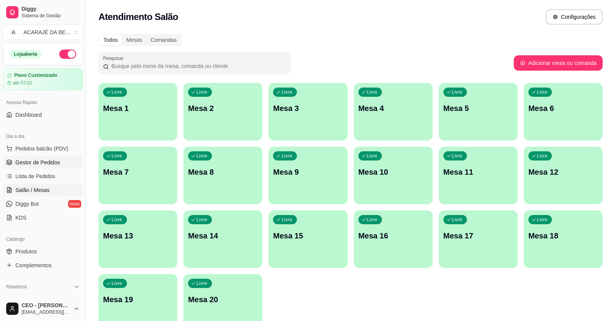
click at [35, 159] on span "Gestor de Pedidos" at bounding box center [37, 163] width 45 height 8
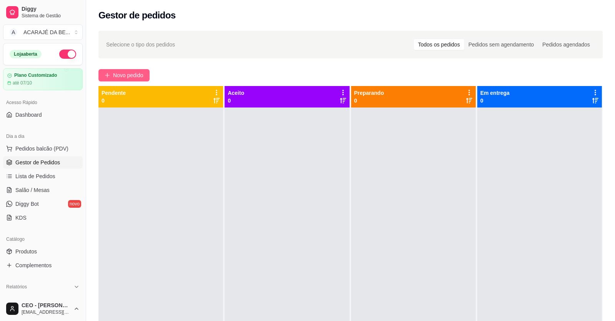
click at [131, 77] on span "Novo pedido" at bounding box center [128, 75] width 30 height 8
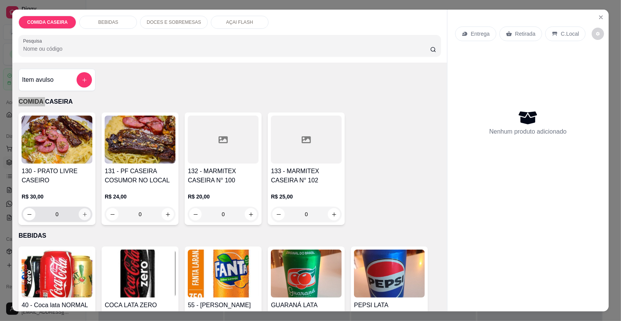
click at [82, 214] on icon "increase-product-quantity" at bounding box center [85, 215] width 6 height 6
type input "1"
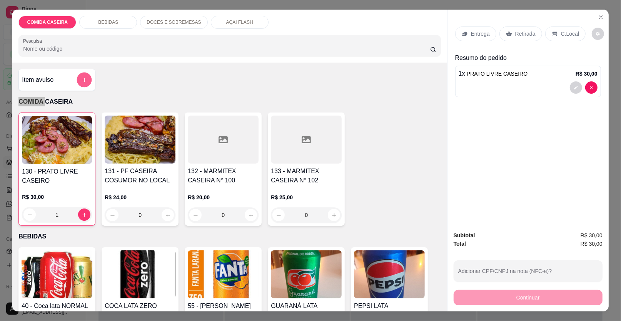
click at [78, 80] on button "add-separate-item" at bounding box center [84, 80] width 15 height 15
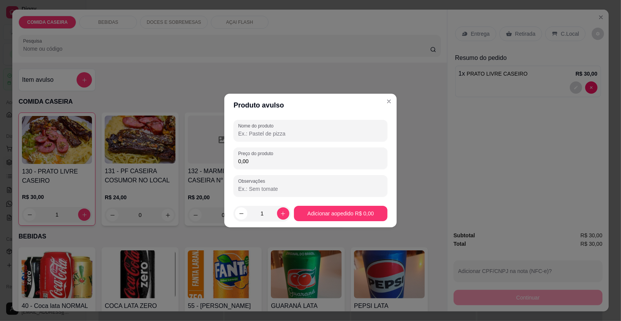
click at [248, 135] on input "Nome do produto" at bounding box center [310, 134] width 145 height 8
type input "c"
type input "avullso"
click at [248, 133] on input "avullso" at bounding box center [310, 134] width 145 height 8
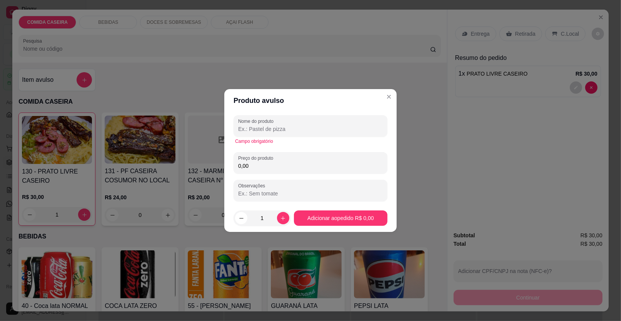
click at [278, 126] on input "Nome do produto" at bounding box center [310, 129] width 145 height 8
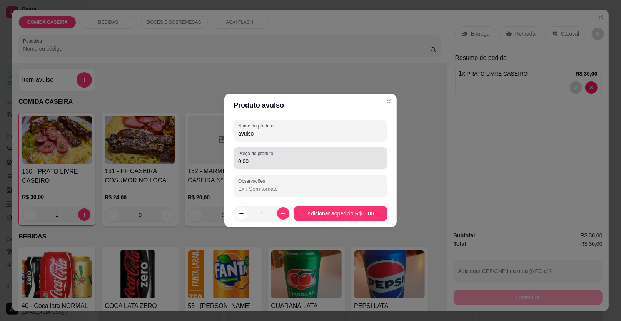
type input "avulso"
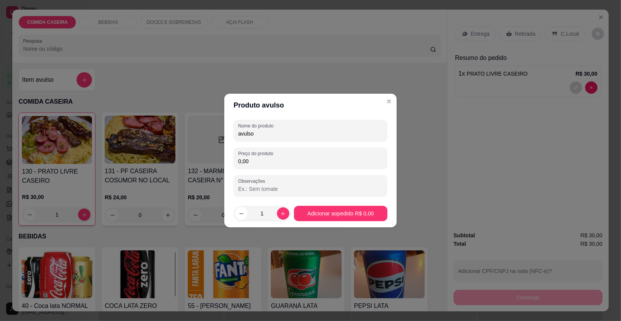
click at [285, 164] on input "0,00" at bounding box center [310, 162] width 145 height 8
type input "4,00"
click at [344, 210] on div "130 - PRATO LIVRE CASEIRO R$ 30,00 1 131 - PF CASEIRA COSUMOR NO LOCAL R$ 24,00…" at bounding box center [229, 169] width 422 height 113
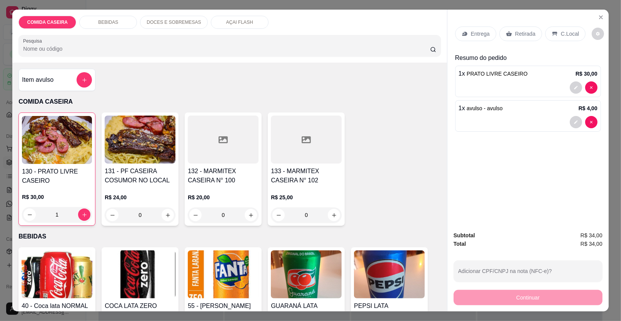
click at [553, 32] on div "C.Local" at bounding box center [565, 34] width 40 height 15
click at [554, 32] on div "C.Local" at bounding box center [565, 34] width 40 height 15
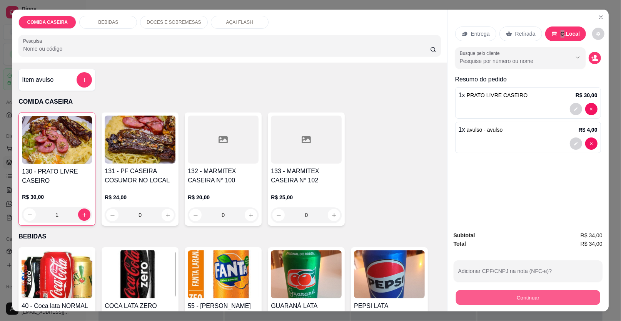
click at [494, 296] on button "Continuar" at bounding box center [528, 298] width 144 height 15
click at [536, 293] on button "Continuar" at bounding box center [528, 298] width 144 height 15
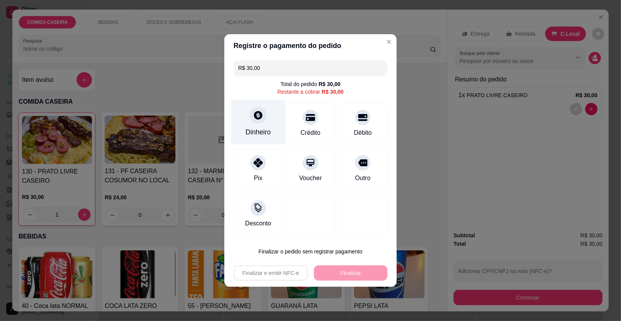
click at [268, 123] on div "Dinheiro" at bounding box center [258, 122] width 54 height 45
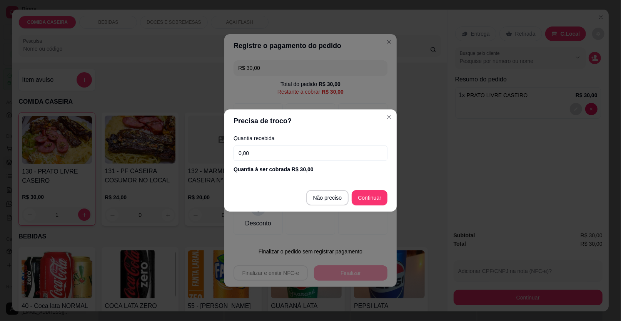
click at [272, 152] on input "0,00" at bounding box center [310, 153] width 154 height 15
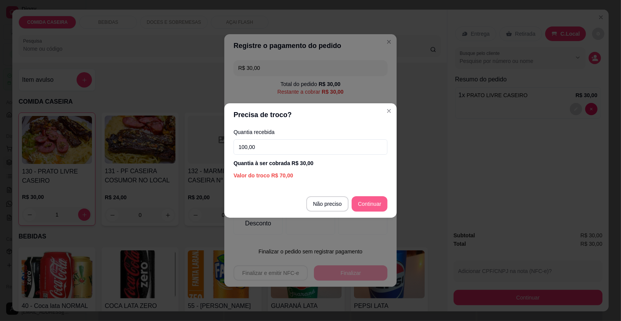
type input "100,00"
type input "R$ 0,00"
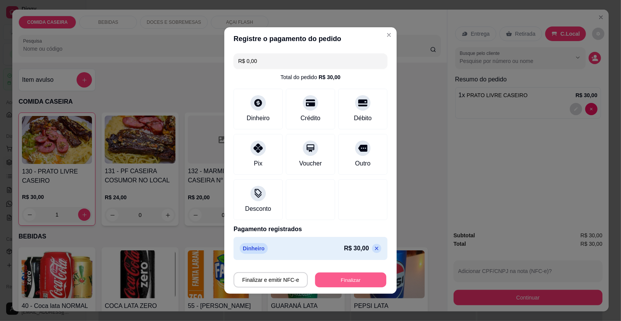
click at [343, 280] on button "Finalizar" at bounding box center [350, 280] width 71 height 15
type input "0"
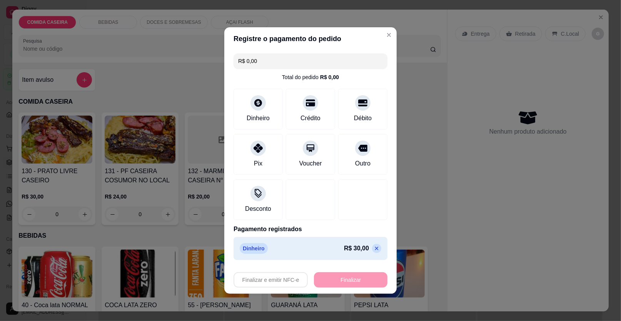
type input "-R$ 30,00"
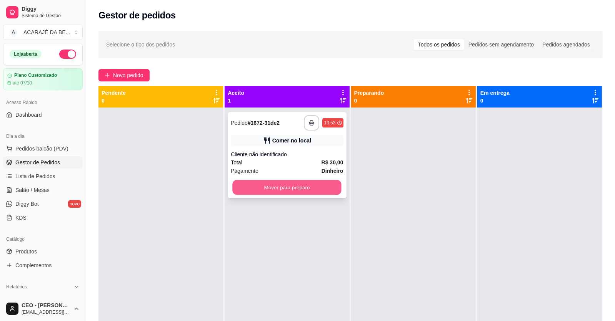
click at [297, 188] on button "Mover para preparo" at bounding box center [287, 187] width 109 height 15
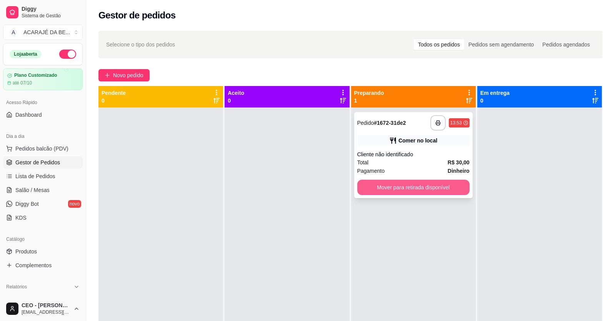
click at [372, 190] on button "Mover para retirada disponível" at bounding box center [413, 187] width 112 height 15
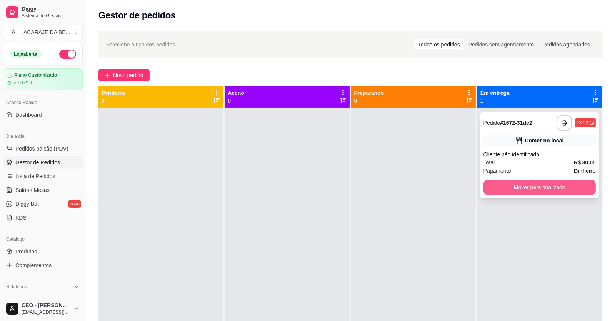
click at [500, 190] on button "Mover para finalizado" at bounding box center [539, 187] width 112 height 15
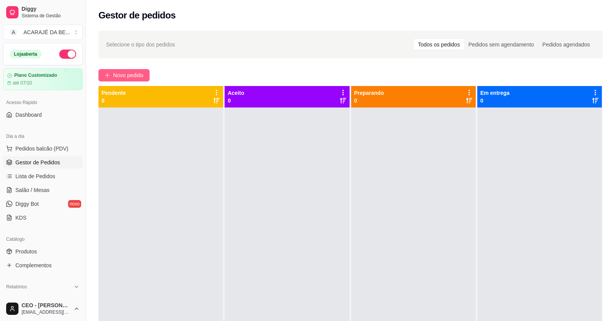
click at [125, 73] on span "Novo pedido" at bounding box center [128, 75] width 30 height 8
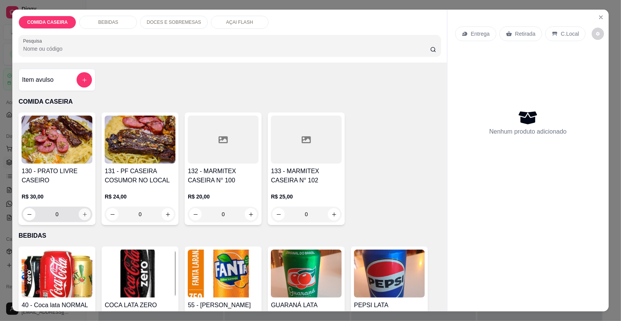
click at [82, 213] on icon "increase-product-quantity" at bounding box center [85, 215] width 6 height 6
type input "1"
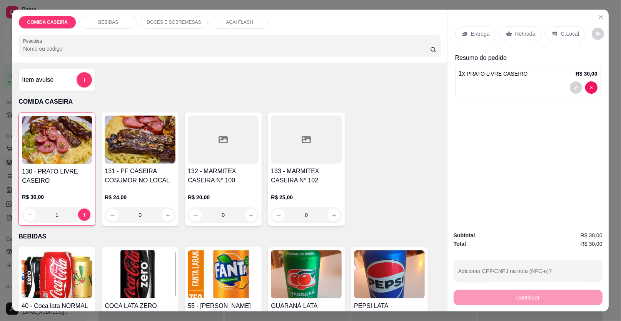
click at [561, 32] on p "C.Local" at bounding box center [570, 34] width 18 height 8
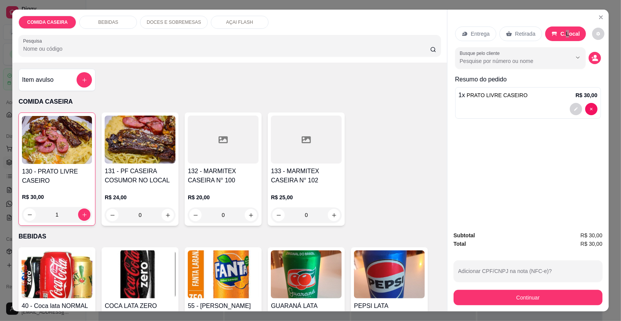
click at [561, 33] on p "C.Local" at bounding box center [570, 34] width 20 height 8
click at [544, 298] on button "Continuar" at bounding box center [527, 297] width 149 height 15
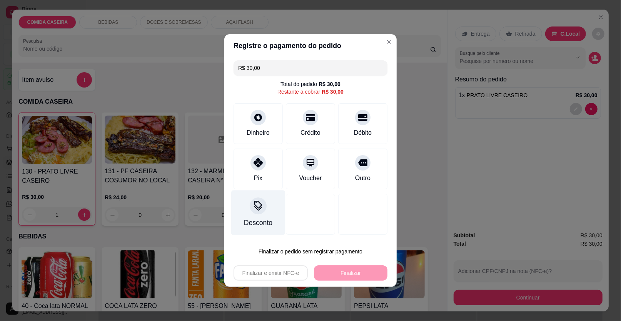
click at [267, 181] on div "Pix" at bounding box center [257, 169] width 49 height 41
type input "R$ 0,00"
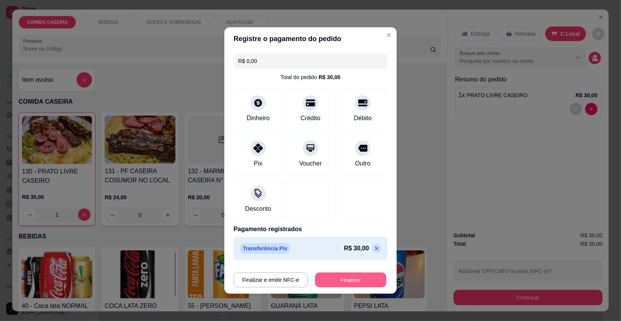
click at [355, 278] on button "Finalizar" at bounding box center [350, 280] width 71 height 15
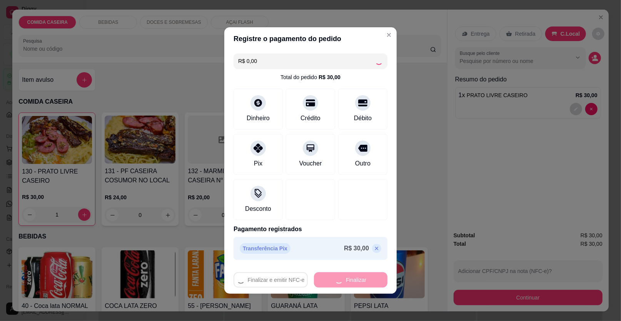
type input "0"
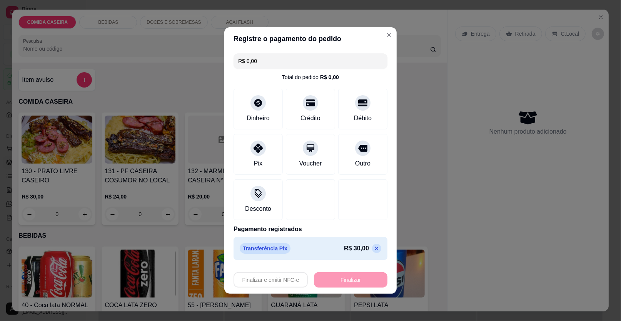
type input "-R$ 30,00"
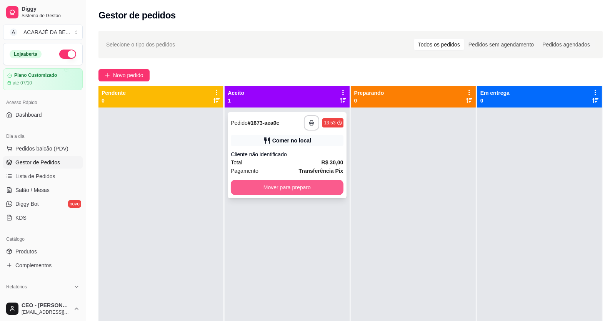
click at [319, 189] on button "Mover para preparo" at bounding box center [287, 187] width 112 height 15
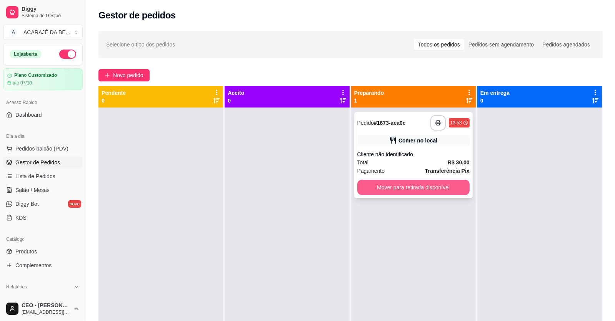
click at [400, 186] on button "Mover para retirada disponível" at bounding box center [413, 187] width 112 height 15
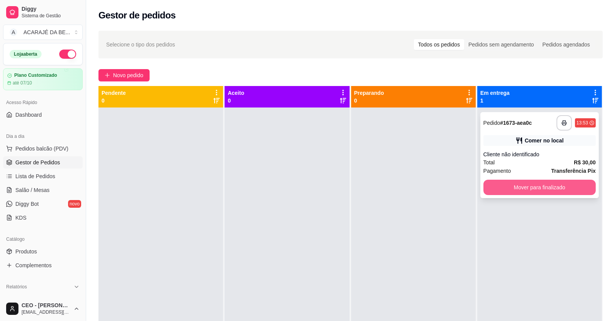
click at [498, 186] on button "Mover para finalizado" at bounding box center [539, 187] width 112 height 15
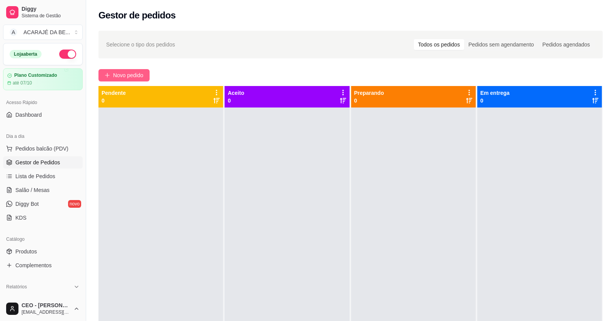
click at [142, 73] on span "Novo pedido" at bounding box center [128, 75] width 30 height 8
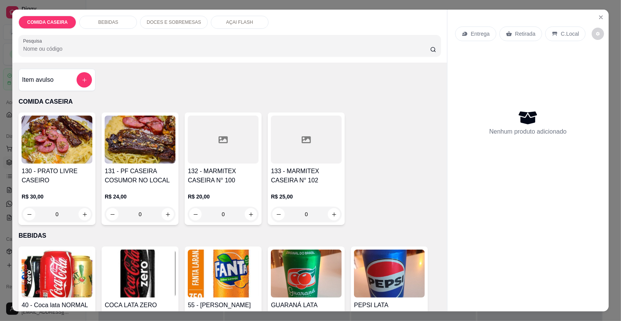
click at [57, 150] on img at bounding box center [57, 140] width 71 height 48
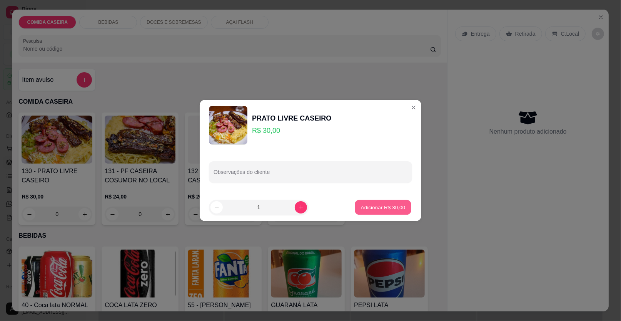
click at [364, 204] on p "Adicionar R$ 30,00" at bounding box center [383, 207] width 45 height 7
type input "1"
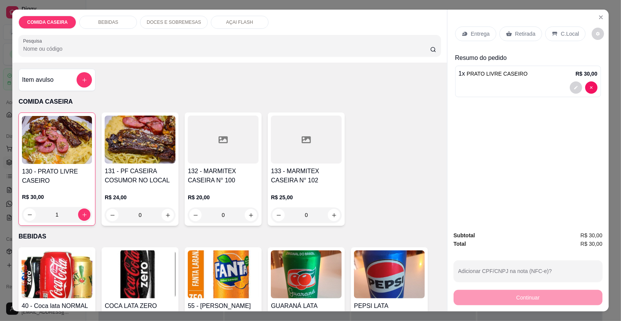
click at [567, 33] on p "C.Local" at bounding box center [570, 34] width 18 height 8
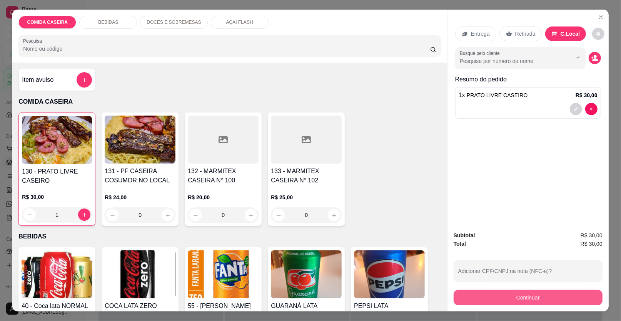
click at [521, 295] on button "Continuar" at bounding box center [527, 297] width 149 height 15
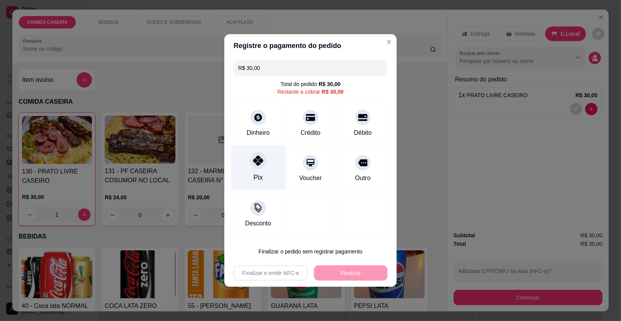
click at [256, 178] on div "Pix" at bounding box center [257, 178] width 9 height 10
type input "R$ 0,00"
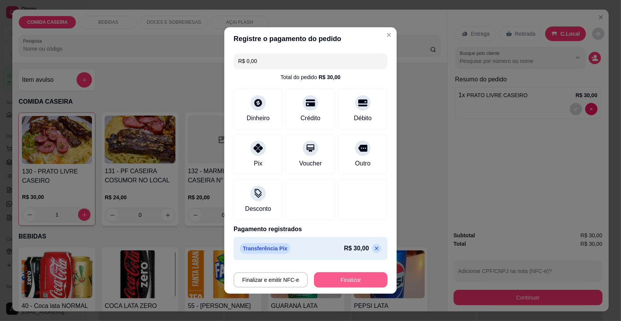
click at [363, 279] on button "Finalizar" at bounding box center [350, 280] width 73 height 15
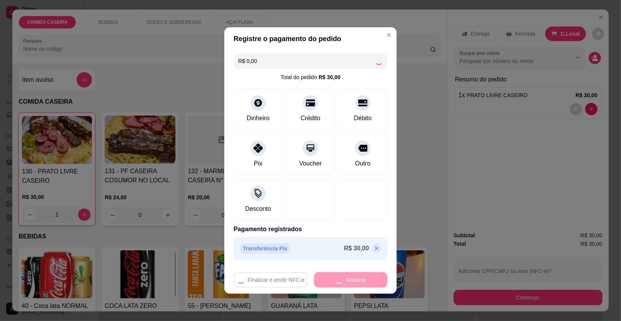
type input "0"
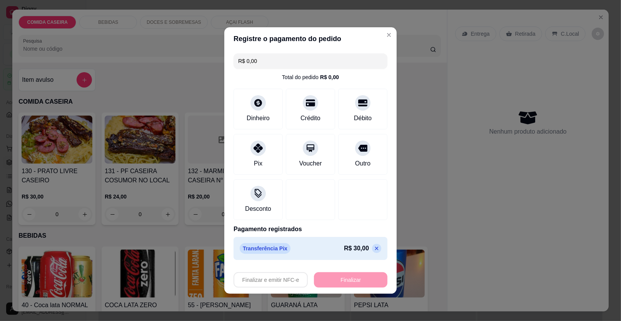
type input "-R$ 30,00"
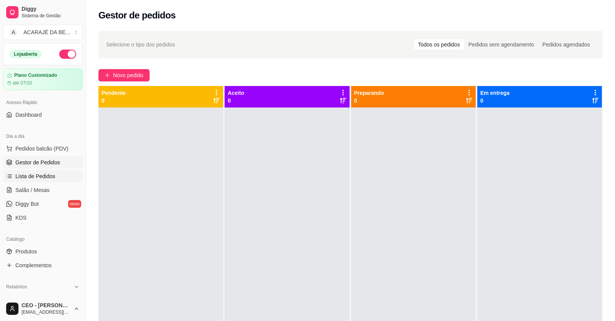
click at [51, 174] on span "Lista de Pedidos" at bounding box center [35, 177] width 40 height 8
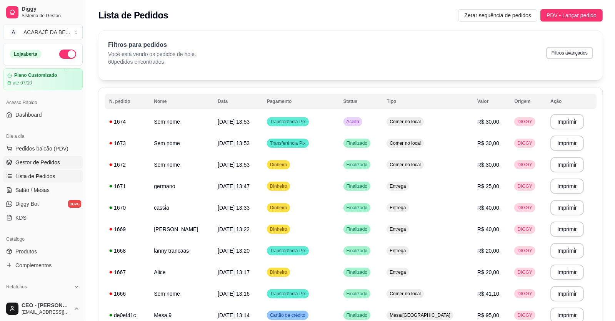
click at [49, 159] on span "Gestor de Pedidos" at bounding box center [37, 163] width 45 height 8
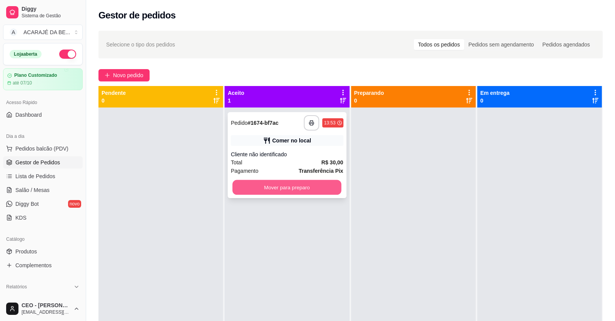
click at [285, 190] on button "Mover para preparo" at bounding box center [287, 187] width 109 height 15
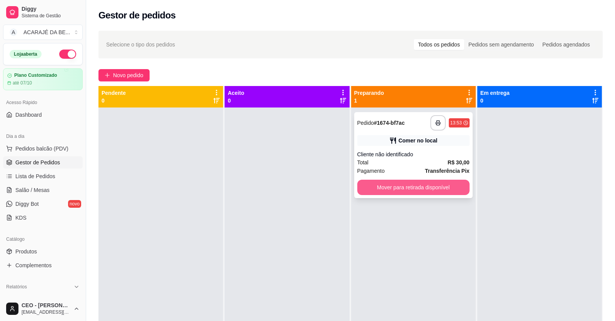
click at [384, 189] on button "Mover para retirada disponível" at bounding box center [413, 187] width 112 height 15
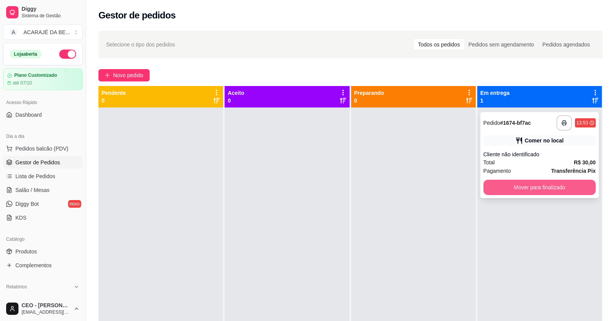
click at [492, 187] on button "Mover para finalizado" at bounding box center [539, 187] width 112 height 15
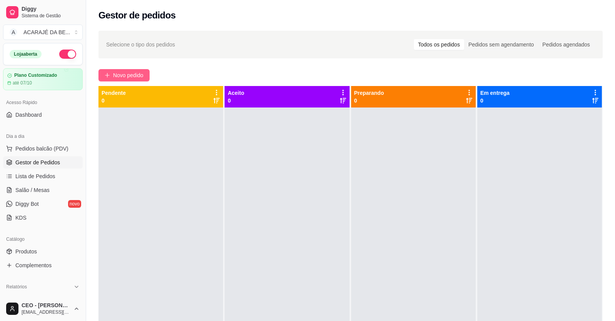
click at [135, 73] on span "Novo pedido" at bounding box center [128, 75] width 30 height 8
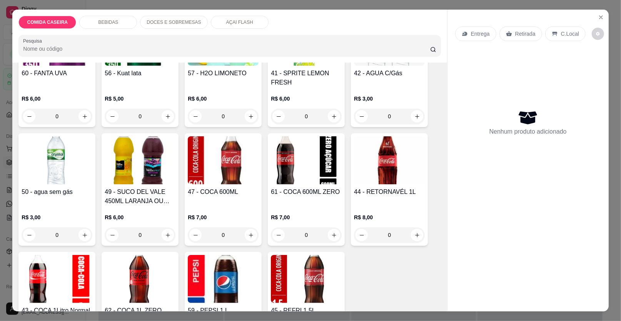
scroll to position [346, 0]
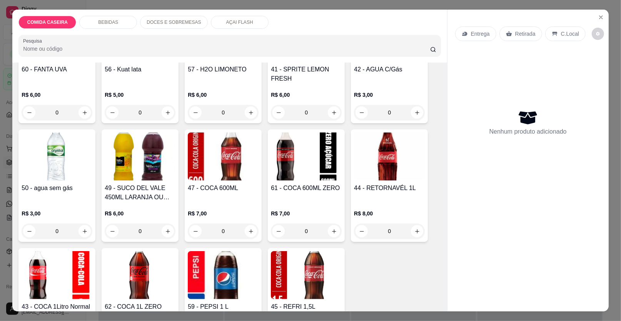
click at [398, 178] on img at bounding box center [389, 157] width 71 height 48
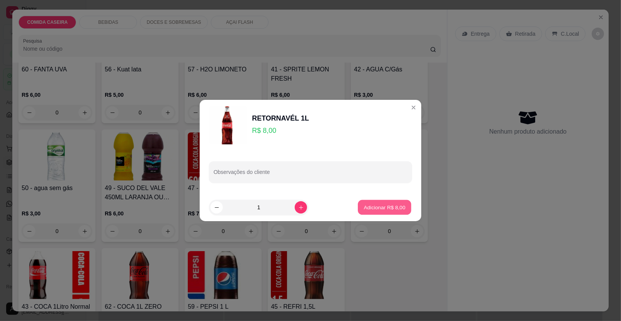
click at [381, 209] on p "Adicionar R$ 8,00" at bounding box center [384, 207] width 42 height 7
type input "1"
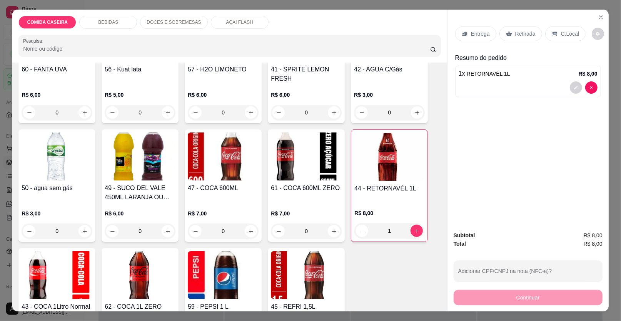
click at [562, 35] on p "C.Local" at bounding box center [570, 34] width 18 height 8
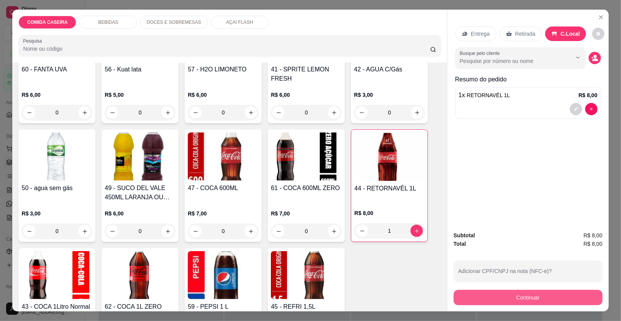
click at [517, 299] on button "Continuar" at bounding box center [527, 297] width 149 height 15
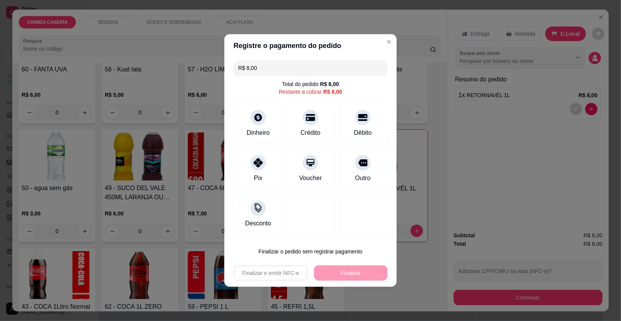
click at [256, 67] on input "R$ 8,00" at bounding box center [310, 67] width 145 height 15
click at [262, 181] on div "Pix" at bounding box center [258, 167] width 54 height 45
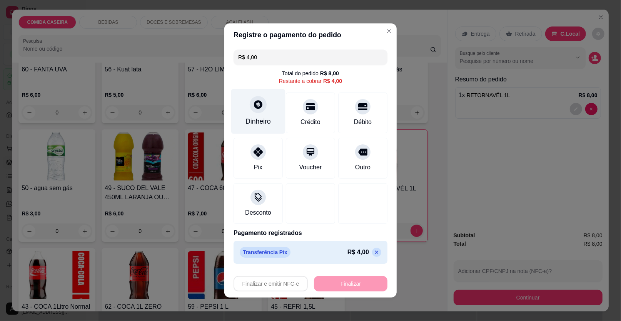
click at [255, 119] on div "Dinheiro" at bounding box center [257, 121] width 25 height 10
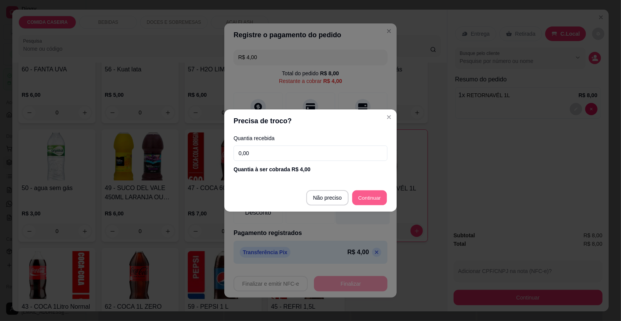
type input "R$ 0,00"
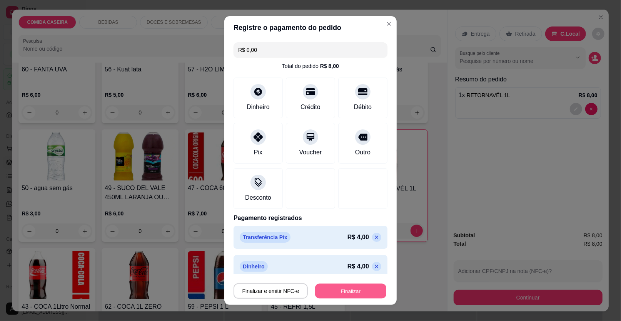
click at [342, 286] on button "Finalizar" at bounding box center [350, 291] width 71 height 15
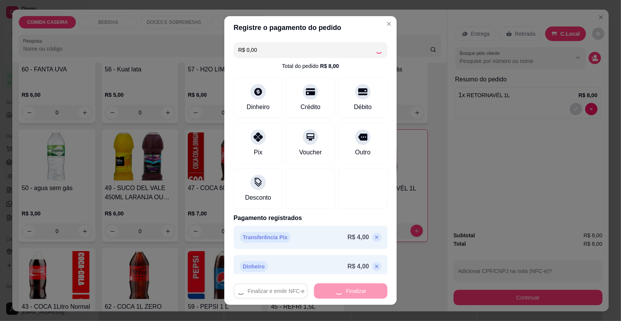
type input "0"
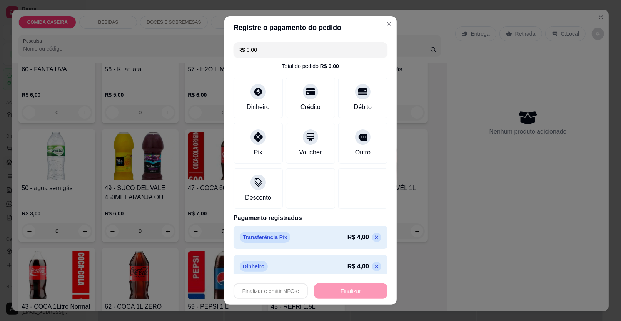
type input "-R$ 8,00"
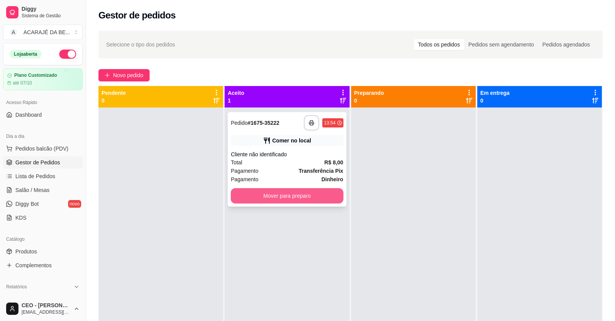
click at [301, 198] on button "Mover para preparo" at bounding box center [287, 195] width 112 height 15
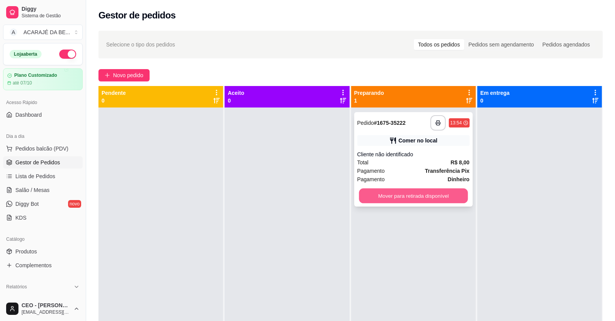
click at [362, 195] on button "Mover para retirada disponível" at bounding box center [413, 196] width 109 height 15
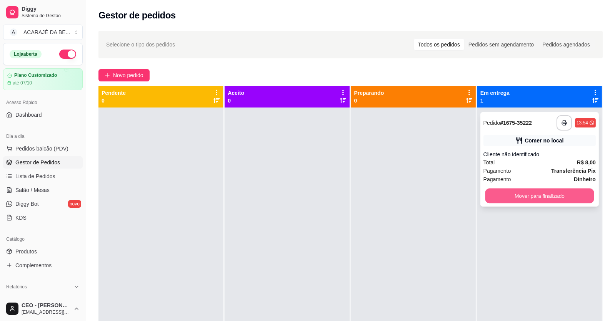
click at [520, 198] on button "Mover para finalizado" at bounding box center [539, 196] width 109 height 15
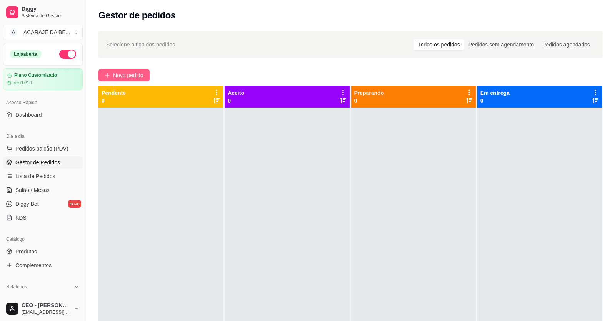
click at [131, 73] on span "Novo pedido" at bounding box center [128, 75] width 30 height 8
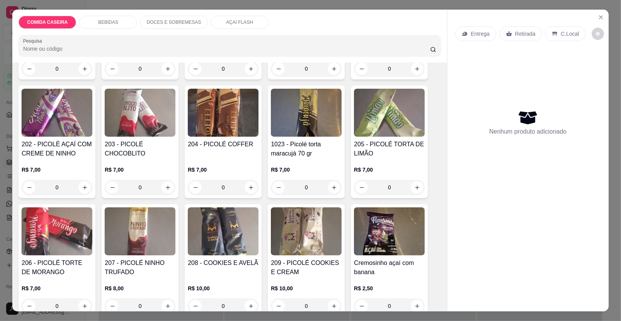
scroll to position [1230, 0]
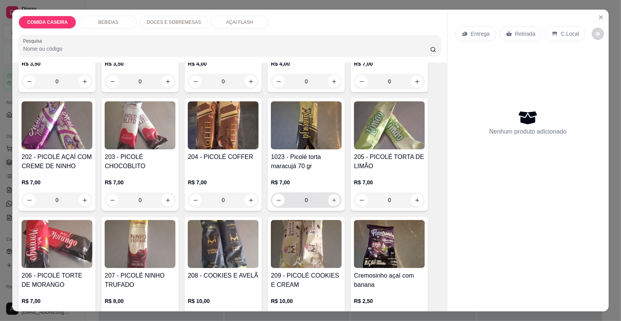
click at [331, 198] on icon "increase-product-quantity" at bounding box center [334, 201] width 6 height 6
type input "1"
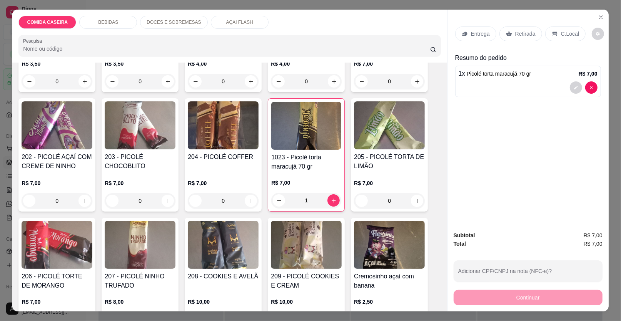
click at [561, 33] on p "C.Local" at bounding box center [570, 34] width 18 height 8
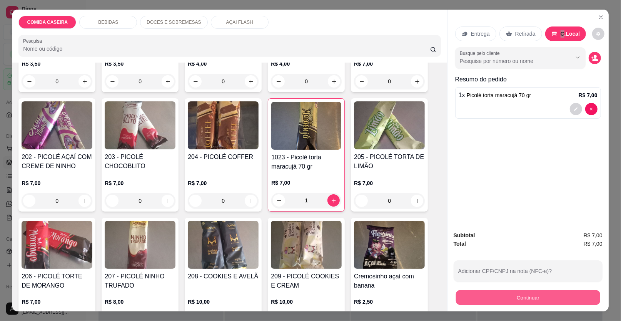
click at [524, 298] on button "Continuar" at bounding box center [528, 298] width 144 height 15
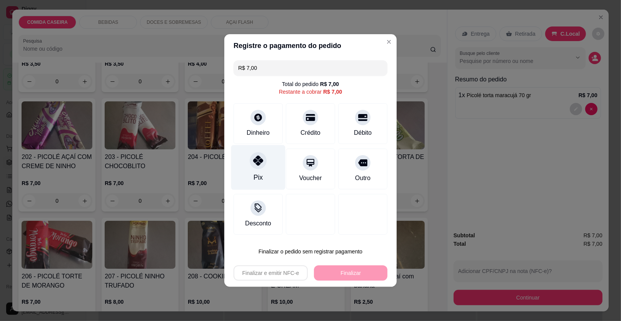
click at [258, 164] on icon at bounding box center [258, 161] width 10 height 10
type input "R$ 0,00"
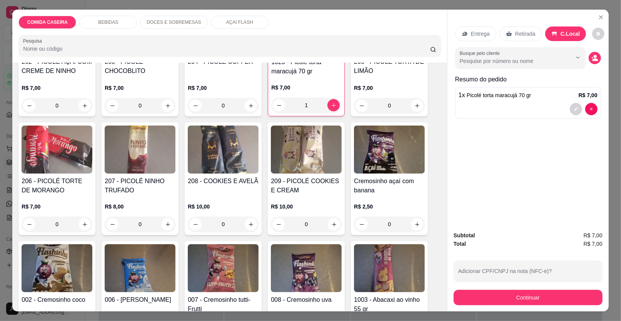
scroll to position [1364, 0]
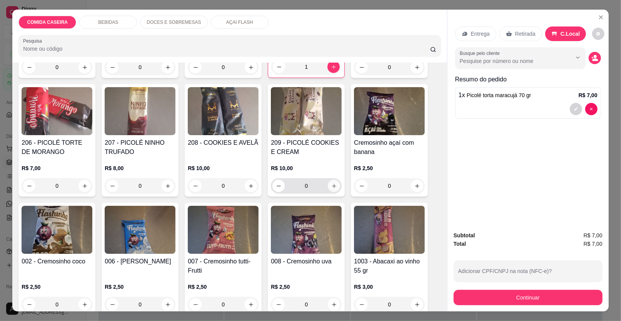
click at [331, 183] on icon "increase-product-quantity" at bounding box center [334, 186] width 6 height 6
type input "1"
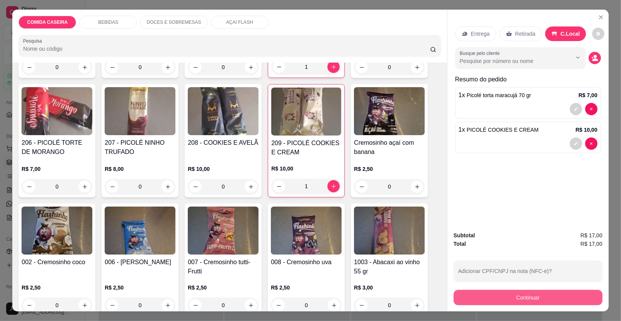
click at [549, 296] on button "Continuar" at bounding box center [527, 297] width 149 height 15
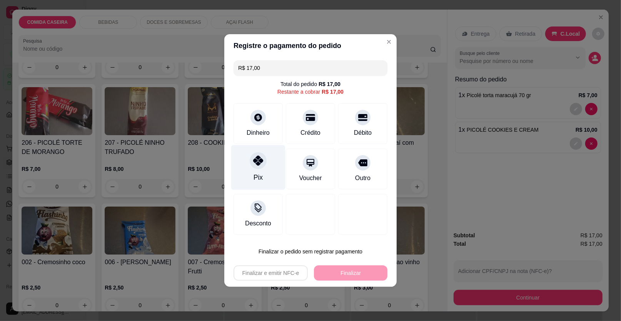
click at [267, 178] on div "Pix" at bounding box center [258, 167] width 54 height 45
type input "R$ 0,00"
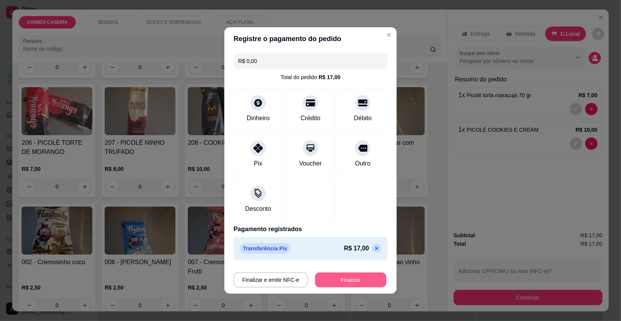
click at [365, 280] on button "Finalizar" at bounding box center [350, 280] width 71 height 15
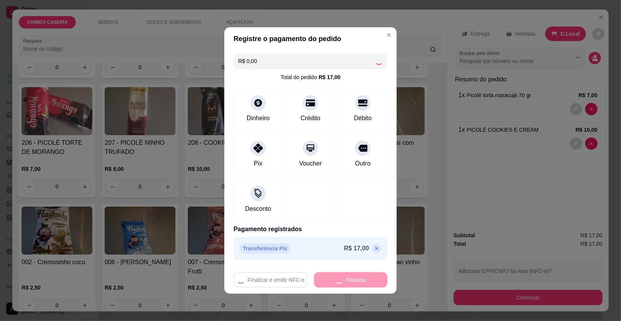
type input "0"
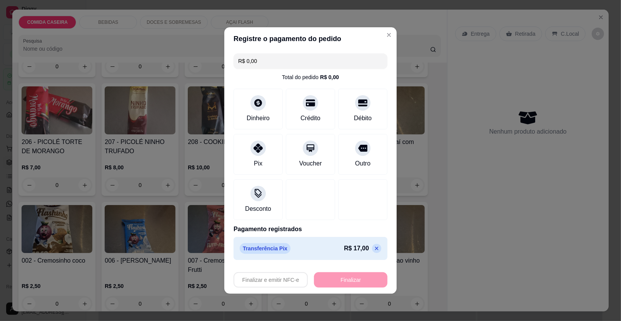
type input "-R$ 17,00"
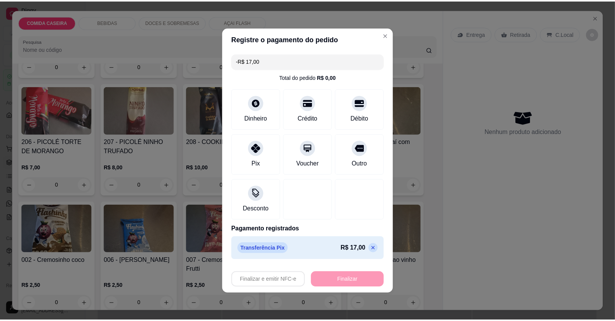
scroll to position [1363, 0]
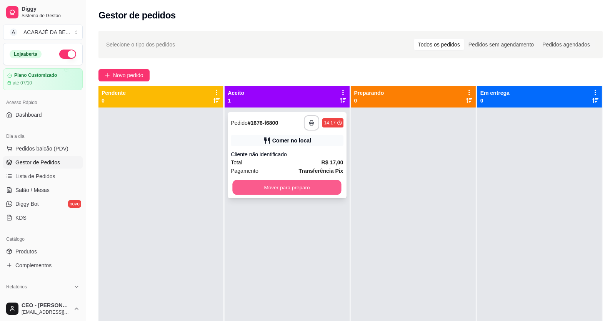
click at [283, 186] on button "Mover para preparo" at bounding box center [287, 187] width 109 height 15
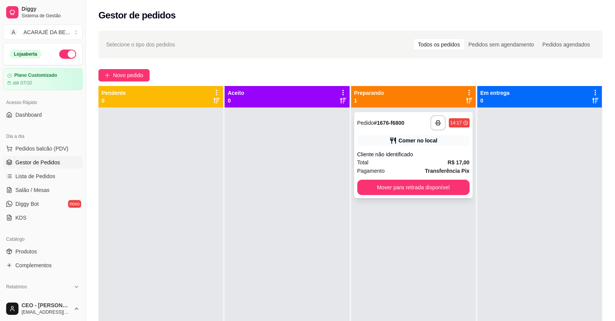
click at [445, 196] on div "**********" at bounding box center [413, 155] width 118 height 86
click at [445, 189] on button "Mover para retirada disponível" at bounding box center [413, 187] width 109 height 15
click at [445, 189] on div "Mover para retirada disponível" at bounding box center [413, 187] width 112 height 15
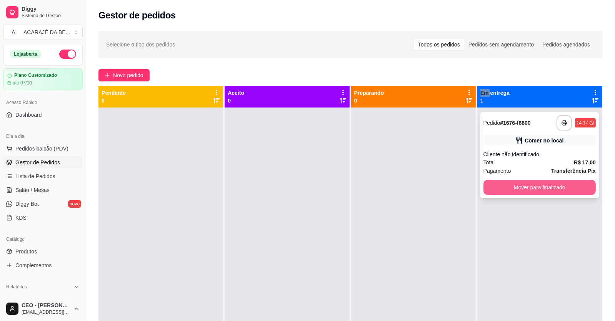
click at [507, 182] on button "Mover para finalizado" at bounding box center [539, 187] width 112 height 15
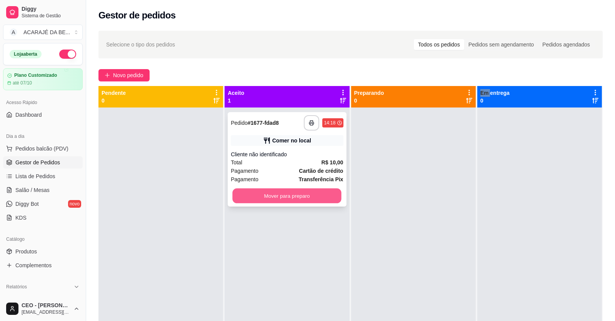
click at [289, 193] on button "Mover para preparo" at bounding box center [287, 196] width 109 height 15
click at [289, 193] on div "Mover para preparo" at bounding box center [287, 195] width 112 height 15
click at [321, 198] on button "Mover para preparo" at bounding box center [287, 195] width 112 height 15
click at [321, 198] on div "Mover para preparo" at bounding box center [287, 195] width 112 height 15
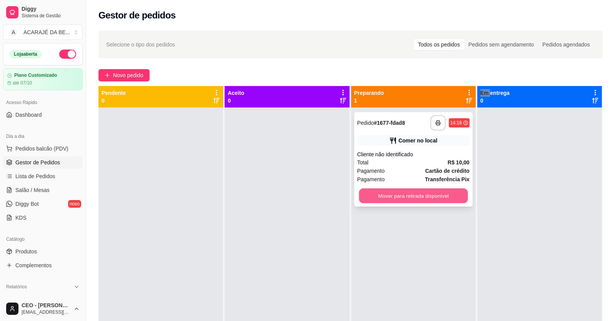
click at [435, 197] on button "Mover para retirada disponível" at bounding box center [413, 196] width 109 height 15
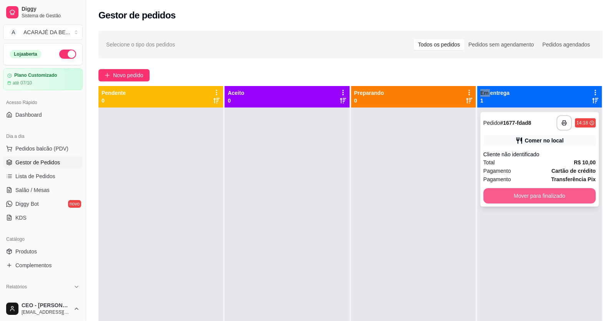
click at [501, 190] on button "Mover para finalizado" at bounding box center [539, 195] width 112 height 15
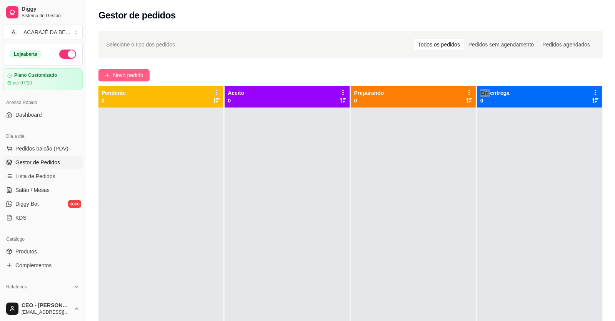
click at [124, 73] on span "Novo pedido" at bounding box center [128, 75] width 30 height 8
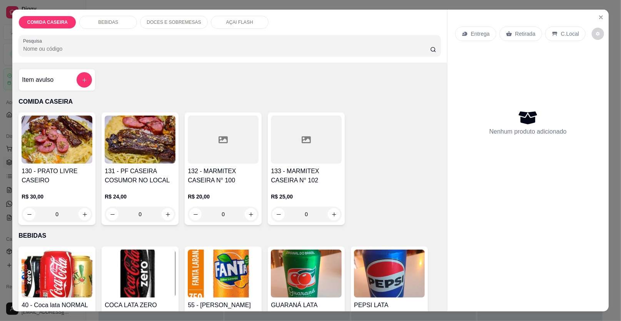
click at [225, 142] on div at bounding box center [223, 140] width 71 height 48
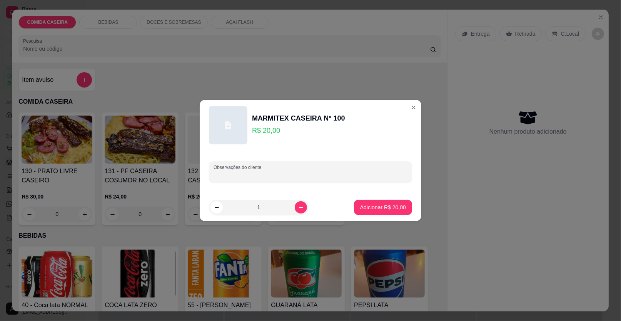
click at [281, 178] on input "Observações do cliente" at bounding box center [310, 175] width 194 height 8
type input "feijao trop arroz beterraba farofa debanana alcatra"
click at [381, 205] on p "Adicionar R$ 20,00" at bounding box center [383, 207] width 45 height 7
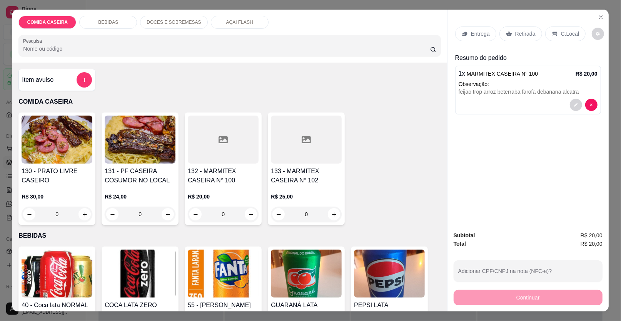
click at [483, 37] on p "Entrega" at bounding box center [480, 34] width 19 height 8
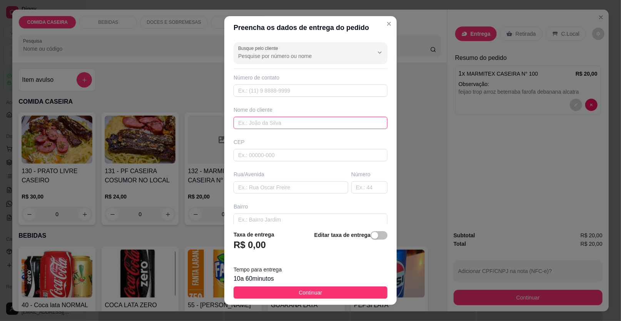
click at [314, 120] on input "text" at bounding box center [310, 123] width 154 height 12
type input "lais"
click at [321, 193] on input "text" at bounding box center [290, 187] width 115 height 12
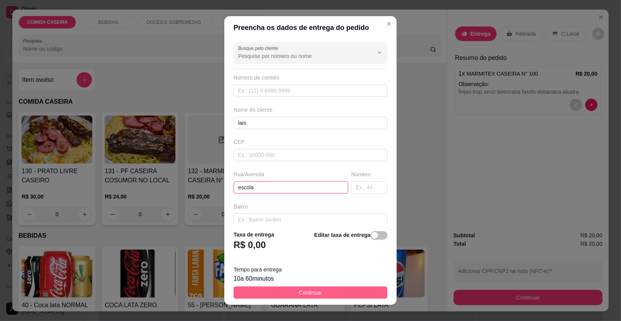
type input "escola"
click at [327, 291] on button "Continuar" at bounding box center [310, 293] width 154 height 12
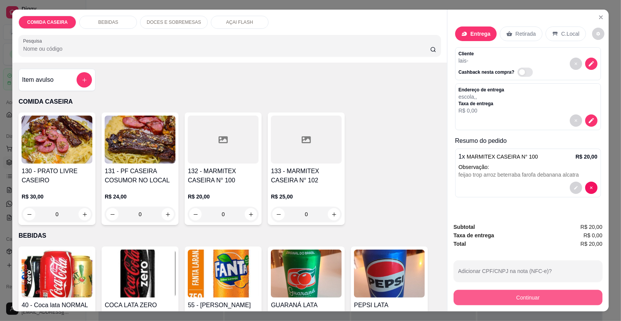
click at [481, 299] on button "Continuar" at bounding box center [527, 297] width 149 height 15
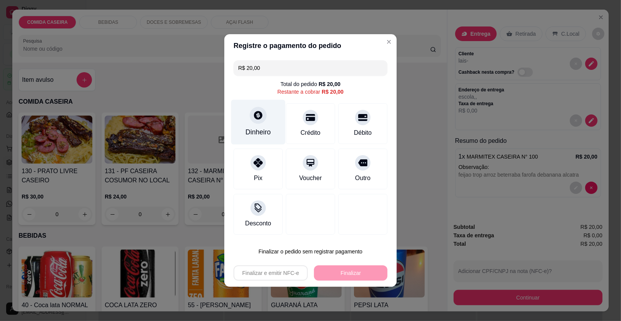
click at [255, 131] on div "Dinheiro" at bounding box center [257, 132] width 25 height 10
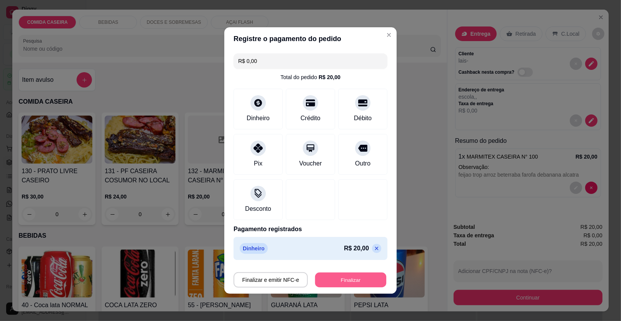
click at [336, 280] on button "Finalizar" at bounding box center [350, 280] width 71 height 15
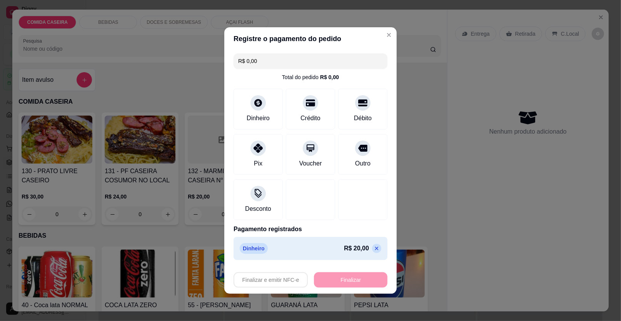
type input "-R$ 20,00"
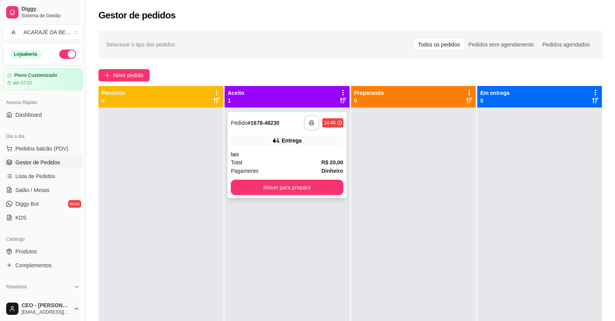
click at [305, 121] on button "button" at bounding box center [311, 122] width 15 height 15
click at [319, 192] on button "Mover para preparo" at bounding box center [287, 187] width 109 height 15
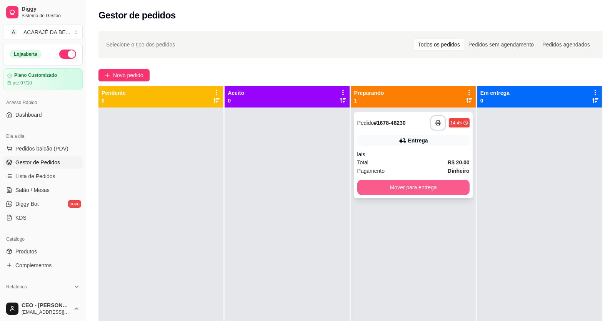
click at [414, 186] on button "Mover para entrega" at bounding box center [413, 187] width 112 height 15
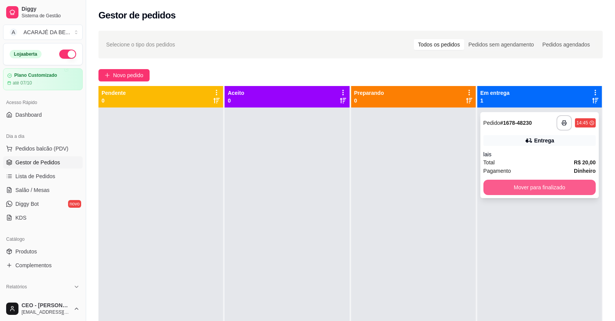
click at [508, 184] on button "Mover para finalizado" at bounding box center [539, 187] width 112 height 15
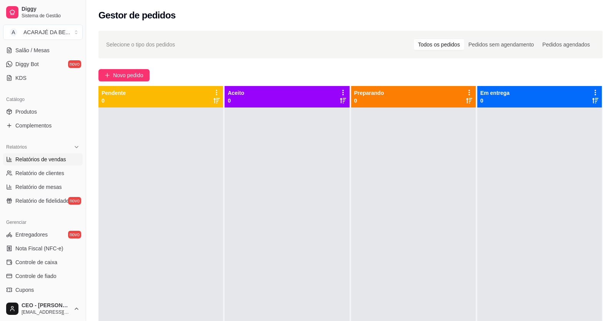
scroll to position [153, 0]
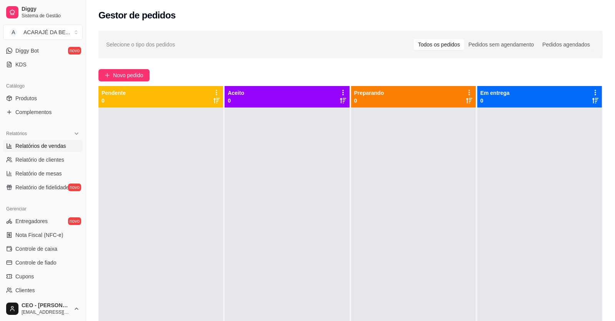
click at [25, 146] on span "Relatórios de vendas" at bounding box center [40, 146] width 51 height 8
select select "ALL"
select select "0"
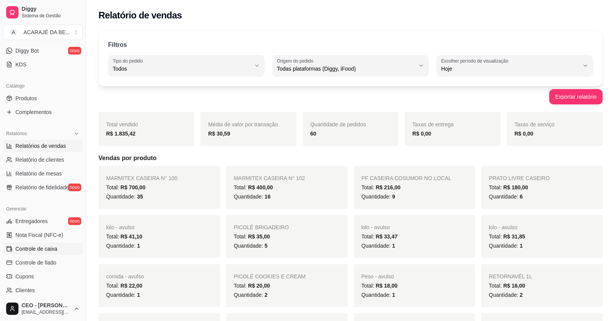
click at [48, 249] on span "Controle de caixa" at bounding box center [36, 249] width 42 height 8
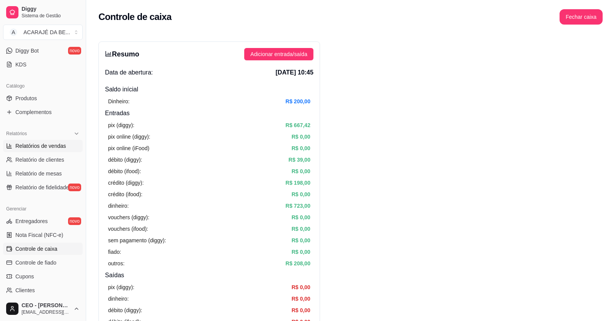
click at [50, 142] on span "Relatórios de vendas" at bounding box center [40, 146] width 51 height 8
select select "ALL"
select select "0"
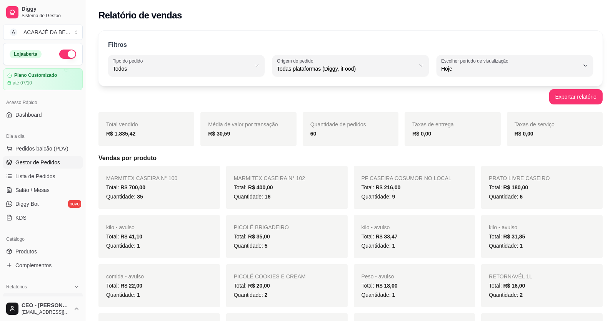
click at [39, 160] on span "Gestor de Pedidos" at bounding box center [37, 163] width 45 height 8
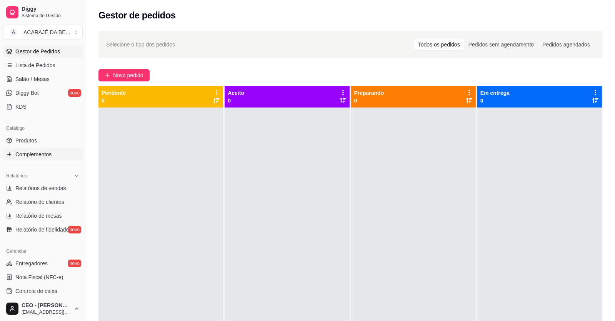
scroll to position [115, 0]
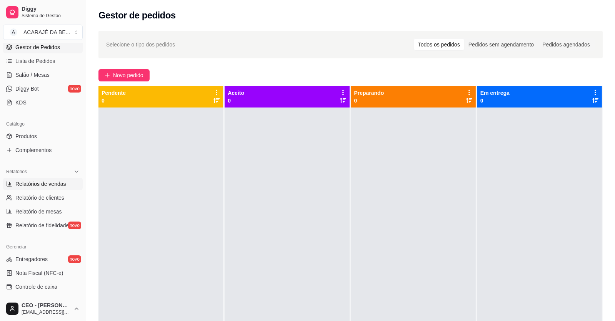
click at [54, 186] on span "Relatórios de vendas" at bounding box center [40, 184] width 51 height 8
select select "ALL"
select select "0"
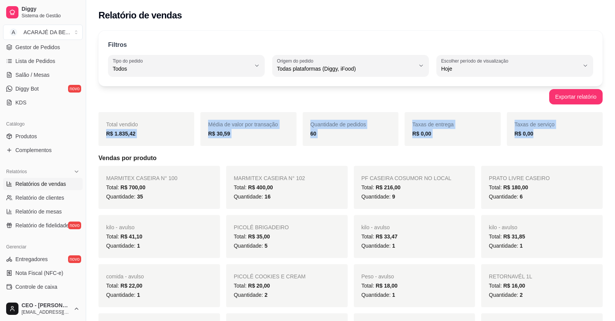
drag, startPoint x: 107, startPoint y: 131, endPoint x: 544, endPoint y: 131, distance: 437.1
click at [544, 131] on div "Total vendido R$ 1.835,42 Média de valor por transação R$ 30,59 Quantidade de p…" at bounding box center [350, 129] width 504 height 34
copy div "R$ 1.835,42 Média de valor por transação R$ 30,59 Quantidade de pedidos 60 Taxa…"
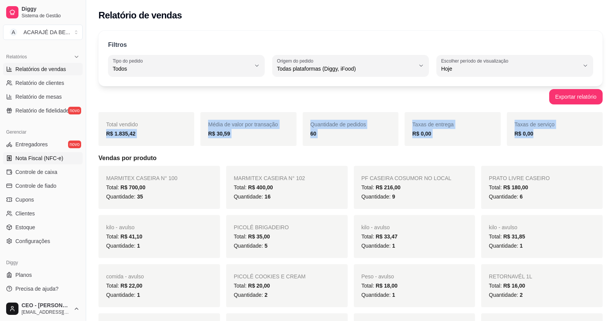
scroll to position [231, 0]
click at [44, 168] on span "Controle de caixa" at bounding box center [36, 172] width 42 height 8
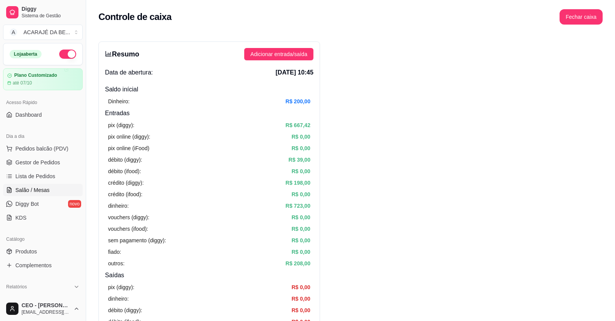
click at [38, 187] on span "Salão / Mesas" at bounding box center [32, 190] width 34 height 8
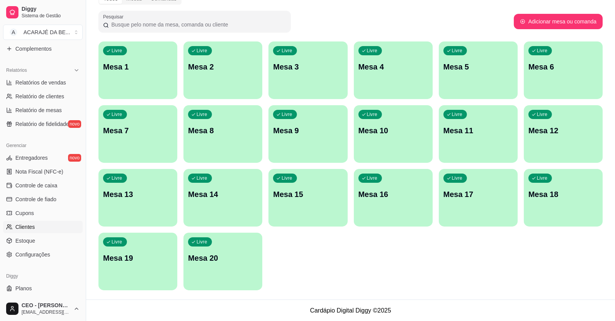
scroll to position [231, 0]
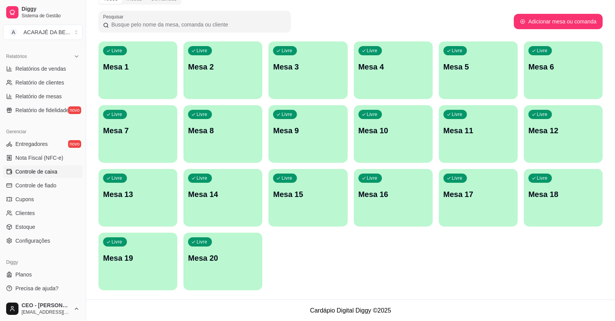
click at [47, 172] on span "Controle de caixa" at bounding box center [36, 172] width 42 height 8
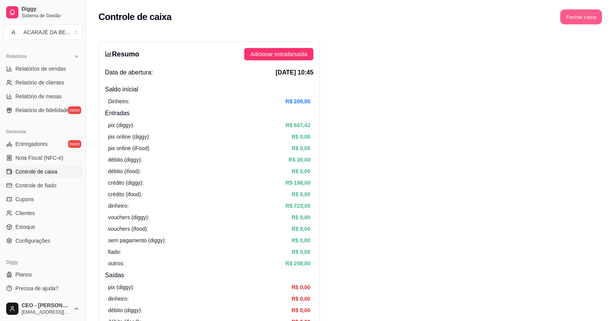
click at [591, 19] on button "Fechar caixa" at bounding box center [581, 17] width 42 height 15
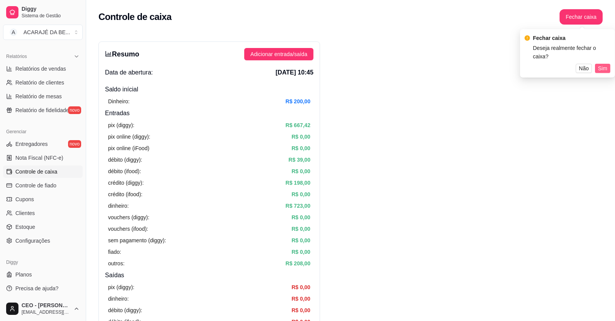
click at [600, 64] on span "Sim" at bounding box center [602, 68] width 9 height 8
